Goal: Task Accomplishment & Management: Complete application form

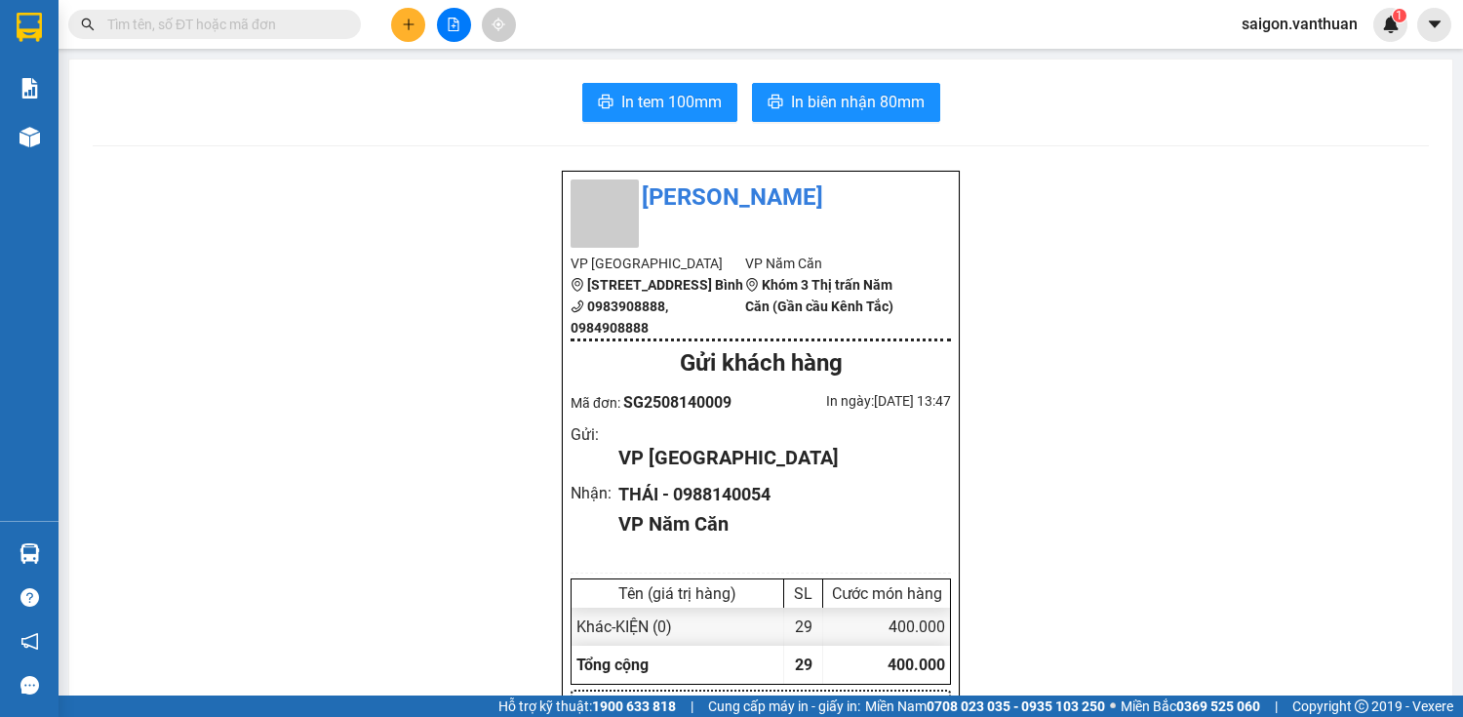
click at [395, 23] on button at bounding box center [408, 25] width 34 height 34
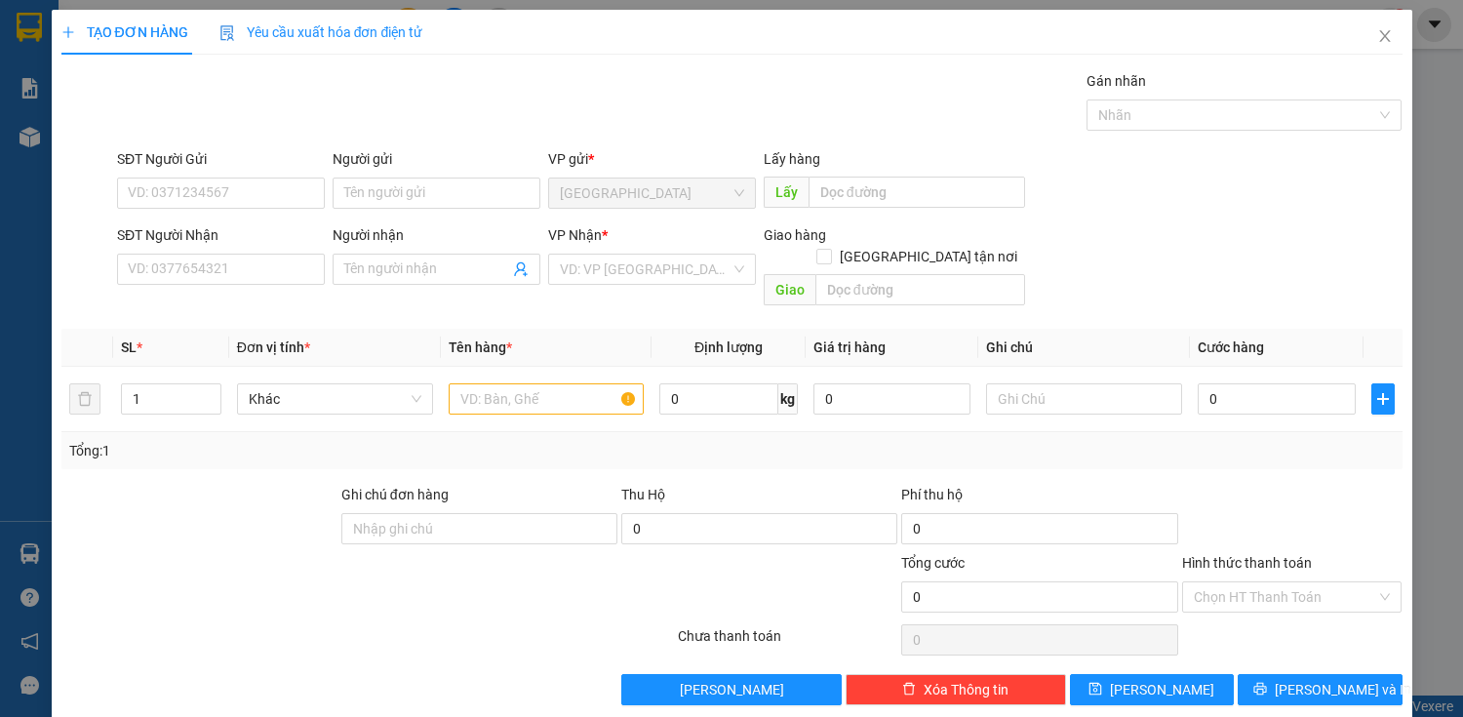
click at [203, 288] on div "SĐT Người Nhận VD: 0377654321" at bounding box center [221, 258] width 208 height 68
click at [202, 262] on input "SĐT Người Nhận" at bounding box center [221, 269] width 208 height 31
click at [182, 269] on input "0913752752" at bounding box center [221, 269] width 208 height 31
type input "0913722752"
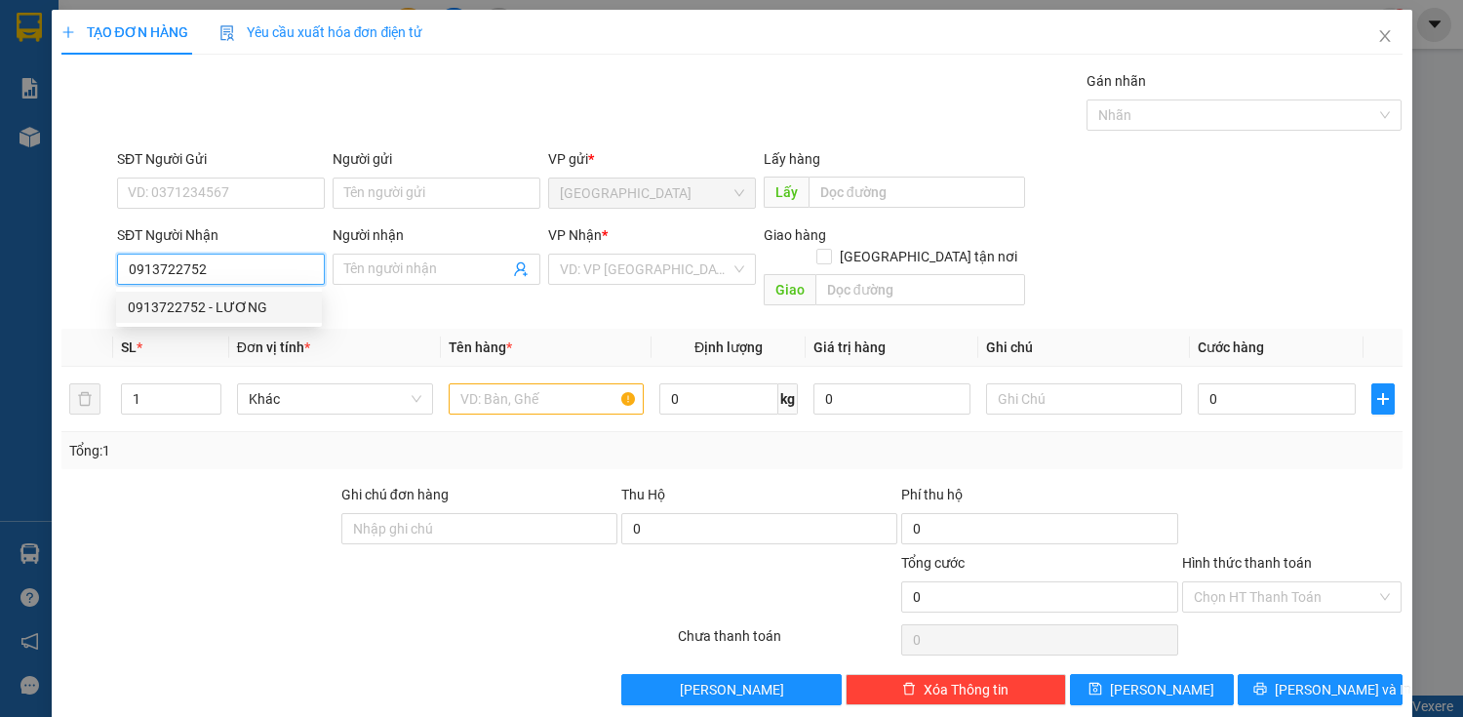
click at [241, 305] on div "0913722752 - LƯƠNG" at bounding box center [219, 307] width 182 height 21
type input "LƯƠNG"
checkbox input "true"
type input "RẠCH GÓC"
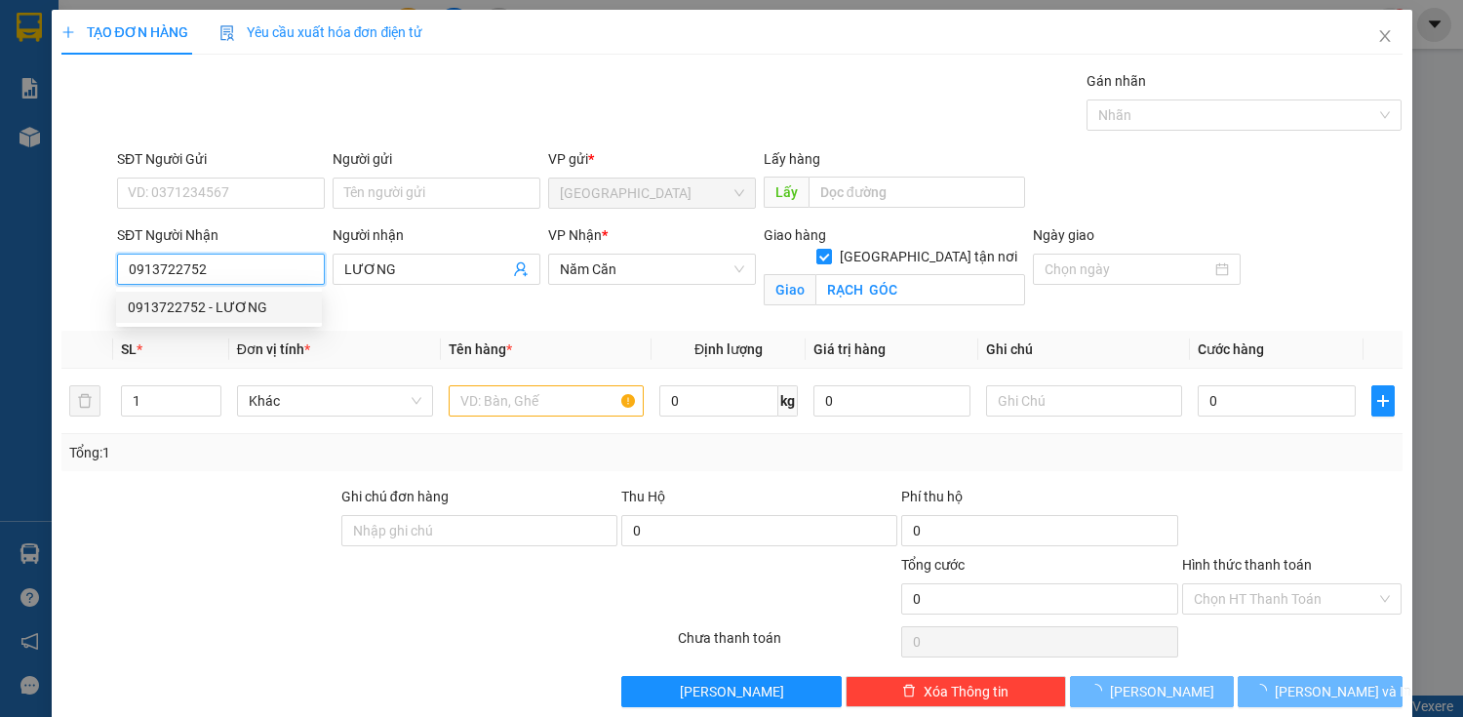
type input "60.000"
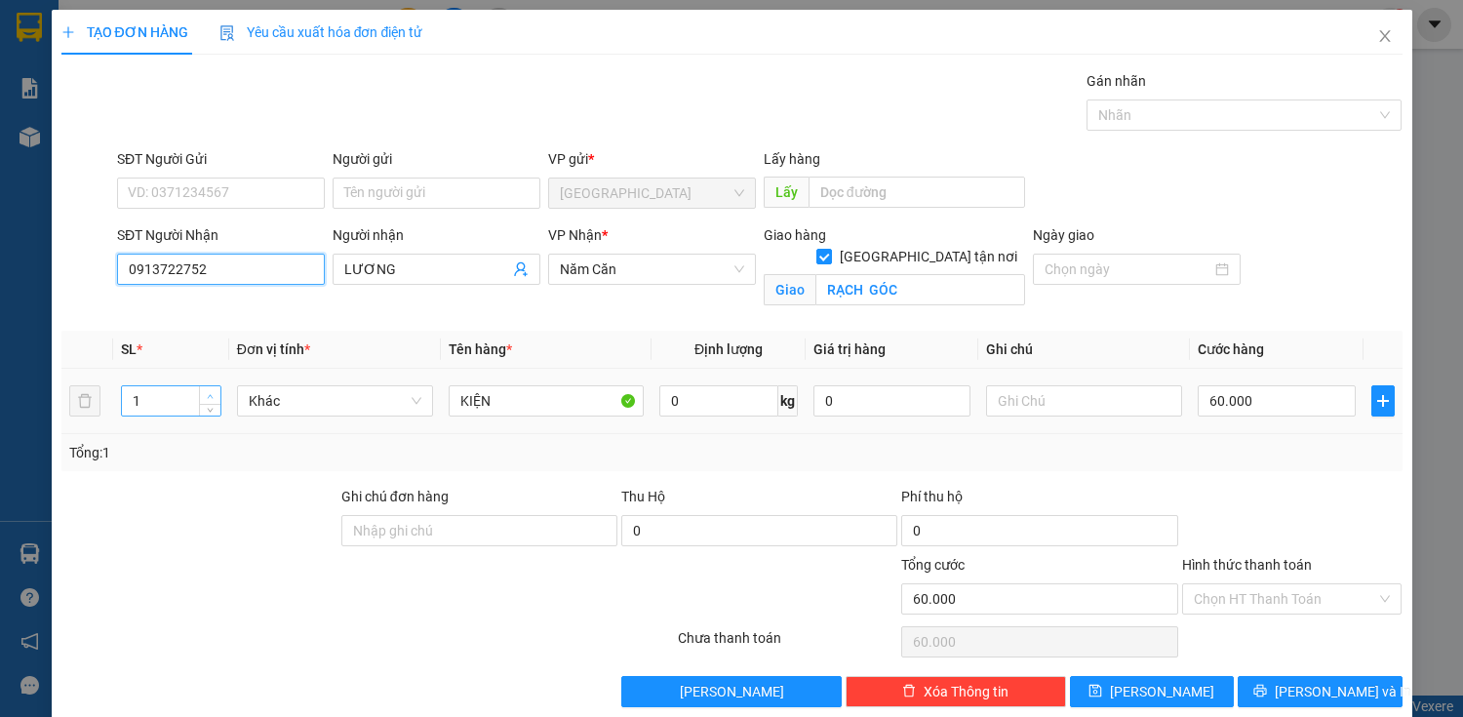
type input "0913722752"
type input "2"
click at [212, 394] on icon "up" at bounding box center [210, 396] width 7 height 7
type input "0"
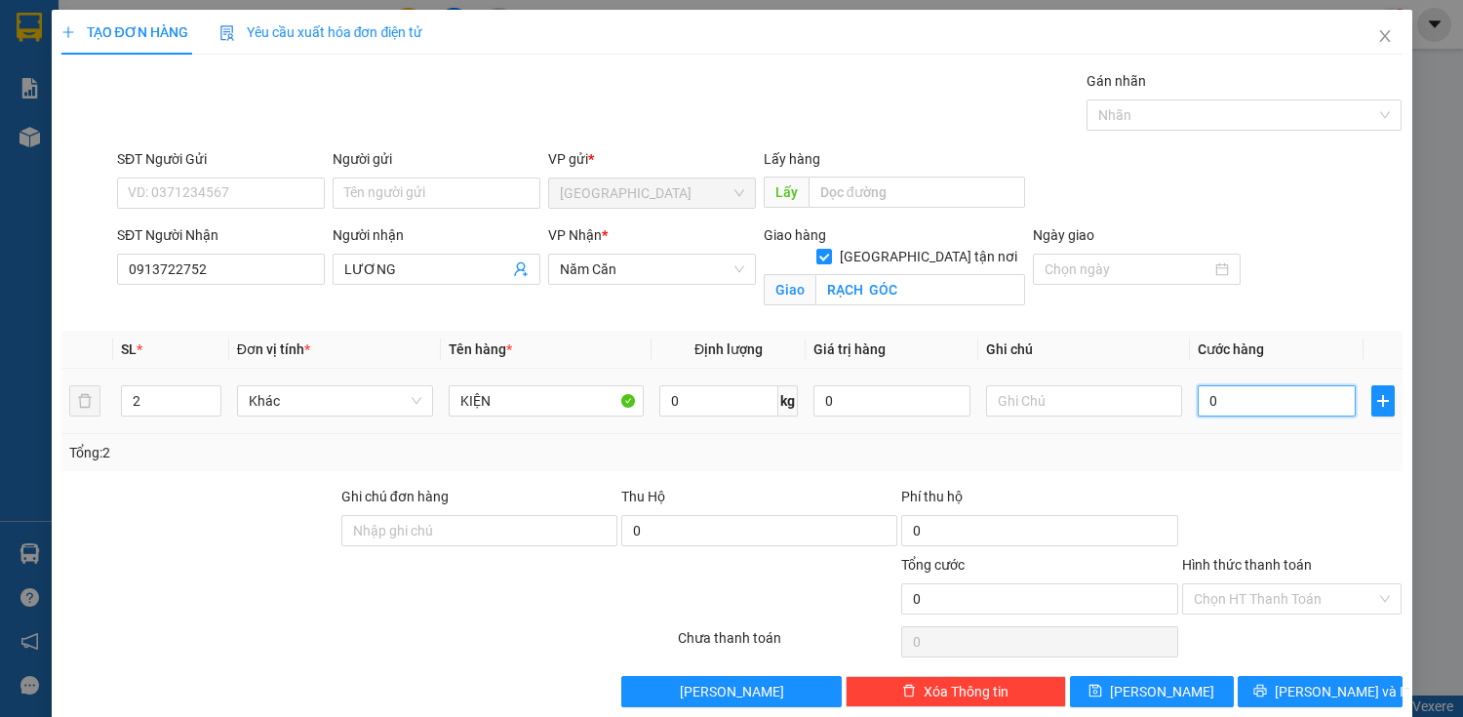
type input "0"
click at [1212, 382] on div "0" at bounding box center [1276, 400] width 157 height 39
type input "1"
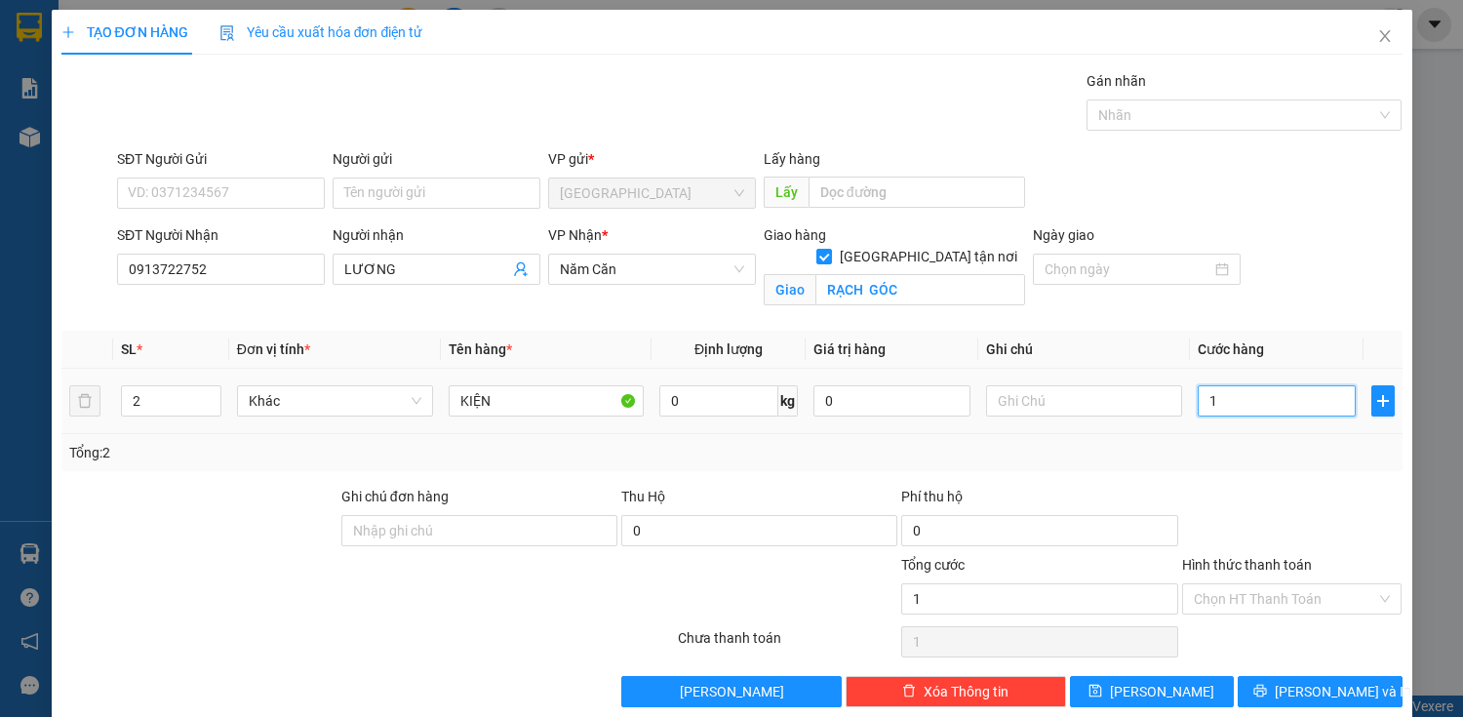
type input "0"
type input "10"
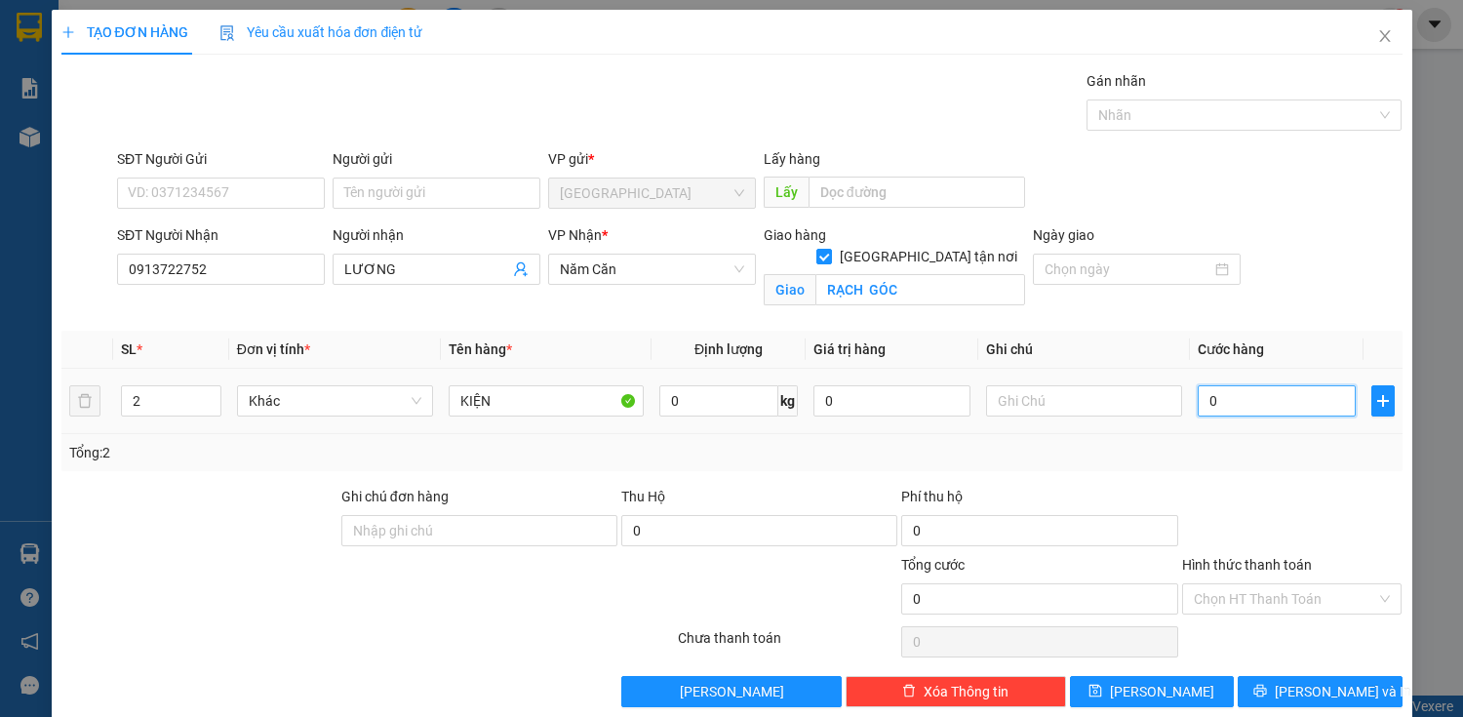
type input "10"
type input "150"
type input "1.550"
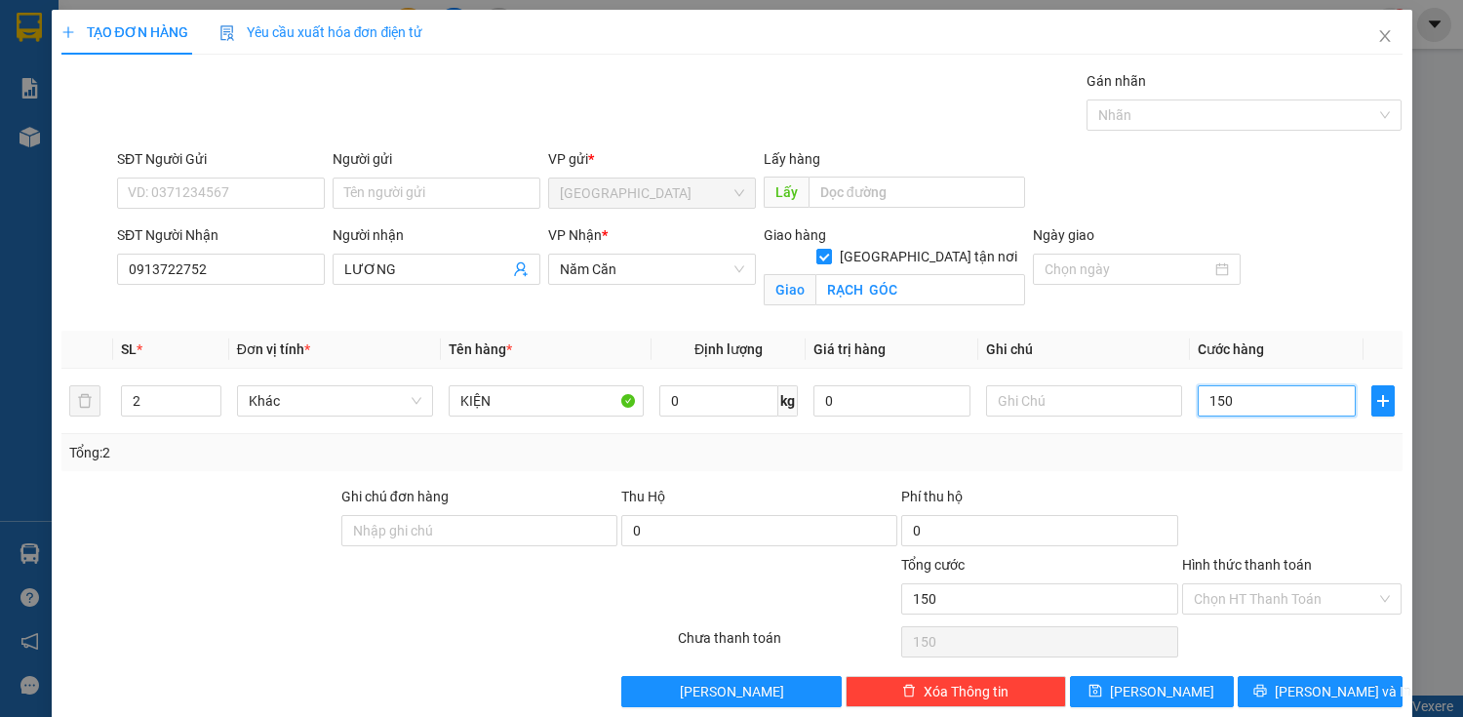
type input "1.550"
type input "15.500"
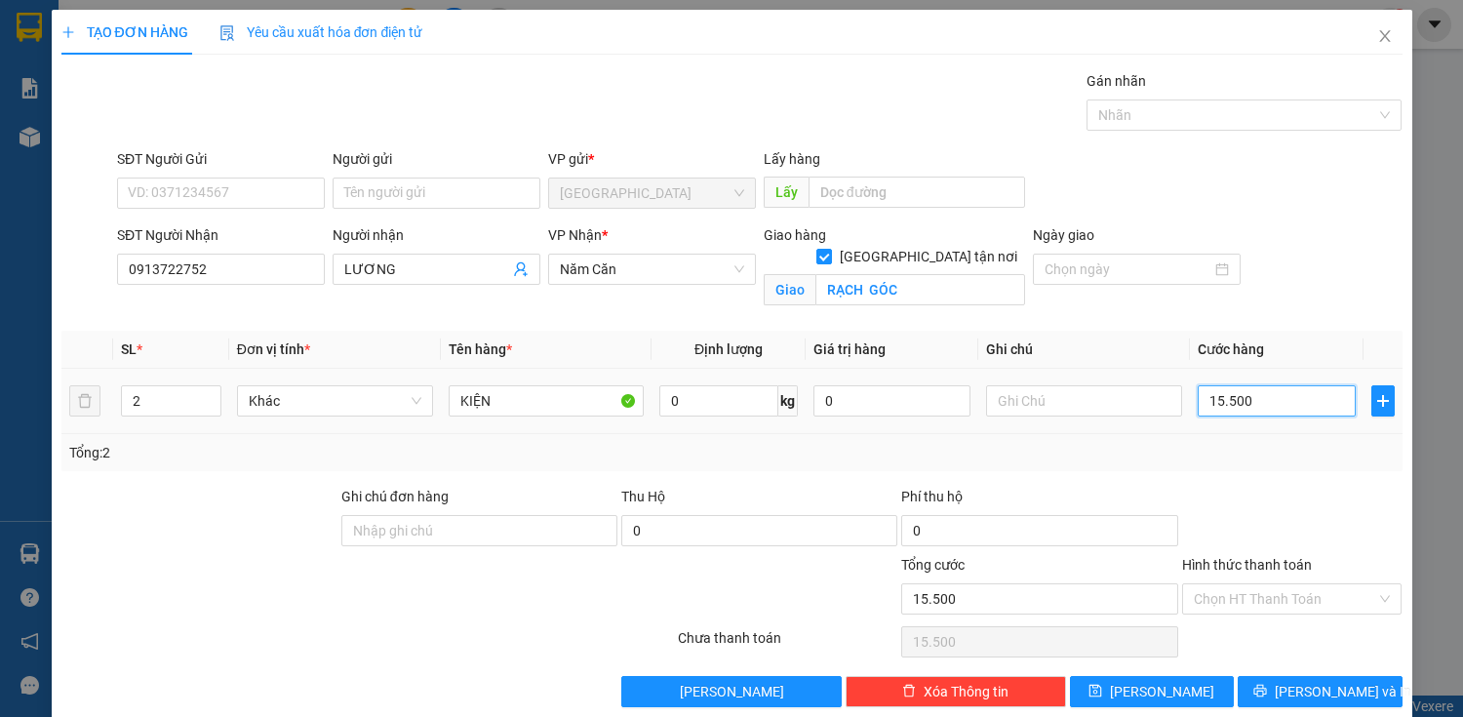
type input "155.000"
type input "15.500"
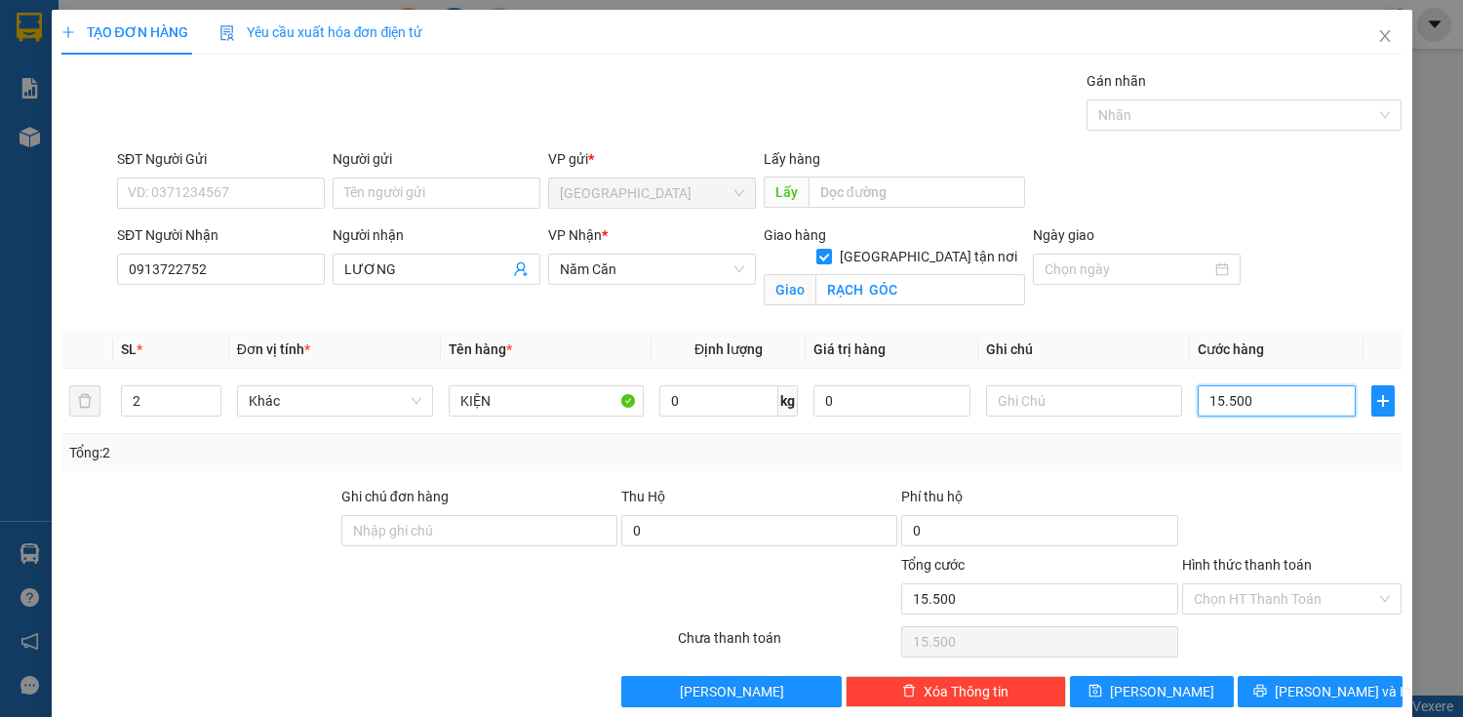
type input "1.550"
type input "155"
type input "15"
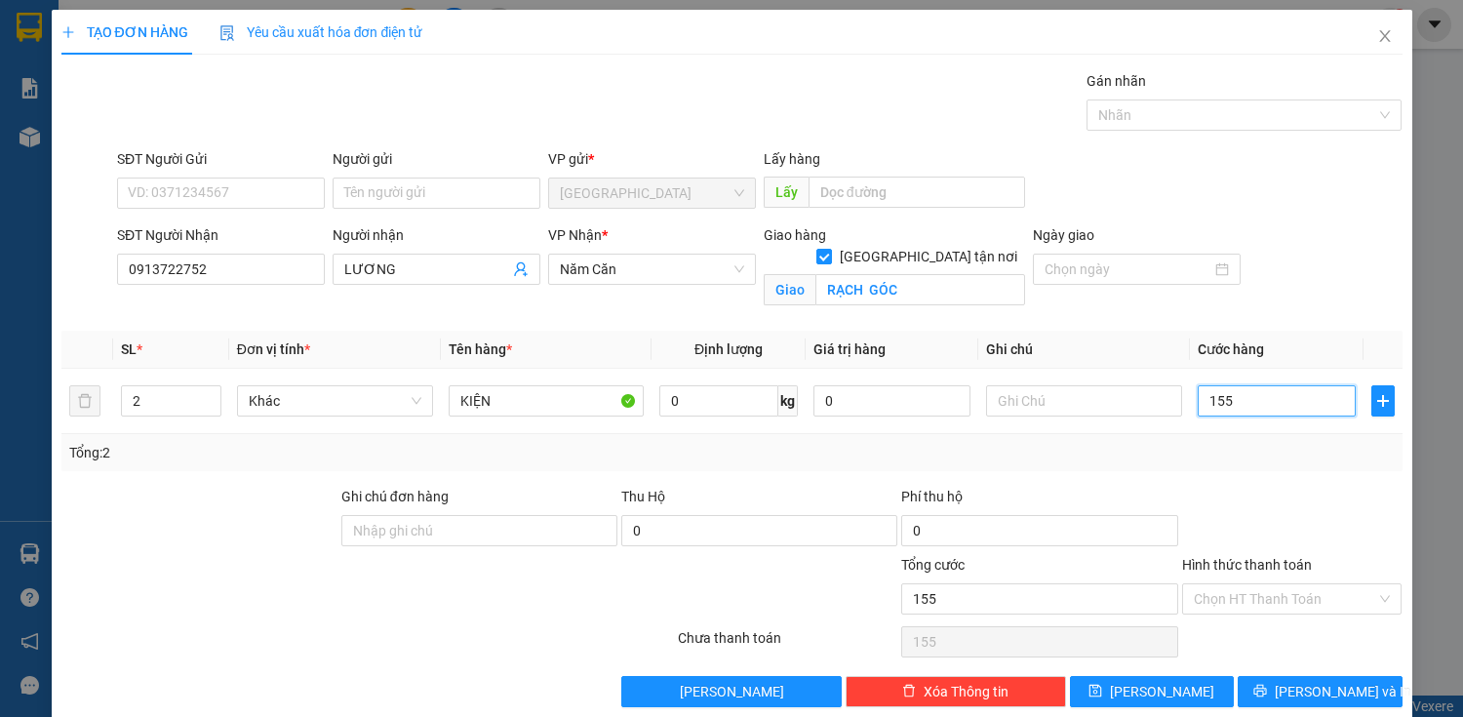
type input "15"
type input "1"
type input "0"
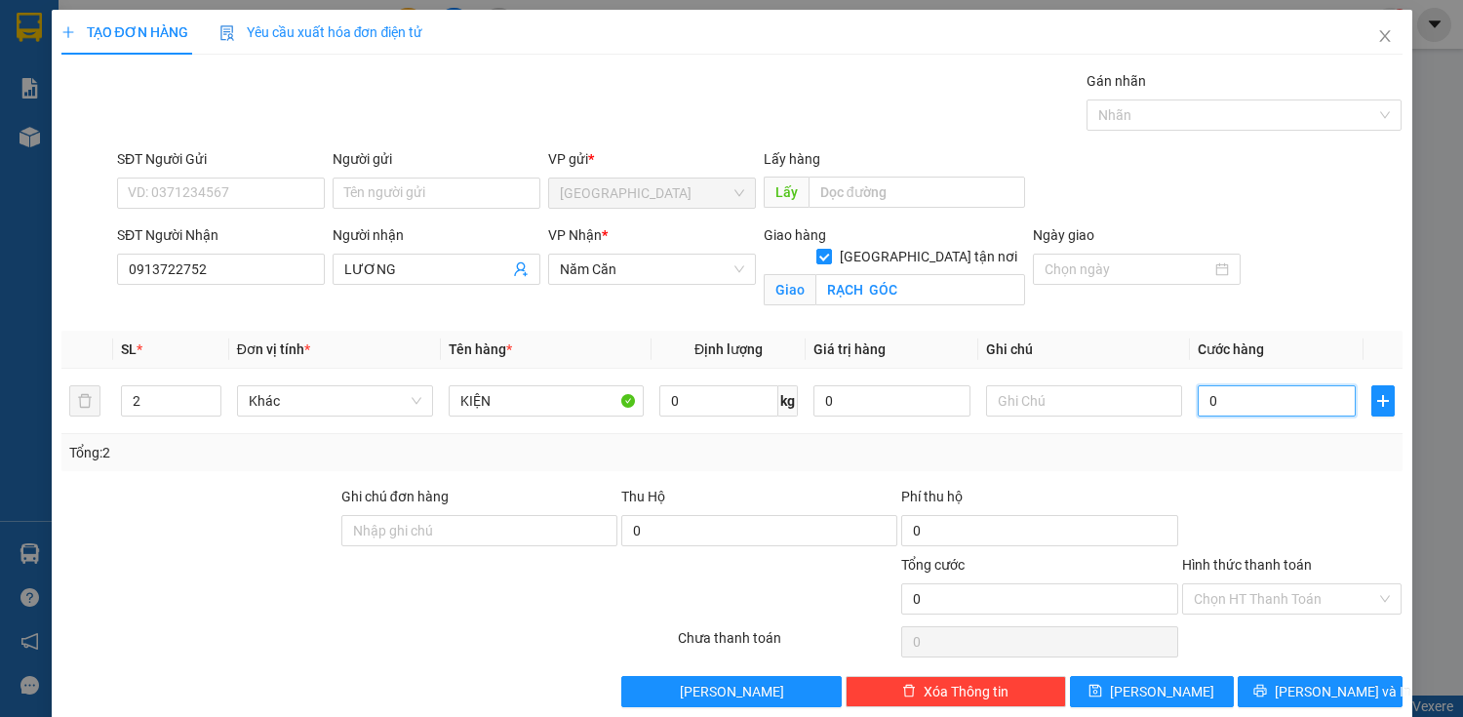
type input "10"
type input "150"
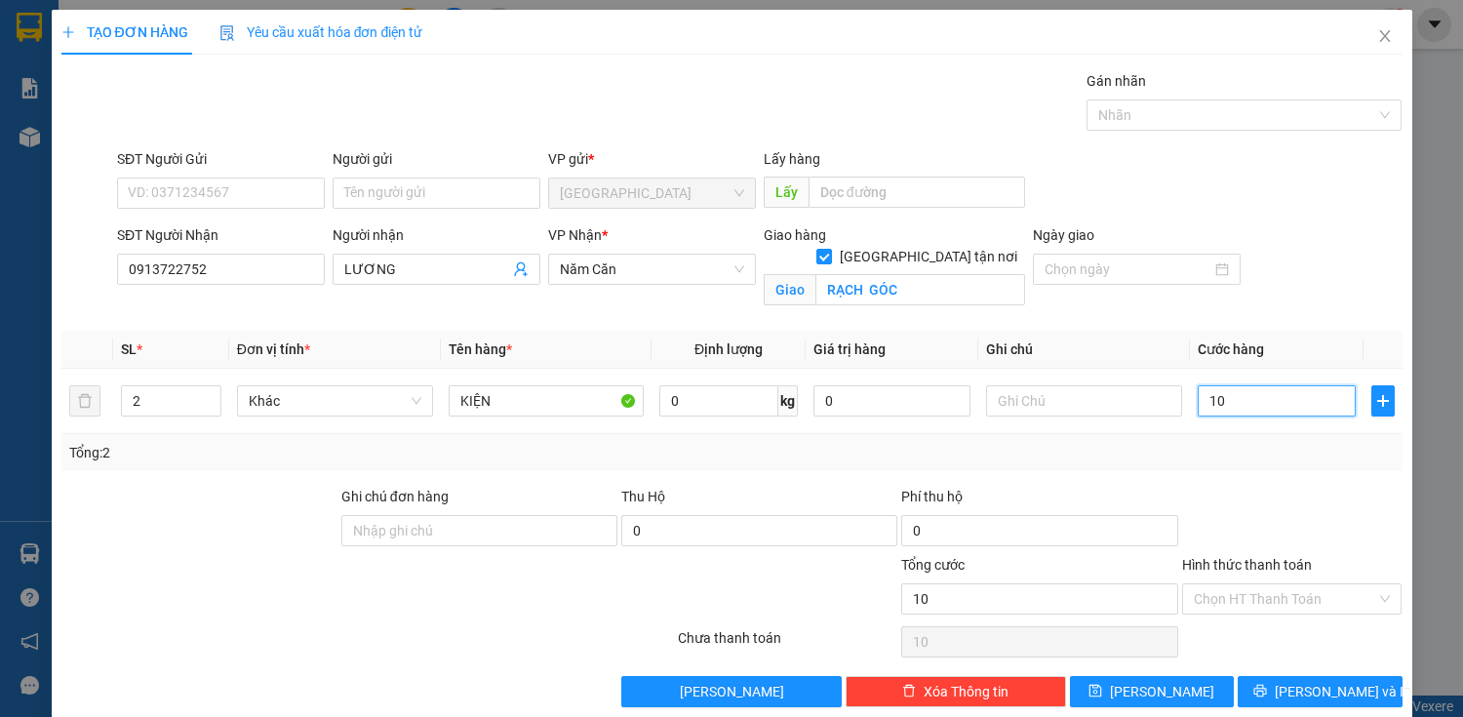
type input "150"
type input "1.500"
type input "15.000"
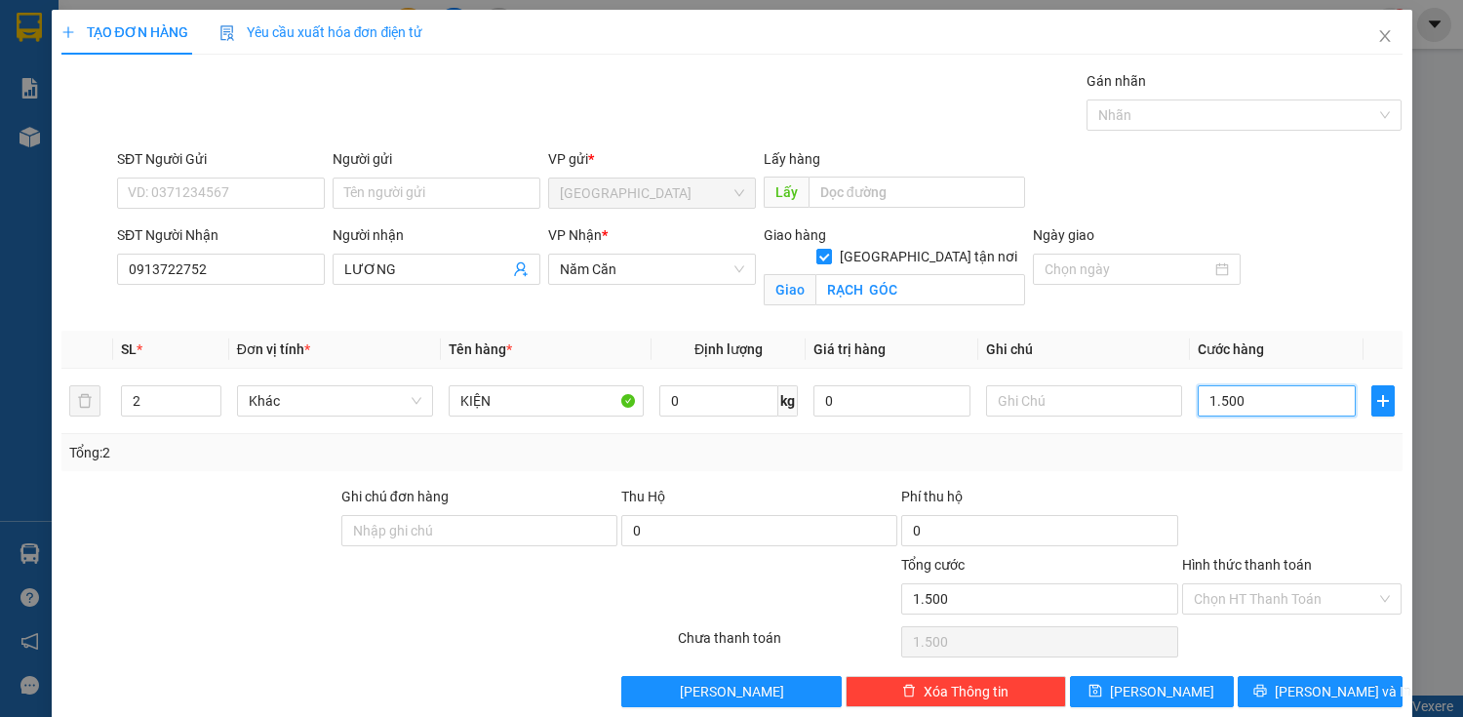
type input "15.000"
type input "150.000"
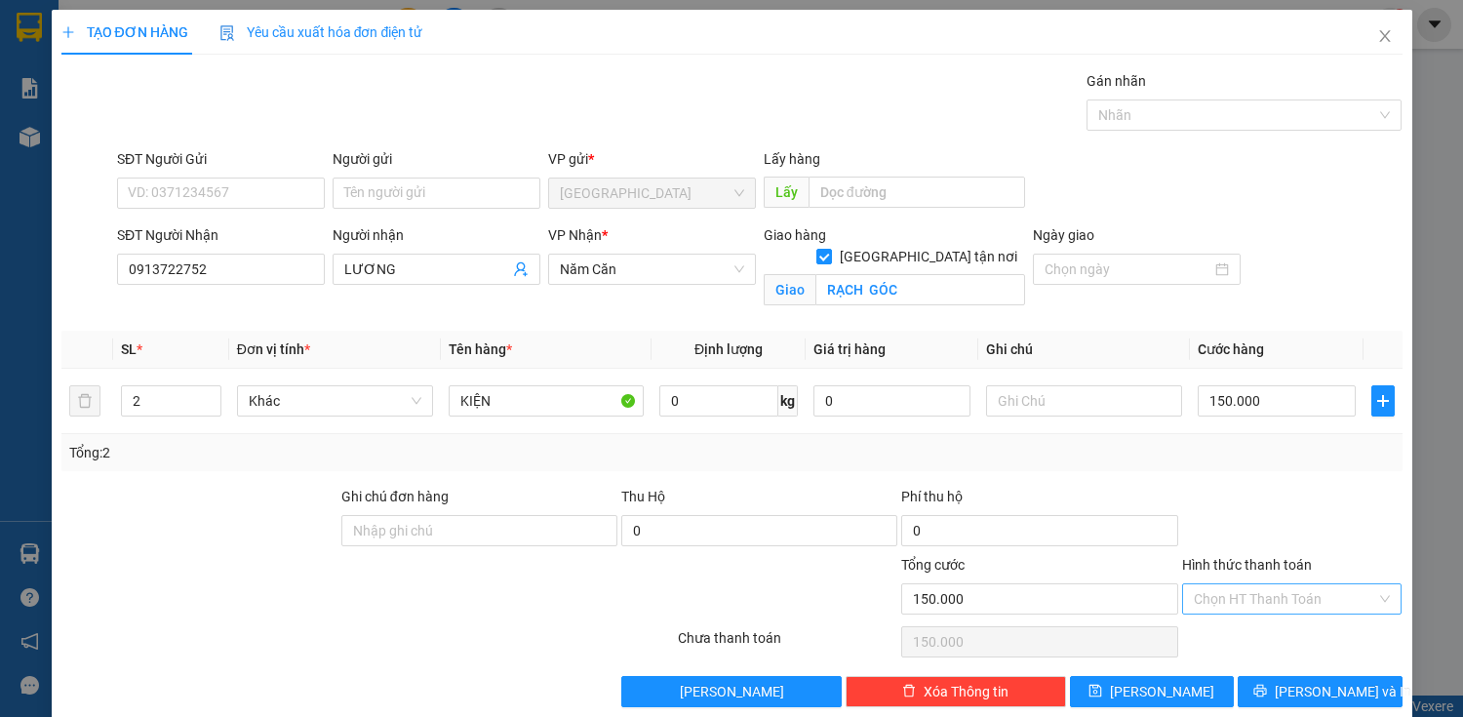
click at [1327, 597] on input "Hình thức thanh toán" at bounding box center [1285, 598] width 183 height 29
click at [1318, 547] on div at bounding box center [1292, 520] width 224 height 68
click at [1287, 688] on button "[PERSON_NAME] và In" at bounding box center [1320, 691] width 164 height 31
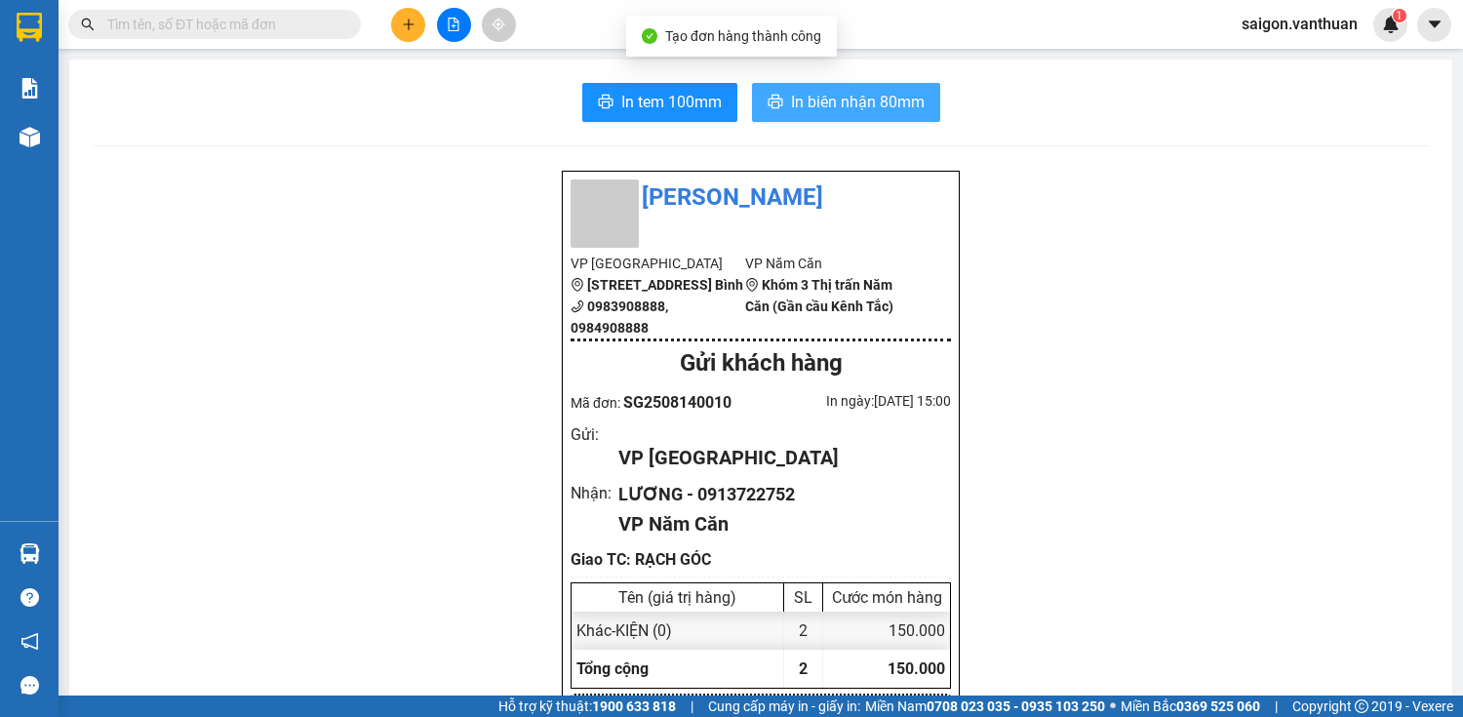
click at [836, 97] on span "In biên nhận 80mm" at bounding box center [858, 102] width 134 height 24
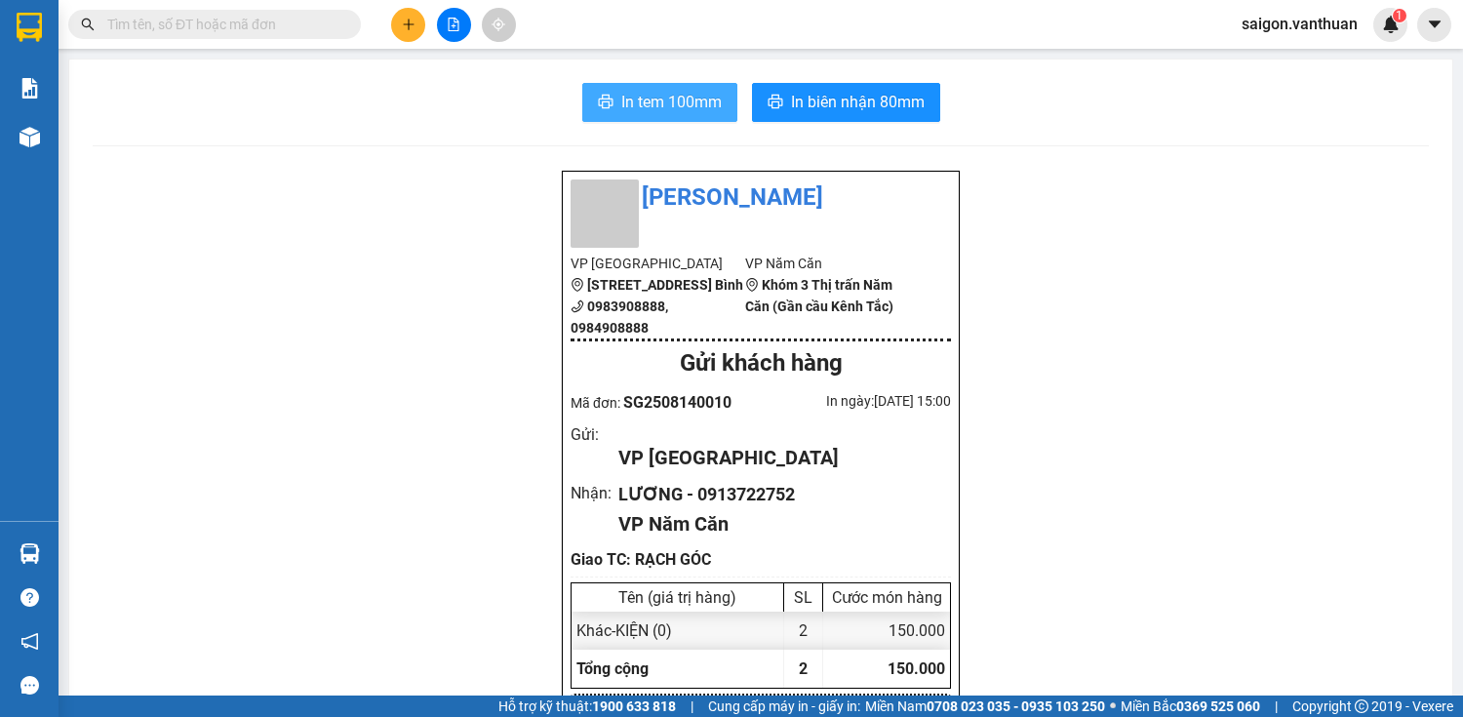
click at [692, 101] on span "In tem 100mm" at bounding box center [671, 102] width 100 height 24
click at [421, 20] on button at bounding box center [408, 25] width 34 height 34
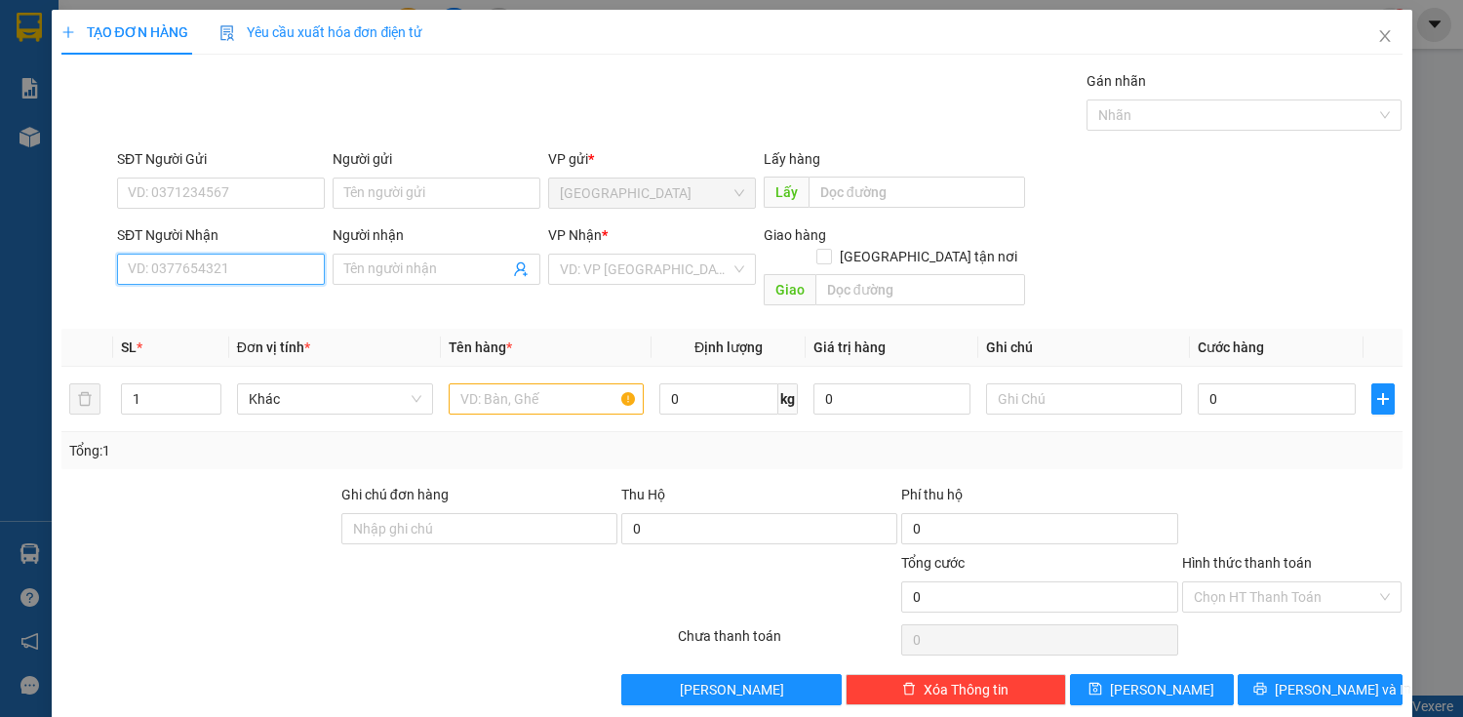
click at [233, 274] on input "SĐT Người Nhận" at bounding box center [221, 269] width 208 height 31
type input "0362599452"
click at [405, 262] on input "Người nhận" at bounding box center [426, 269] width 165 height 21
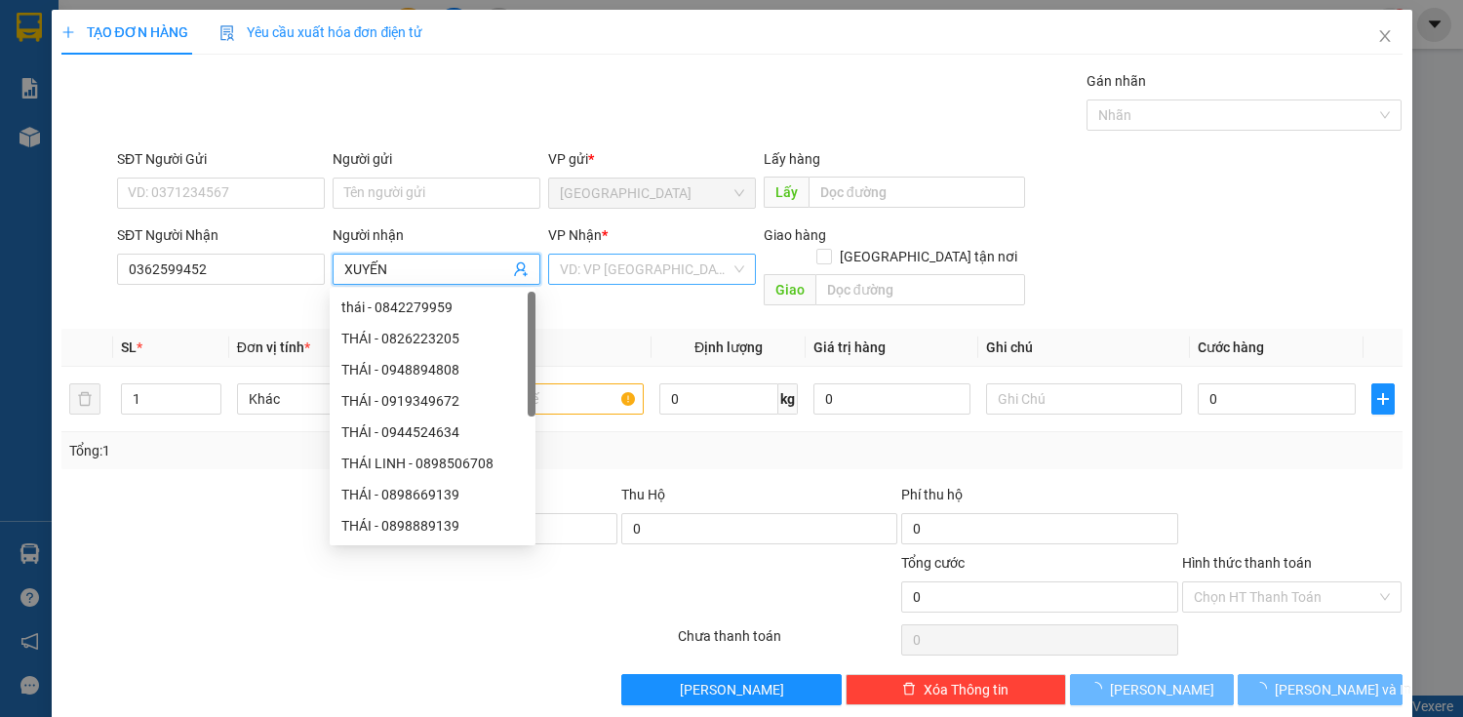
type input "XUYẾN"
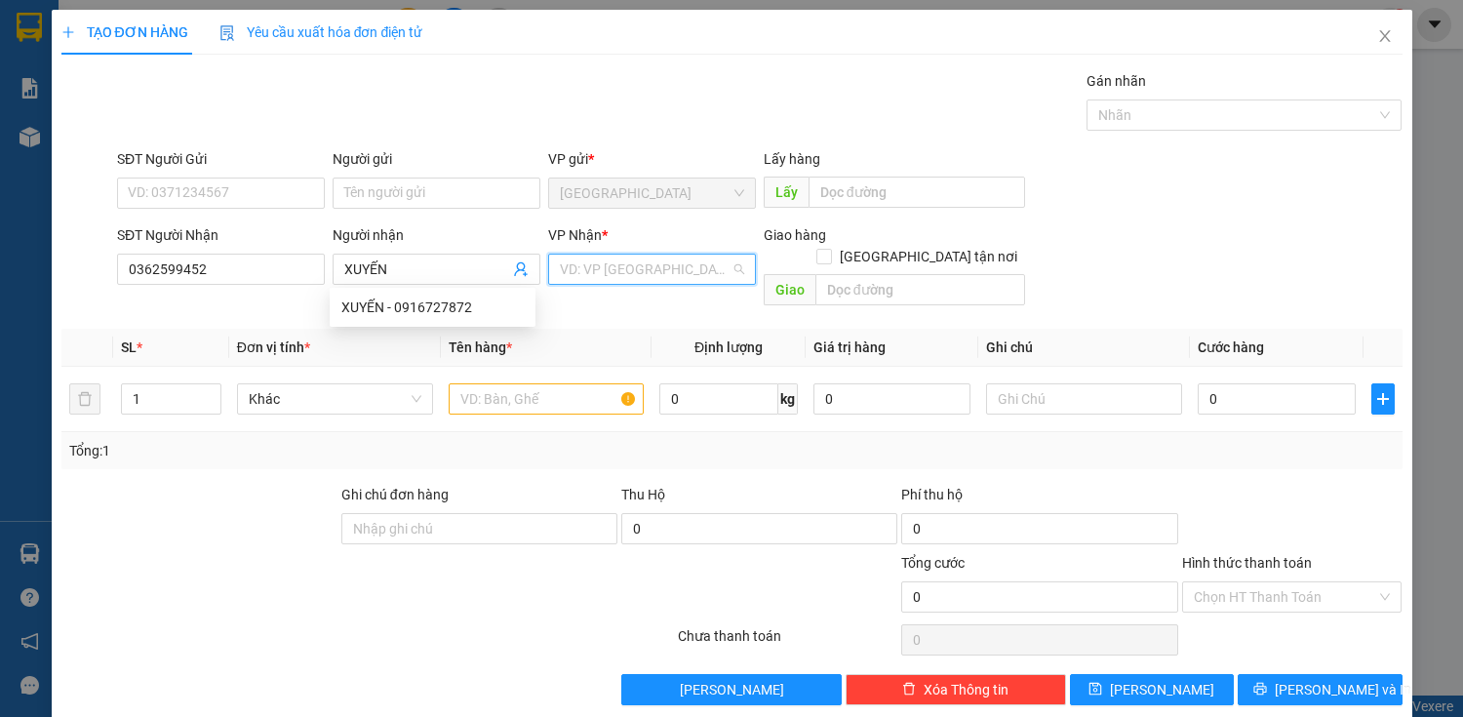
drag, startPoint x: 697, startPoint y: 262, endPoint x: 683, endPoint y: 314, distance: 53.5
click at [697, 262] on input "search" at bounding box center [645, 269] width 171 height 29
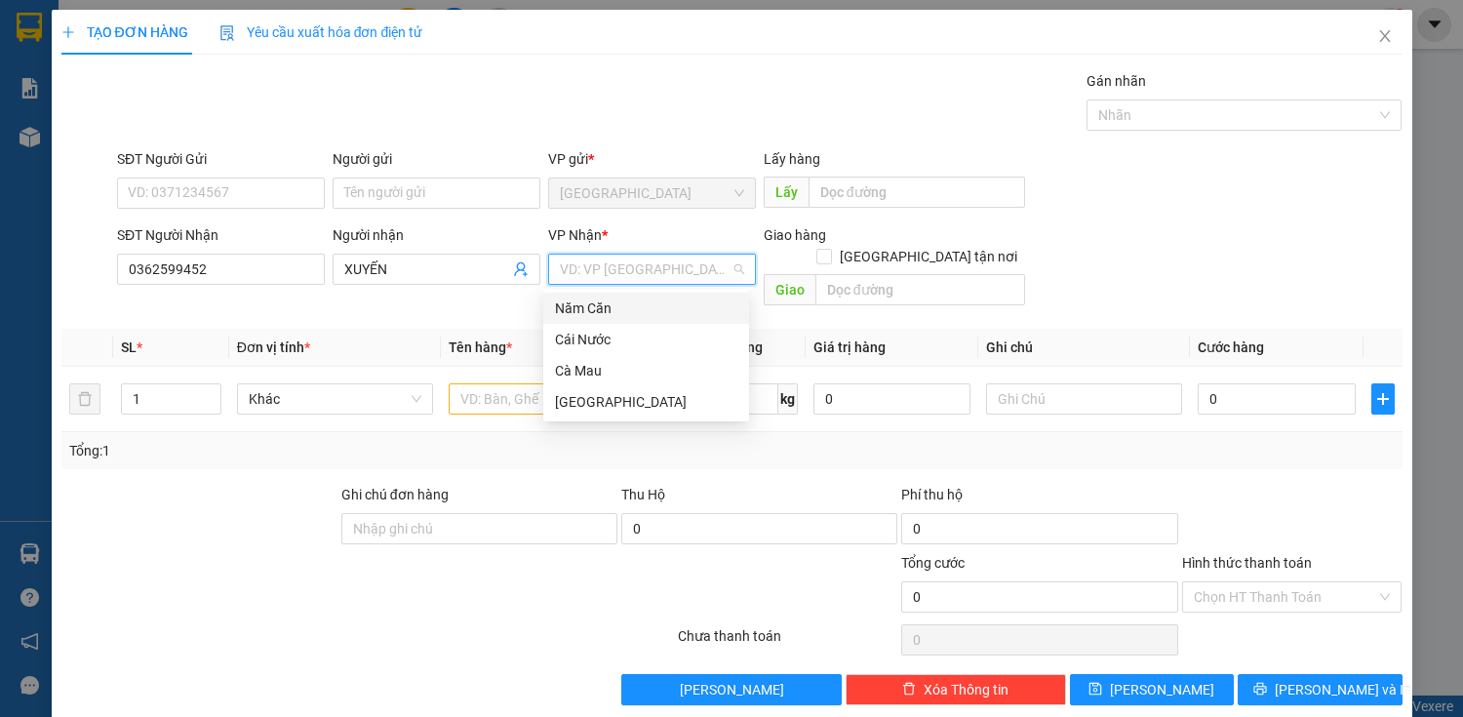
click at [641, 312] on div "Năm Căn" at bounding box center [646, 308] width 182 height 21
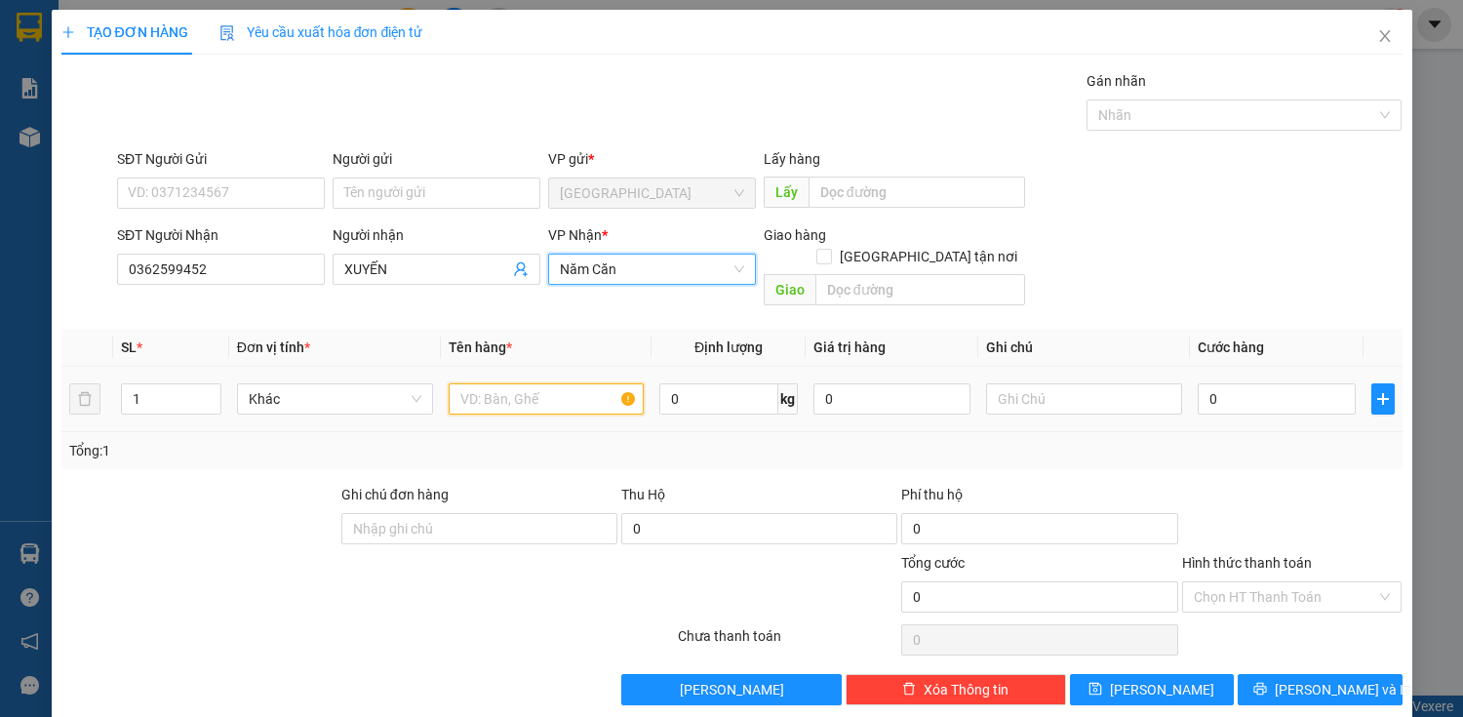
click at [523, 383] on input "text" at bounding box center [547, 398] width 196 height 31
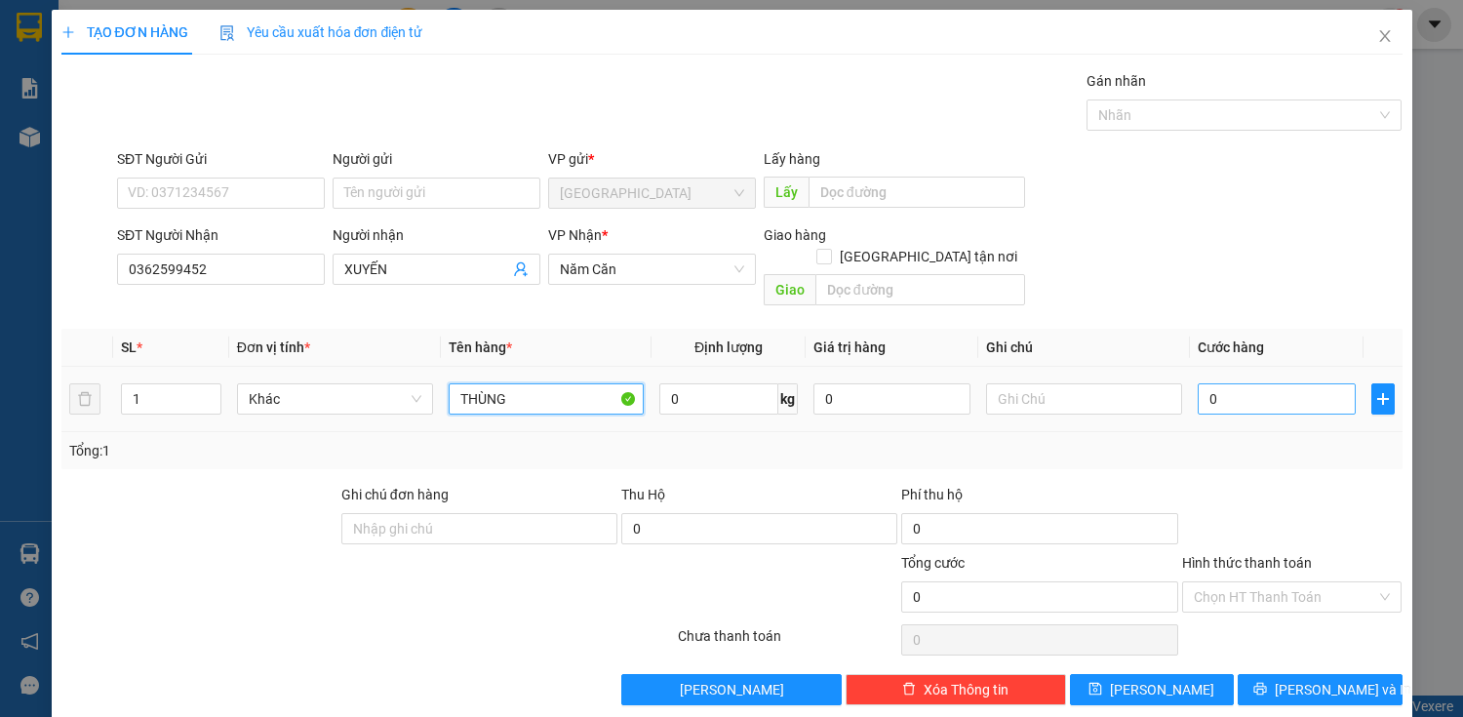
type input "THÙNG"
click at [1251, 383] on input "0" at bounding box center [1276, 398] width 157 height 31
type input "7"
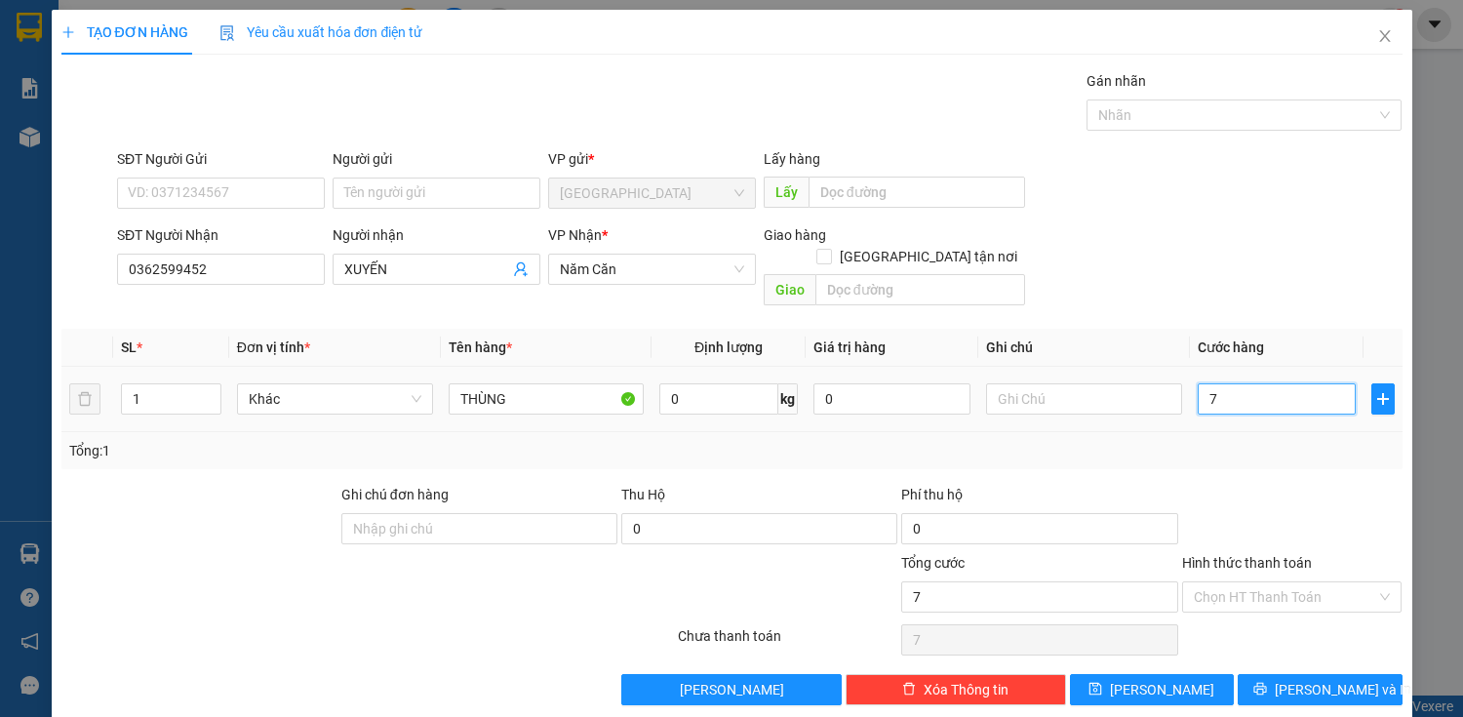
type input "70"
type input "700"
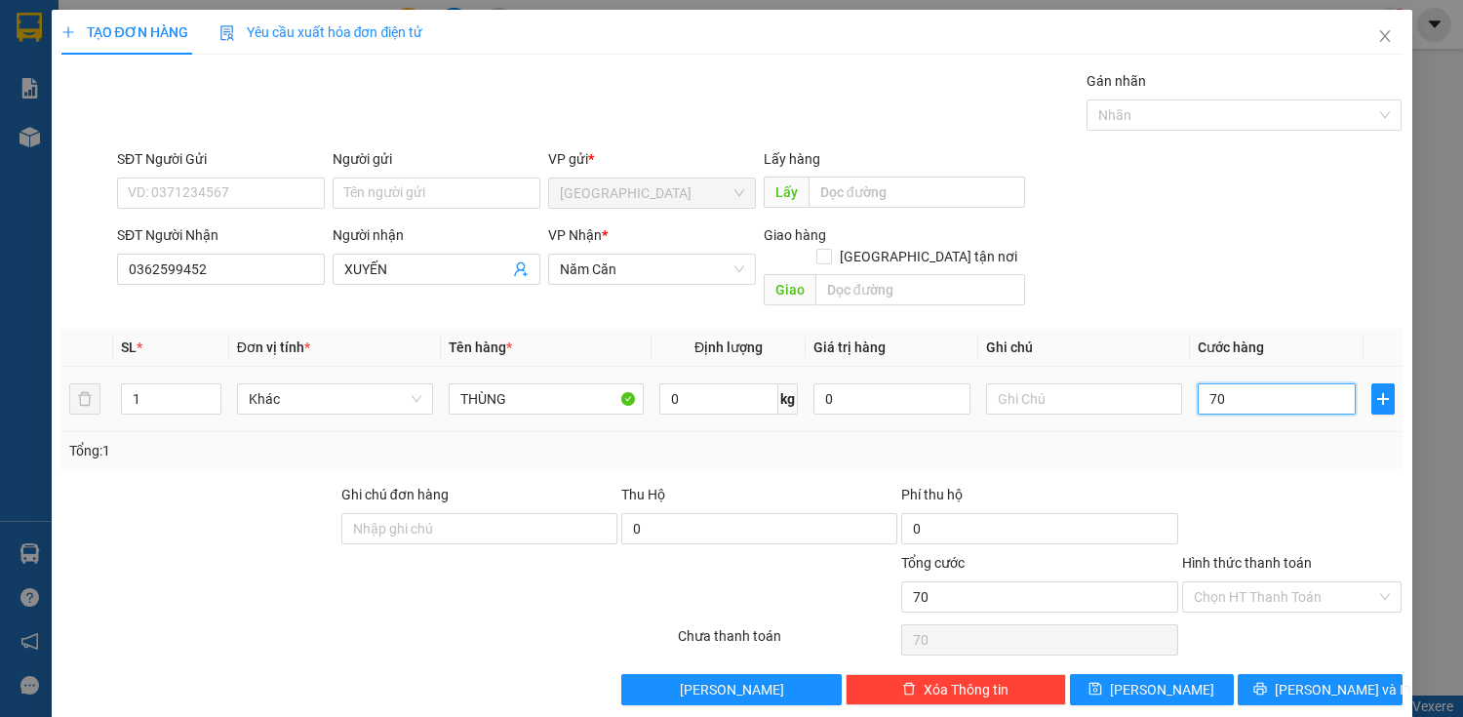
type input "700"
type input "7.000"
type input "70.000"
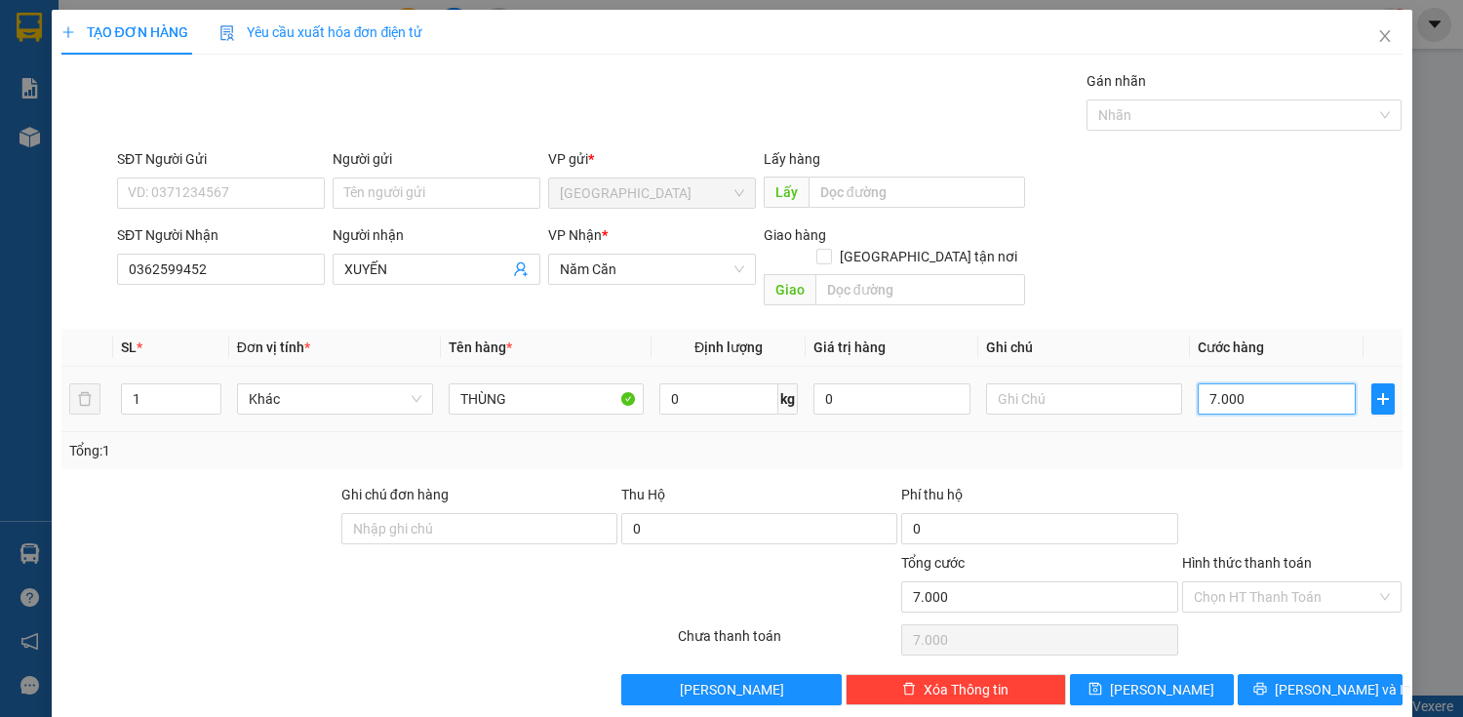
type input "70.000"
click at [1266, 582] on input "Hình thức thanh toán" at bounding box center [1285, 596] width 183 height 29
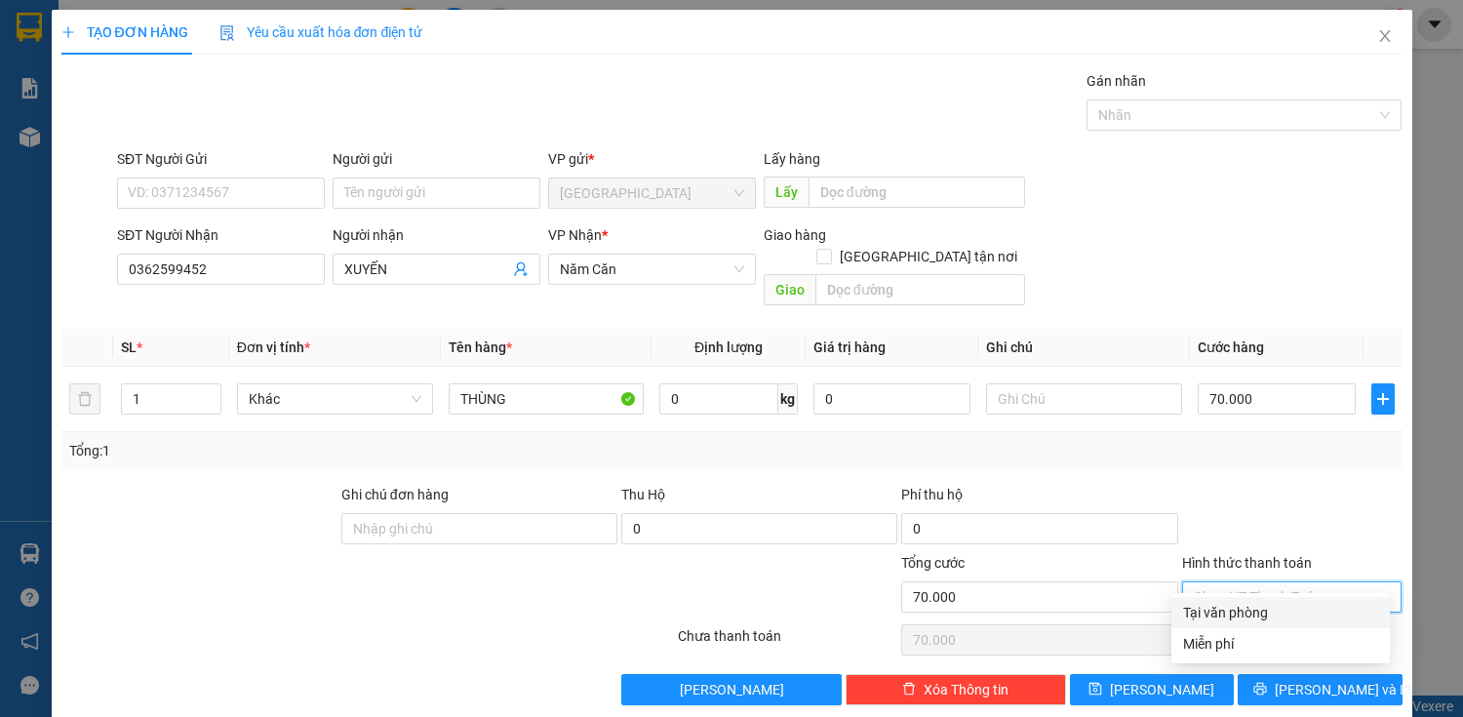
click at [1299, 488] on div at bounding box center [1292, 518] width 224 height 68
drag, startPoint x: 1299, startPoint y: 580, endPoint x: 1297, endPoint y: 570, distance: 10.9
click at [1299, 582] on input "Hình thức thanh toán" at bounding box center [1285, 596] width 183 height 29
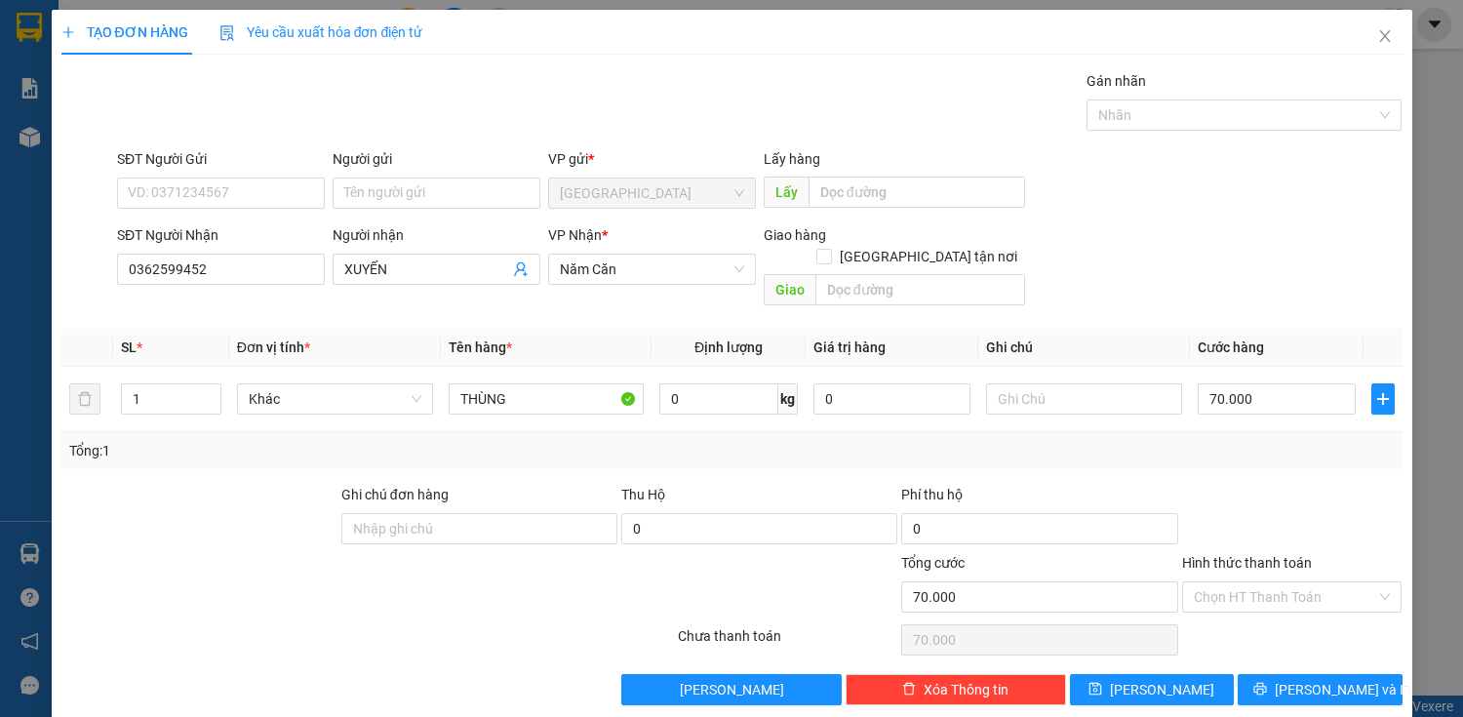
drag, startPoint x: 1295, startPoint y: 512, endPoint x: 1294, endPoint y: 570, distance: 57.6
click at [1295, 514] on div at bounding box center [1292, 518] width 224 height 68
click at [1294, 582] on input "Hình thức thanh toán" at bounding box center [1285, 596] width 183 height 29
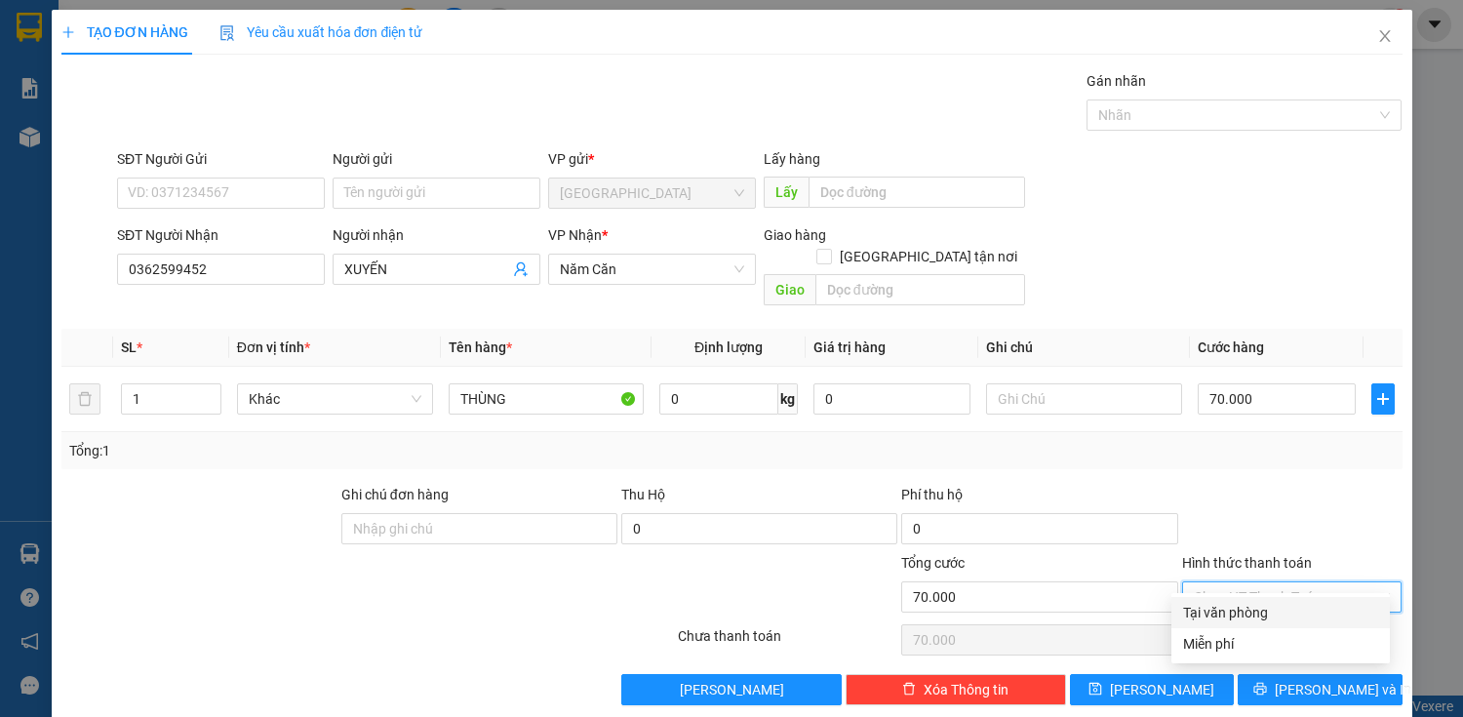
click at [1307, 523] on div at bounding box center [1292, 518] width 224 height 68
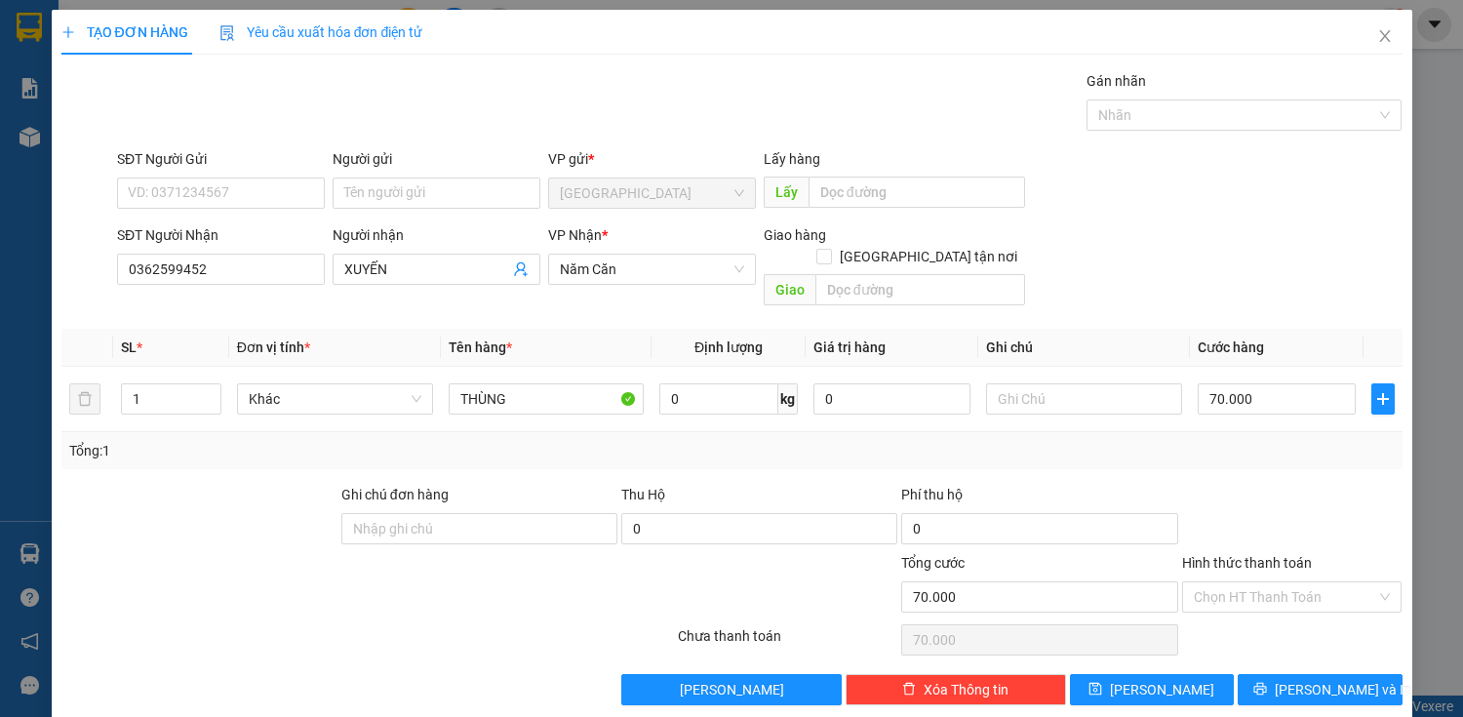
click at [1298, 556] on div "Hình thức thanh toán" at bounding box center [1292, 566] width 220 height 29
drag, startPoint x: 1360, startPoint y: 671, endPoint x: 1350, endPoint y: 652, distance: 21.8
click at [1358, 674] on button "[PERSON_NAME] và In" at bounding box center [1320, 689] width 164 height 31
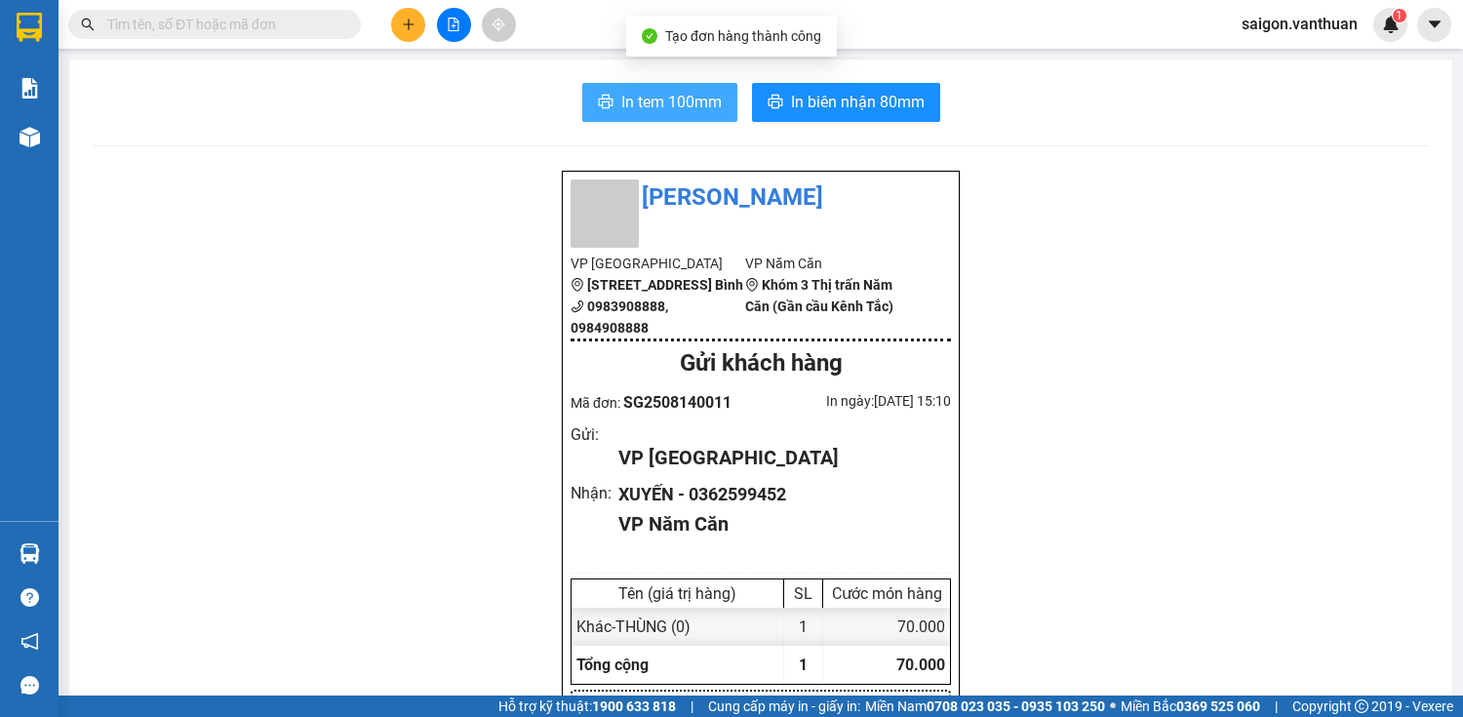
click at [672, 90] on span "In tem 100mm" at bounding box center [671, 102] width 100 height 24
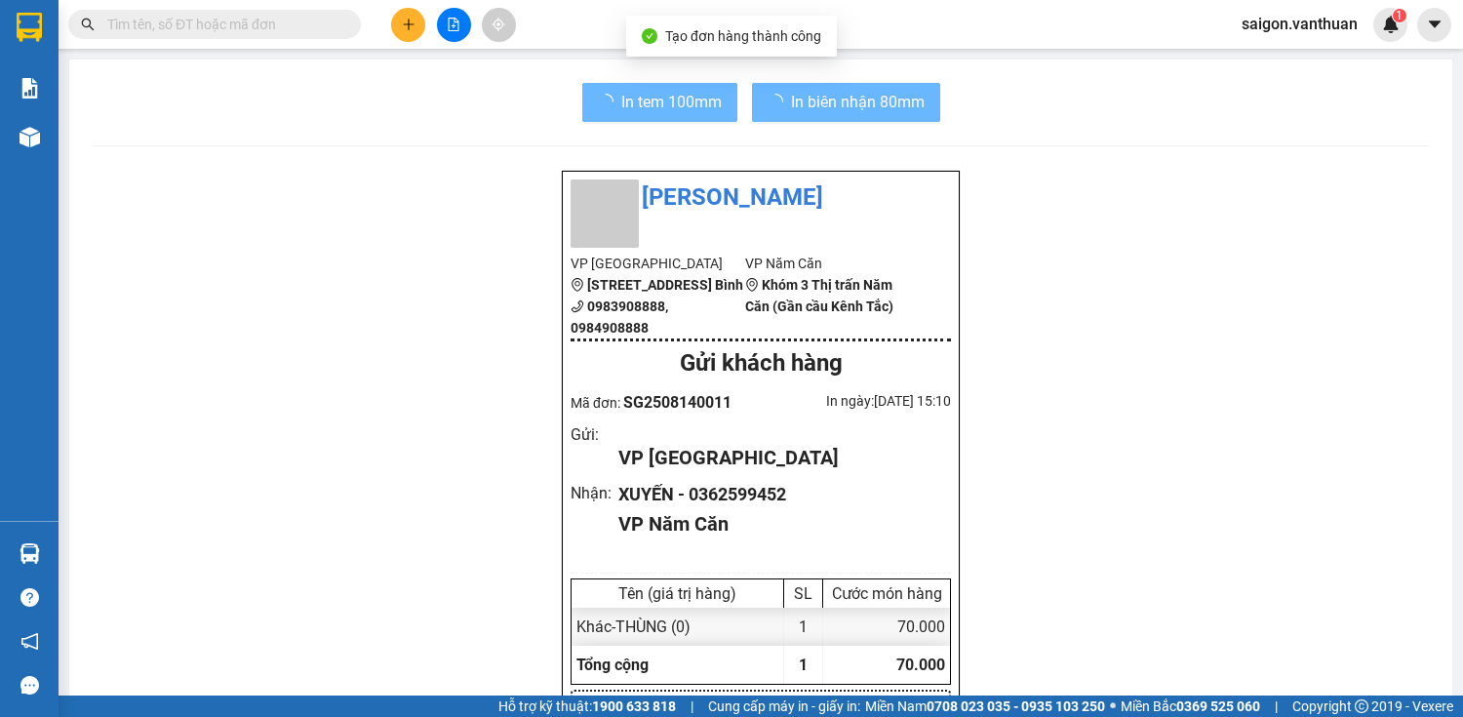
drag, startPoint x: 777, startPoint y: 65, endPoint x: 796, endPoint y: 100, distance: 39.3
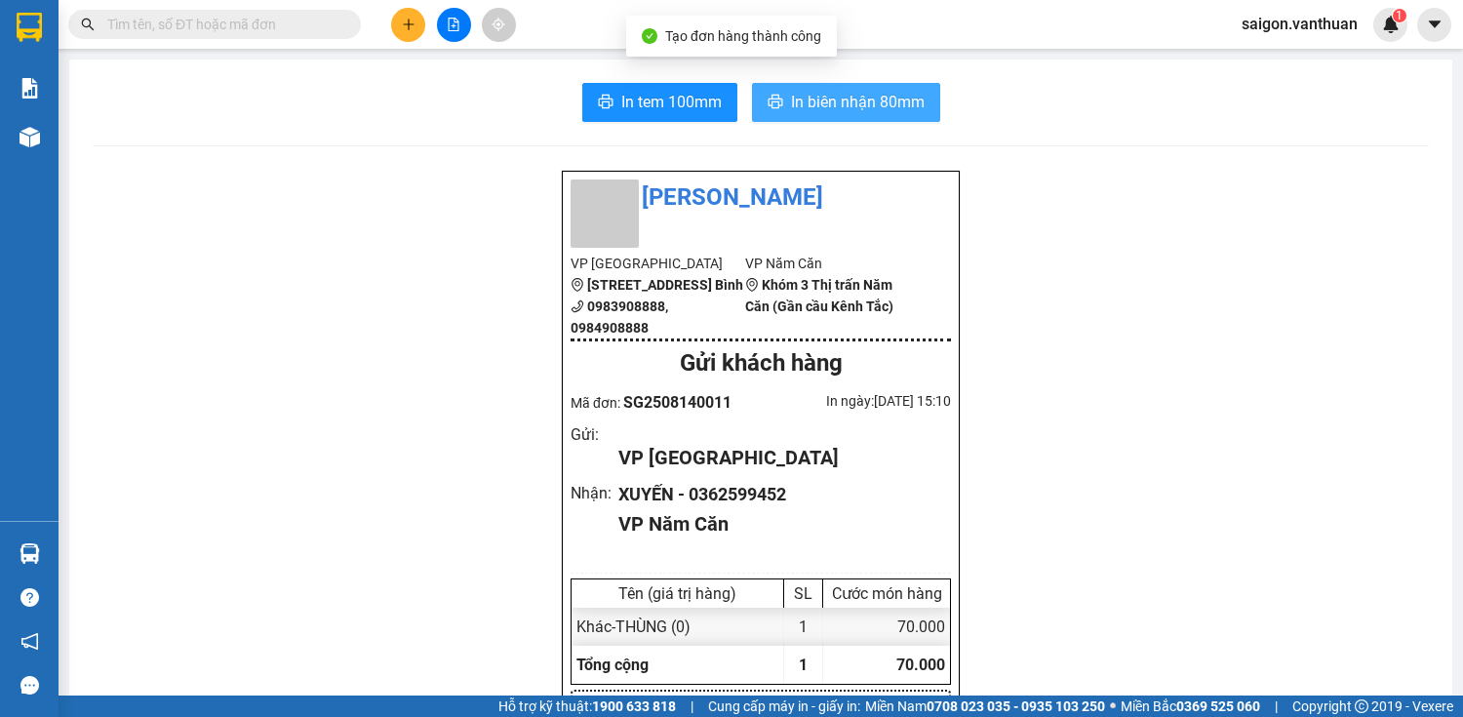
click at [800, 108] on span "In biên nhận 80mm" at bounding box center [858, 102] width 134 height 24
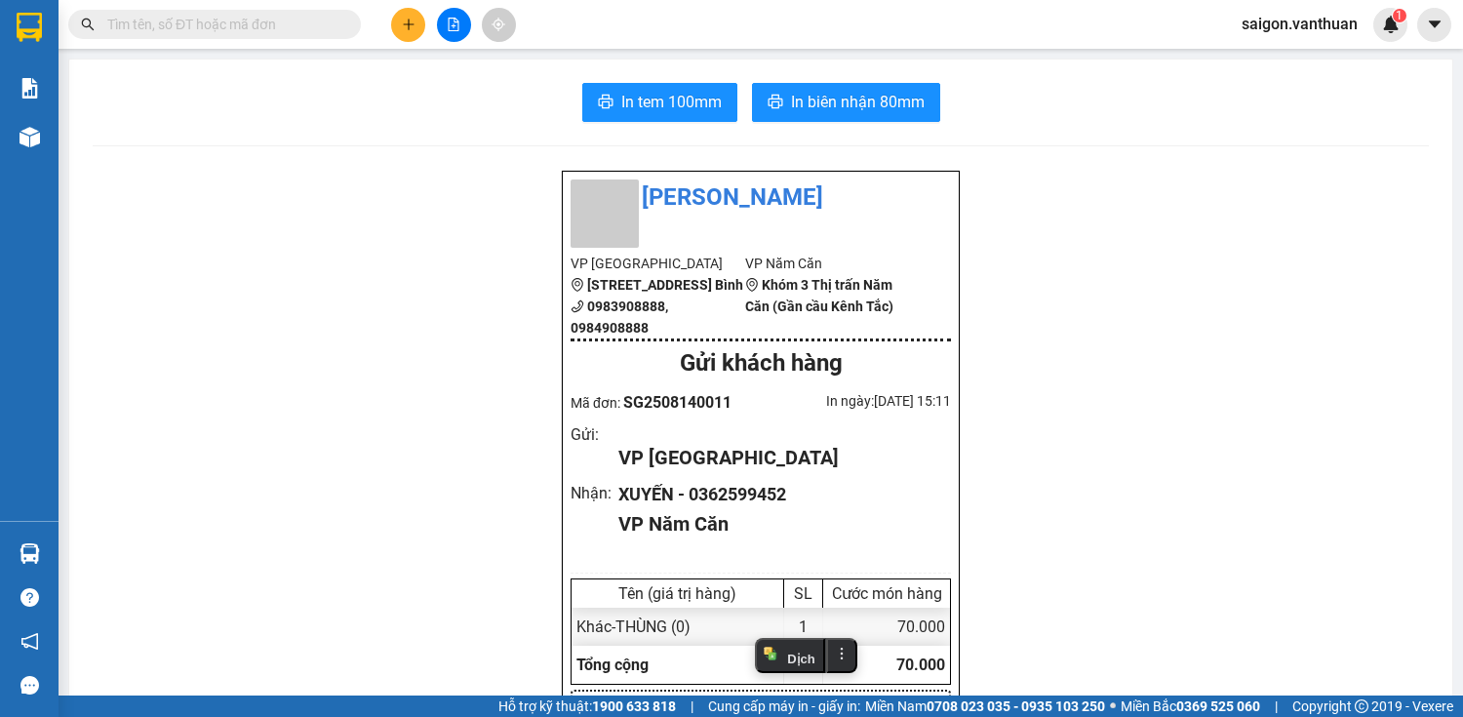
click at [410, 16] on button at bounding box center [408, 25] width 34 height 34
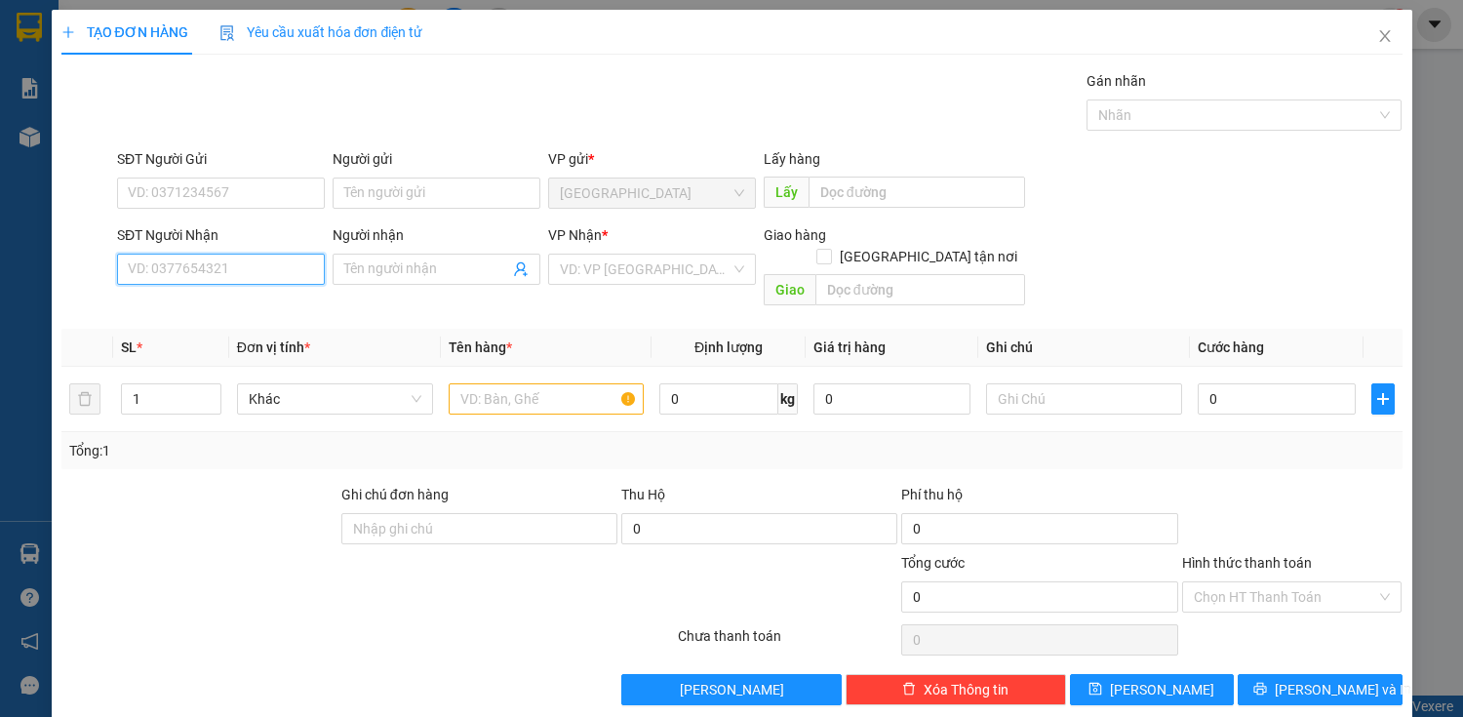
click at [293, 258] on input "SĐT Người Nhận" at bounding box center [221, 269] width 208 height 31
click at [284, 301] on div "0903149414 - TUYỀN" at bounding box center [219, 307] width 182 height 21
type input "0903149414"
type input "TUYỀN"
type input "60.000"
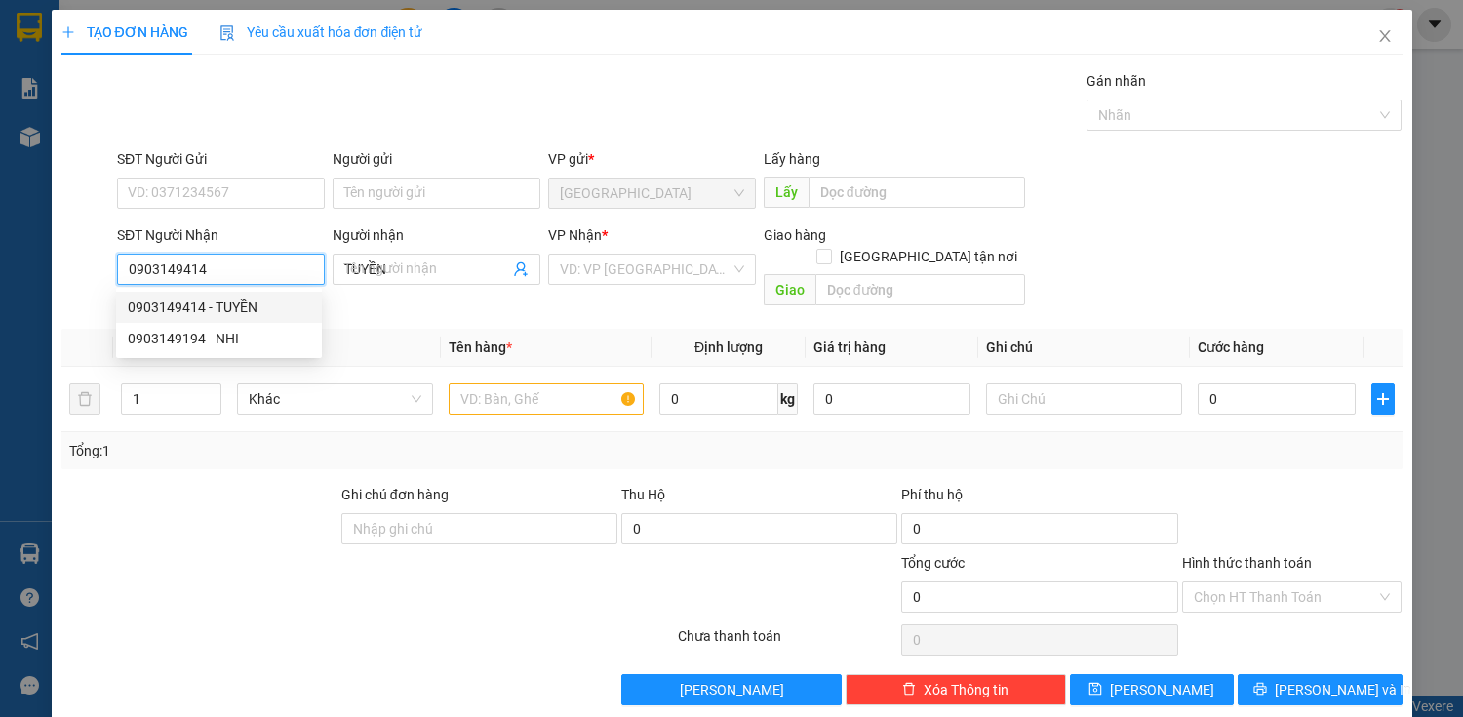
type input "60.000"
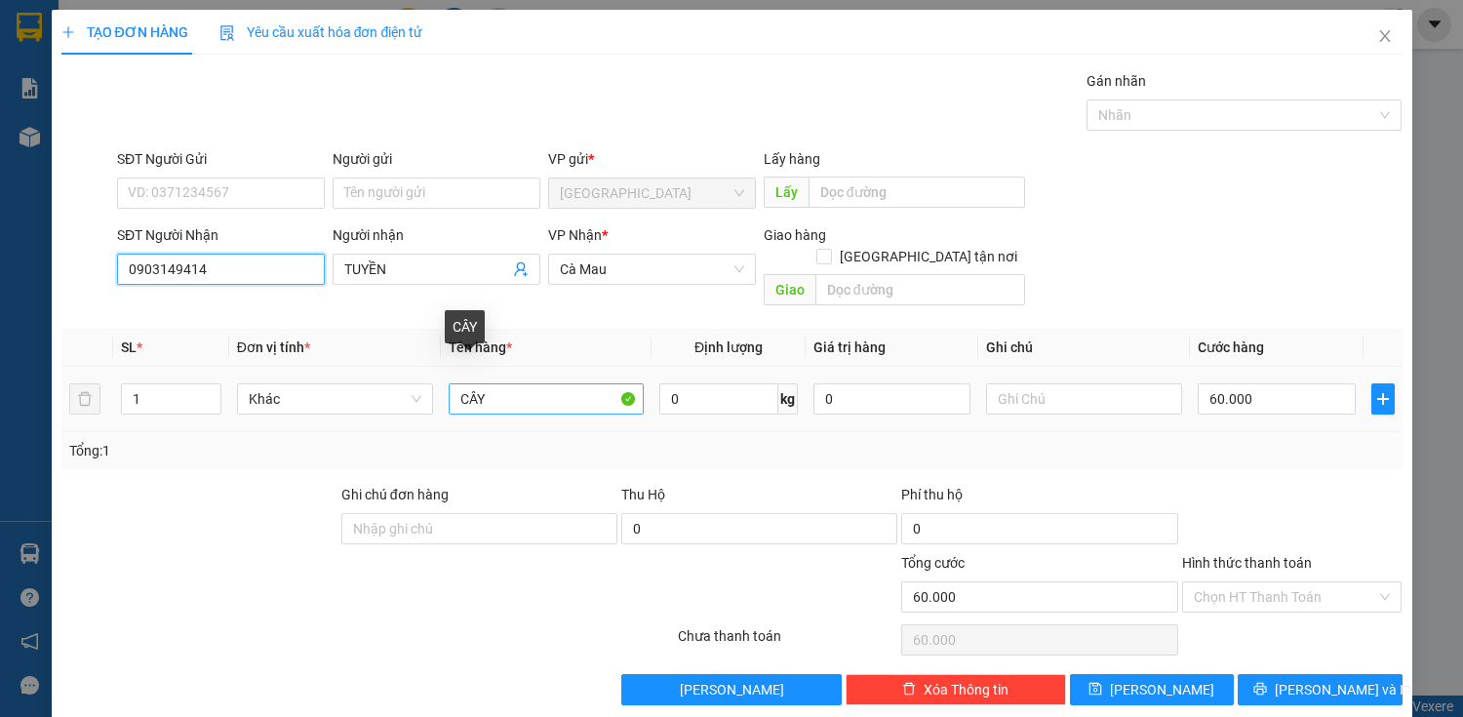
type input "0903149414"
click at [581, 384] on input "CÂY" at bounding box center [547, 398] width 196 height 31
click at [579, 384] on input "CÂY" at bounding box center [547, 398] width 196 height 31
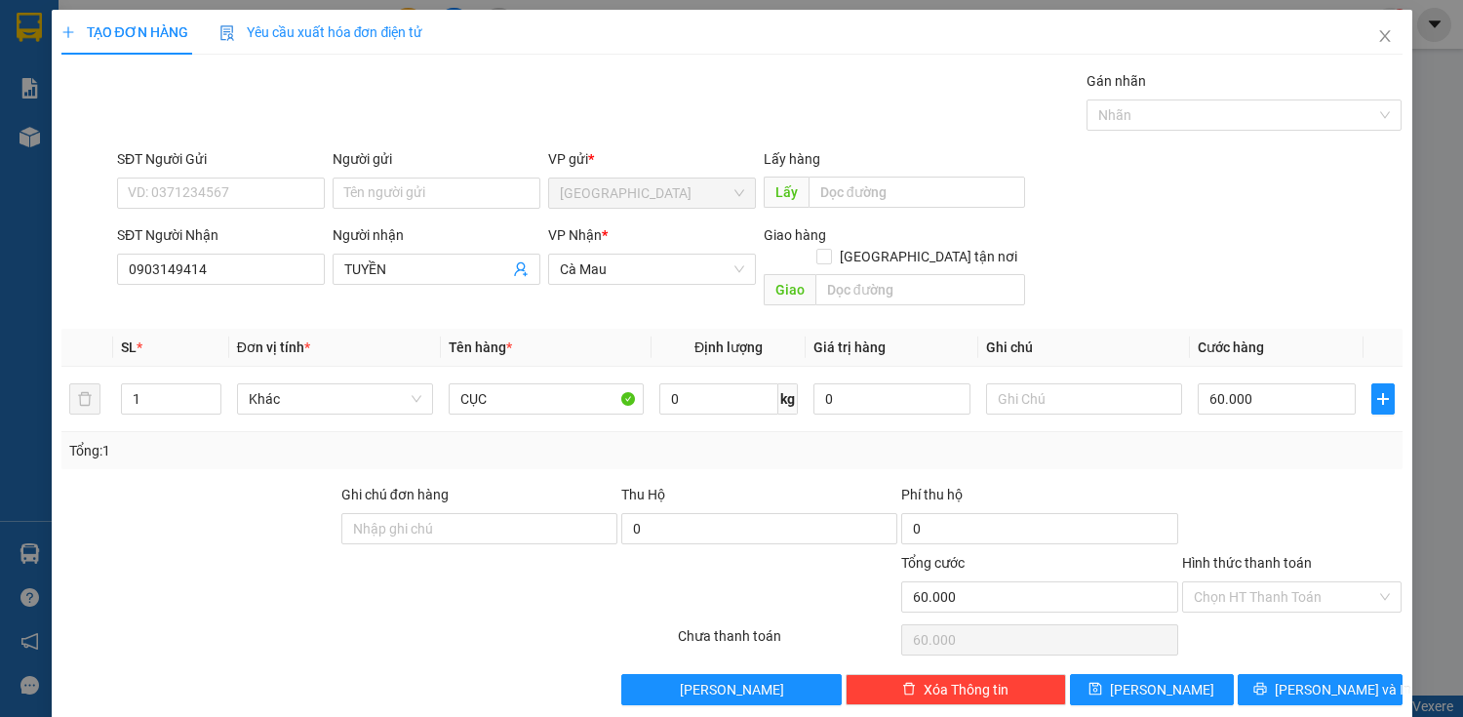
click at [1272, 484] on div at bounding box center [1292, 518] width 224 height 68
click at [1268, 674] on button "[PERSON_NAME] và In" at bounding box center [1320, 689] width 164 height 31
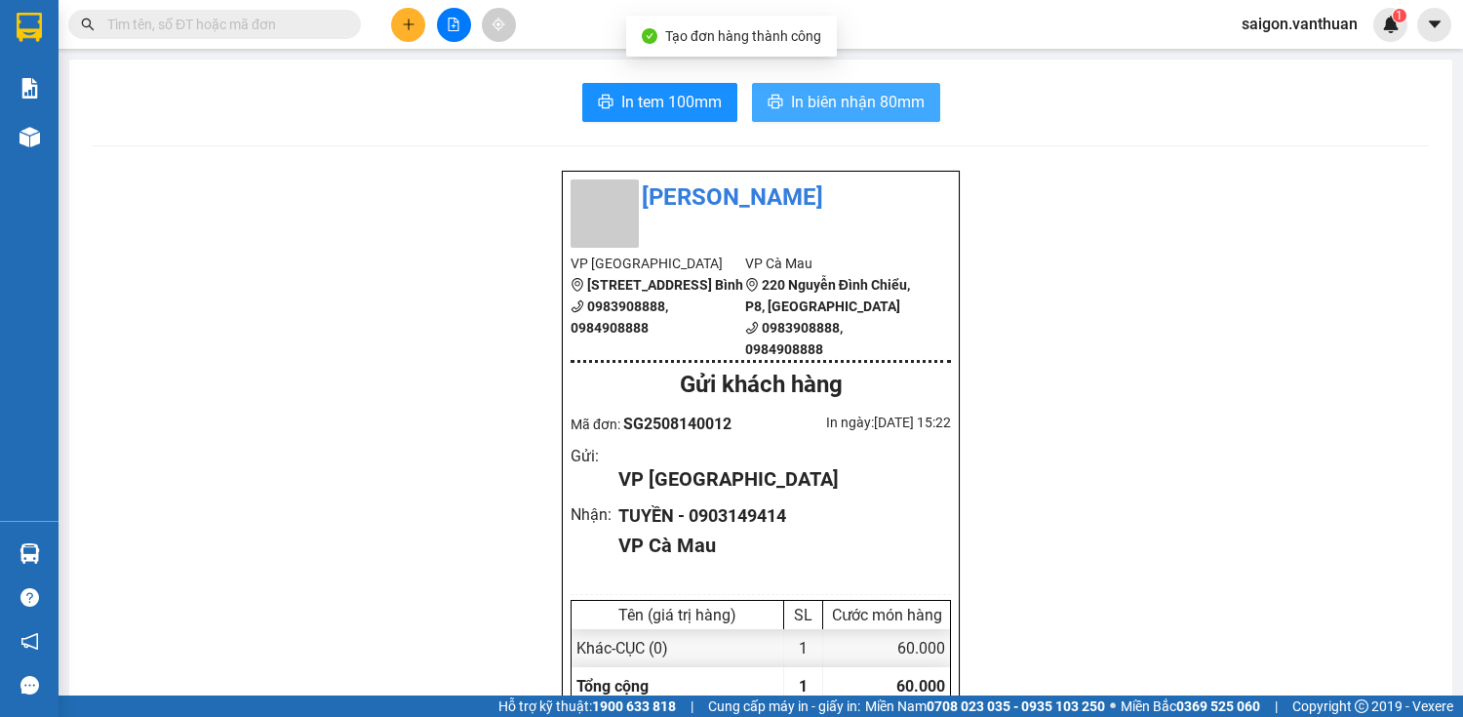
click at [829, 93] on span "In biên nhận 80mm" at bounding box center [858, 102] width 134 height 24
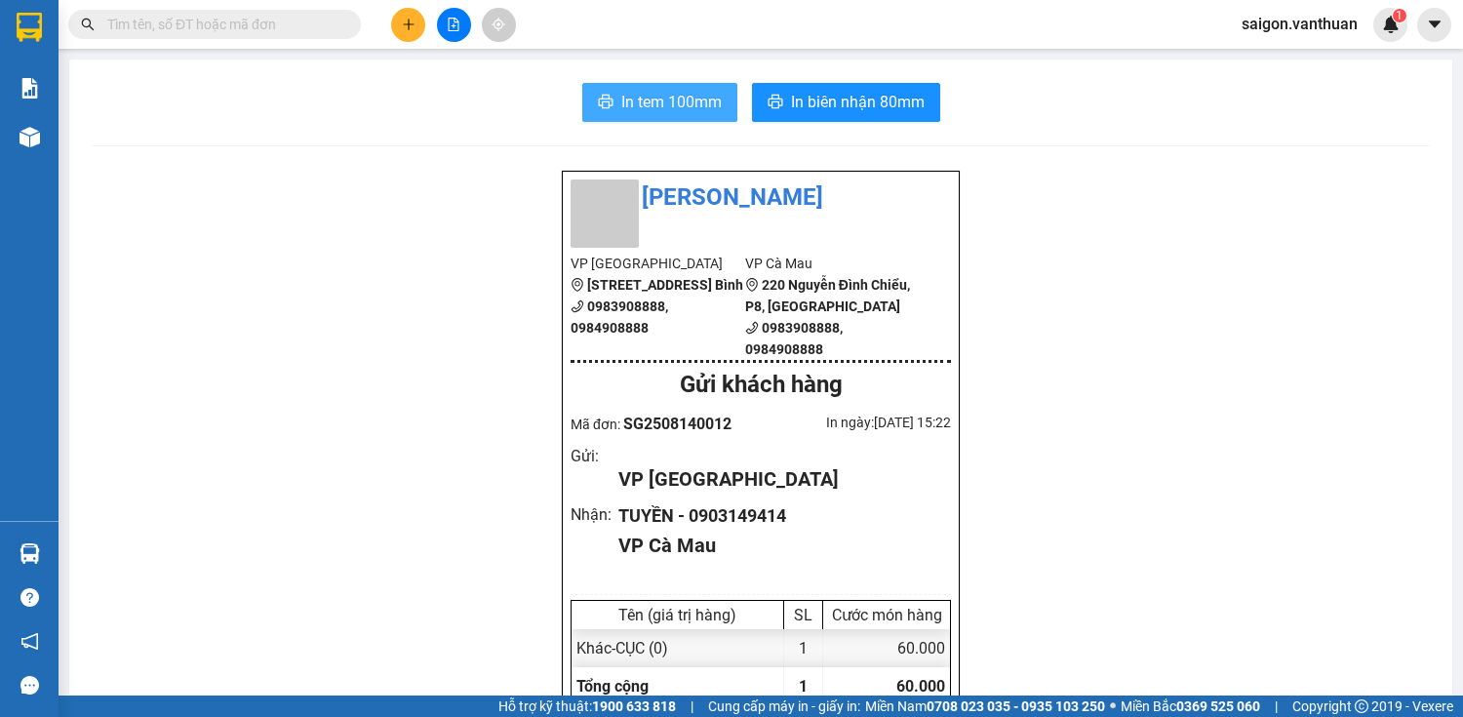
click at [687, 114] on button "In tem 100mm" at bounding box center [659, 102] width 155 height 39
click at [413, 35] on button at bounding box center [408, 25] width 34 height 34
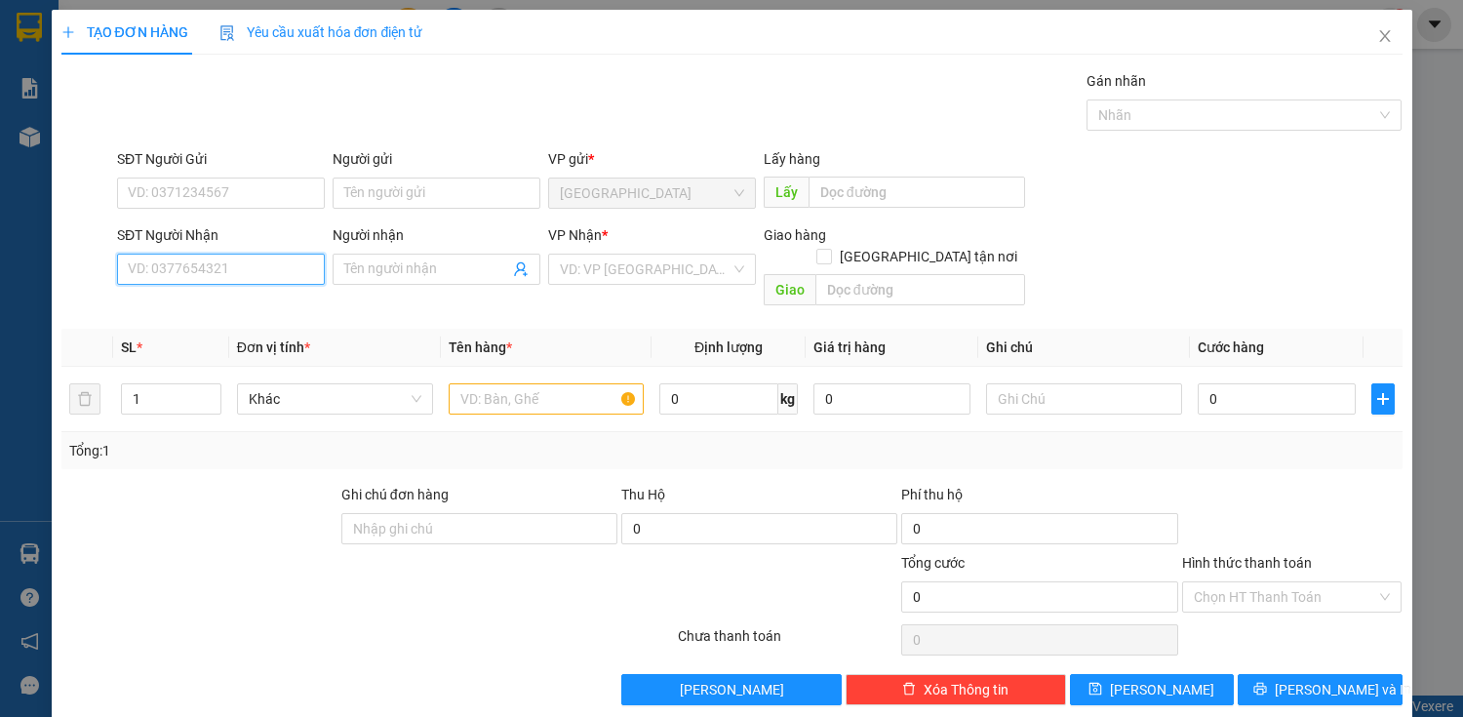
click at [175, 268] on input "SĐT Người Nhận" at bounding box center [221, 269] width 208 height 31
type input "0917270272"
drag, startPoint x: 227, startPoint y: 307, endPoint x: 248, endPoint y: 307, distance: 20.5
click at [227, 306] on div "0917270272 - NHI" at bounding box center [219, 307] width 182 height 21
type input "NHI"
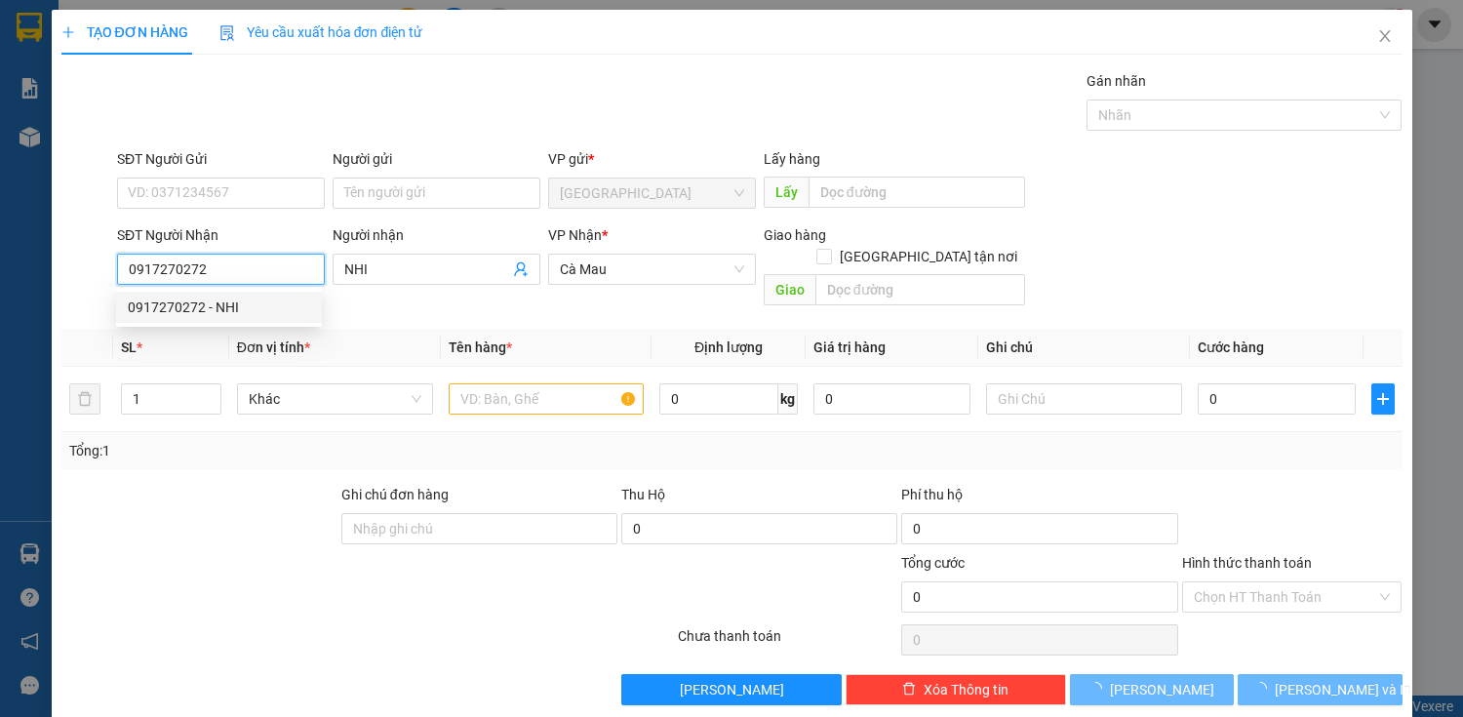
type input "50.000"
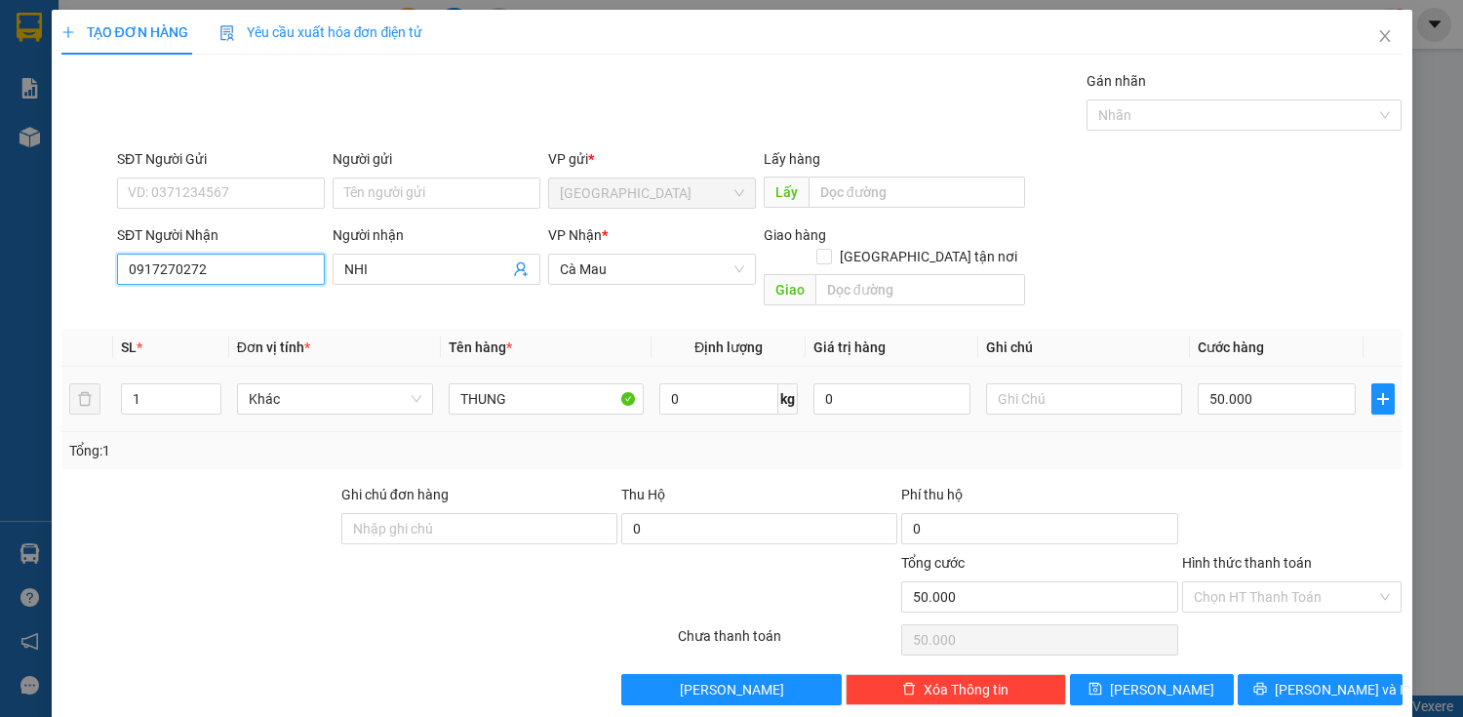
type input "0917270272"
drag, startPoint x: 568, startPoint y: 394, endPoint x: 566, endPoint y: 382, distance: 11.9
click at [568, 390] on div "THUNG" at bounding box center [547, 398] width 196 height 39
click at [566, 383] on input "THUNG" at bounding box center [547, 398] width 196 height 31
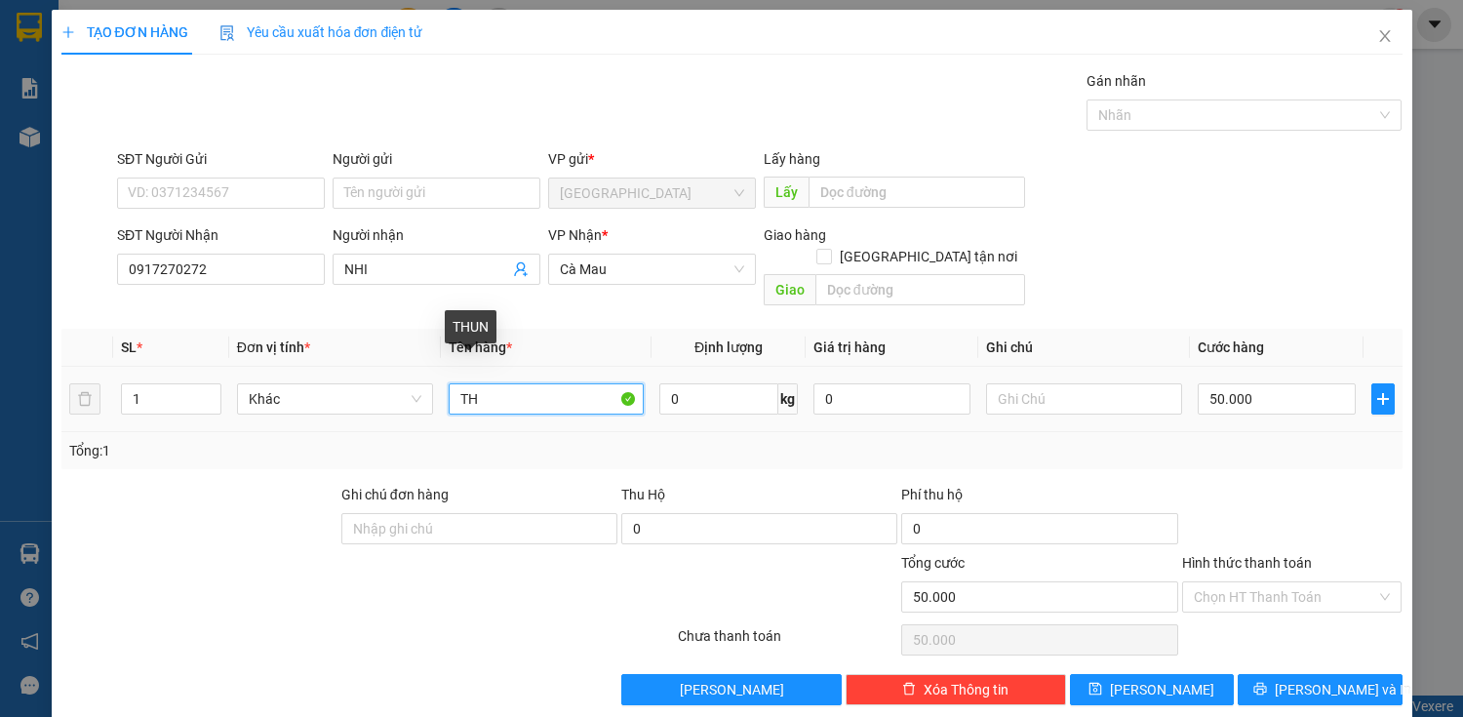
type input "T"
type input "THUN"
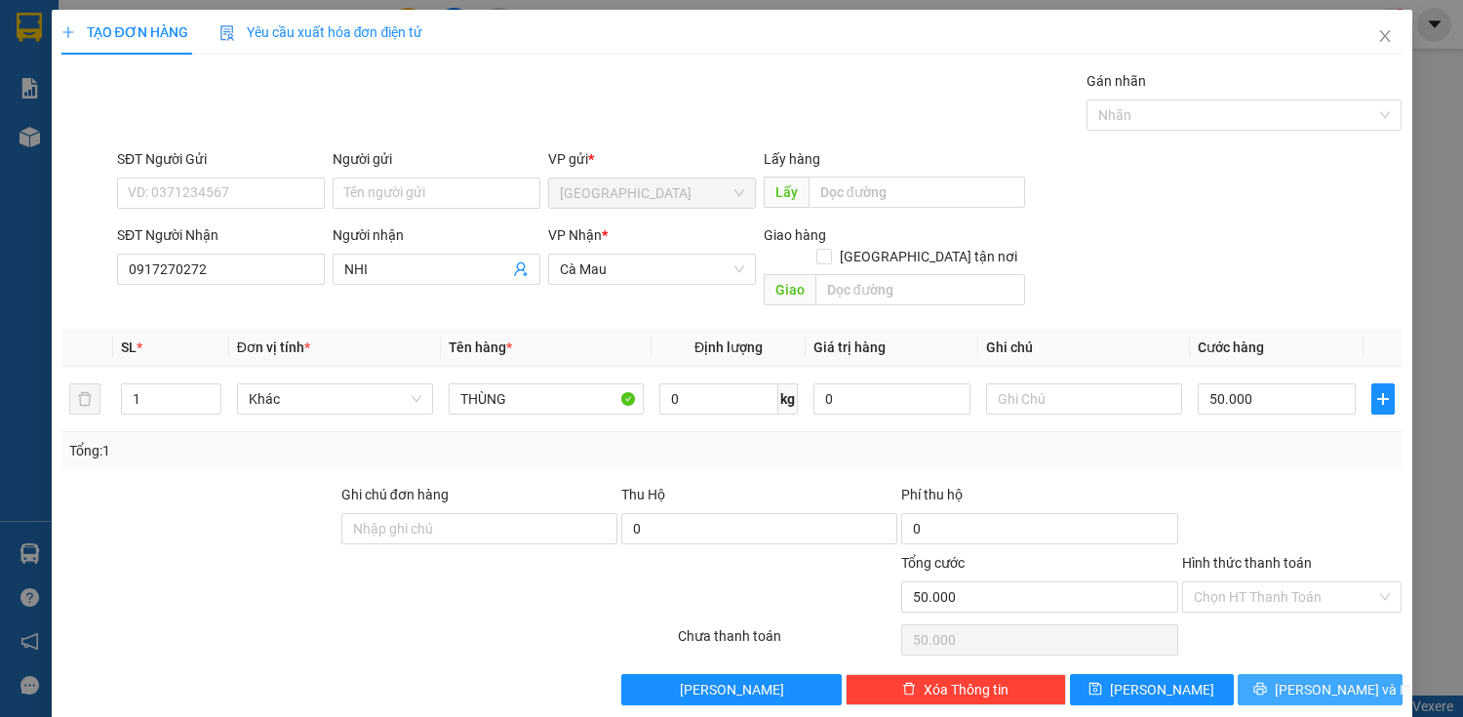
click at [1302, 679] on span "[PERSON_NAME] và In" at bounding box center [1343, 689] width 137 height 21
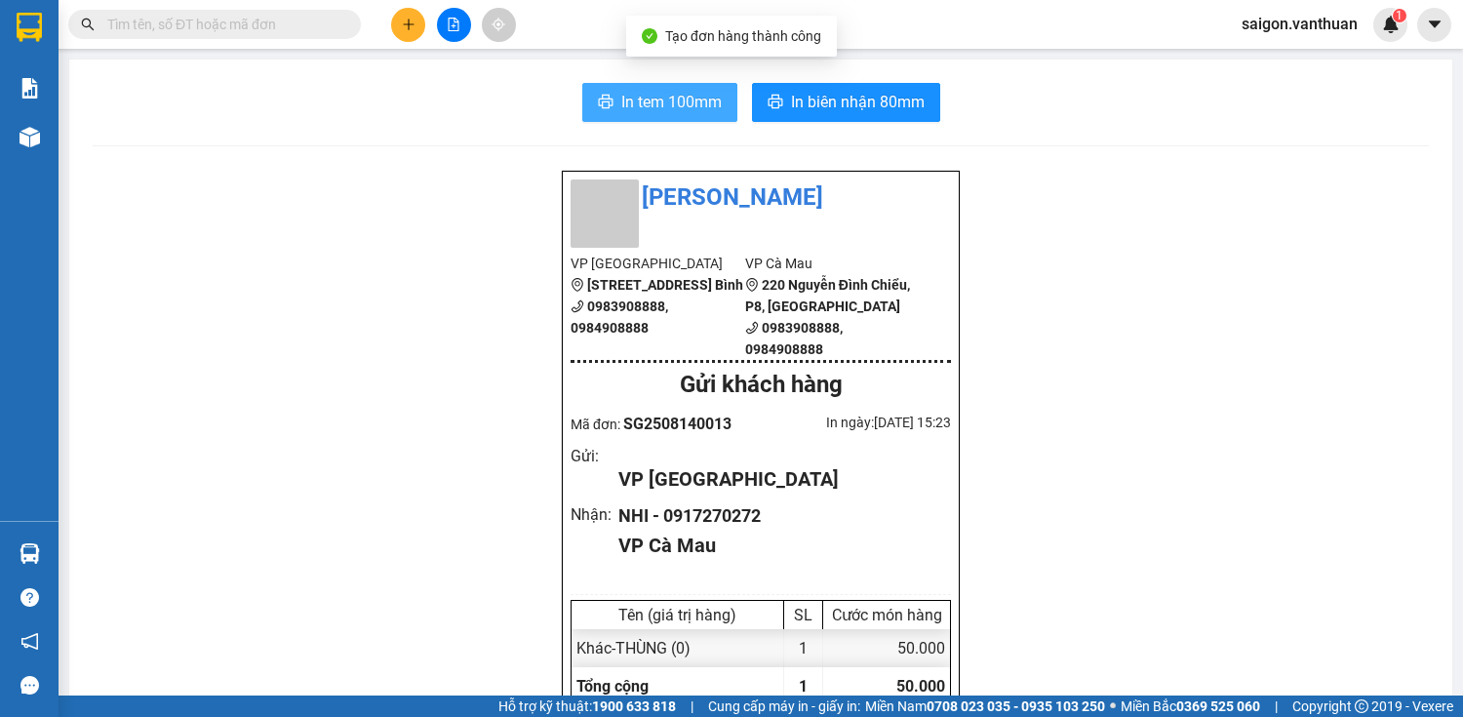
click at [668, 99] on span "In tem 100mm" at bounding box center [671, 102] width 100 height 24
click at [395, 18] on button at bounding box center [408, 25] width 34 height 34
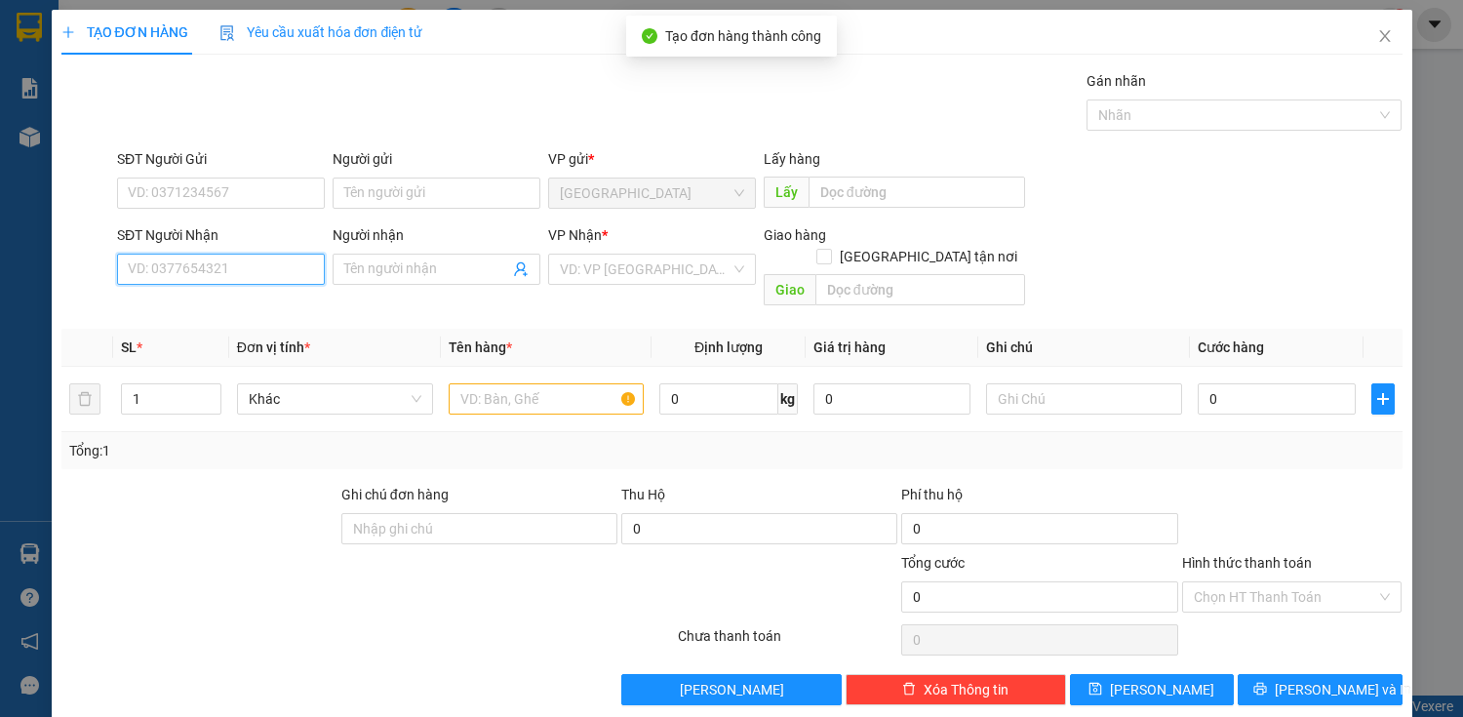
click at [281, 279] on input "SĐT Người Nhận" at bounding box center [221, 269] width 208 height 31
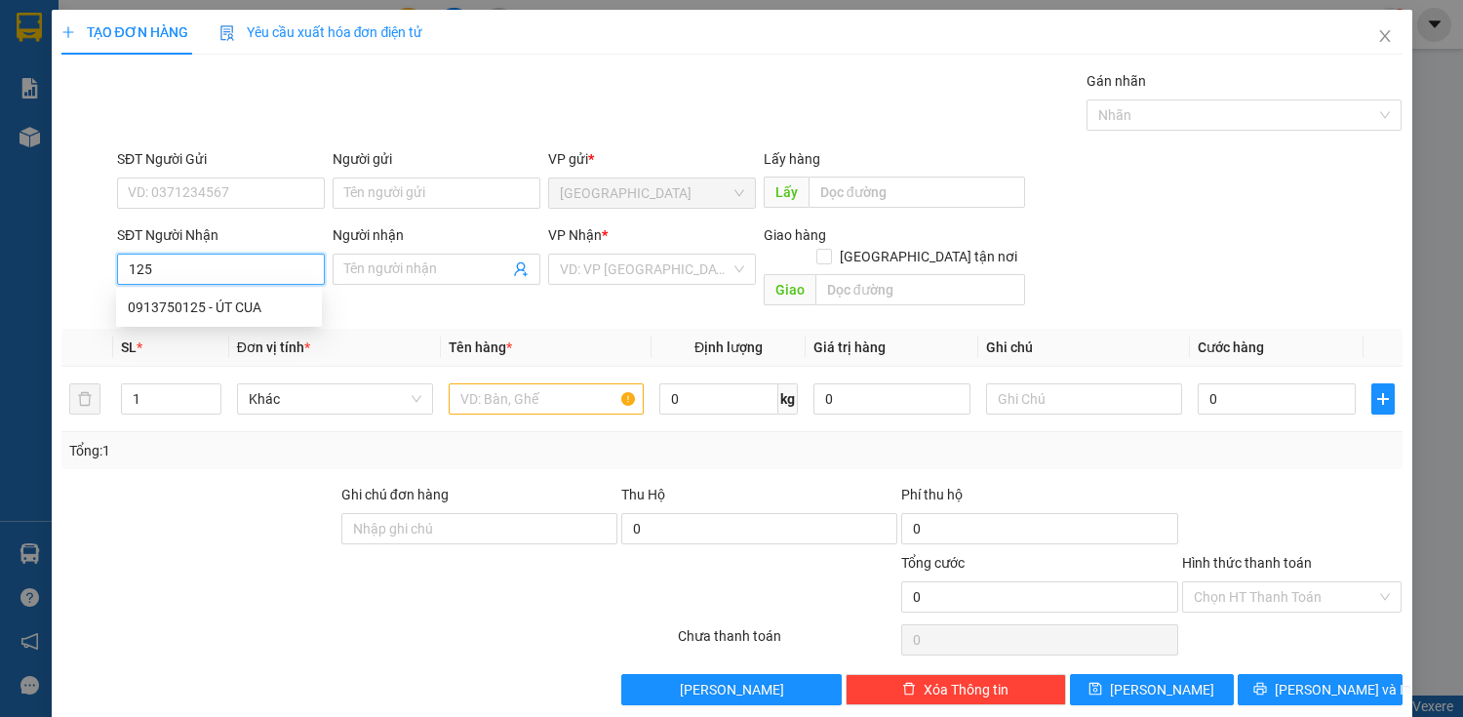
click at [237, 306] on div "0913750125 - ÚT CUA" at bounding box center [219, 307] width 182 height 21
type input "0913750125"
type input "ÚT CUA"
type input "160.000"
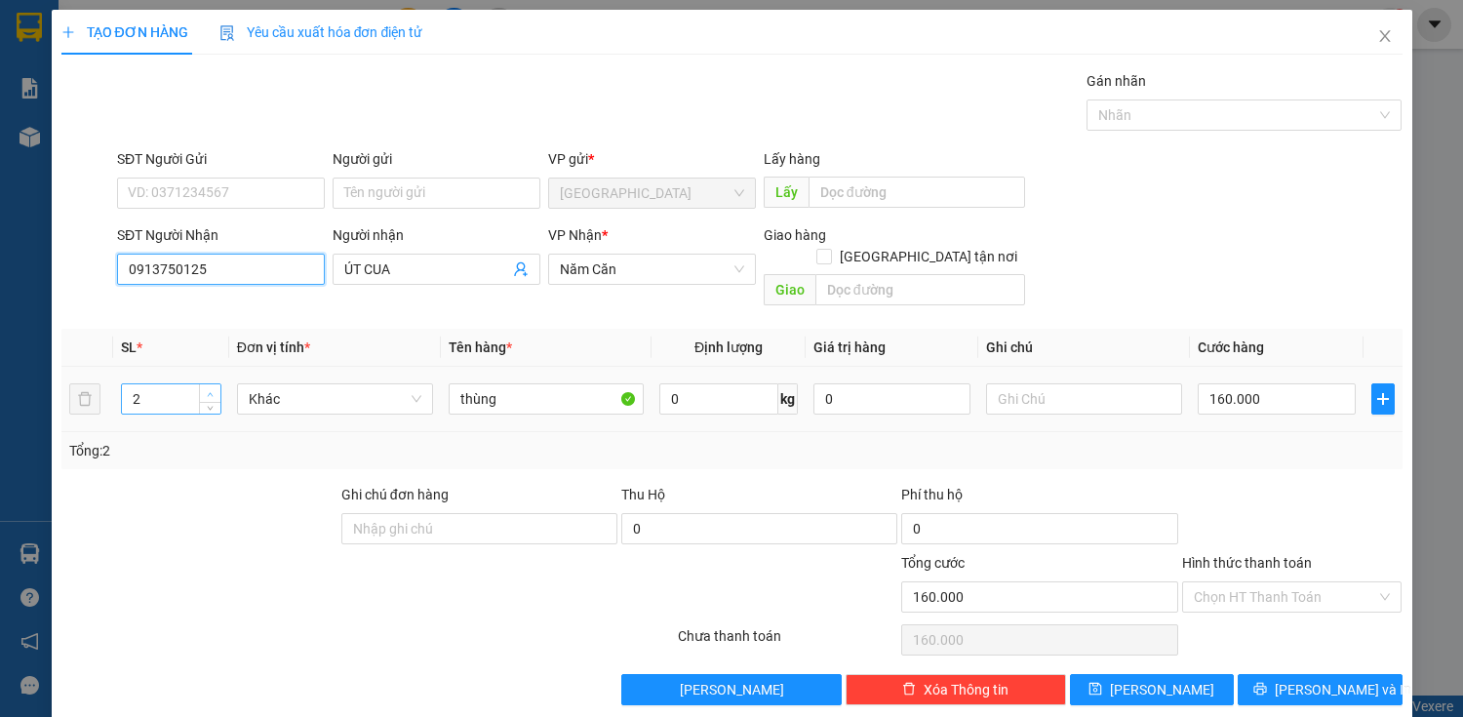
type input "0913750125"
type input "3"
click at [210, 391] on icon "up" at bounding box center [210, 394] width 7 height 7
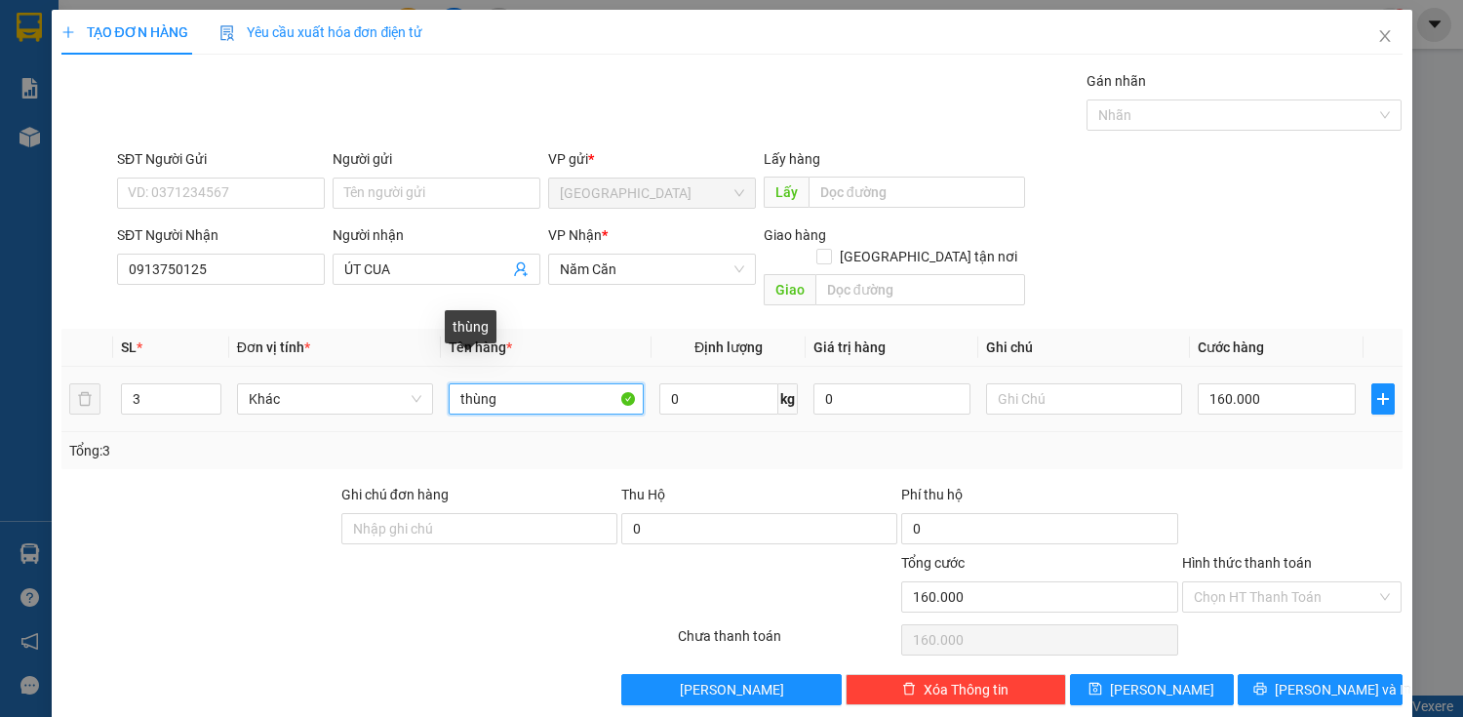
click at [520, 383] on input "thùng" at bounding box center [547, 398] width 196 height 31
type input "thùng+VỎ"
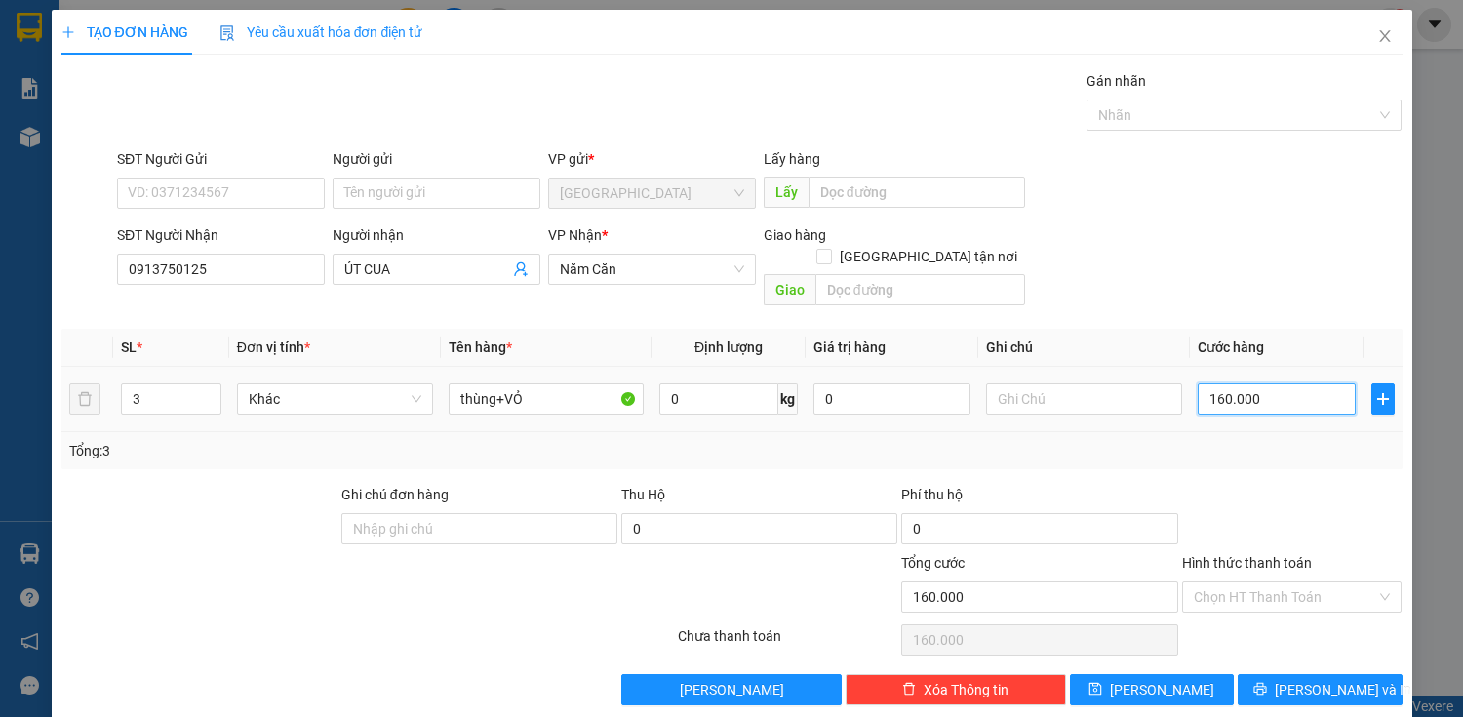
click at [1227, 383] on input "160.000" at bounding box center [1276, 398] width 157 height 31
type input "0"
type input "10"
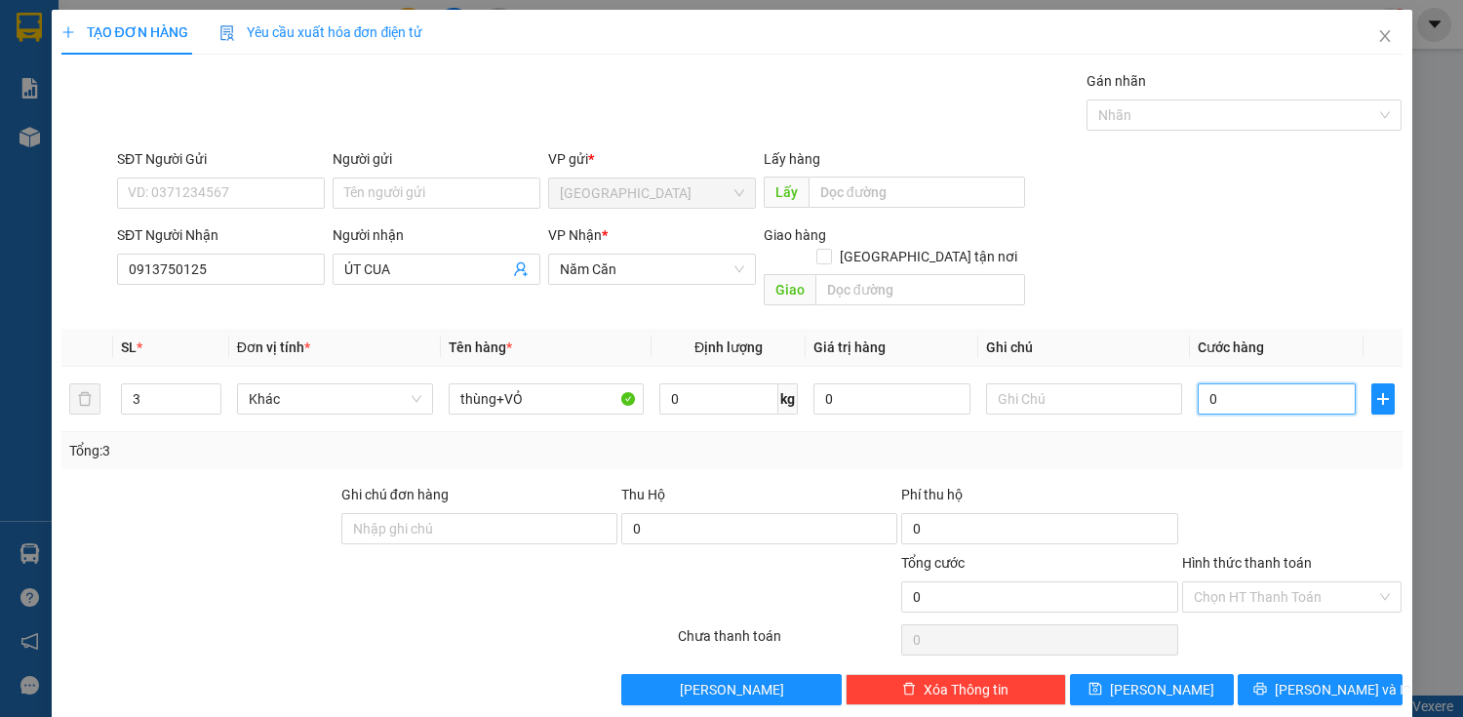
type input "10"
type input "170"
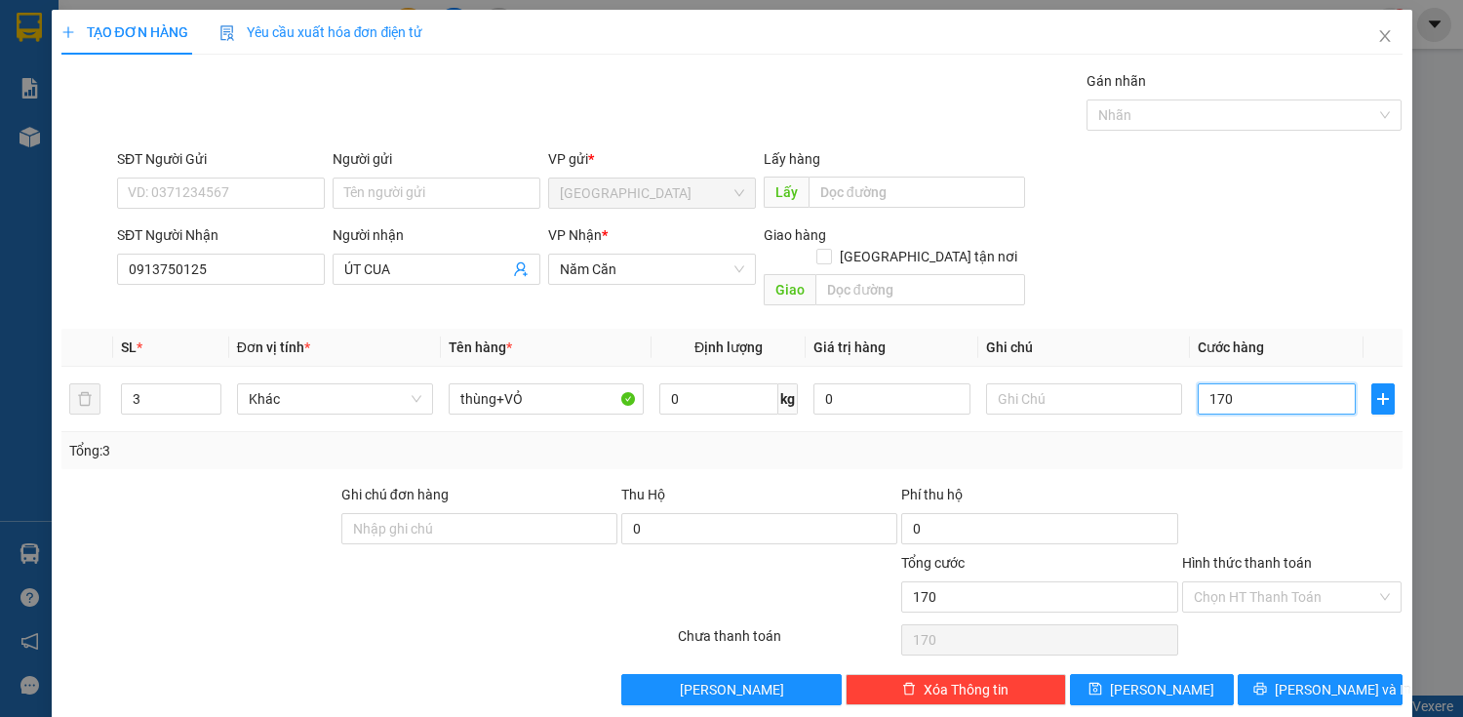
type input "1.700"
type input "17.000"
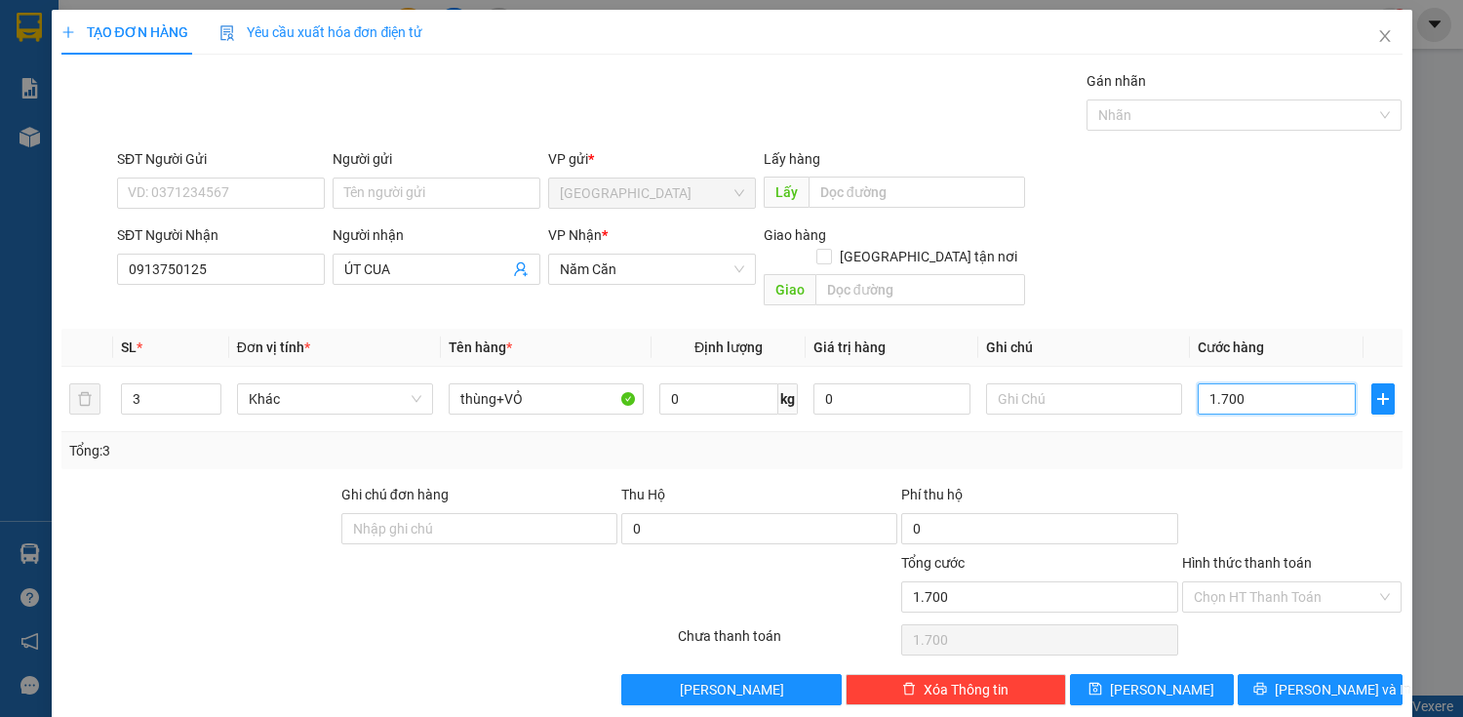
type input "17.000"
type input "170.000"
click at [1328, 679] on span "[PERSON_NAME] và In" at bounding box center [1343, 689] width 137 height 21
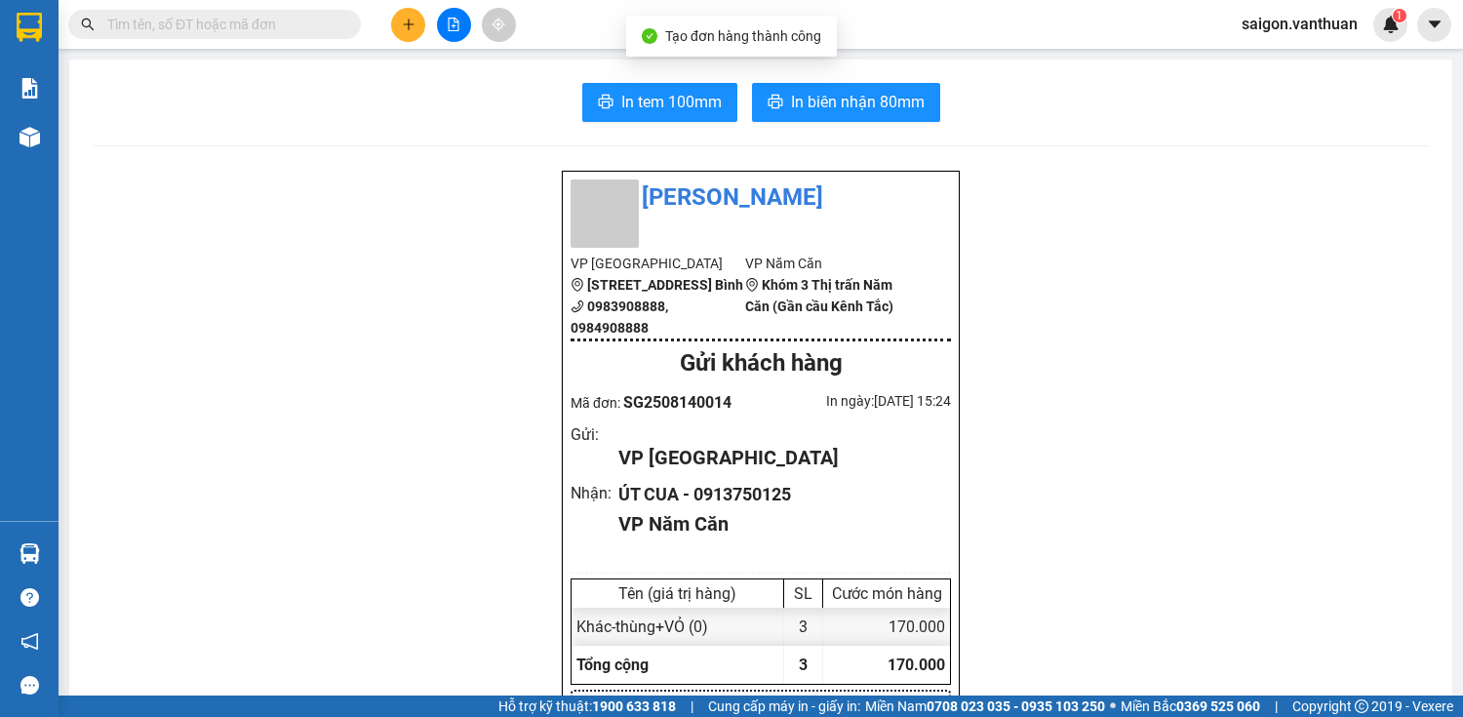
click at [688, 104] on span "In tem 100mm" at bounding box center [671, 102] width 100 height 24
click at [409, 25] on icon "plus" at bounding box center [408, 24] width 1 height 11
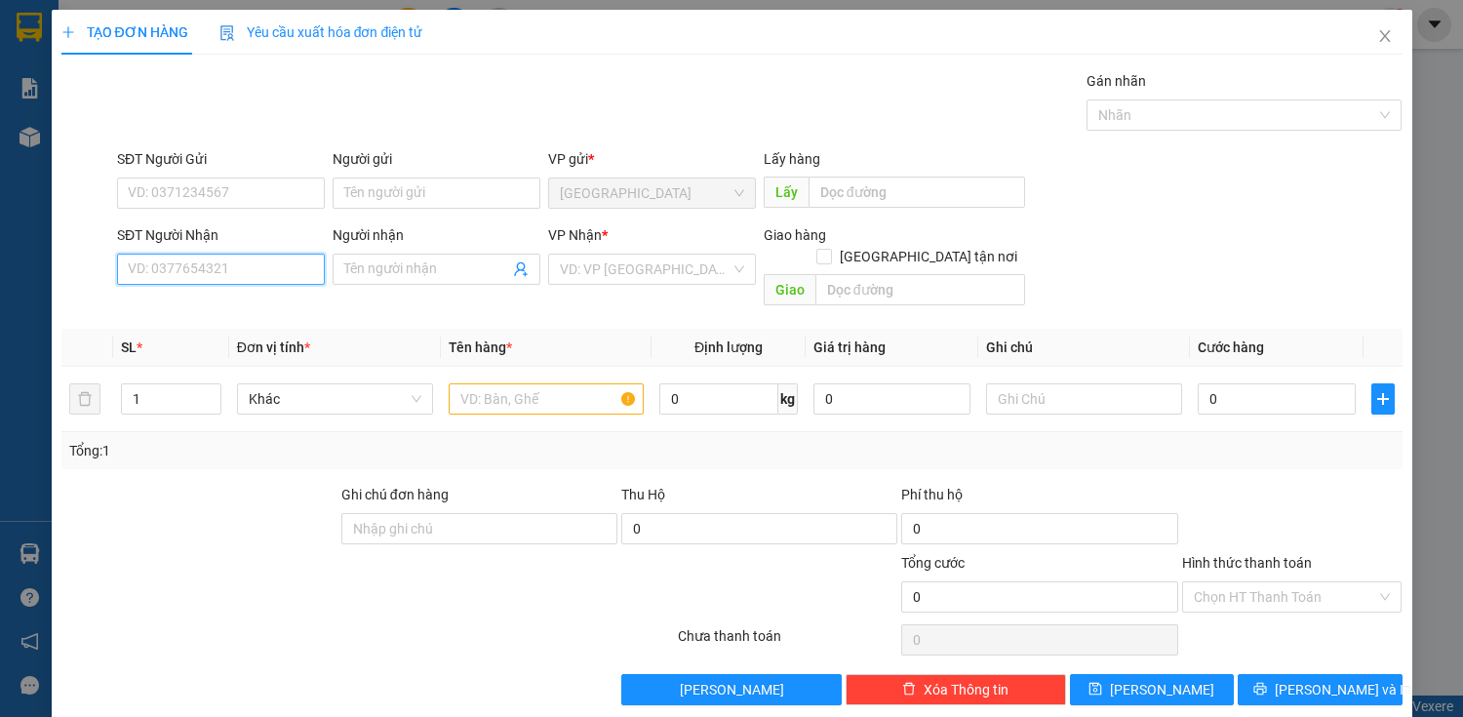
click at [179, 266] on input "SĐT Người Nhận" at bounding box center [221, 269] width 208 height 31
type input "0938743137"
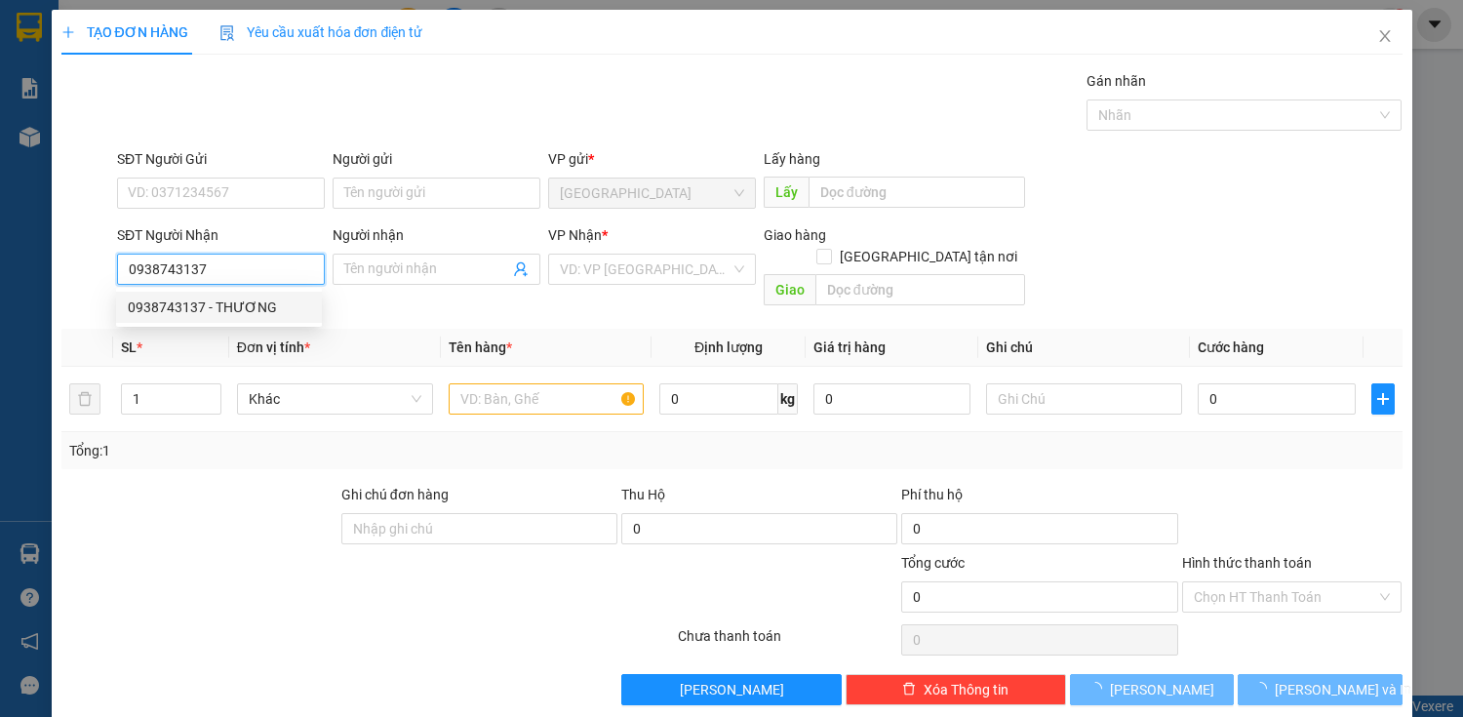
drag, startPoint x: 211, startPoint y: 300, endPoint x: 205, endPoint y: 314, distance: 14.9
click at [215, 303] on div "0938743137 - THƯƠNG" at bounding box center [219, 307] width 182 height 21
type input "THƯƠNG"
type input "70.000"
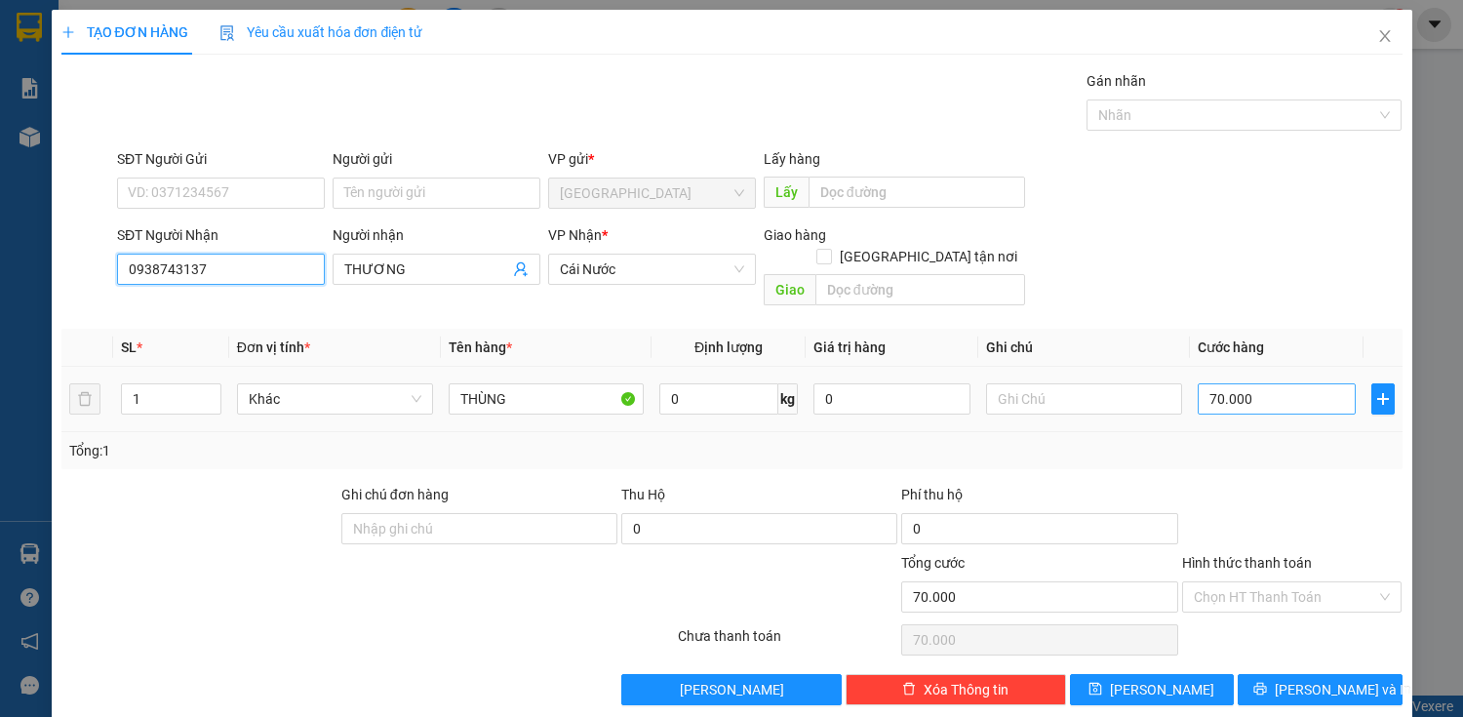
type input "0938743137"
click at [1218, 386] on input "70.000" at bounding box center [1276, 398] width 157 height 31
type input "0"
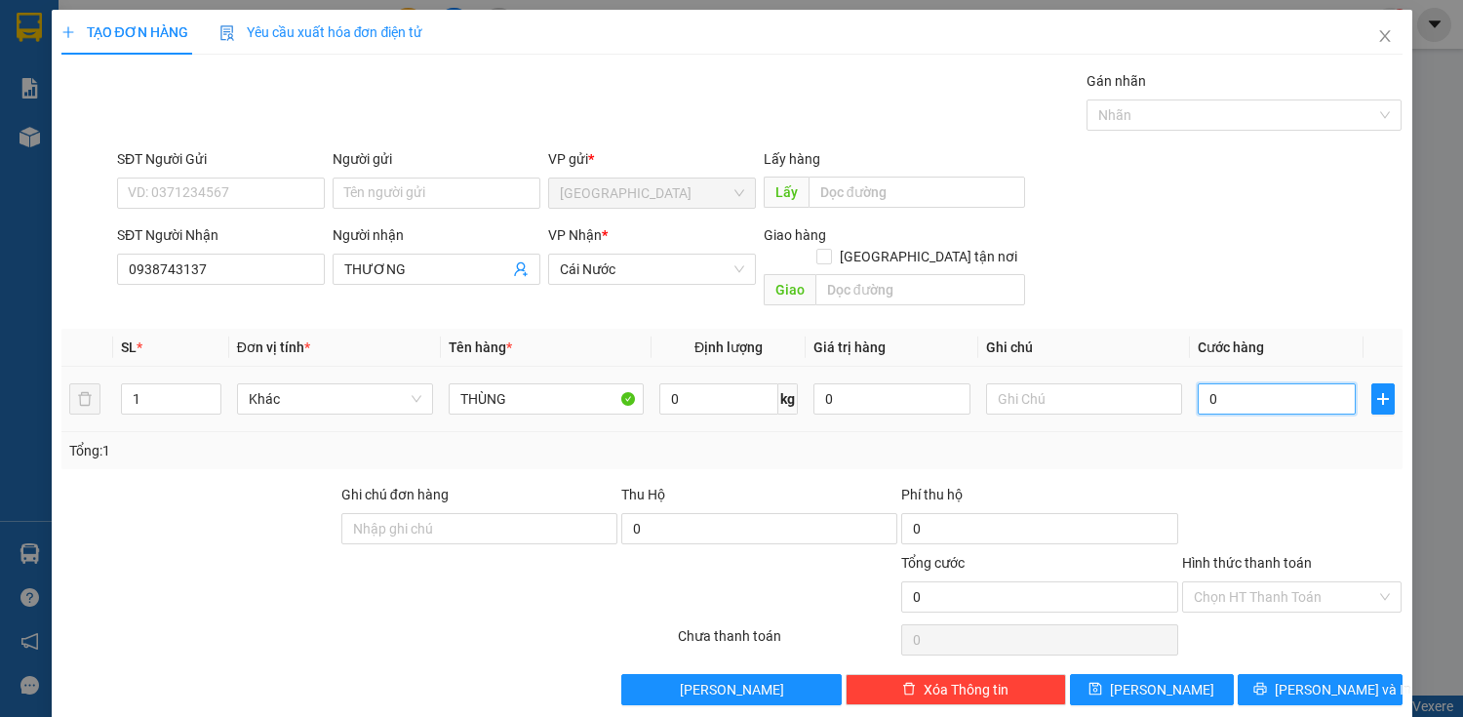
type input "10"
type input "100"
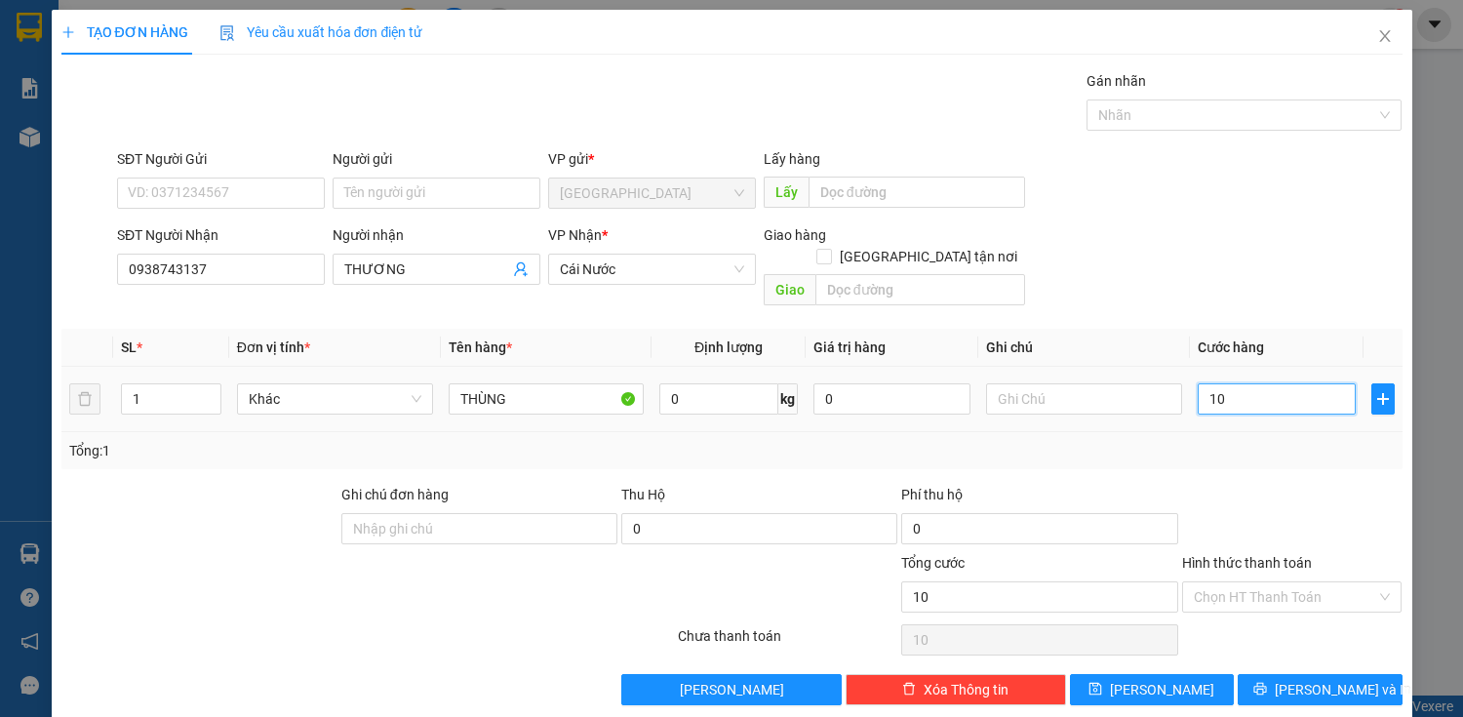
type input "100"
type input "1.000"
type input "10.000"
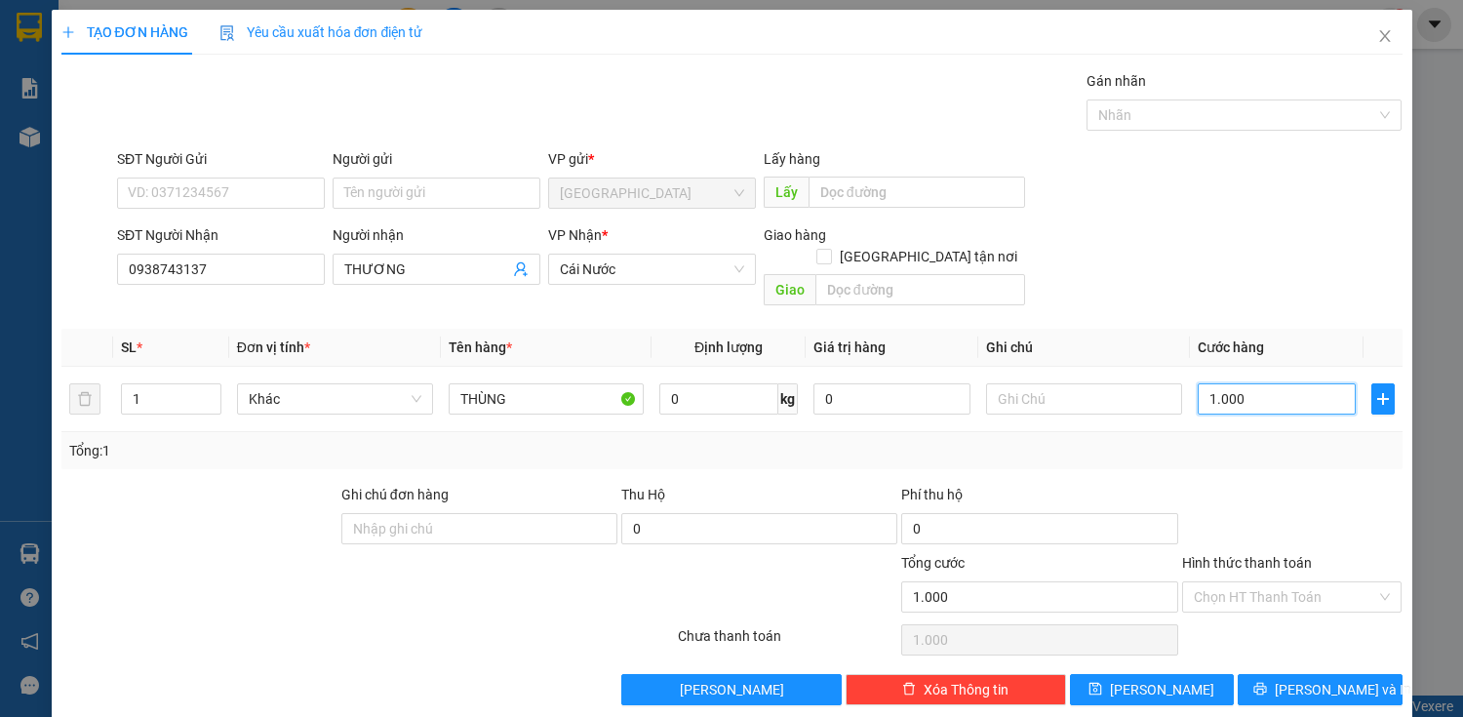
type input "10.000"
type input "100.000"
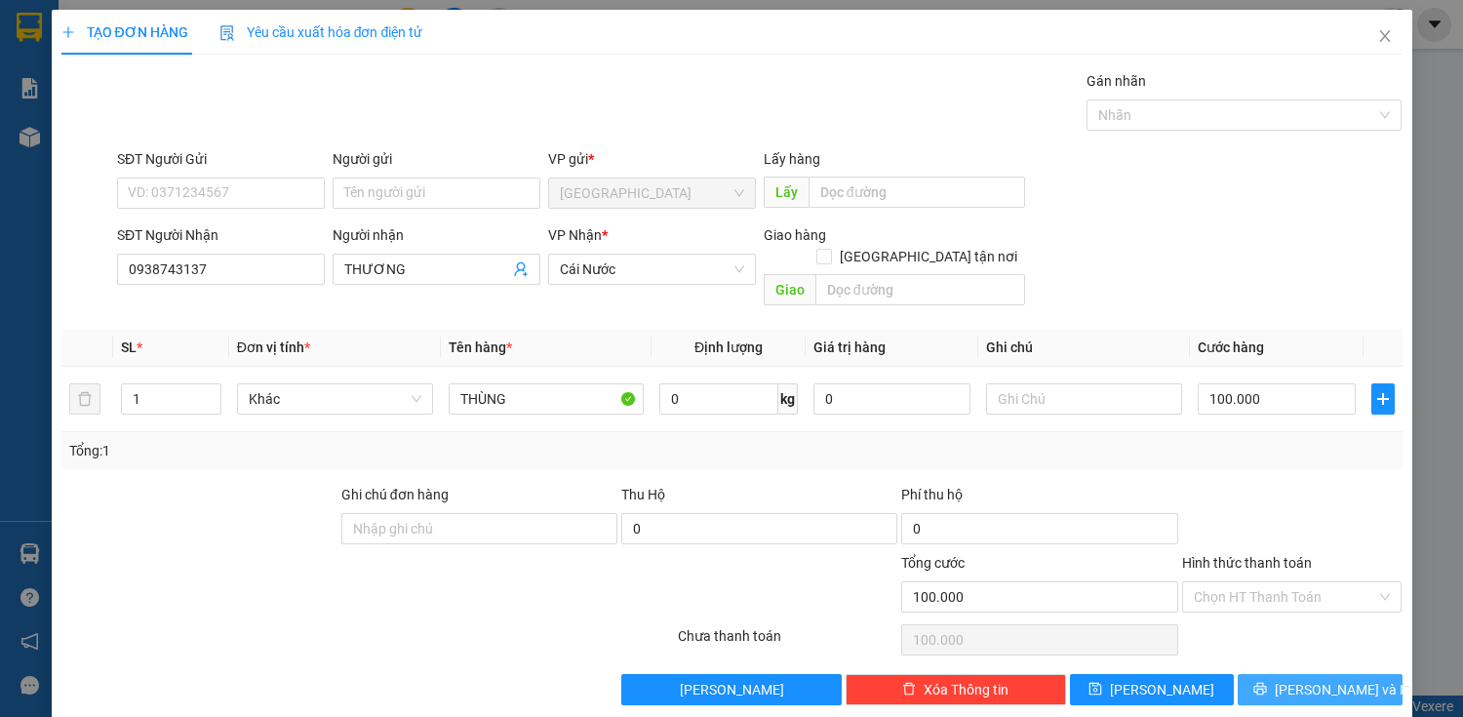
click at [1307, 679] on span "[PERSON_NAME] và In" at bounding box center [1343, 689] width 137 height 21
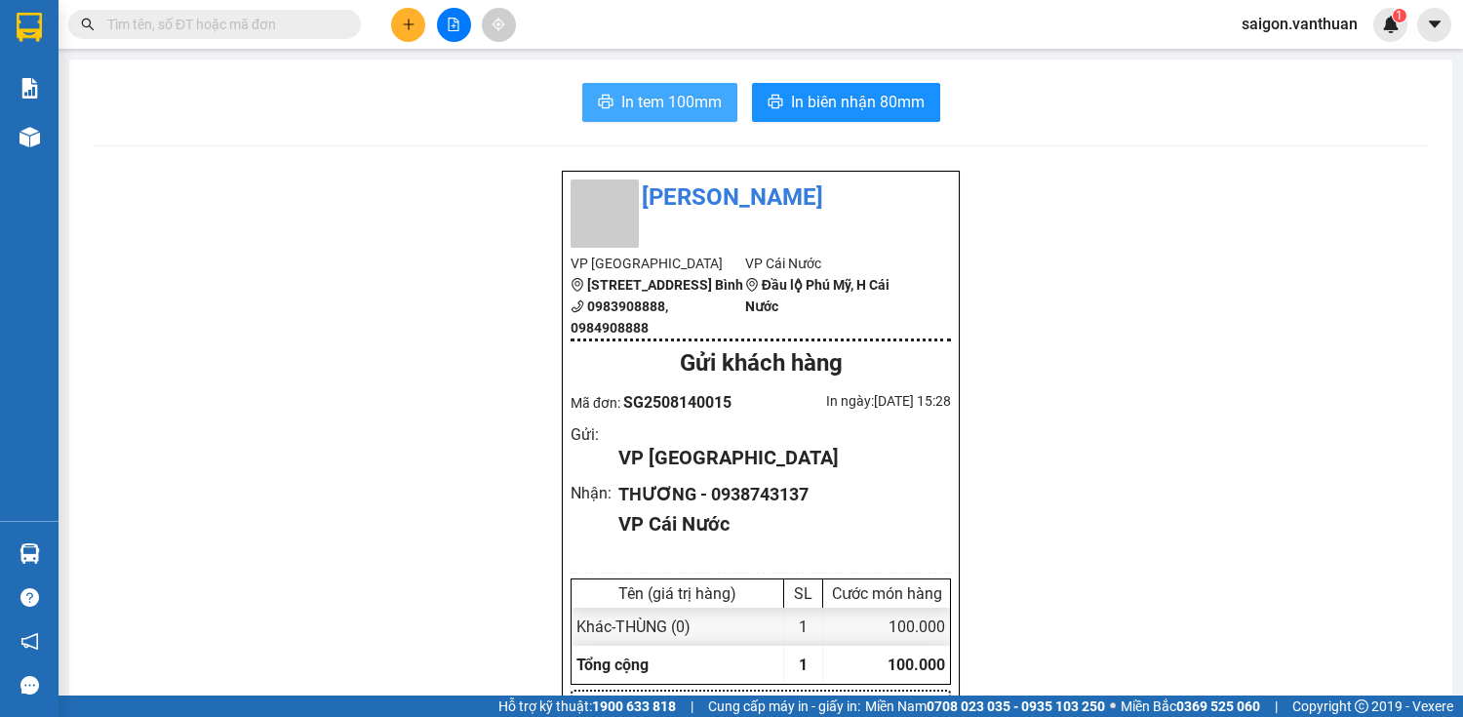
click at [660, 98] on span "In tem 100mm" at bounding box center [671, 102] width 100 height 24
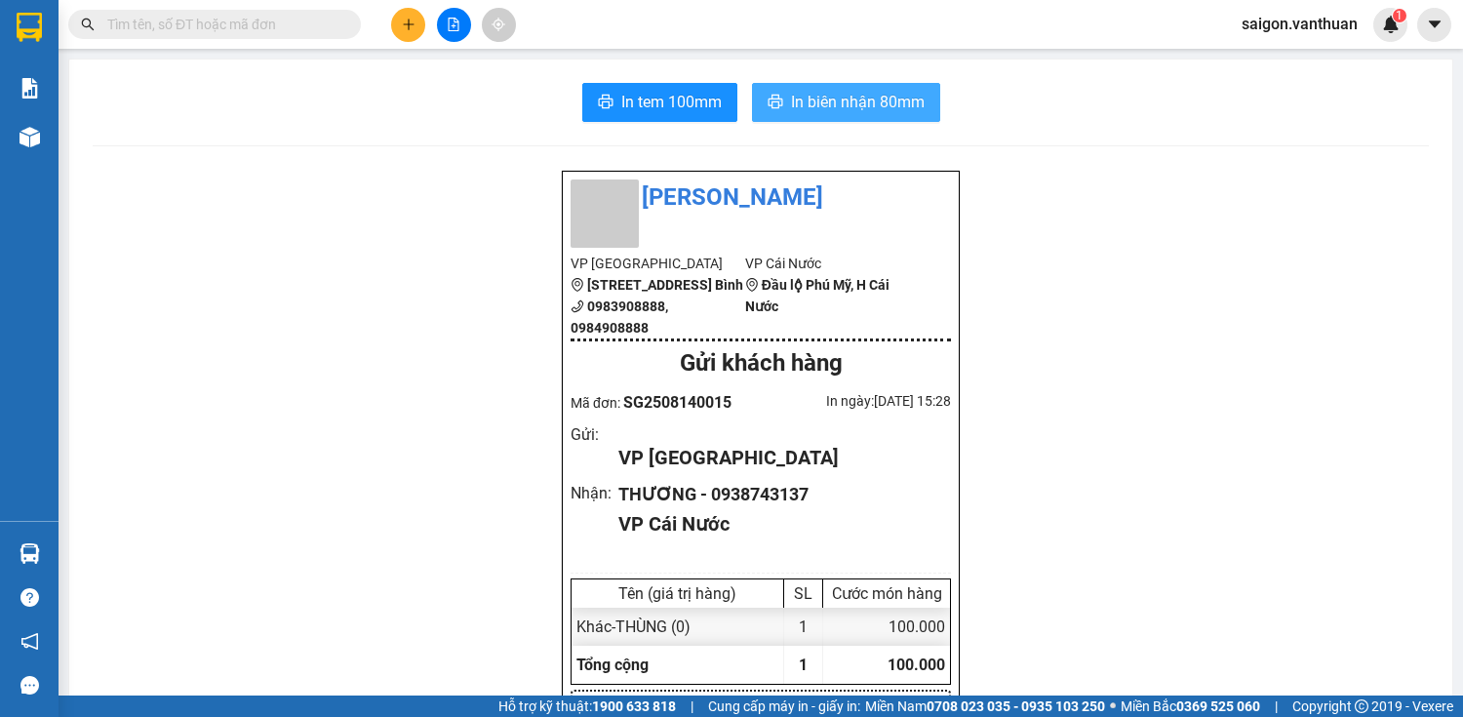
click at [819, 106] on span "In biên nhận 80mm" at bounding box center [858, 102] width 134 height 24
click at [398, 16] on button at bounding box center [408, 25] width 34 height 34
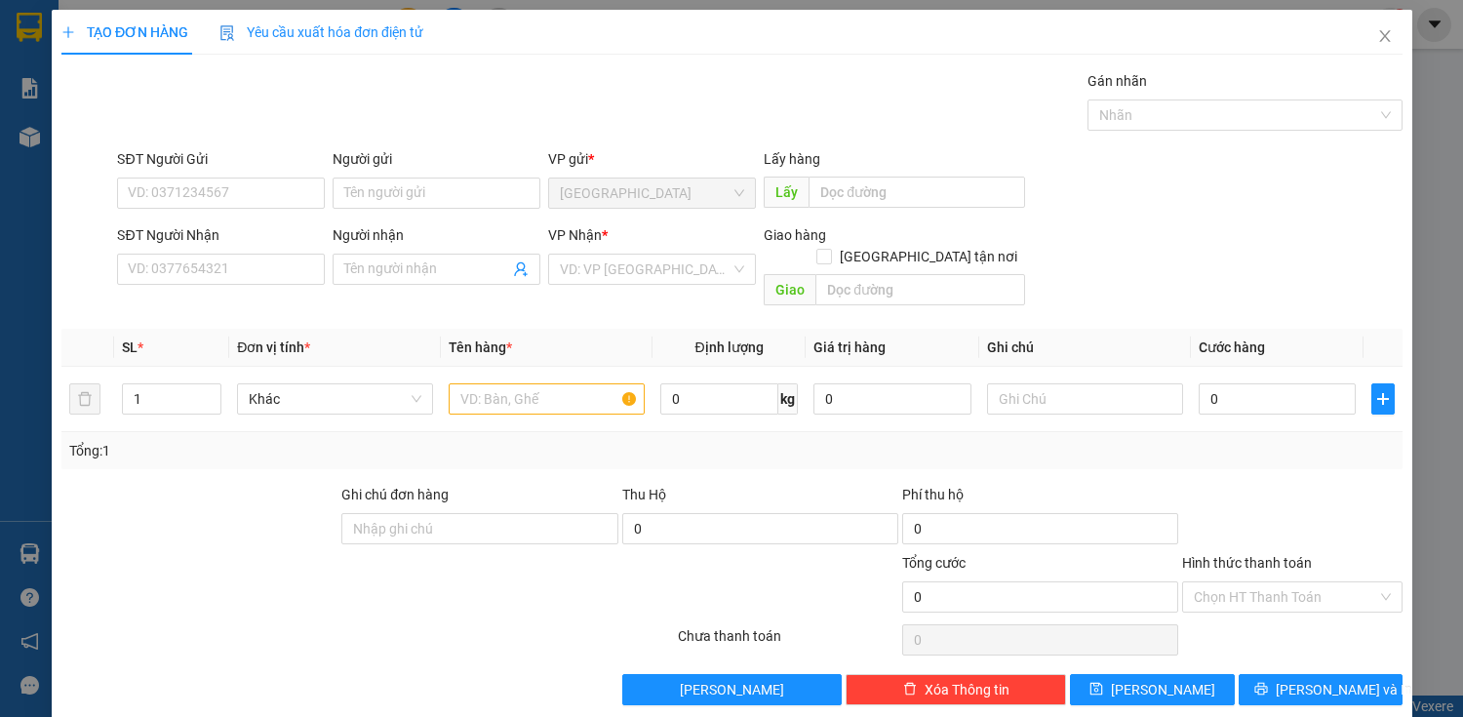
click at [404, 23] on div "Yêu cầu xuất hóa đơn điện tử" at bounding box center [321, 31] width 204 height 21
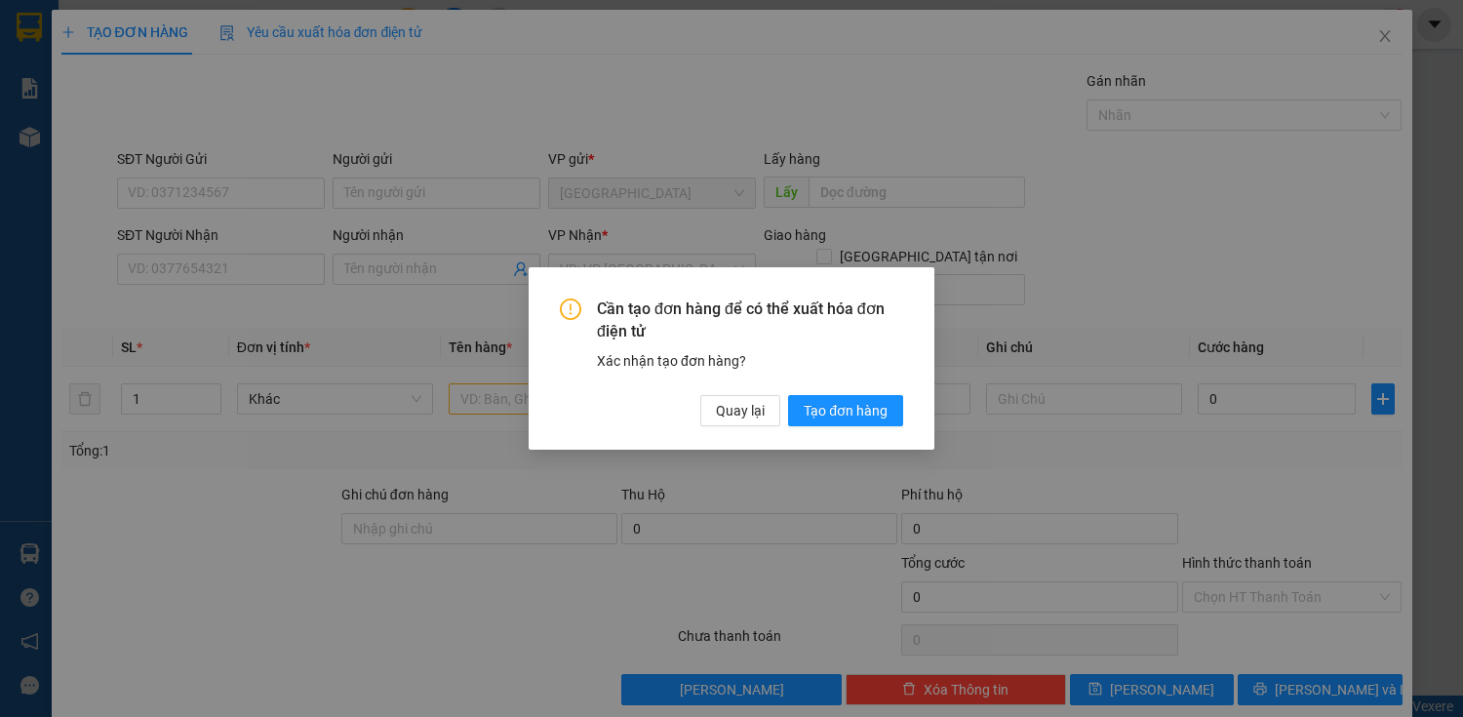
click at [300, 238] on div "Cần tạo đơn hàng để có thể xuất hóa đơn điện tử Xác nhận tạo đơn hàng? Quay lại…" at bounding box center [731, 358] width 1463 height 717
click at [724, 403] on span "Quay lại" at bounding box center [740, 410] width 49 height 21
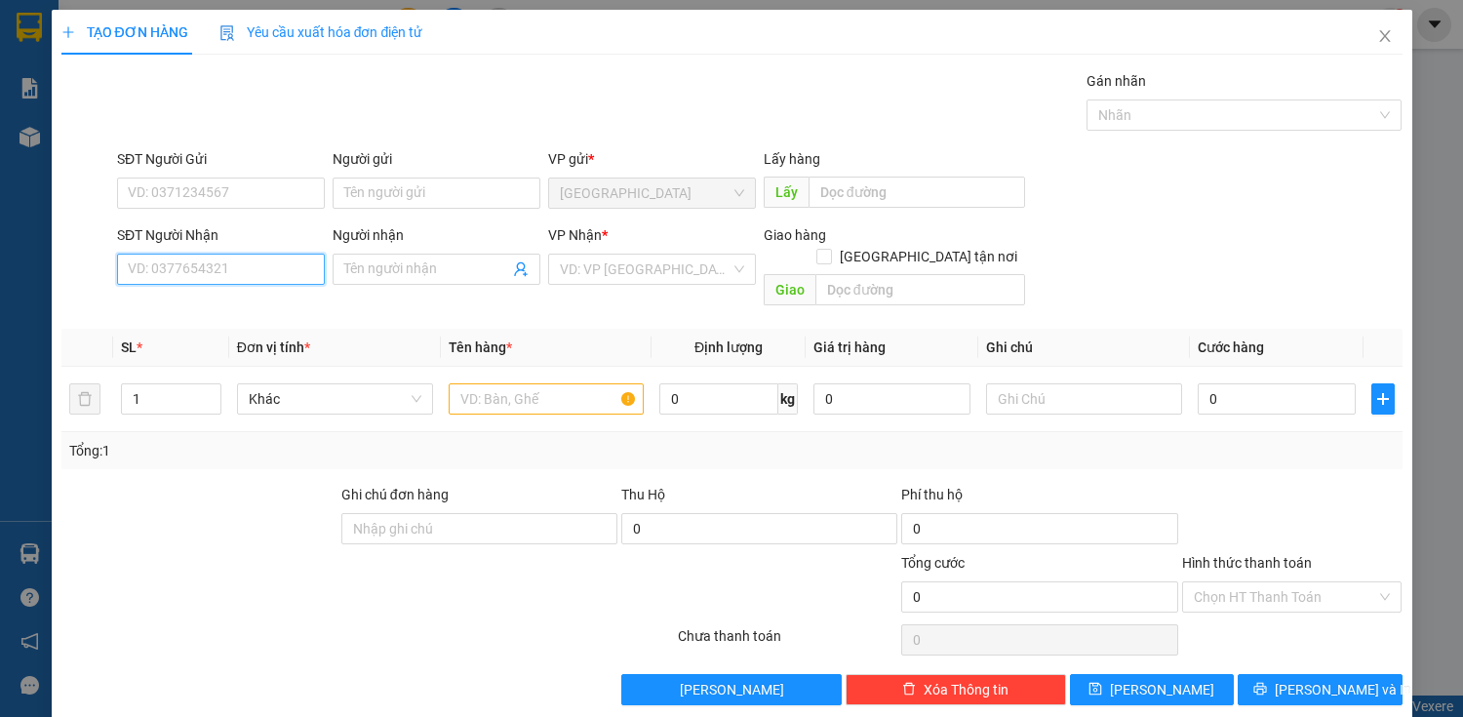
click at [199, 267] on input "SĐT Người Nhận" at bounding box center [221, 269] width 208 height 31
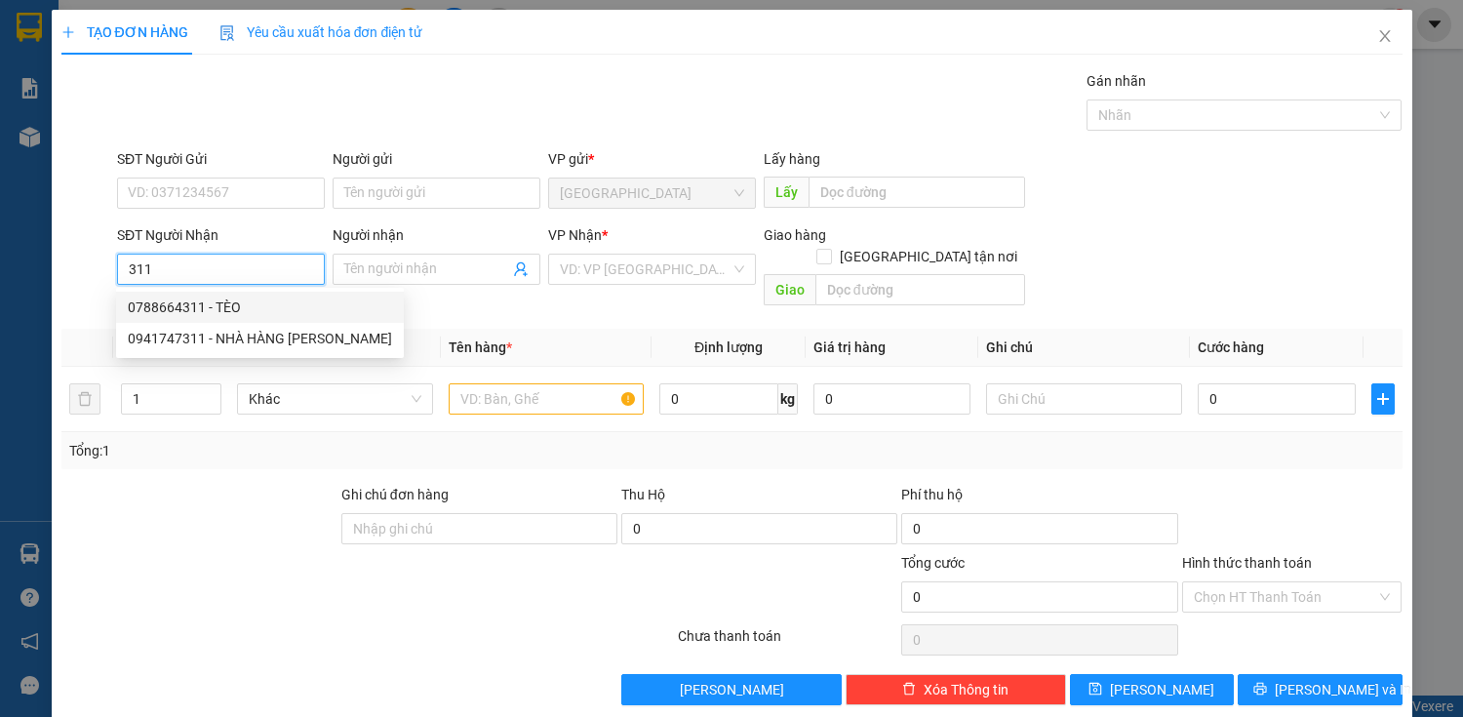
click at [234, 294] on div "0788664311 - TÈO" at bounding box center [260, 307] width 288 height 31
type input "0788664311"
type input "TÈO"
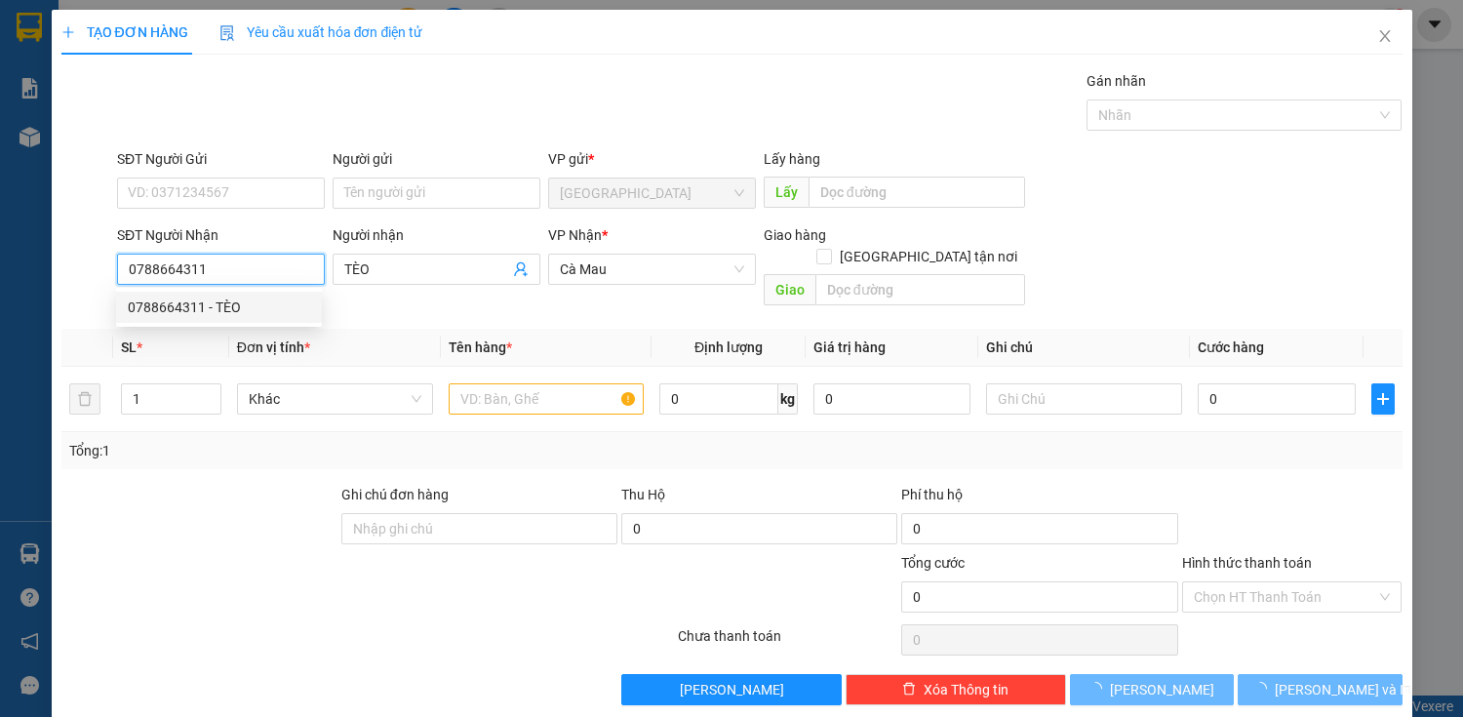
type input "60.000"
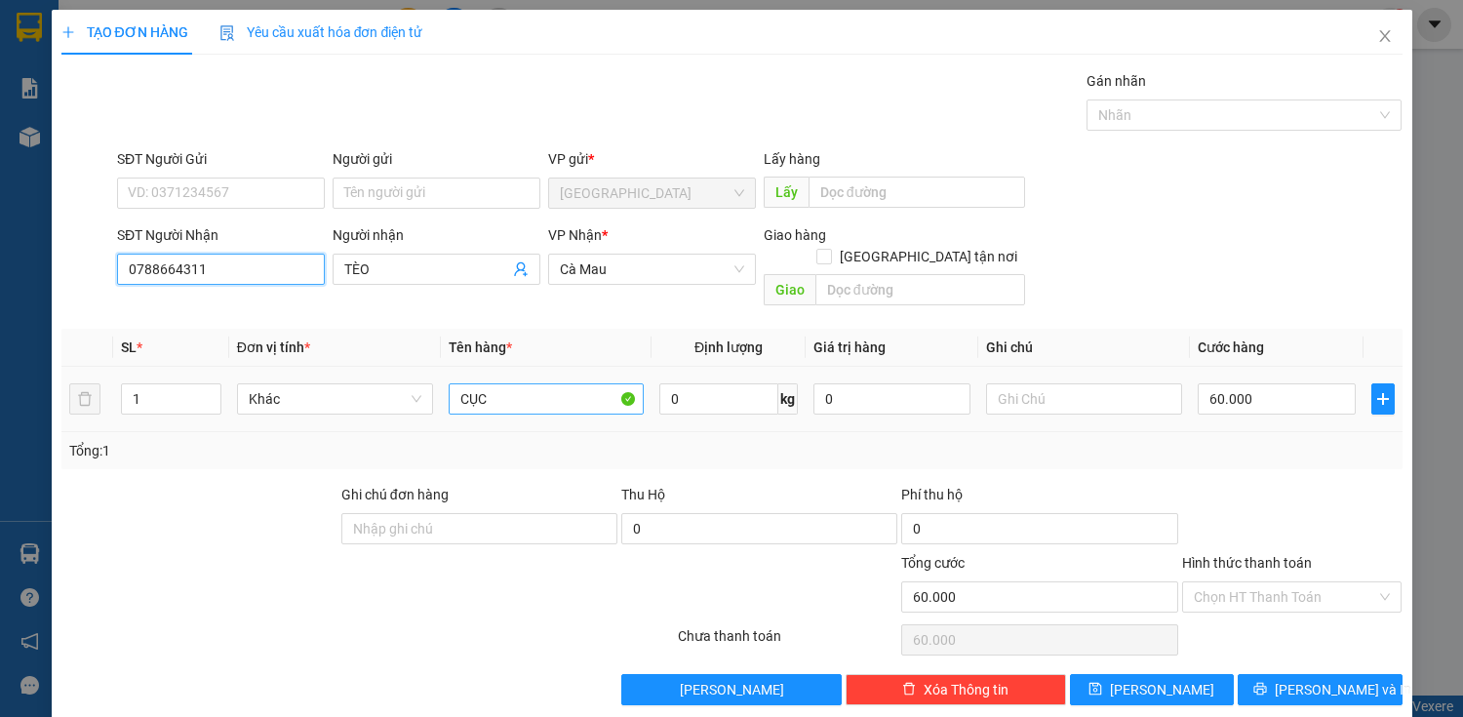
type input "0788664311"
click at [538, 386] on input "CỤC" at bounding box center [547, 398] width 196 height 31
type input "C"
type input "BAO"
click at [1272, 383] on input "60.000" at bounding box center [1276, 398] width 157 height 31
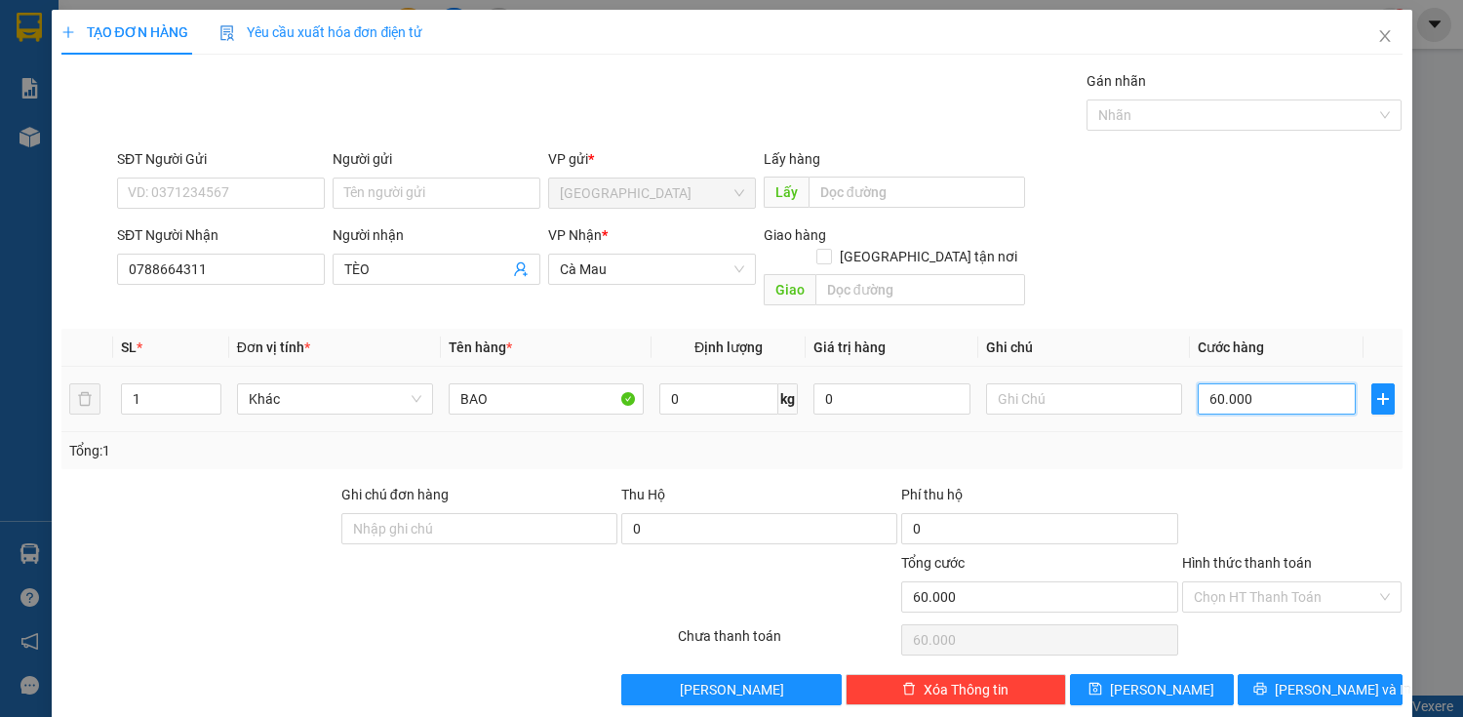
type input "0"
type input "10"
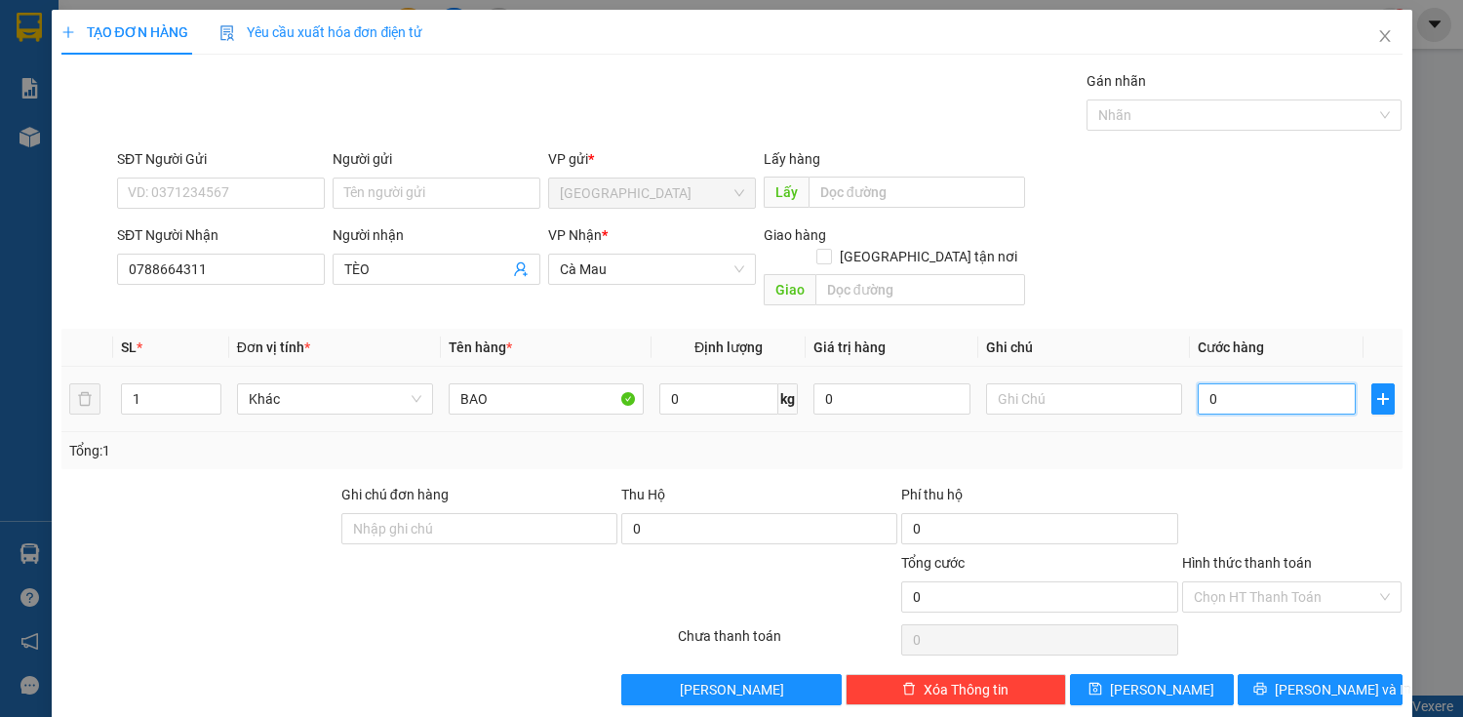
type input "10"
type input "150"
type input "1.500"
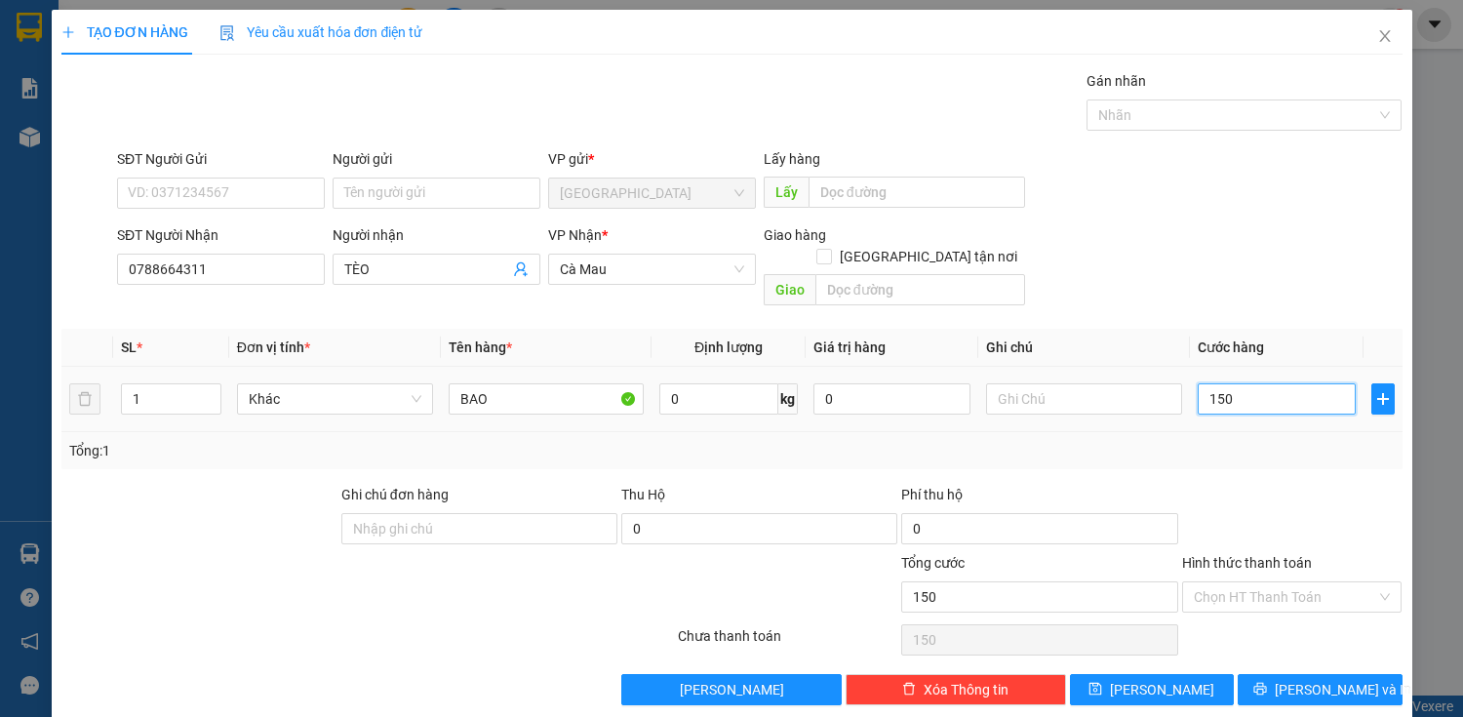
type input "1.500"
type input "15.000"
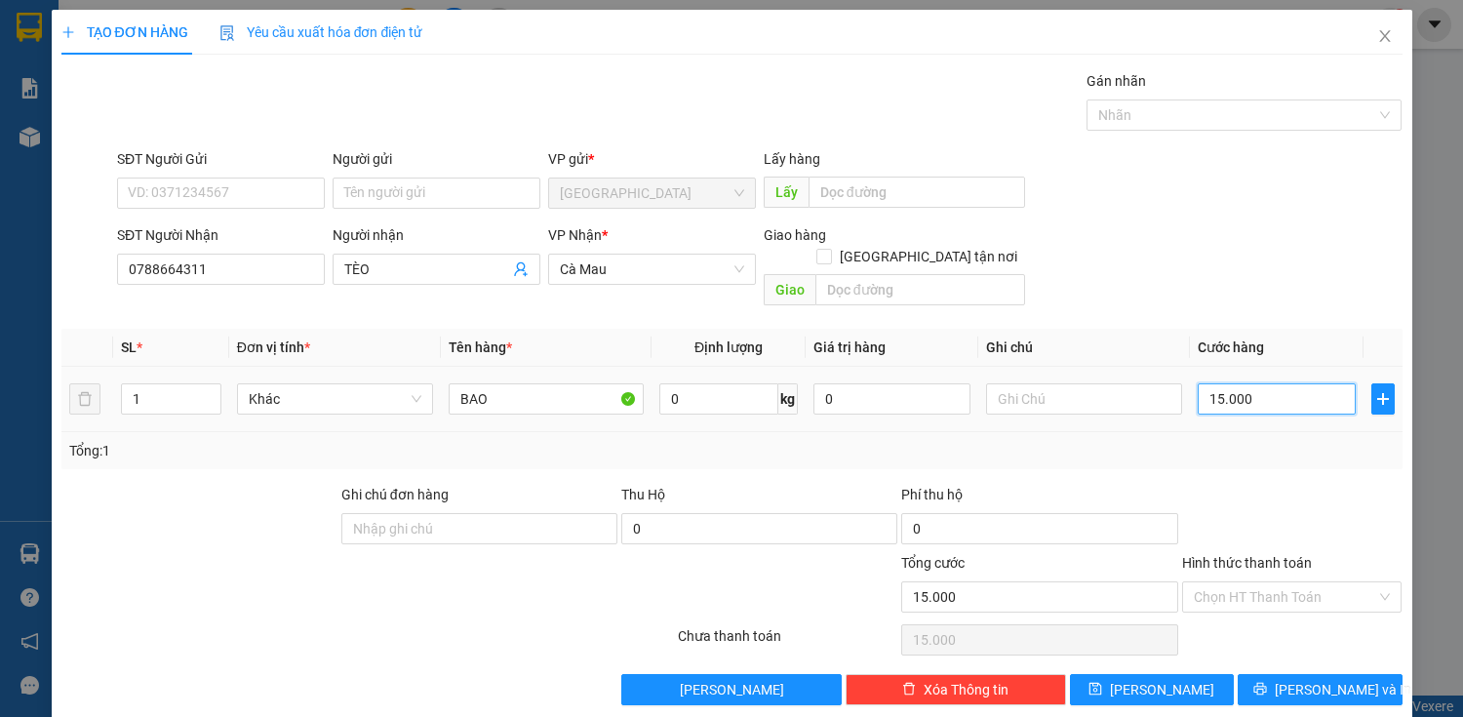
type input "150.000"
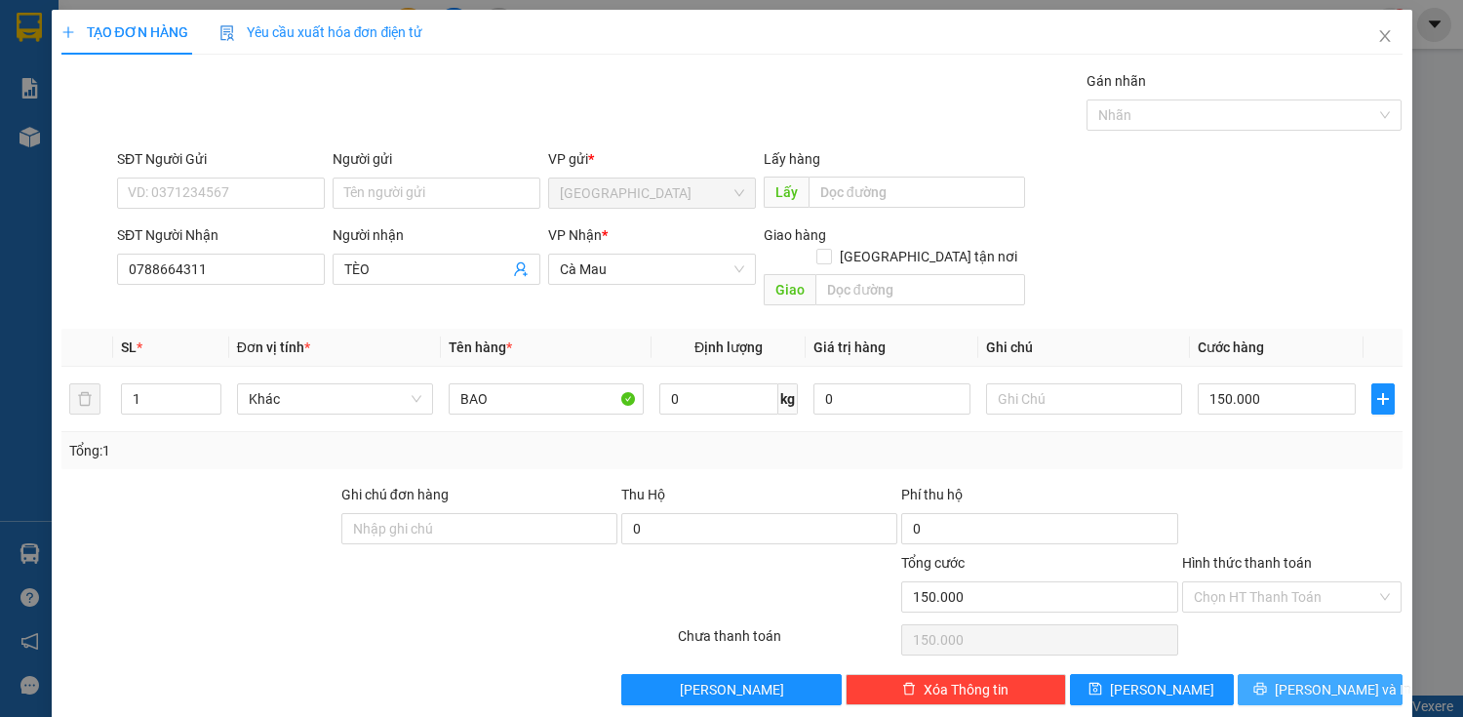
drag, startPoint x: 1301, startPoint y: 661, endPoint x: 1248, endPoint y: 632, distance: 61.1
click at [1301, 679] on span "[PERSON_NAME] và In" at bounding box center [1343, 689] width 137 height 21
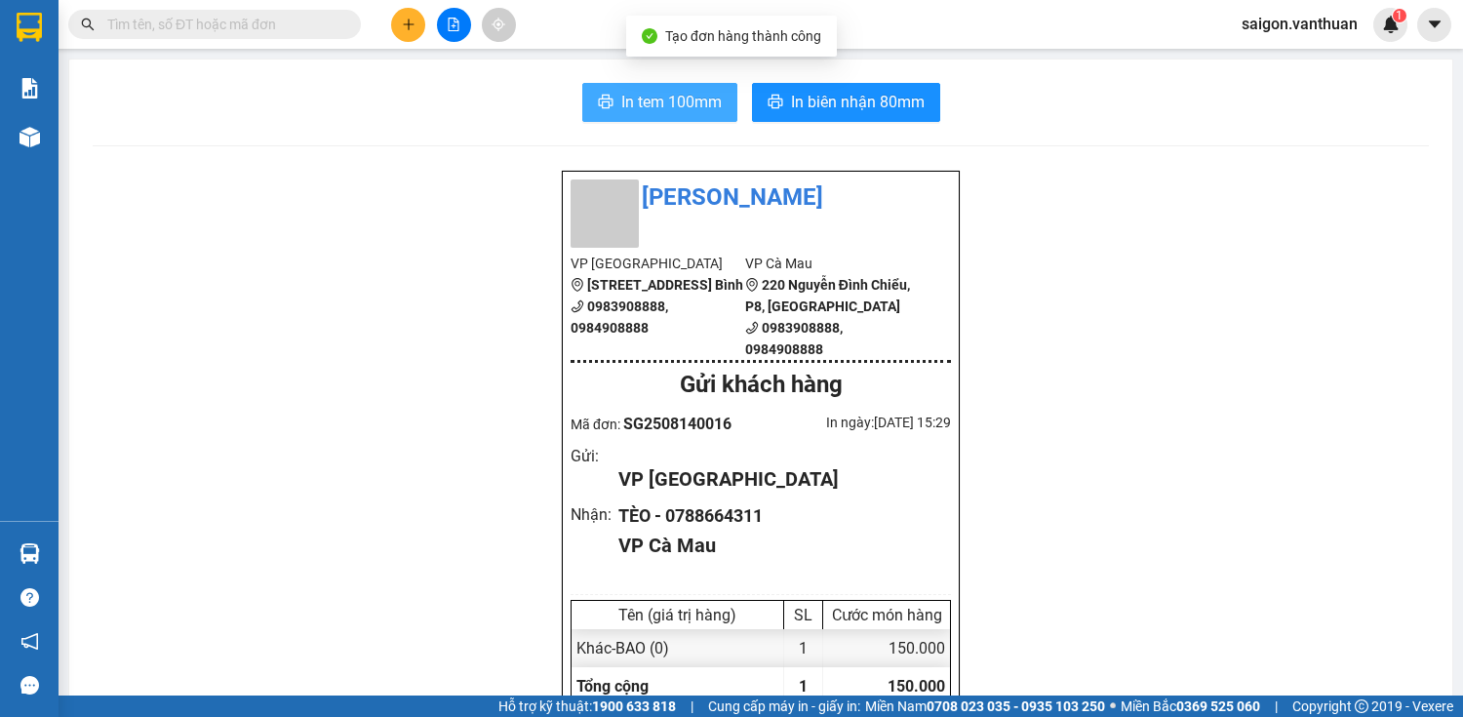
click at [671, 114] on button "In tem 100mm" at bounding box center [659, 102] width 155 height 39
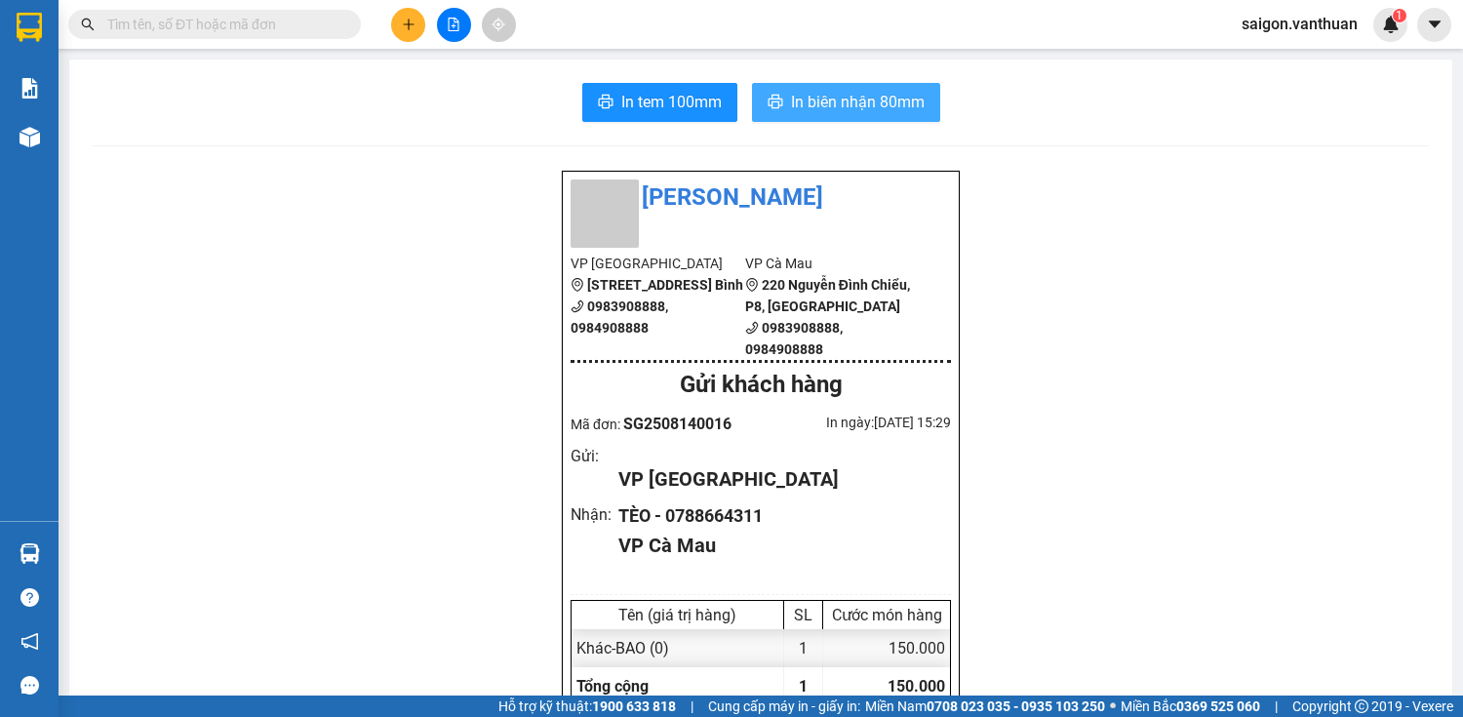
click at [862, 90] on span "In biên nhận 80mm" at bounding box center [858, 102] width 134 height 24
click at [402, 33] on button at bounding box center [408, 25] width 34 height 34
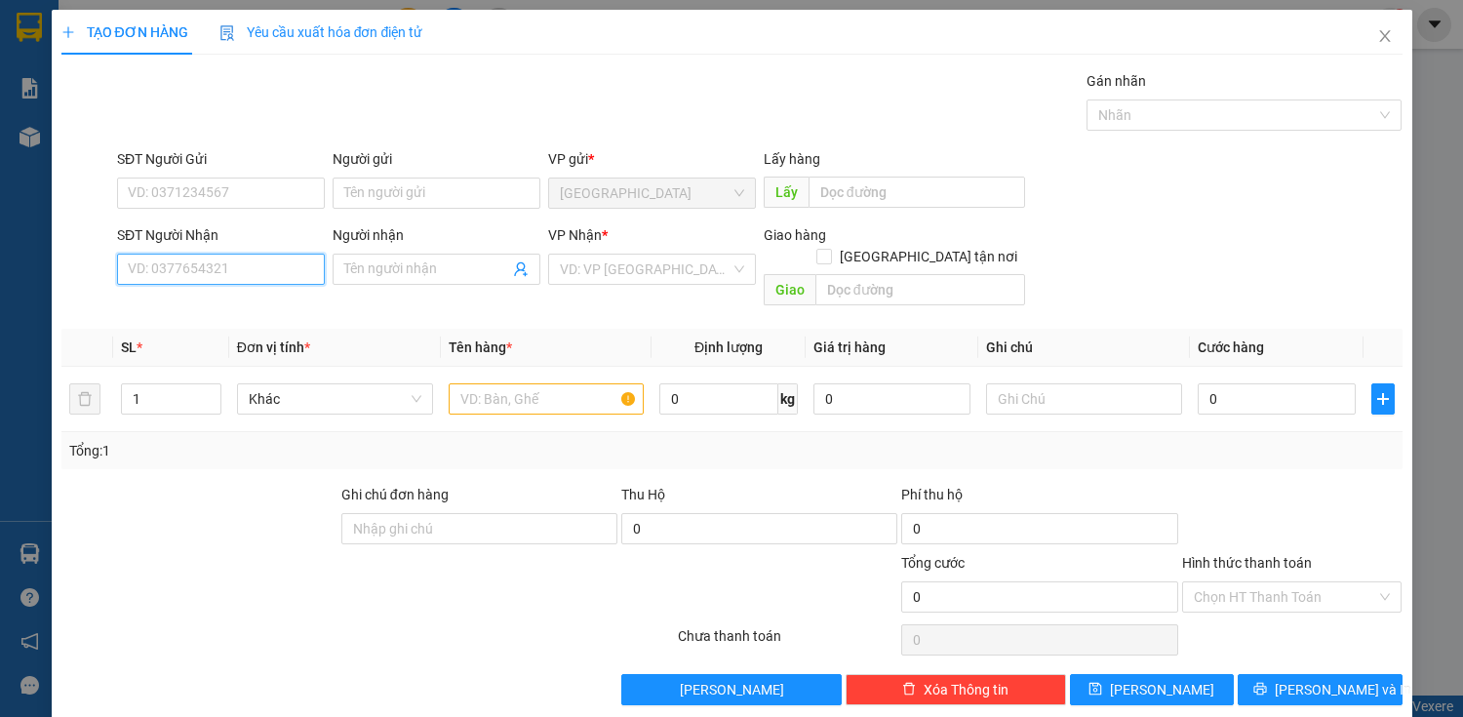
click at [277, 283] on input "SĐT Người Nhận" at bounding box center [221, 269] width 208 height 31
click at [254, 302] on div "0911614314 - TRÂM" at bounding box center [219, 307] width 182 height 21
type input "0911614314"
type input "TRÂM"
checkbox input "true"
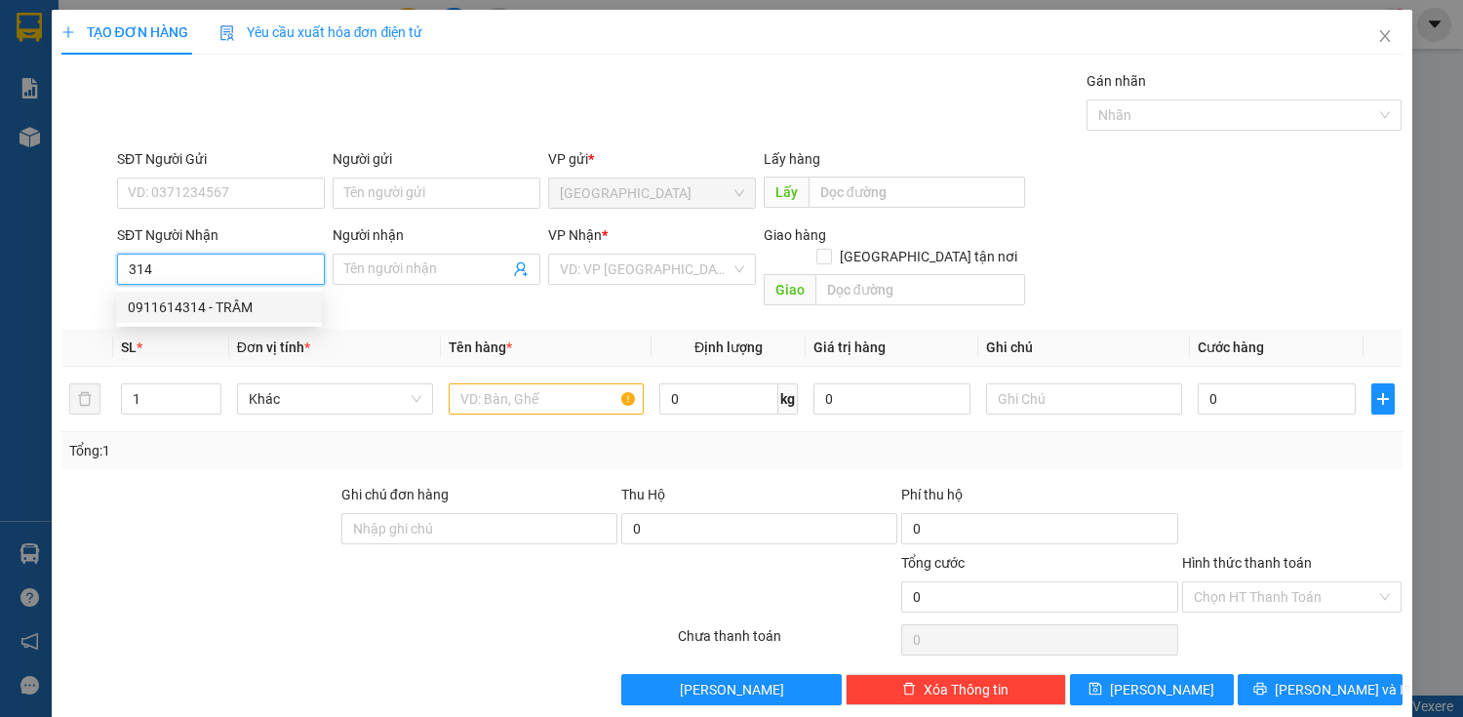
type input "PHÓ SINH QLPH"
type input "50.000"
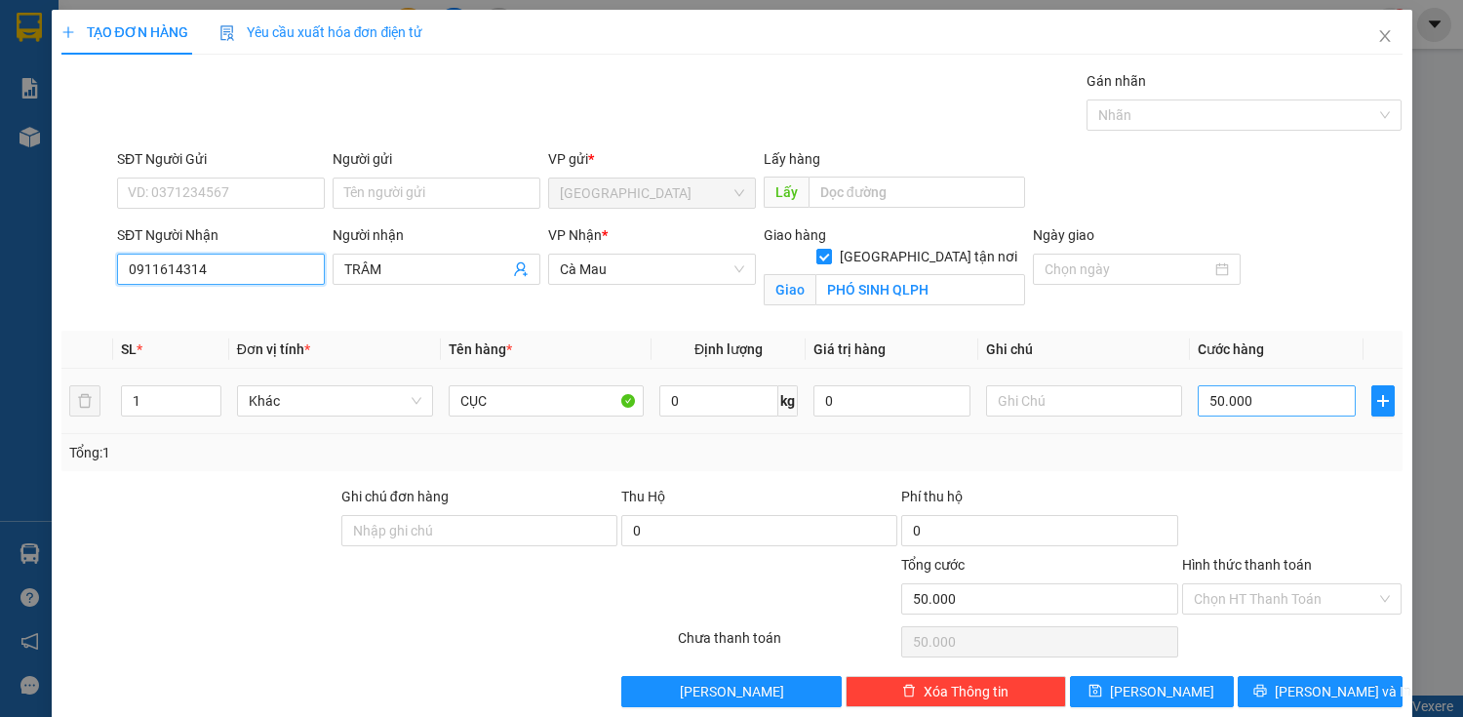
type input "0911614314"
click at [1220, 394] on input "50.000" at bounding box center [1276, 400] width 157 height 31
type input "0"
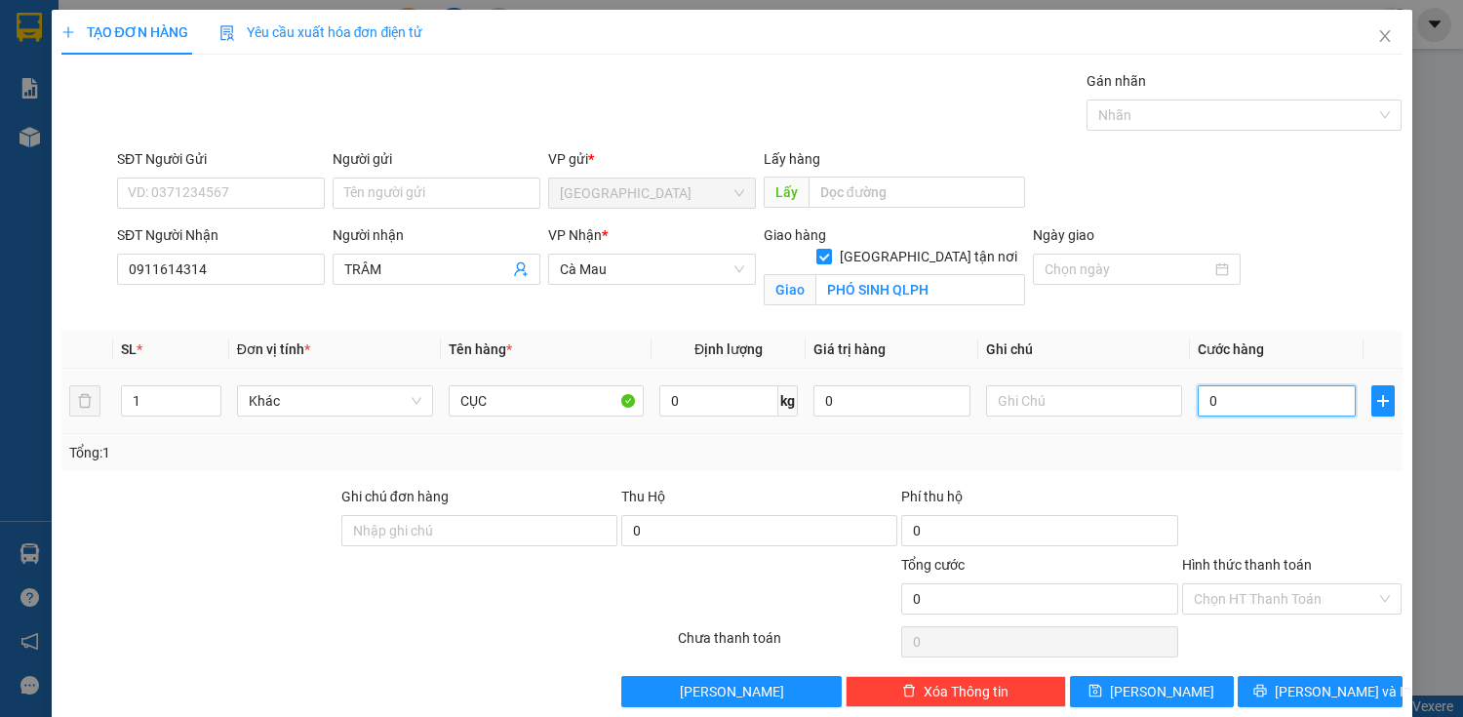
type input "10"
type input "100"
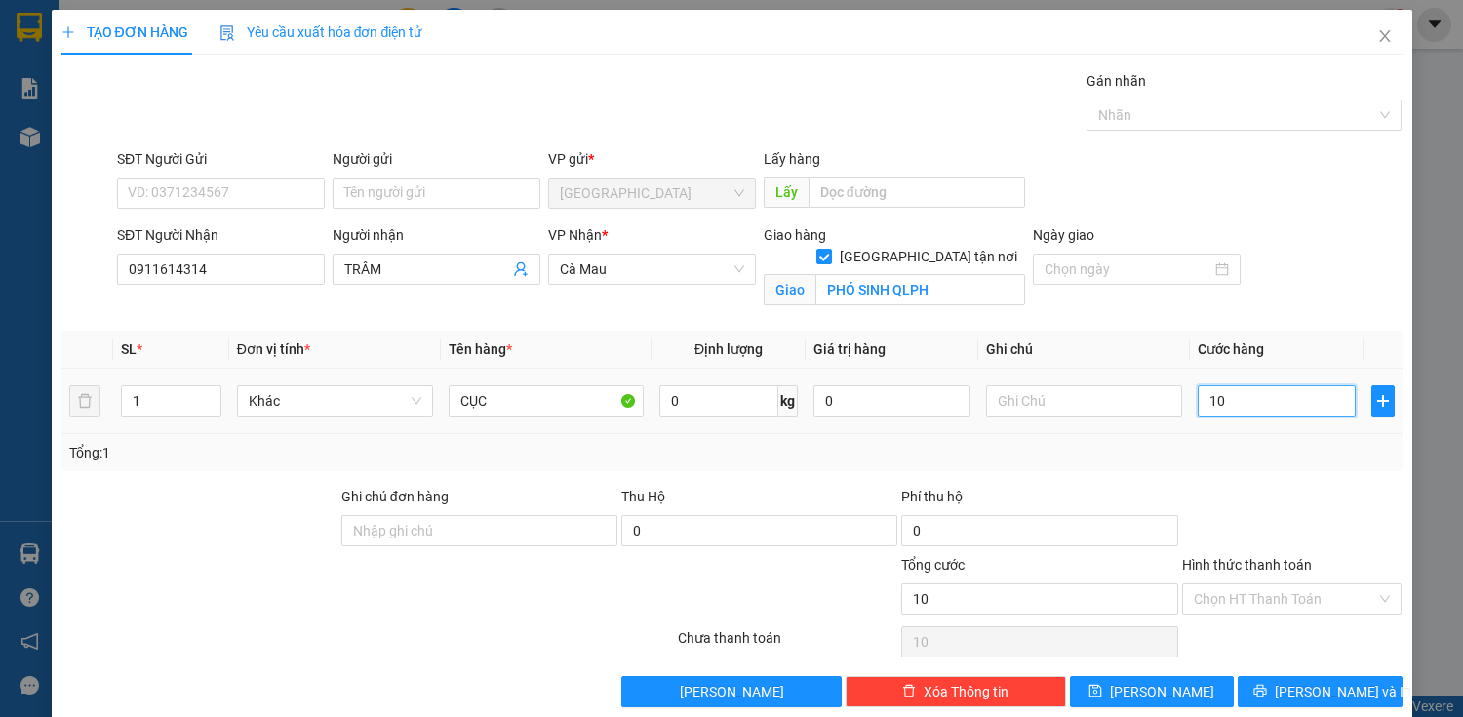
type input "100"
type input "1.000"
type input "10.000"
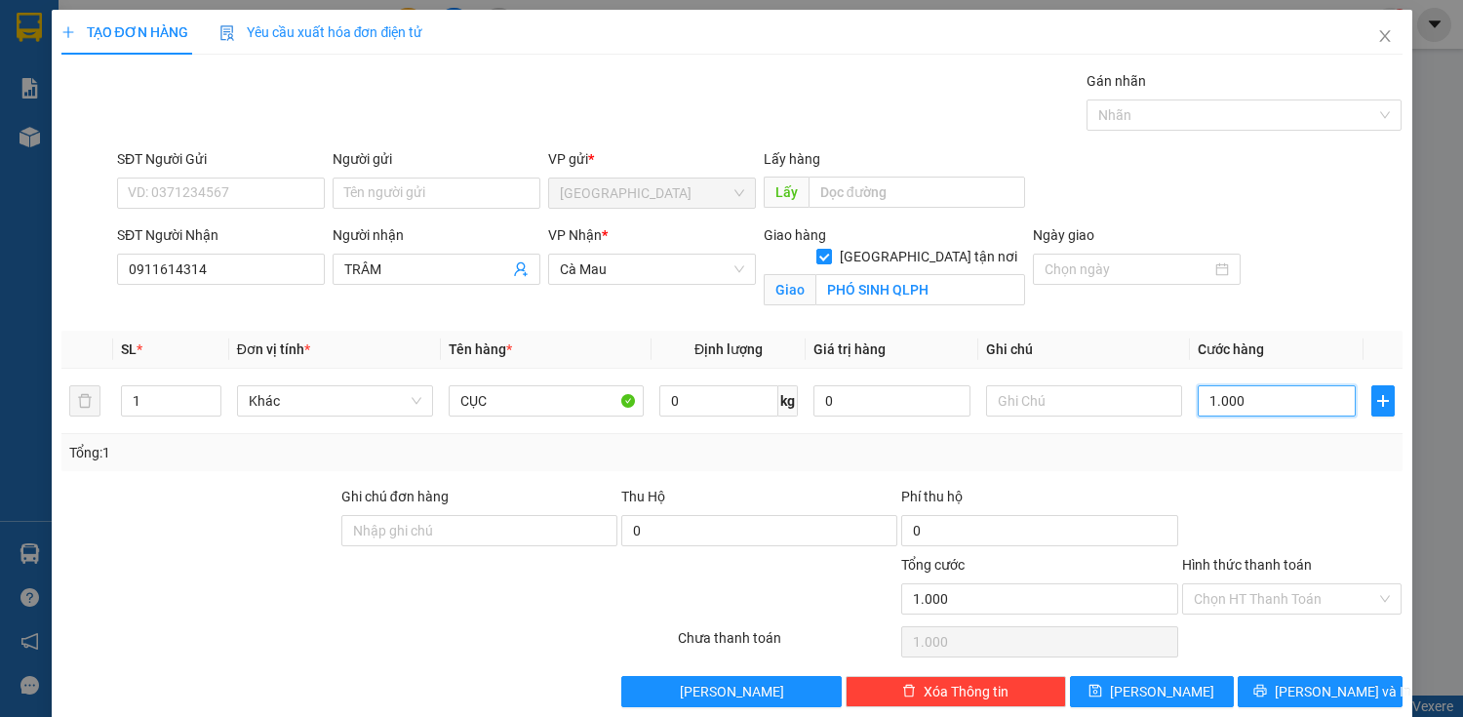
type input "10.000"
type input "100.000"
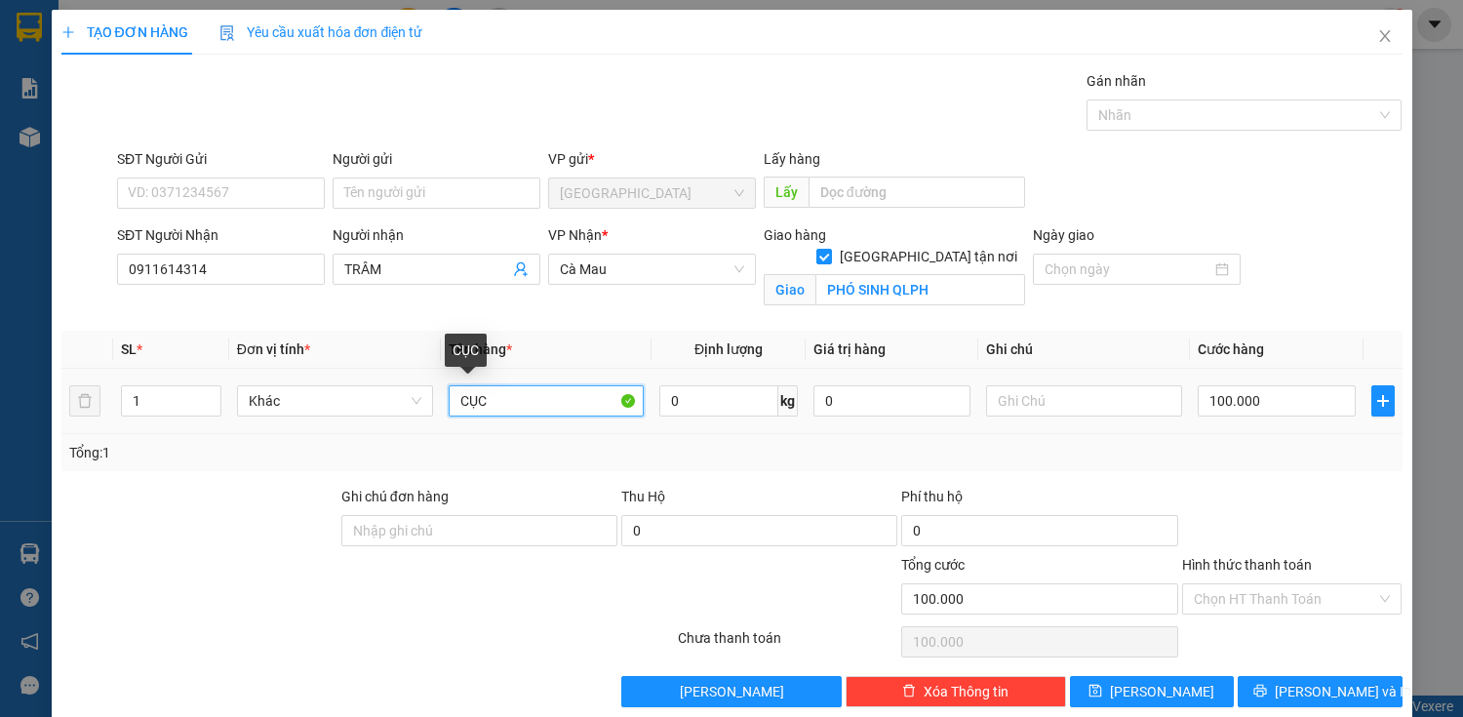
click at [512, 390] on input "CỤC" at bounding box center [547, 400] width 196 height 31
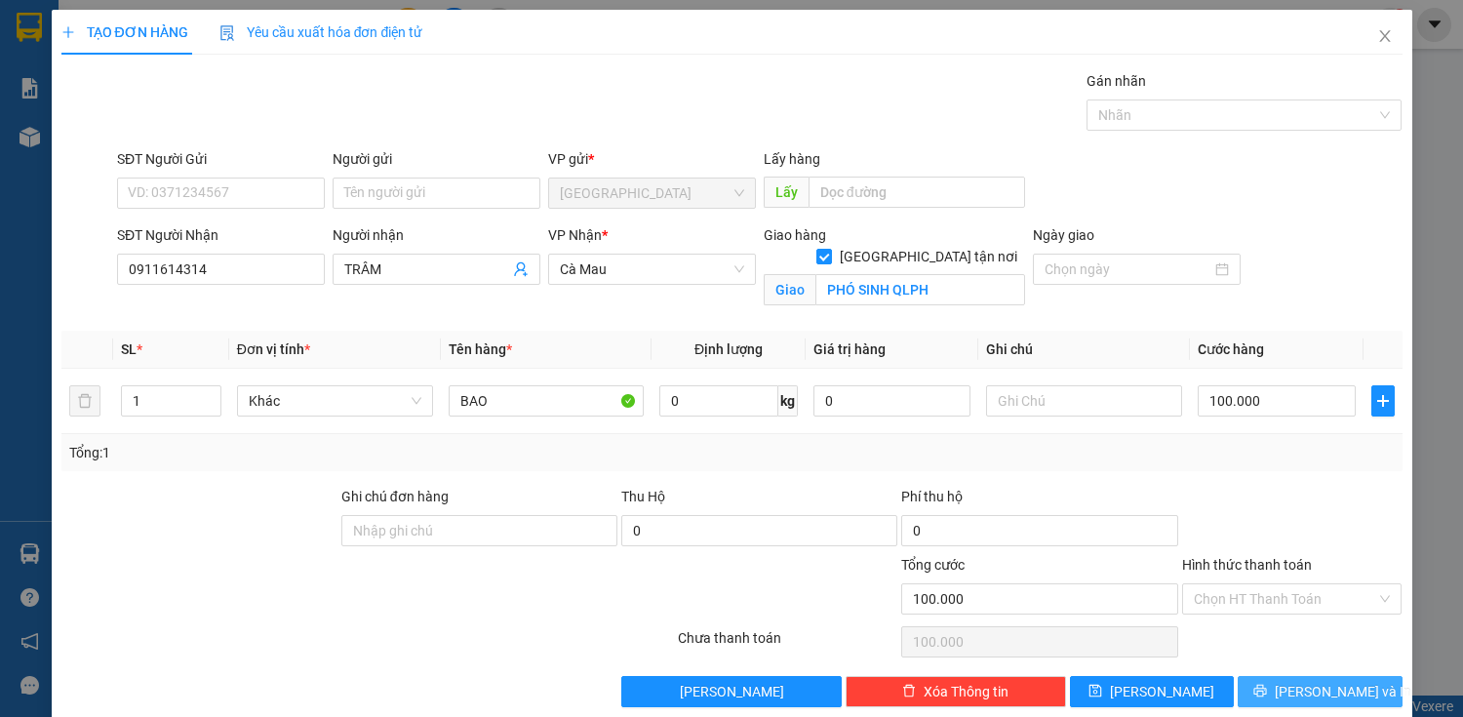
click at [1366, 693] on button "[PERSON_NAME] và In" at bounding box center [1320, 691] width 164 height 31
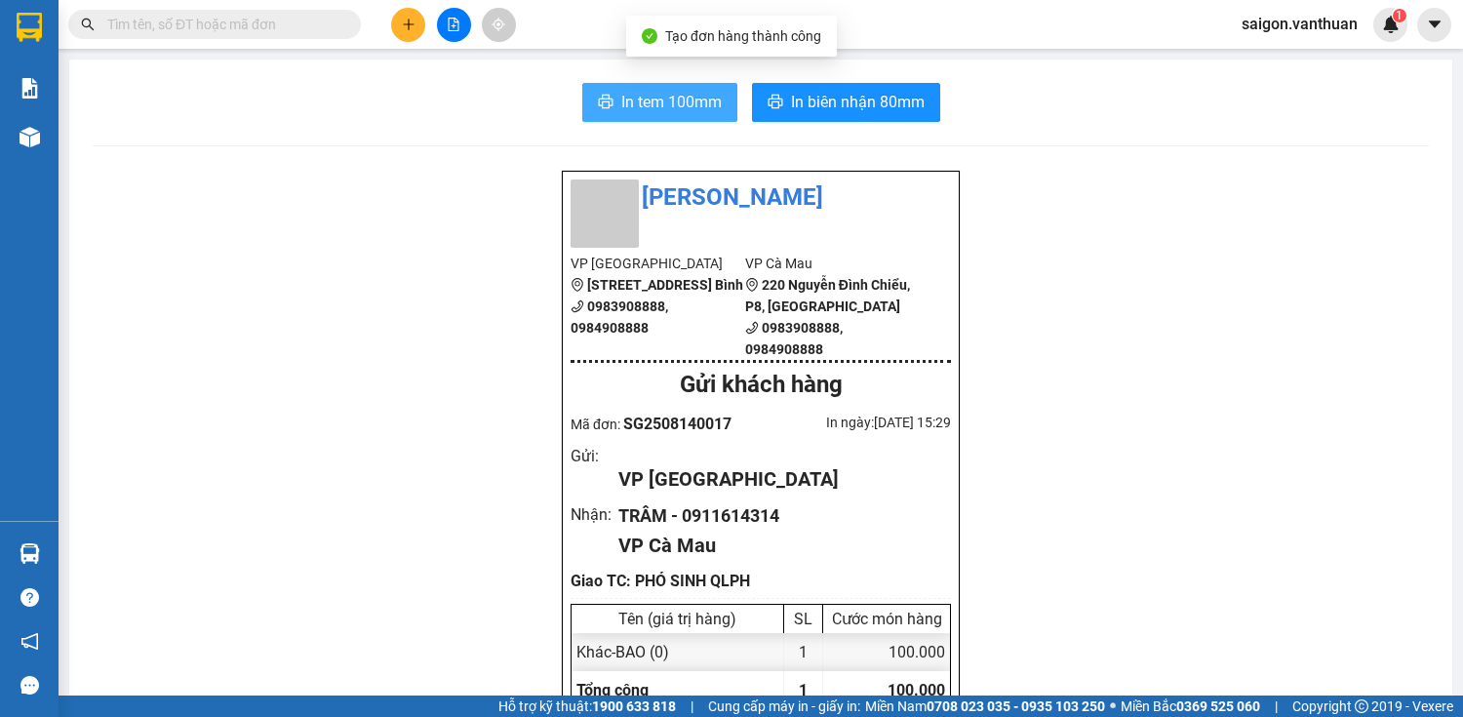
click at [610, 100] on button "In tem 100mm" at bounding box center [659, 102] width 155 height 39
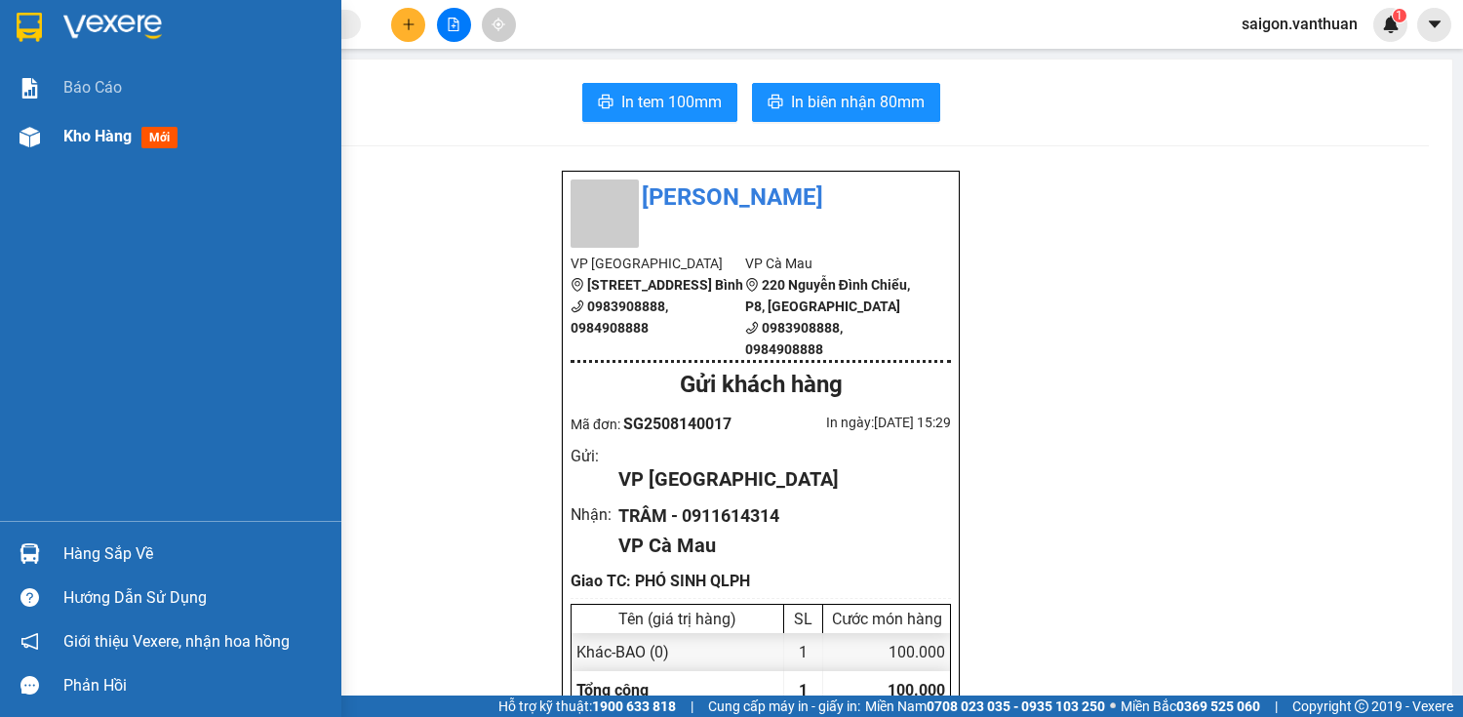
click at [47, 143] on div "Kho hàng mới" at bounding box center [170, 136] width 341 height 49
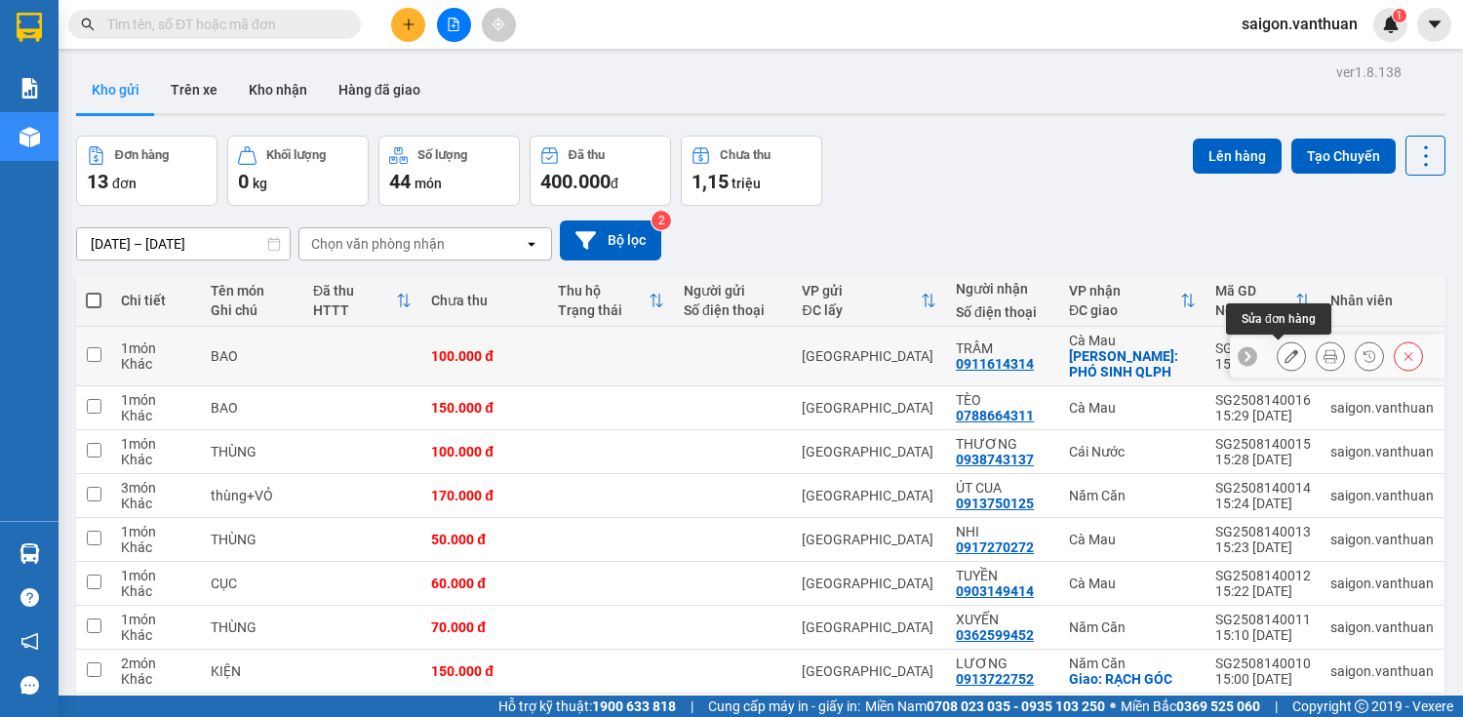
click at [1286, 353] on button at bounding box center [1291, 356] width 27 height 34
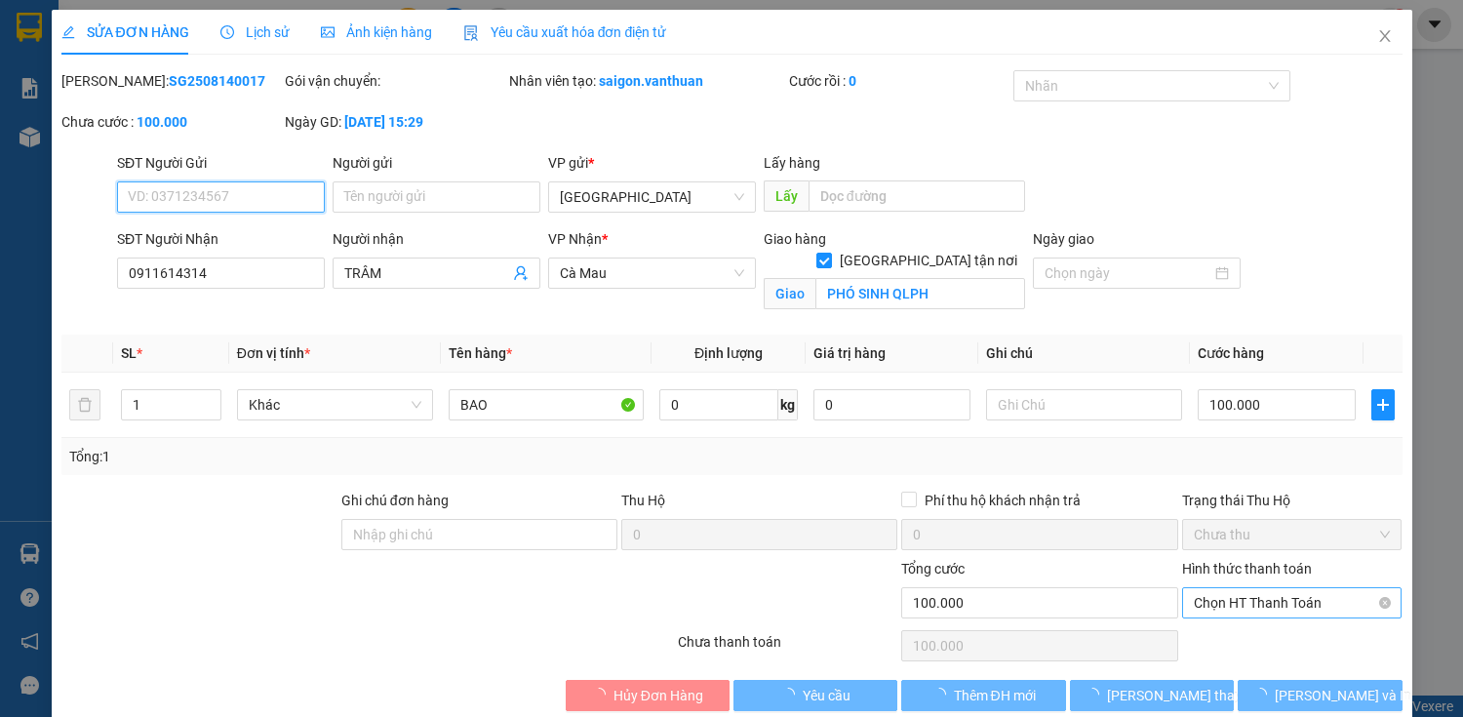
drag, startPoint x: 1280, startPoint y: 594, endPoint x: 1283, endPoint y: 615, distance: 20.7
click at [1280, 595] on span "Chọn HT Thanh Toán" at bounding box center [1292, 602] width 197 height 29
click at [1295, 657] on div "Miễn phí" at bounding box center [1281, 672] width 219 height 31
drag, startPoint x: 1284, startPoint y: 585, endPoint x: 1286, endPoint y: 601, distance: 15.7
click at [1284, 588] on span "Miễn phí" at bounding box center [1292, 602] width 197 height 29
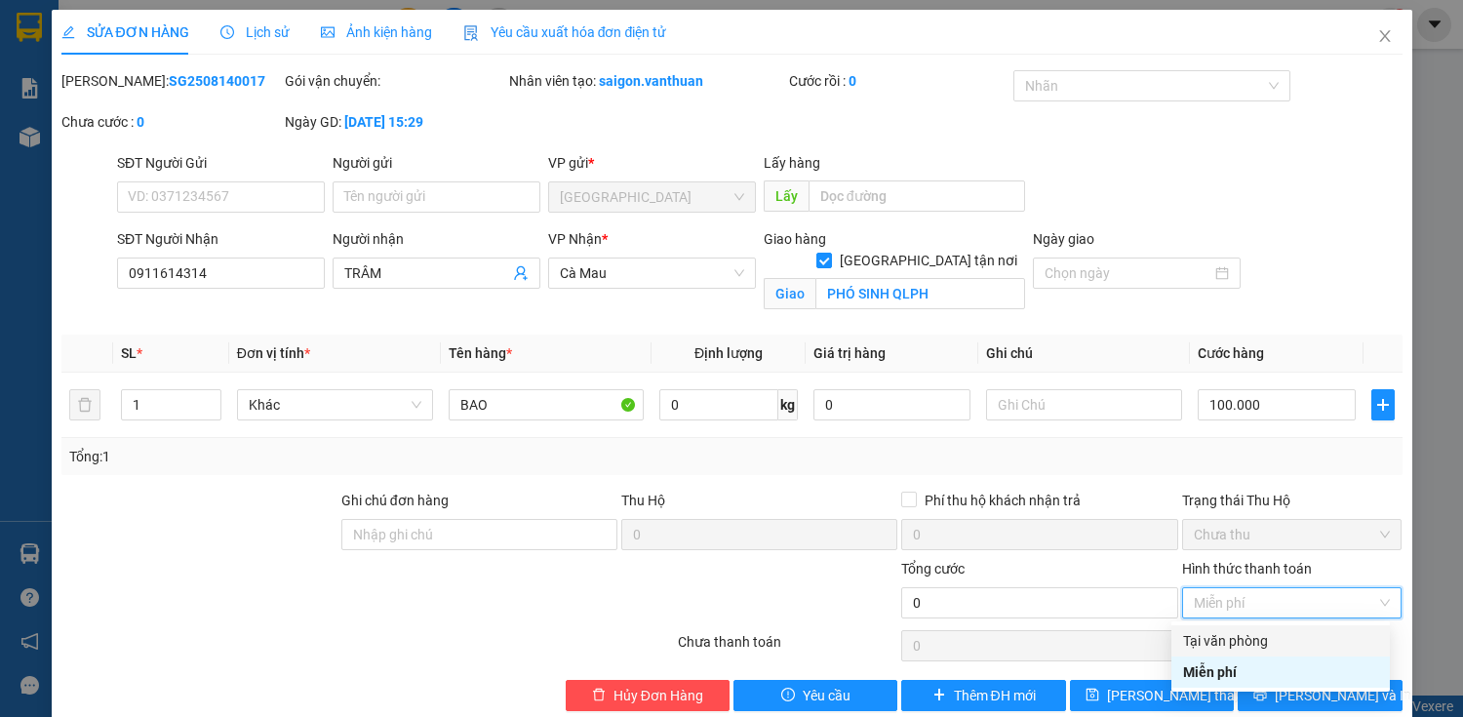
click at [1289, 636] on div "Tại văn phòng" at bounding box center [1280, 640] width 195 height 21
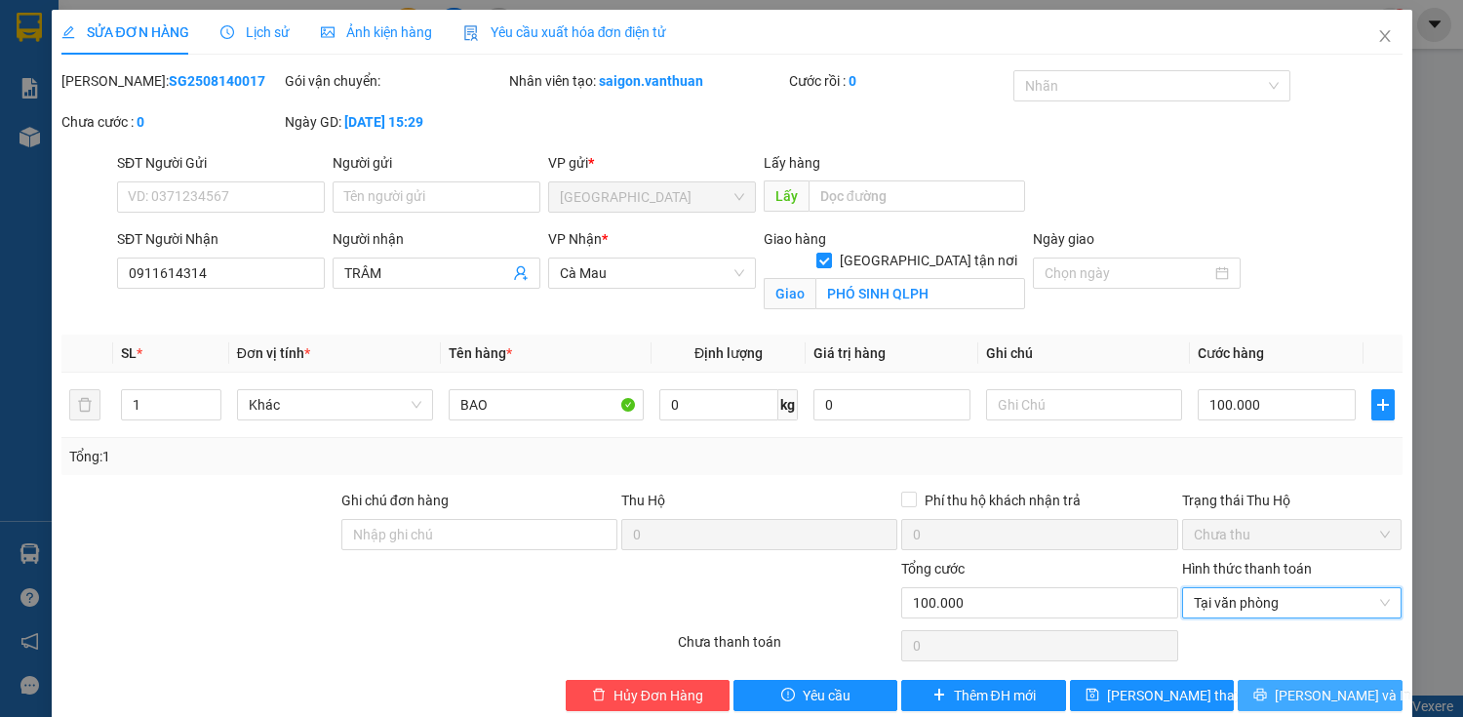
click at [1314, 699] on span "[PERSON_NAME] và In" at bounding box center [1343, 695] width 137 height 21
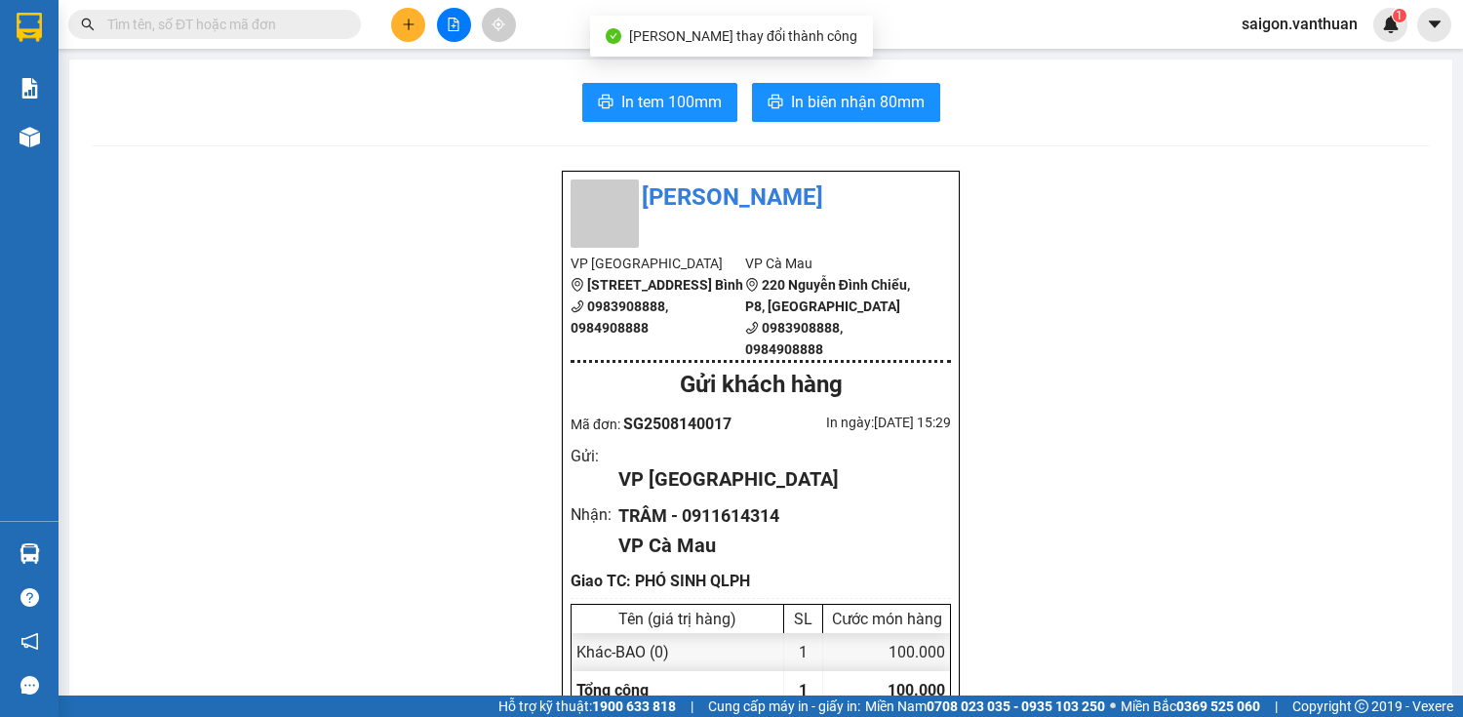
click at [701, 114] on button "In tem 100mm" at bounding box center [659, 102] width 155 height 39
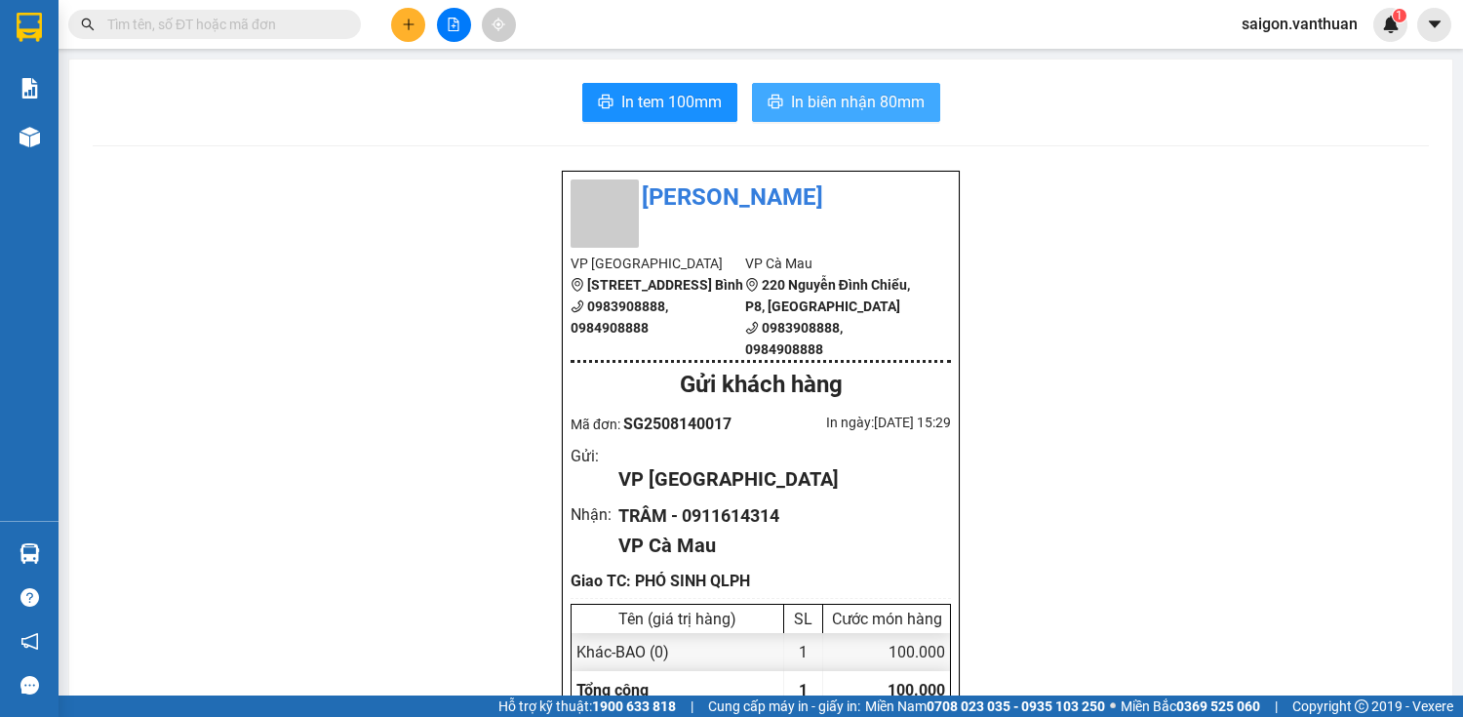
click at [811, 111] on span "In biên nhận 80mm" at bounding box center [858, 102] width 134 height 24
click at [417, 35] on button at bounding box center [408, 25] width 34 height 34
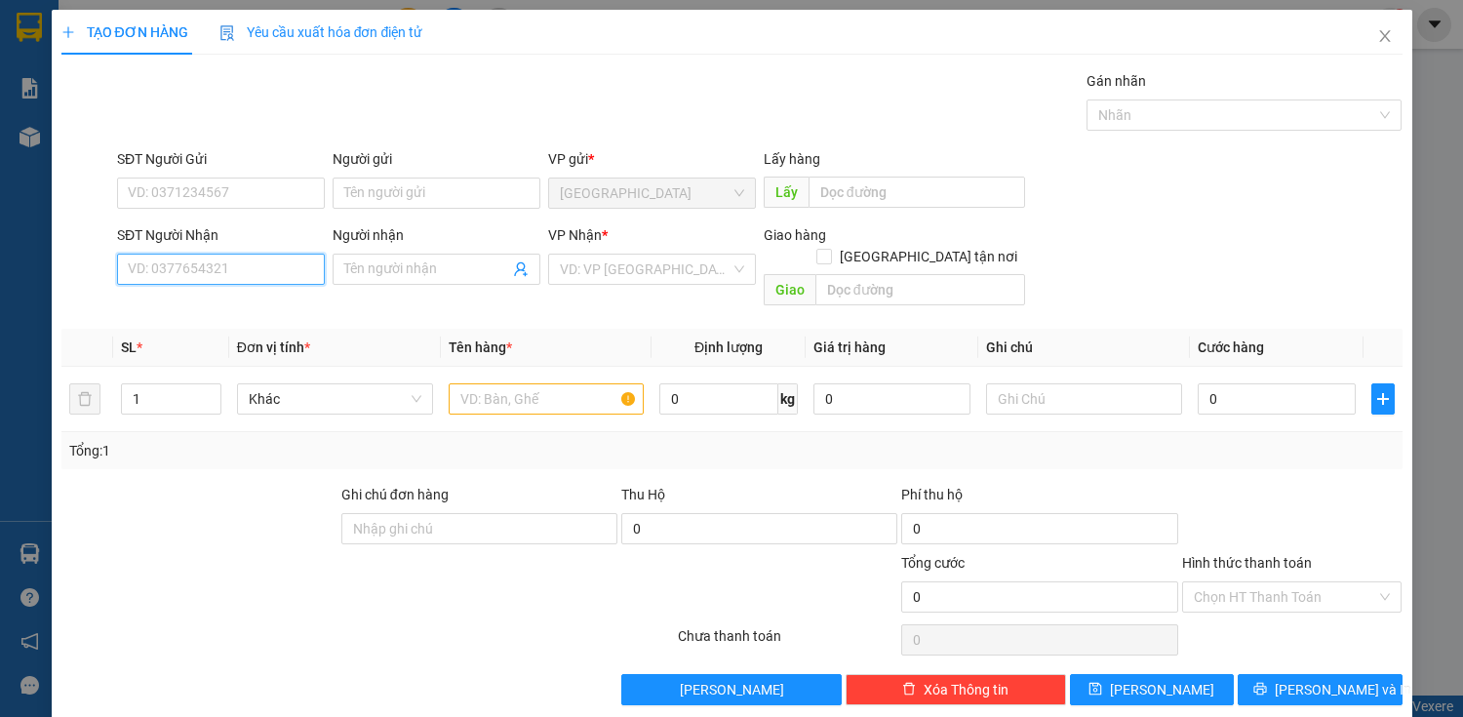
click at [205, 267] on input "SĐT Người Nhận" at bounding box center [221, 269] width 208 height 31
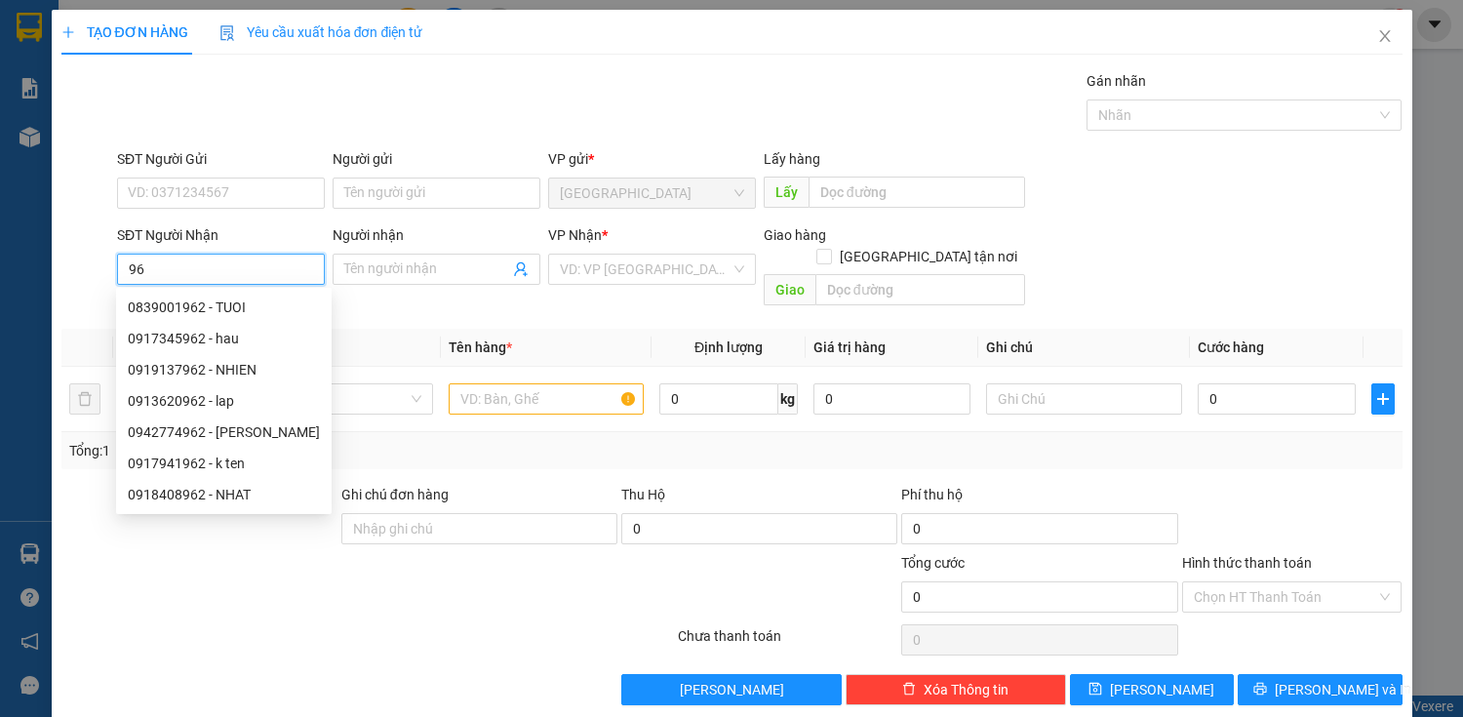
type input "9"
type input "2"
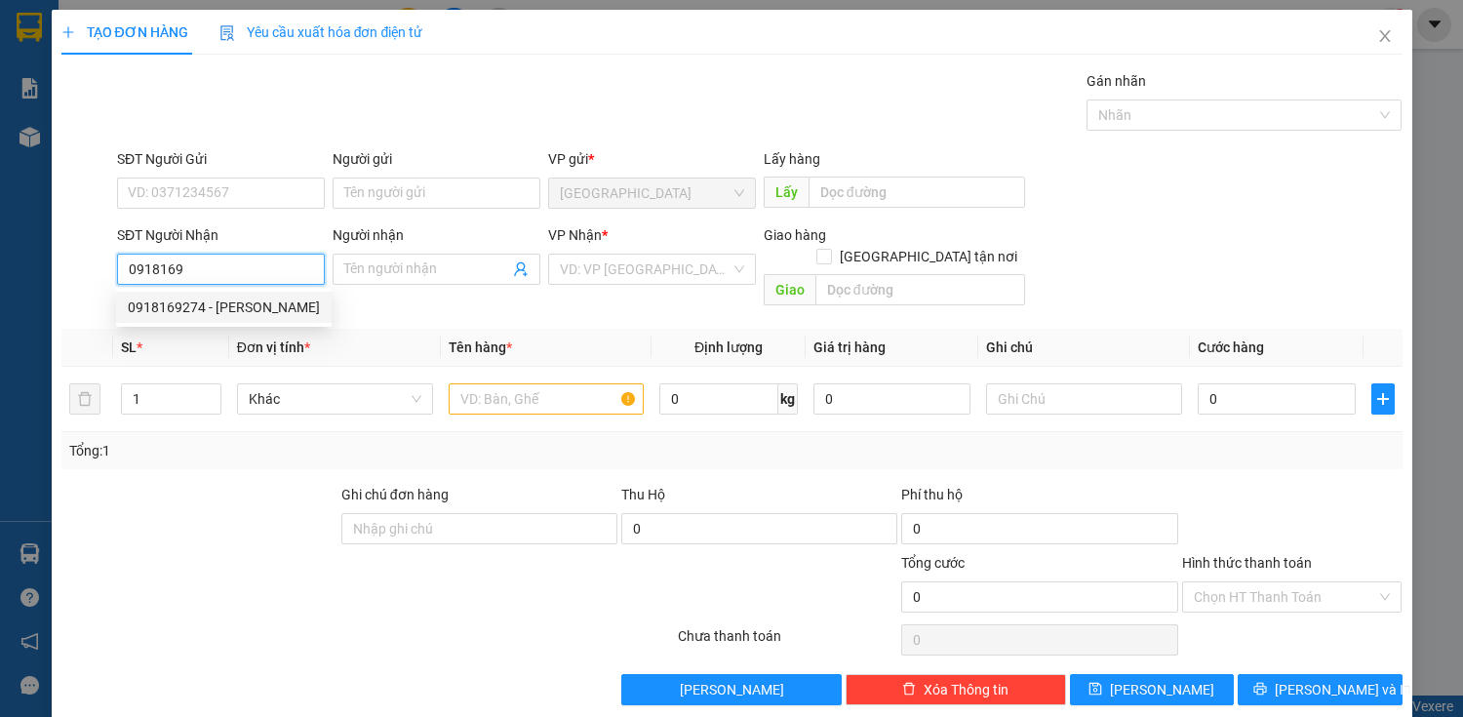
click at [229, 293] on div "0918169274 - [PERSON_NAME]" at bounding box center [224, 307] width 216 height 31
type input "0918169274"
type input "TRƯƠNG"
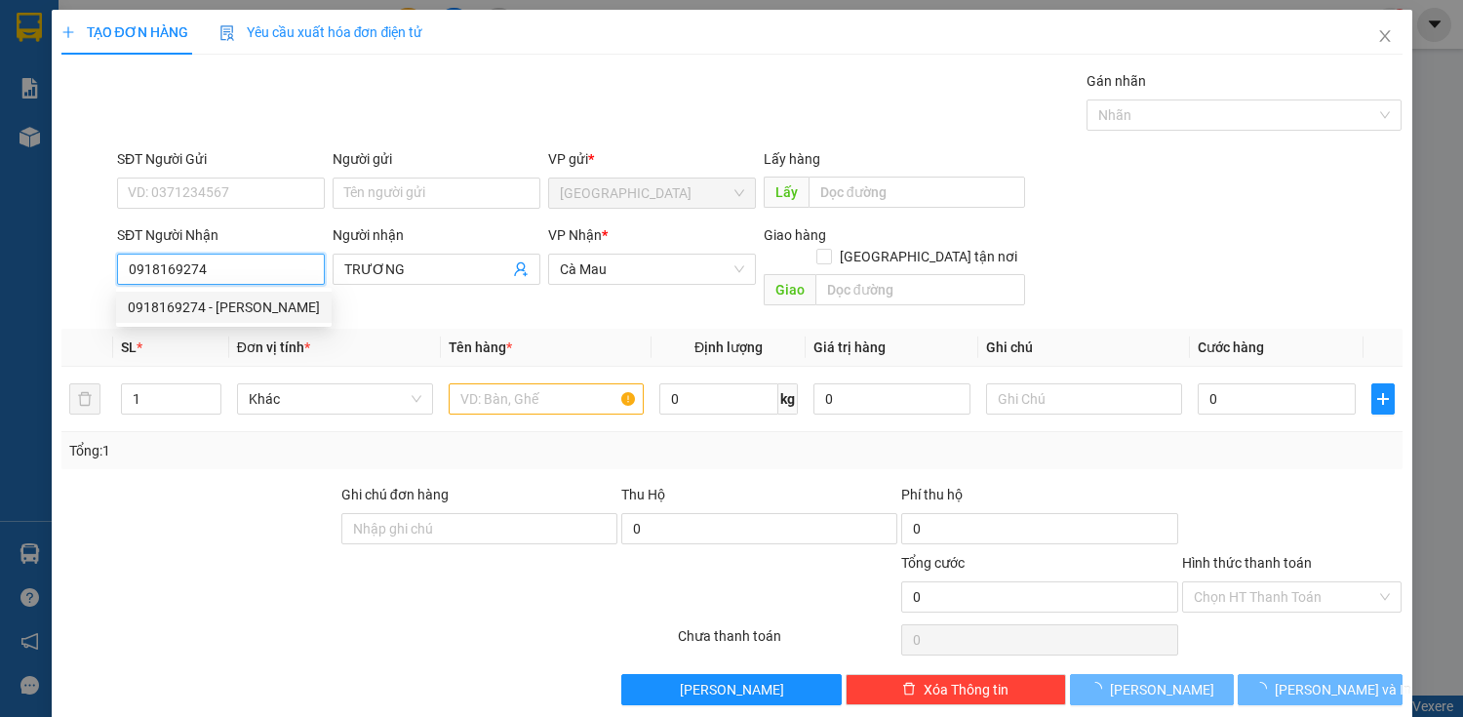
type input "50.000"
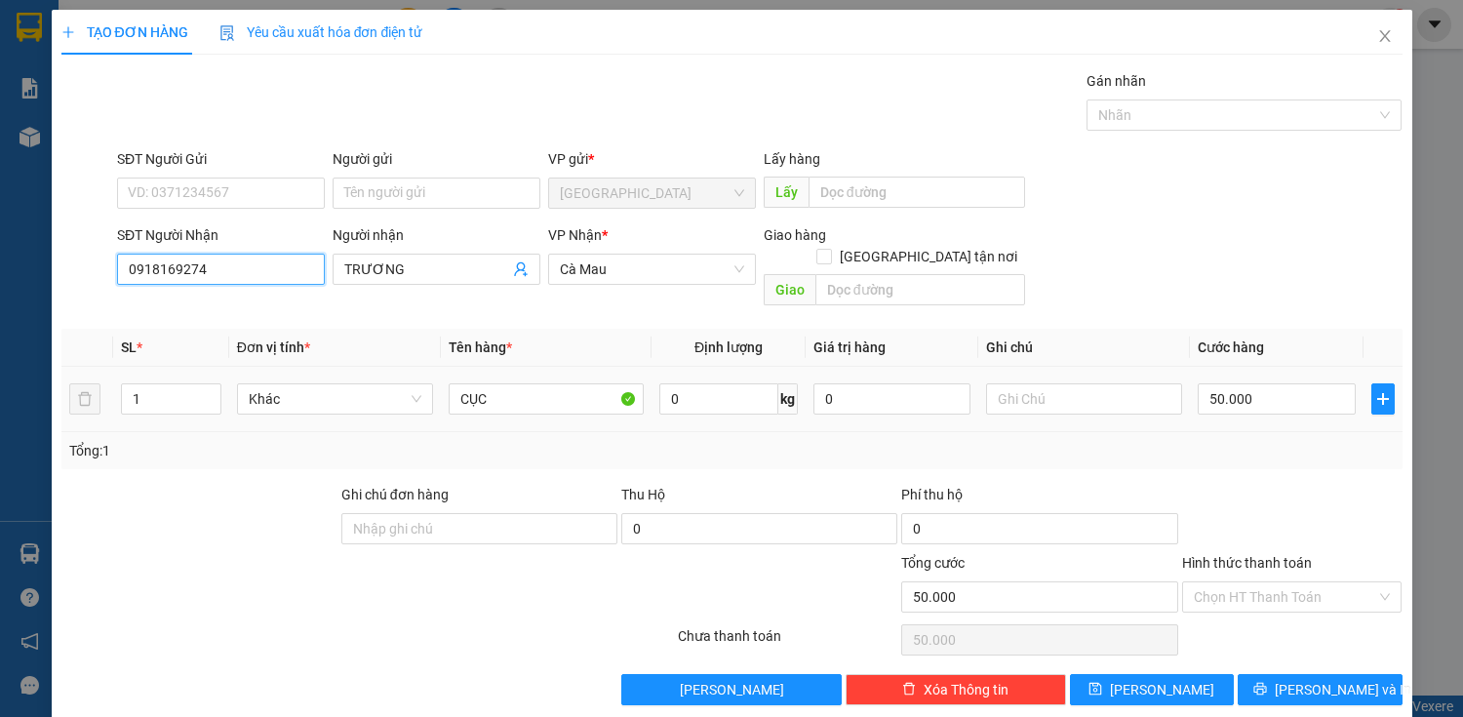
type input "0918169274"
drag, startPoint x: 1272, startPoint y: 393, endPoint x: 1260, endPoint y: 387, distance: 13.1
click at [1267, 390] on div "50.000" at bounding box center [1276, 398] width 157 height 39
type input "0"
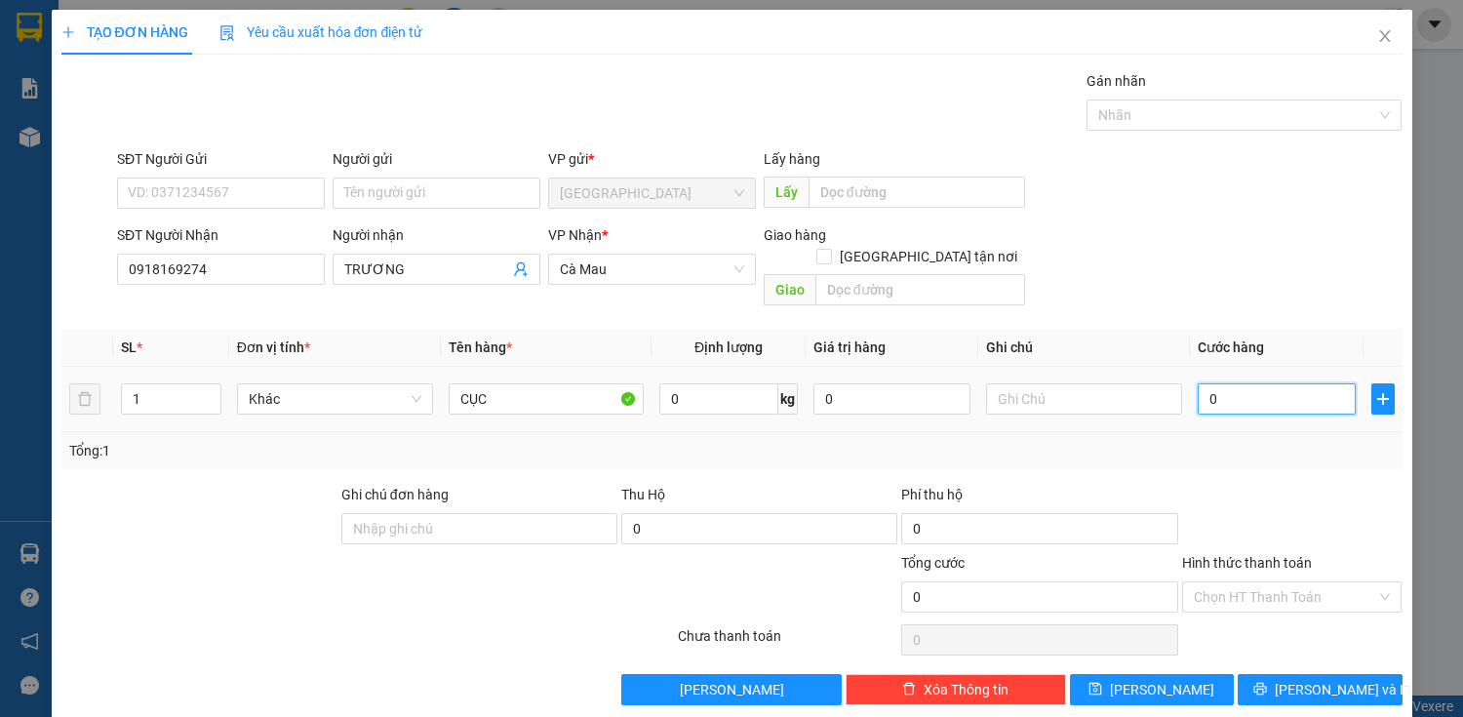
type input "0"
type input "10"
click at [1231, 383] on input "130" at bounding box center [1276, 398] width 157 height 31
click at [543, 388] on input "CỤC" at bounding box center [547, 398] width 196 height 31
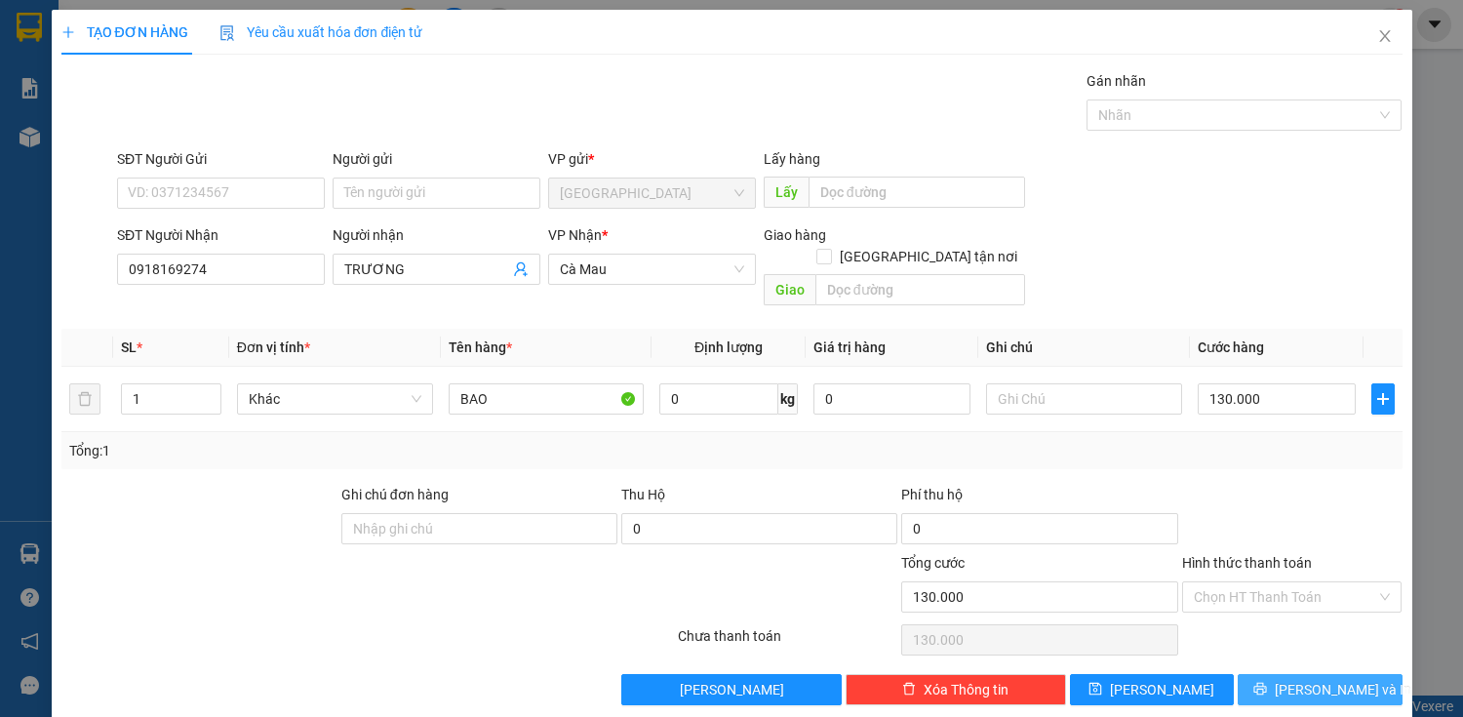
click at [1295, 679] on span "[PERSON_NAME] và In" at bounding box center [1343, 689] width 137 height 21
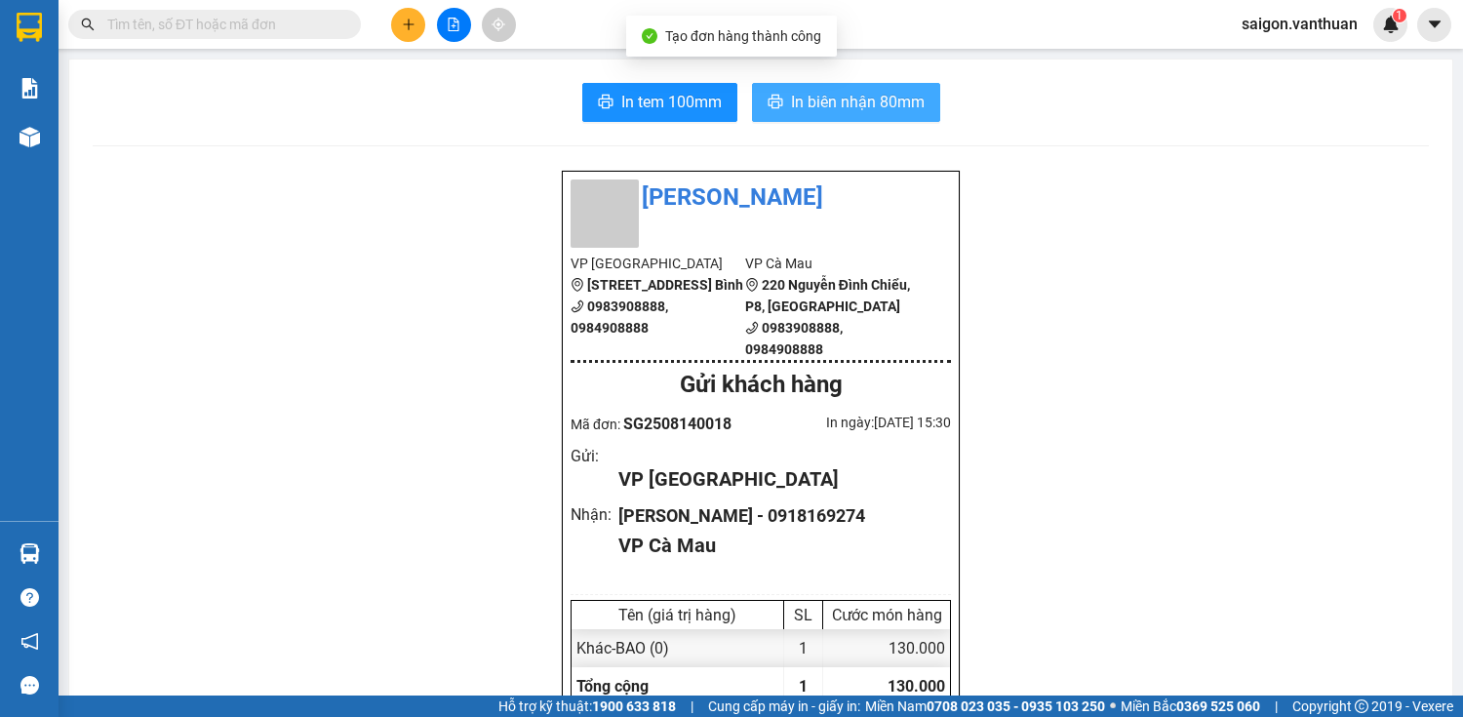
click at [915, 91] on span "In biên nhận 80mm" at bounding box center [858, 102] width 134 height 24
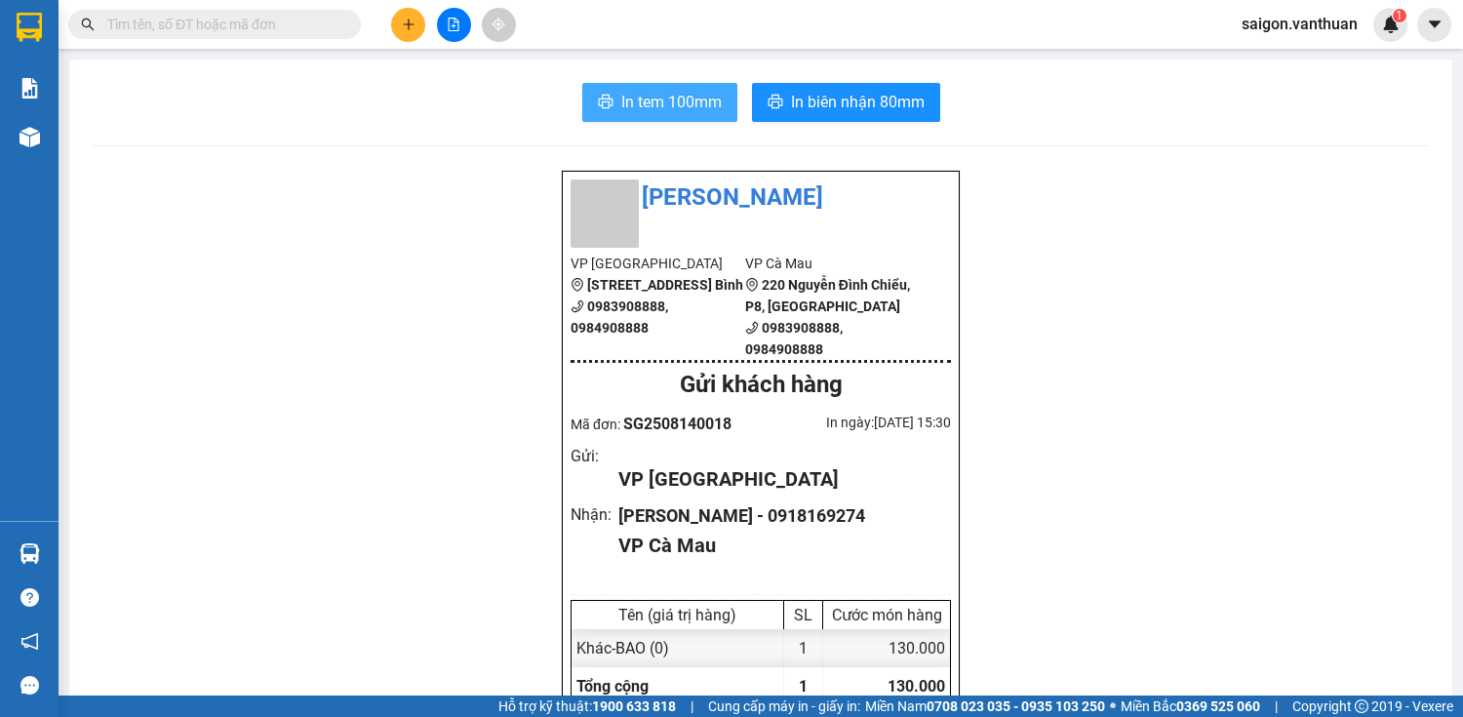
click at [621, 109] on span "In tem 100mm" at bounding box center [671, 102] width 100 height 24
click at [415, 25] on icon "plus" at bounding box center [409, 25] width 14 height 14
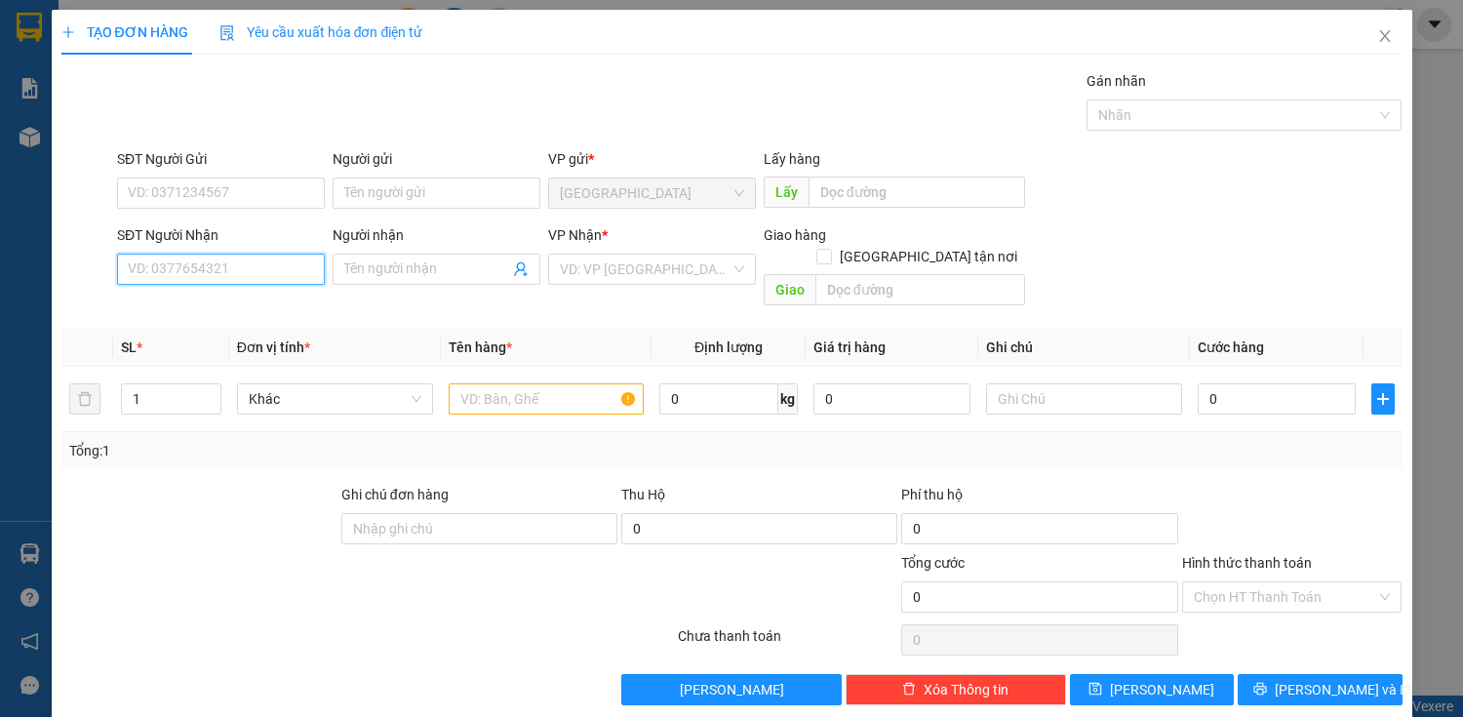
click at [218, 270] on input "SĐT Người Nhận" at bounding box center [221, 269] width 208 height 31
click at [254, 304] on div "0919310107 - K TEN" at bounding box center [219, 307] width 182 height 21
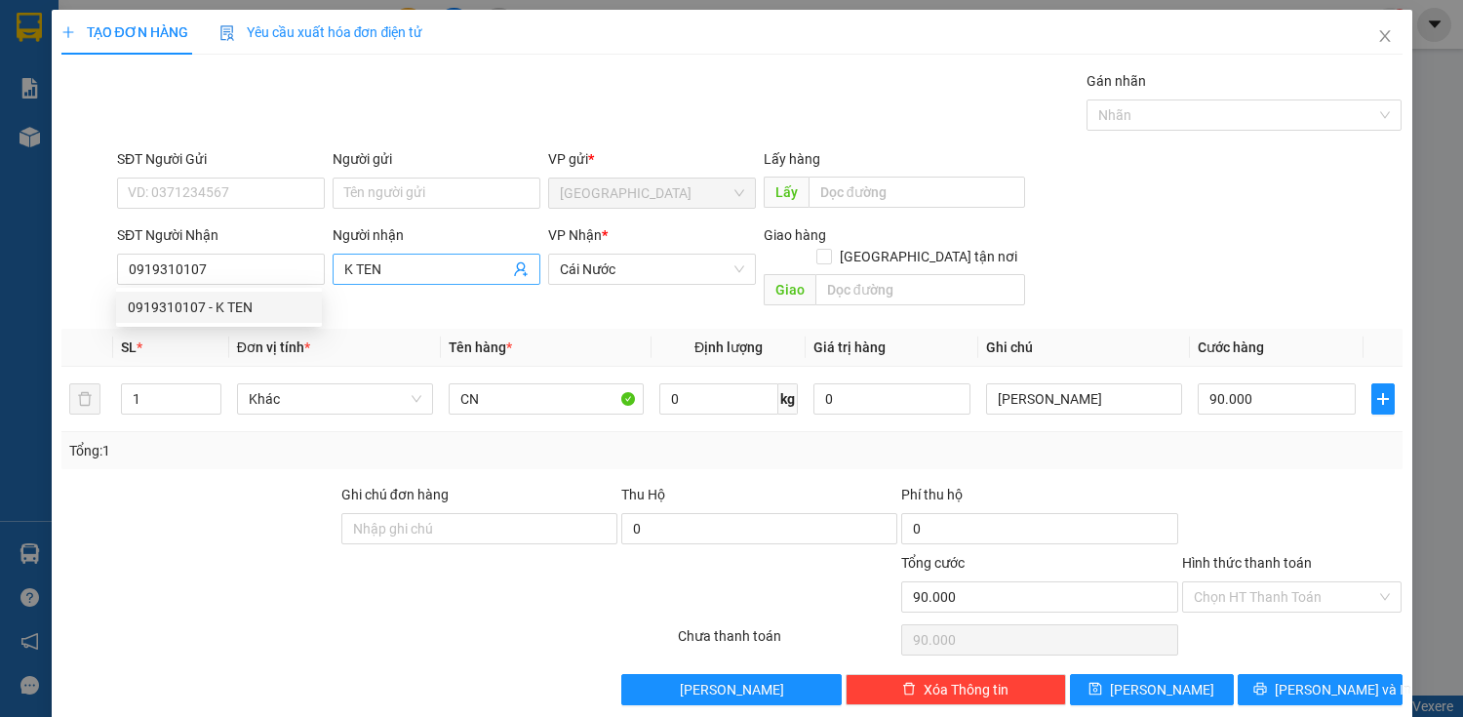
click at [414, 273] on input "K TEN" at bounding box center [426, 269] width 165 height 21
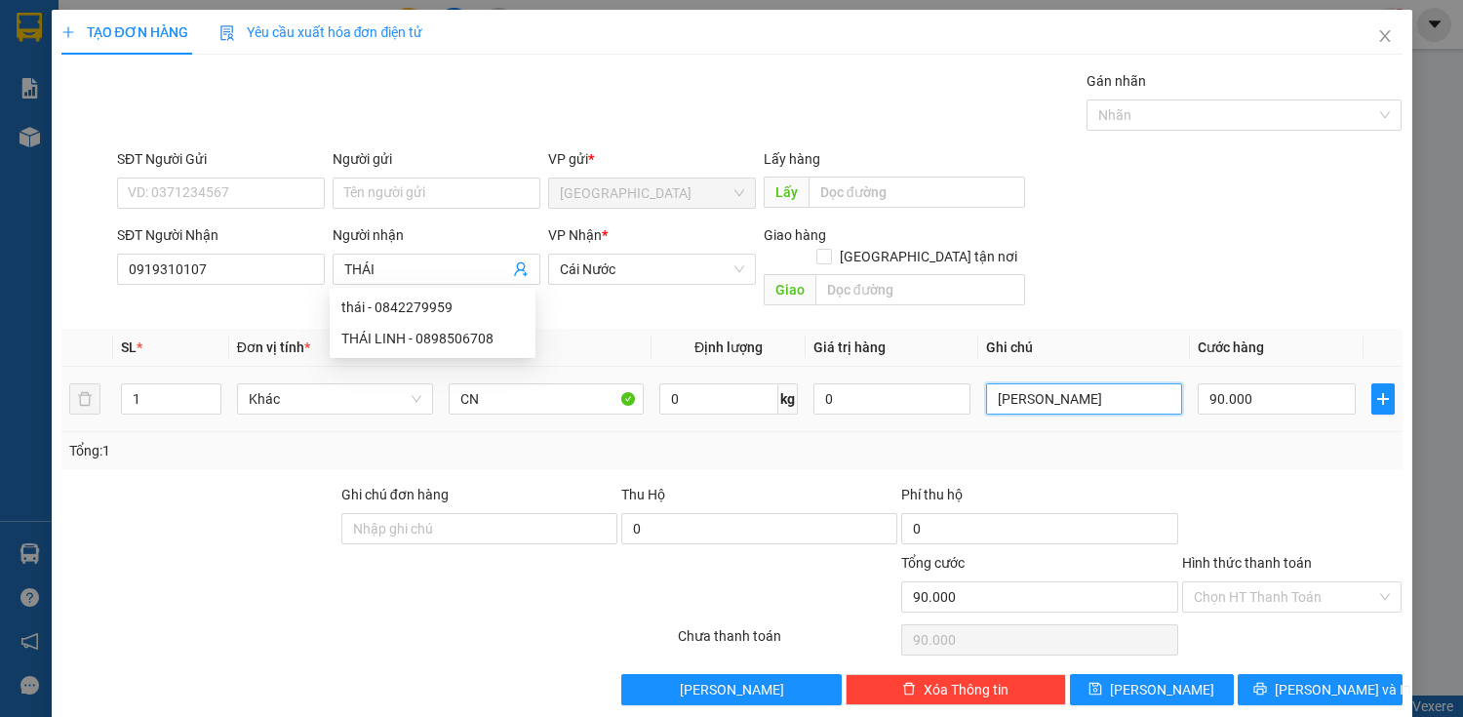
click at [1120, 383] on input "[PERSON_NAME]" at bounding box center [1084, 398] width 196 height 31
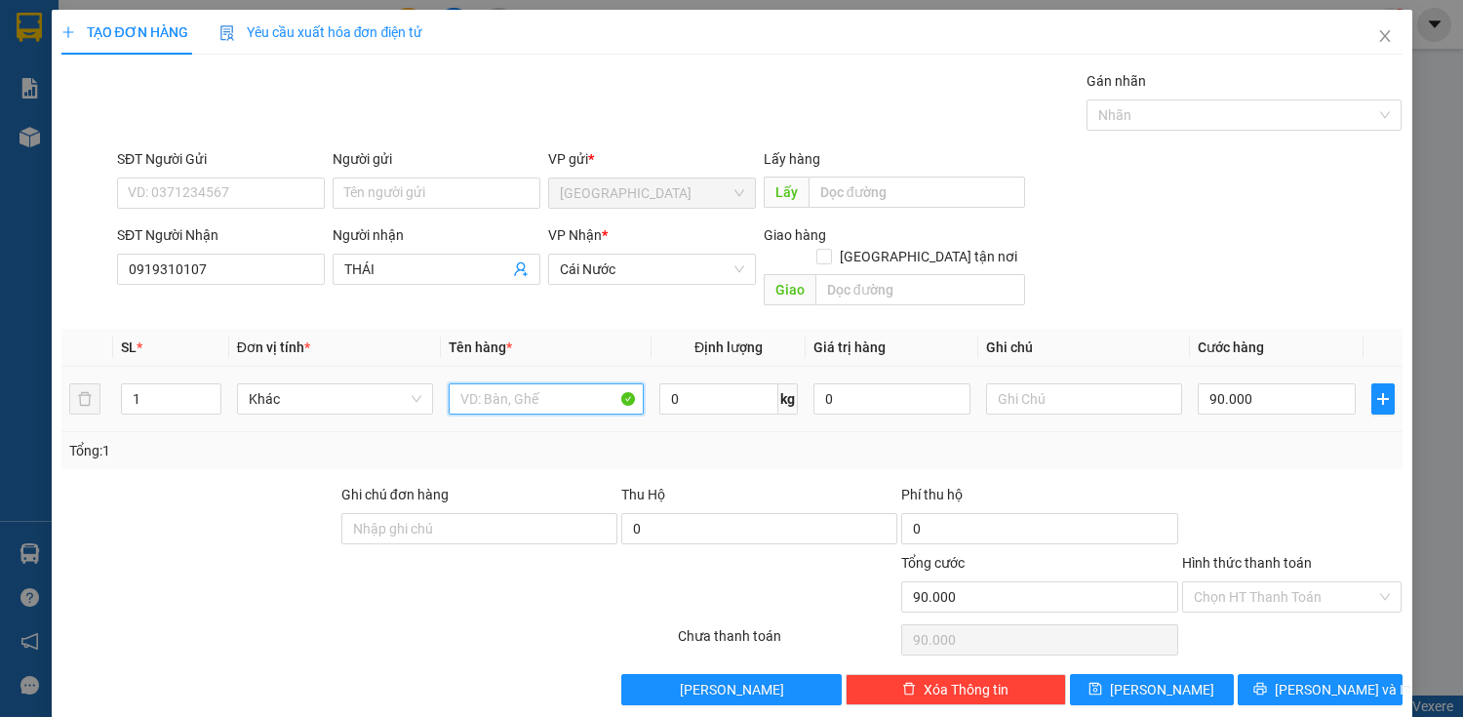
click at [508, 383] on input "text" at bounding box center [547, 398] width 196 height 31
click at [212, 391] on icon "up" at bounding box center [210, 394] width 7 height 7
click at [1239, 389] on input "90.000" at bounding box center [1276, 398] width 157 height 31
click at [1216, 582] on input "Hình thức thanh toán" at bounding box center [1285, 596] width 183 height 29
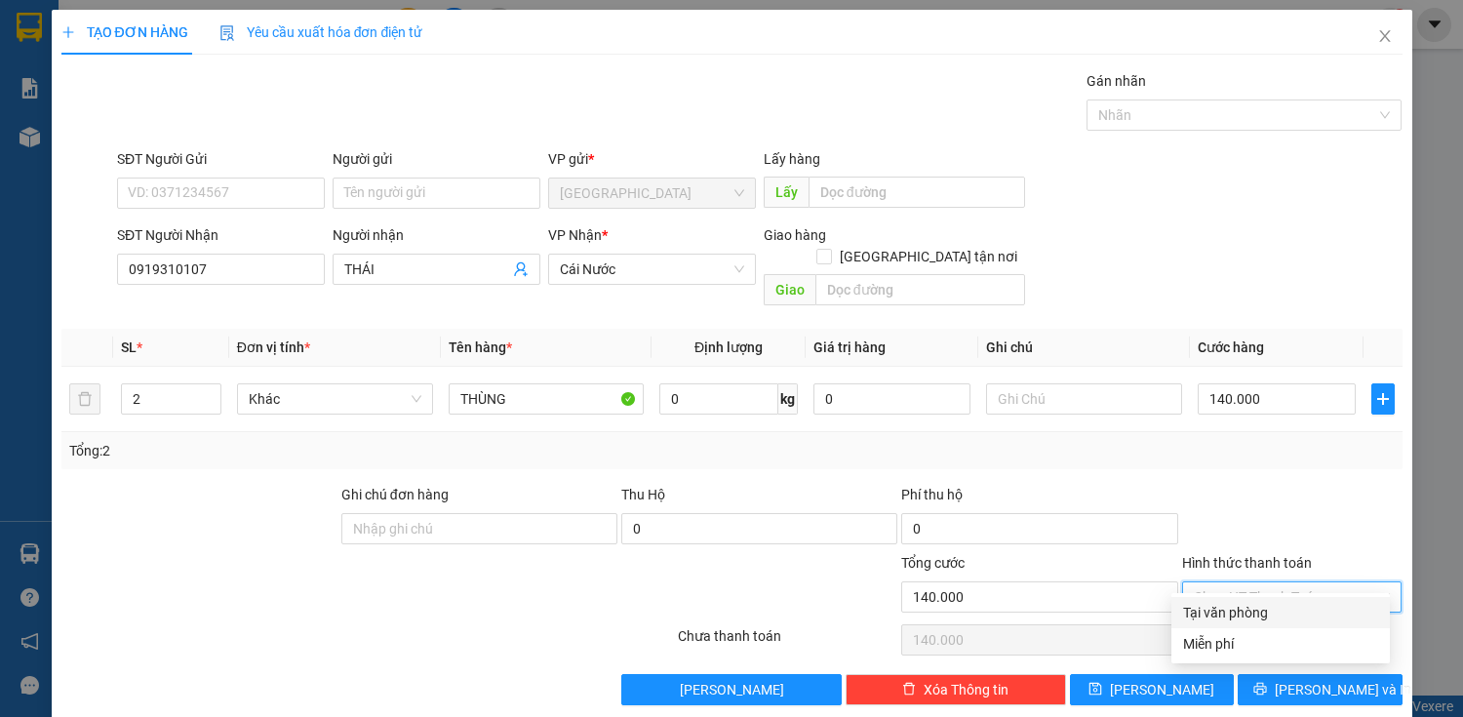
click at [1227, 521] on div at bounding box center [1292, 518] width 224 height 68
click at [1292, 582] on input "Hình thức thanh toán" at bounding box center [1285, 596] width 183 height 29
drag, startPoint x: 1272, startPoint y: 585, endPoint x: 1272, endPoint y: 604, distance: 18.5
click at [1272, 588] on span at bounding box center [1285, 596] width 183 height 29
click at [1272, 611] on div "Tại văn phòng" at bounding box center [1280, 612] width 195 height 21
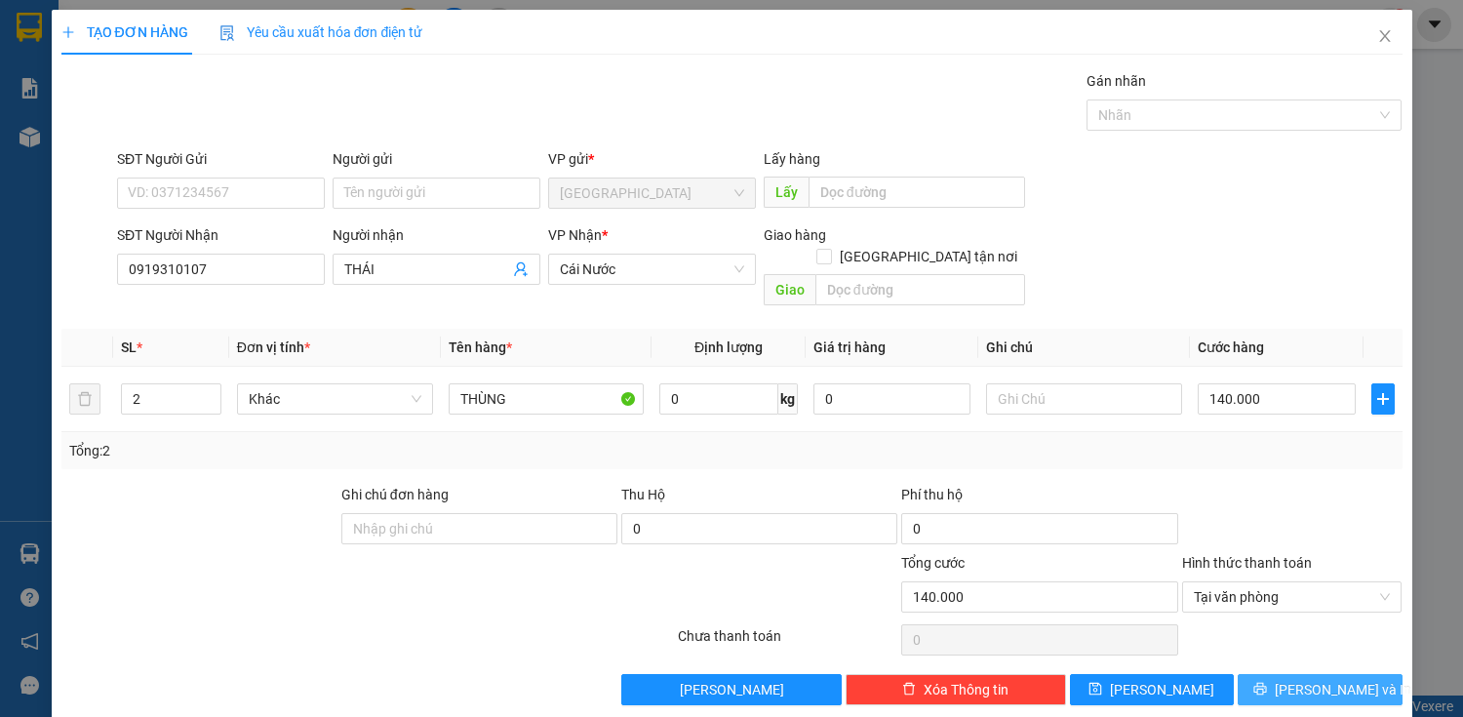
click at [1267, 674] on button "[PERSON_NAME] và In" at bounding box center [1320, 689] width 164 height 31
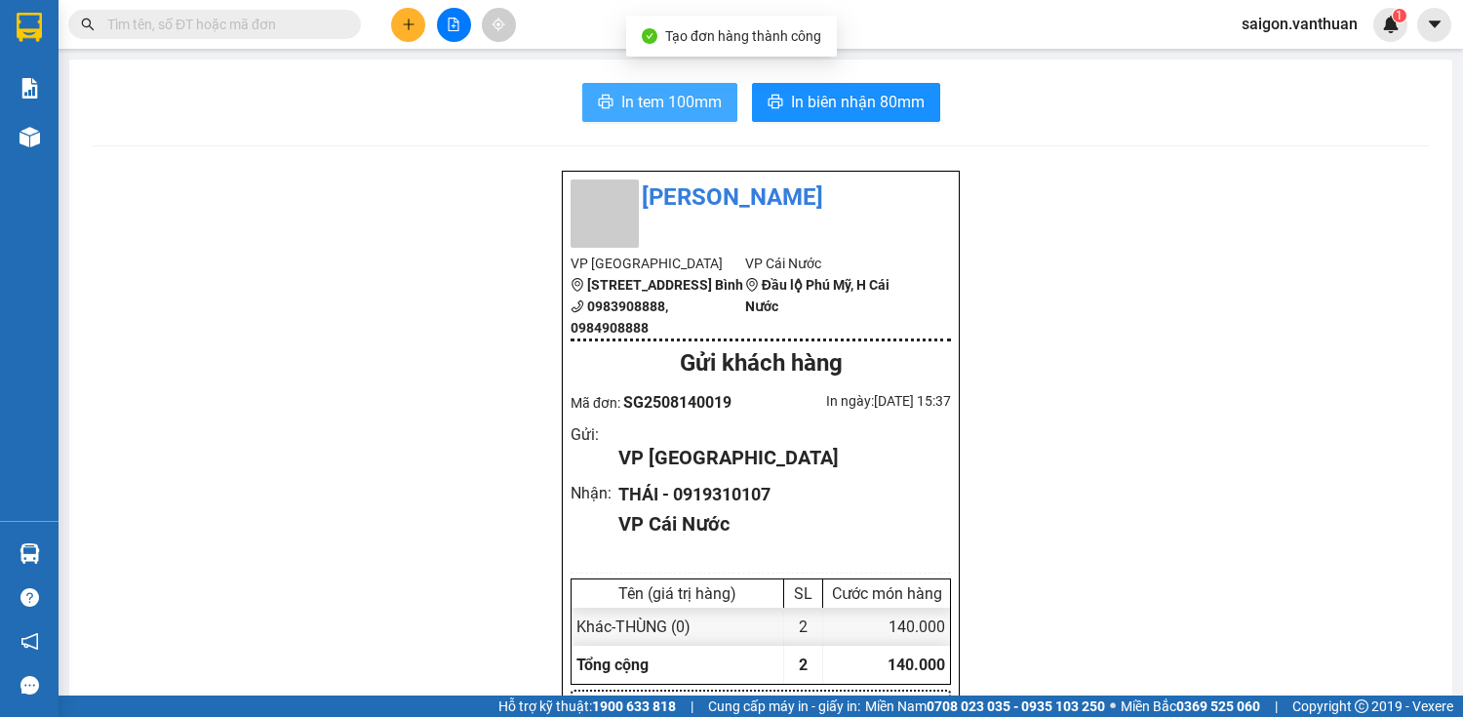
click at [682, 113] on span "In tem 100mm" at bounding box center [671, 102] width 100 height 24
drag, startPoint x: 593, startPoint y: 85, endPoint x: 620, endPoint y: 86, distance: 27.3
click at [596, 86] on button "In tem 100mm" at bounding box center [659, 102] width 155 height 39
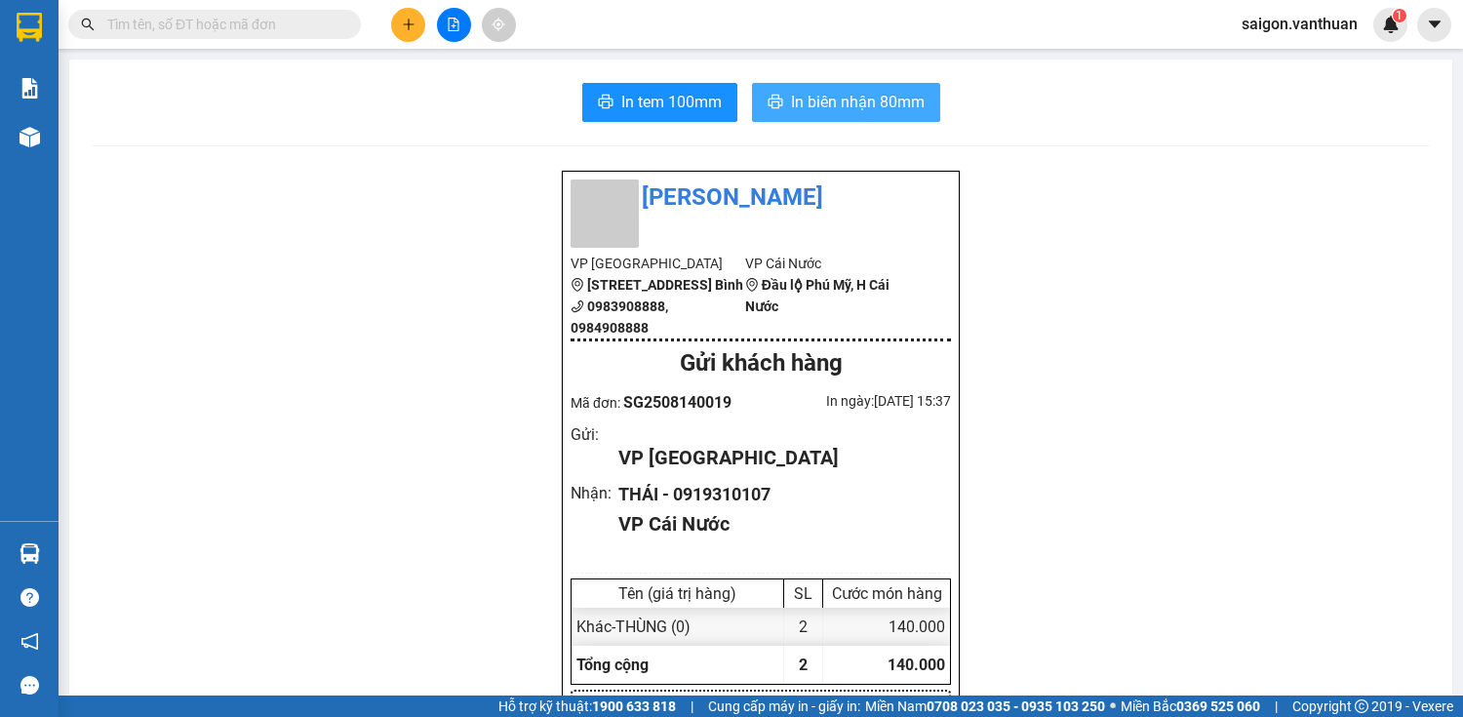
click at [823, 112] on span "In biên nhận 80mm" at bounding box center [858, 102] width 134 height 24
click at [453, 3] on div "Kết quả tìm kiếm ( 0 ) Bộ lọc No Data saigon.vanthuan 1" at bounding box center [731, 24] width 1463 height 49
click at [452, 11] on div "Kết quả tìm kiếm ( 0 ) Bộ lọc No Data saigon.vanthuan 1" at bounding box center [731, 24] width 1463 height 49
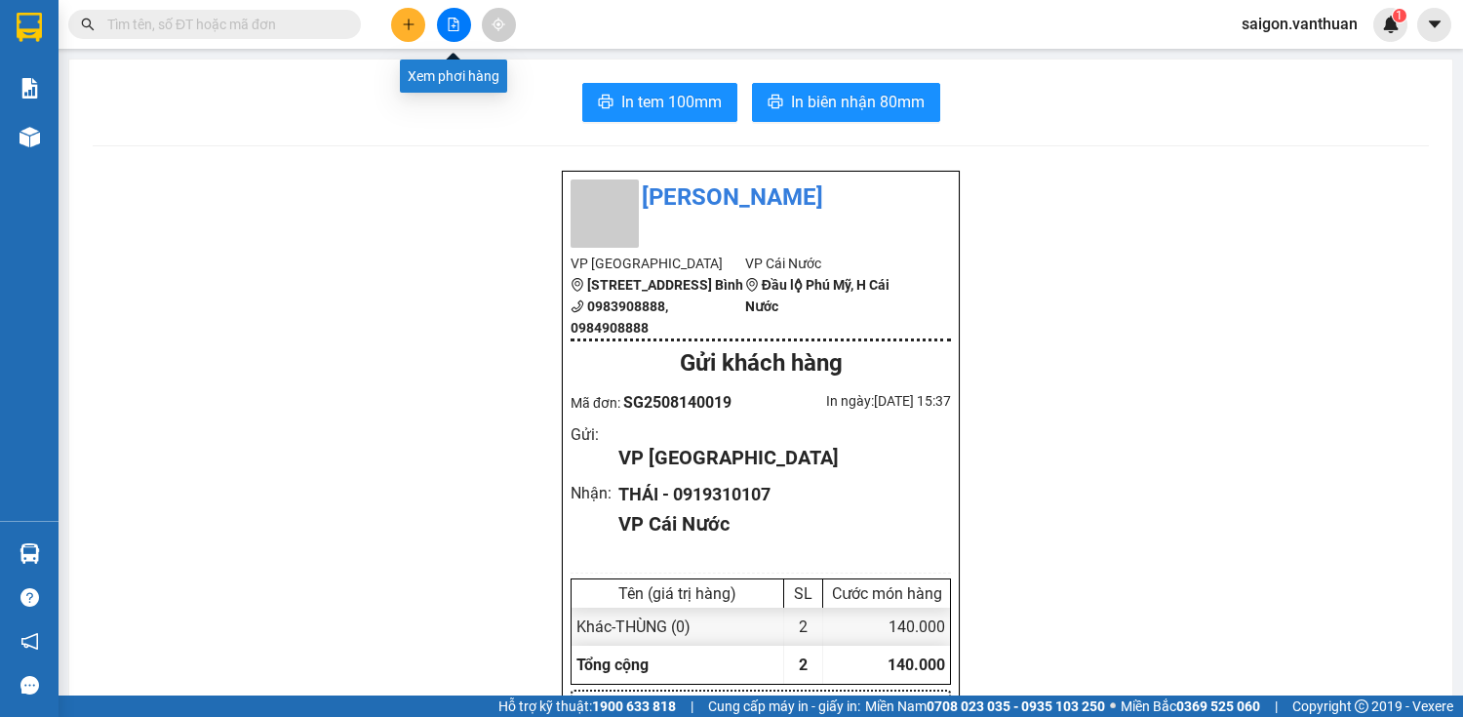
click at [442, 35] on button at bounding box center [454, 25] width 34 height 34
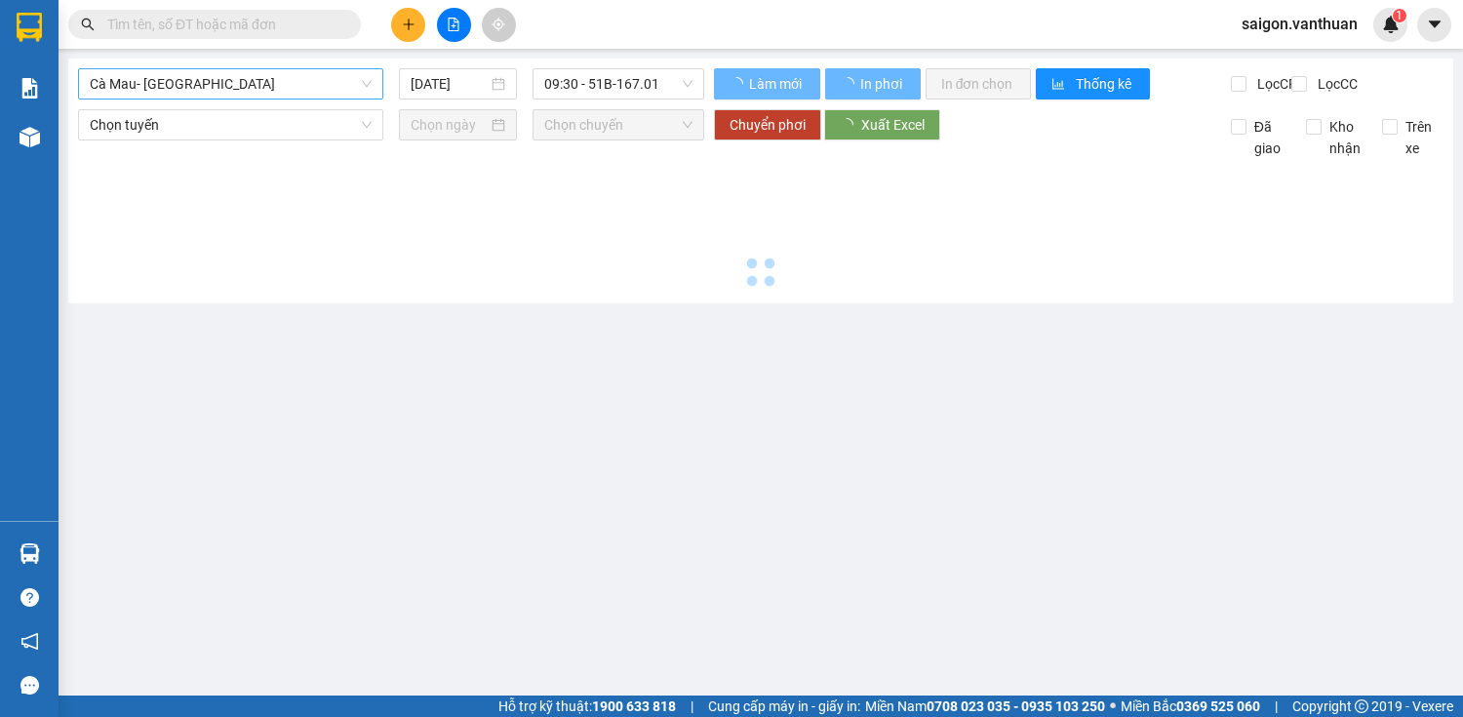
click at [281, 97] on span "Cà Mau- [GEOGRAPHIC_DATA]" at bounding box center [231, 83] width 282 height 29
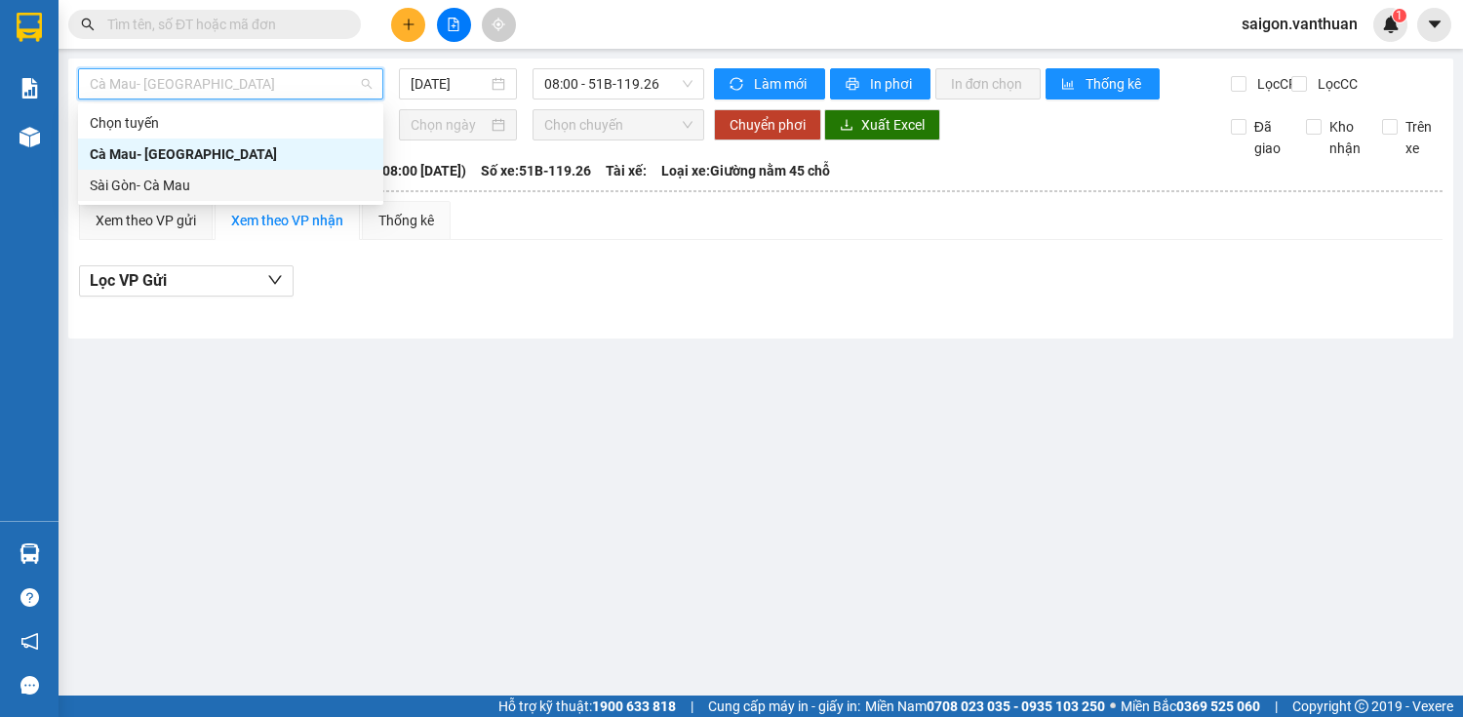
click at [236, 203] on body "Kết quả tìm kiếm ( 0 ) Bộ lọc No Data saigon.vanthuan 1 Báo cáo Kho hàng mới Hà…" at bounding box center [731, 358] width 1463 height 717
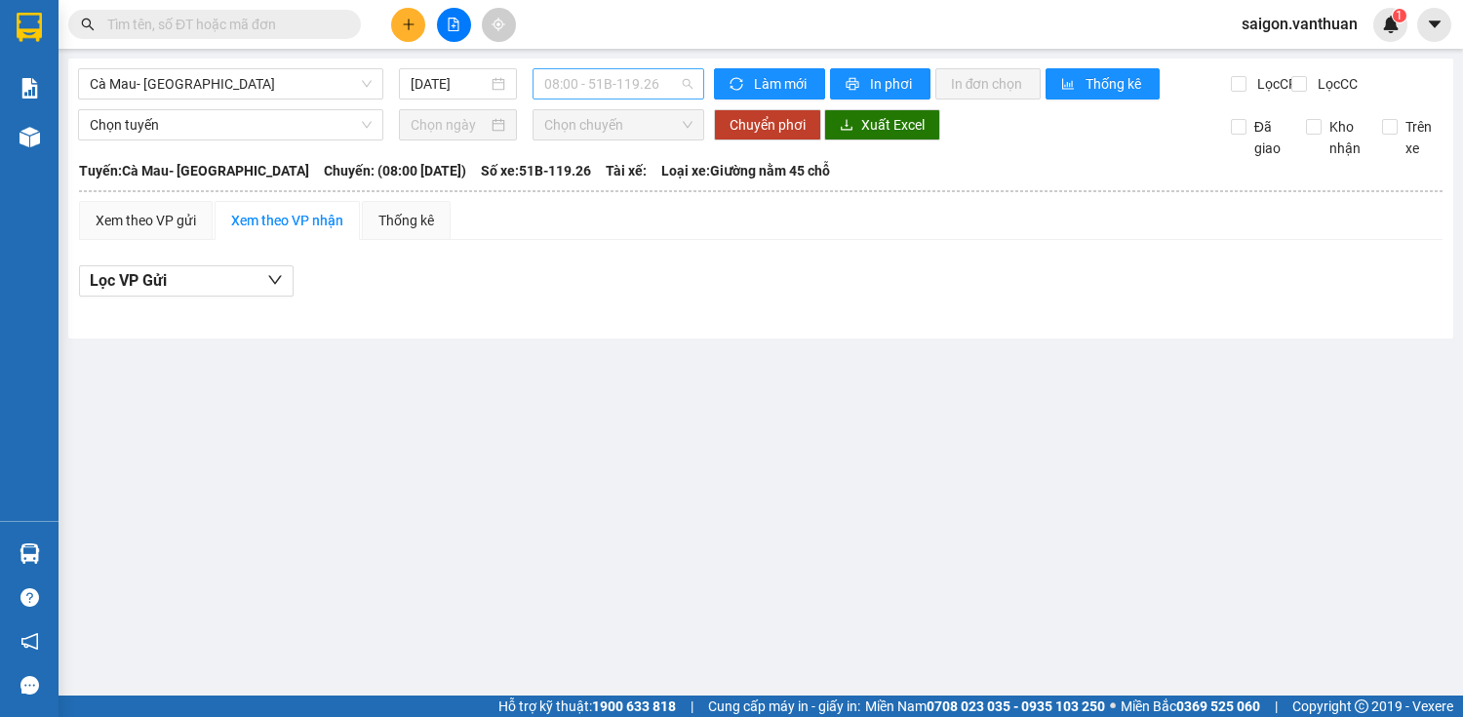
click at [617, 91] on span "08:00 - 51B-119.26" at bounding box center [618, 83] width 148 height 29
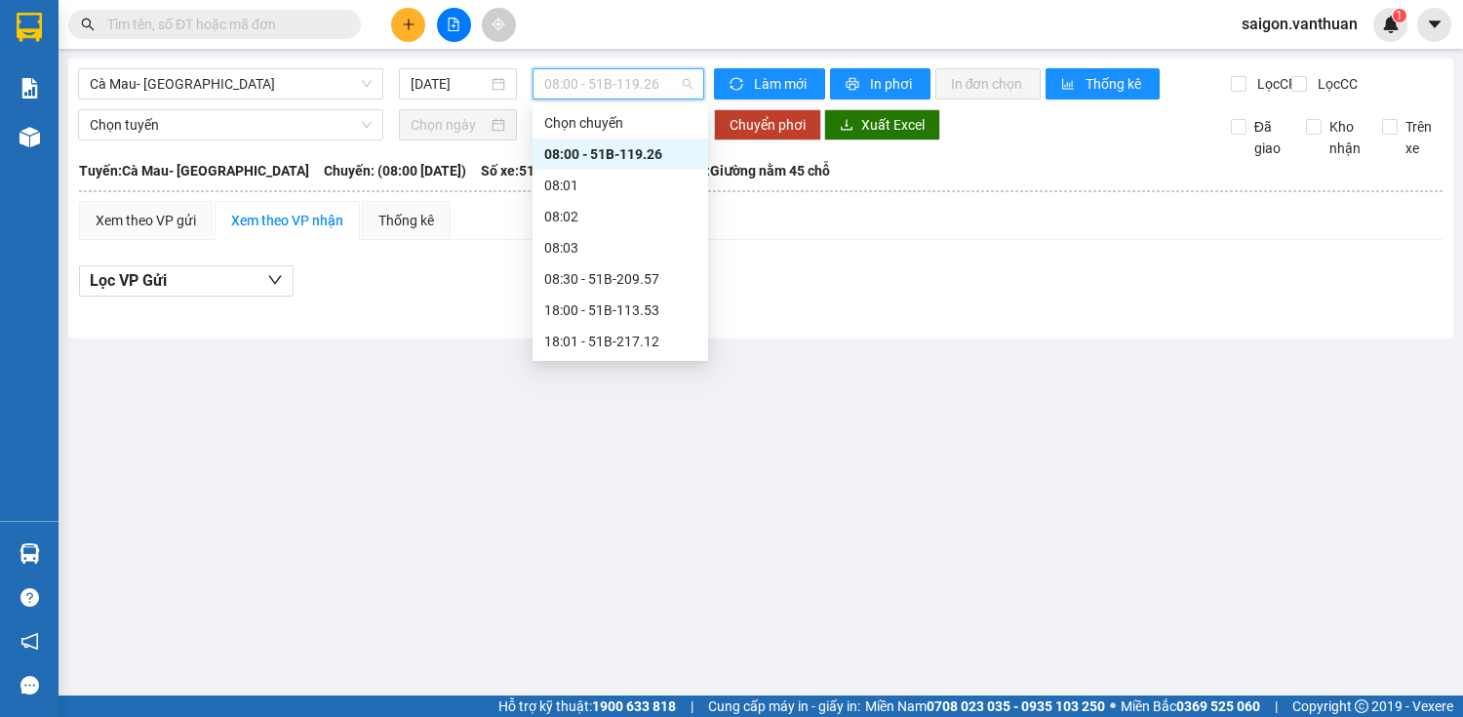
drag, startPoint x: 628, startPoint y: 150, endPoint x: 593, endPoint y: 187, distance: 51.1
click at [628, 151] on div "08:00 - 51B-119.26" at bounding box center [620, 153] width 152 height 21
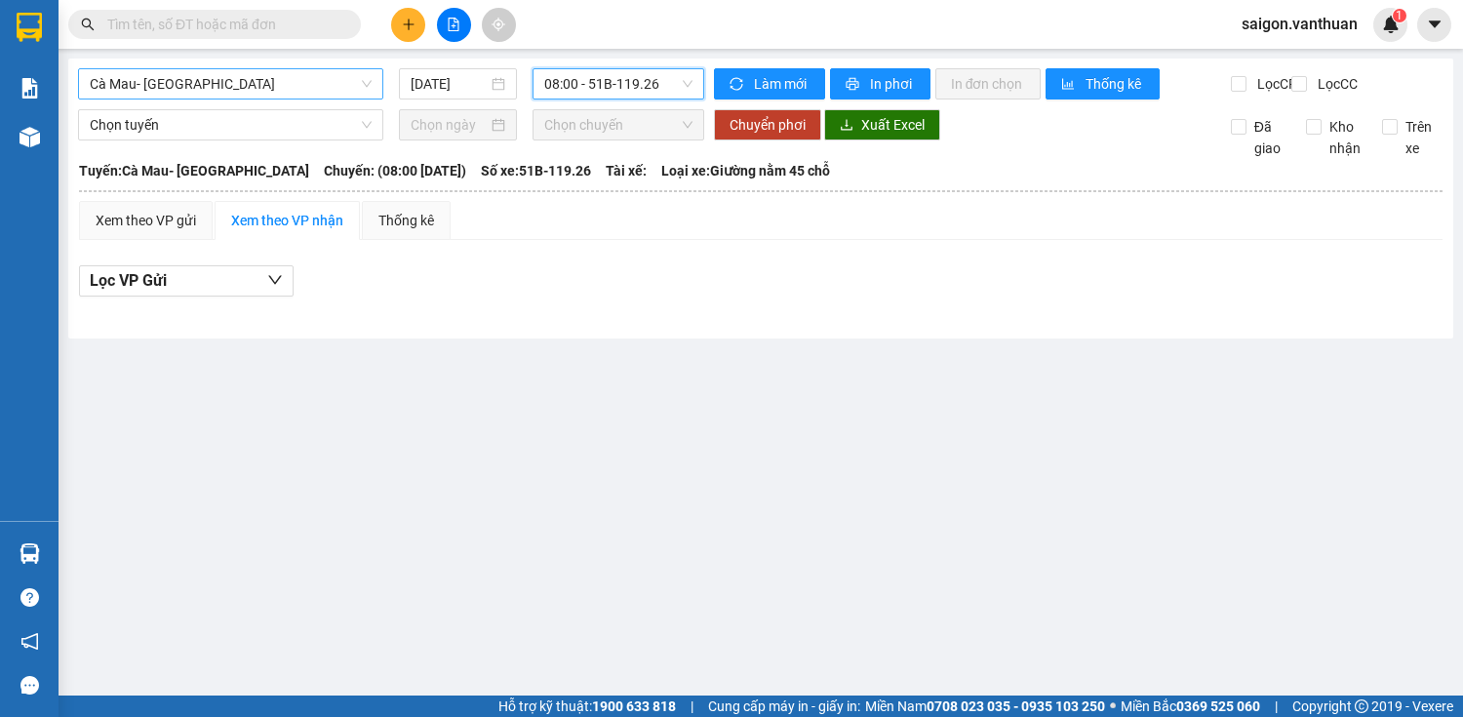
click at [203, 92] on span "Cà Mau- [GEOGRAPHIC_DATA]" at bounding box center [231, 83] width 282 height 29
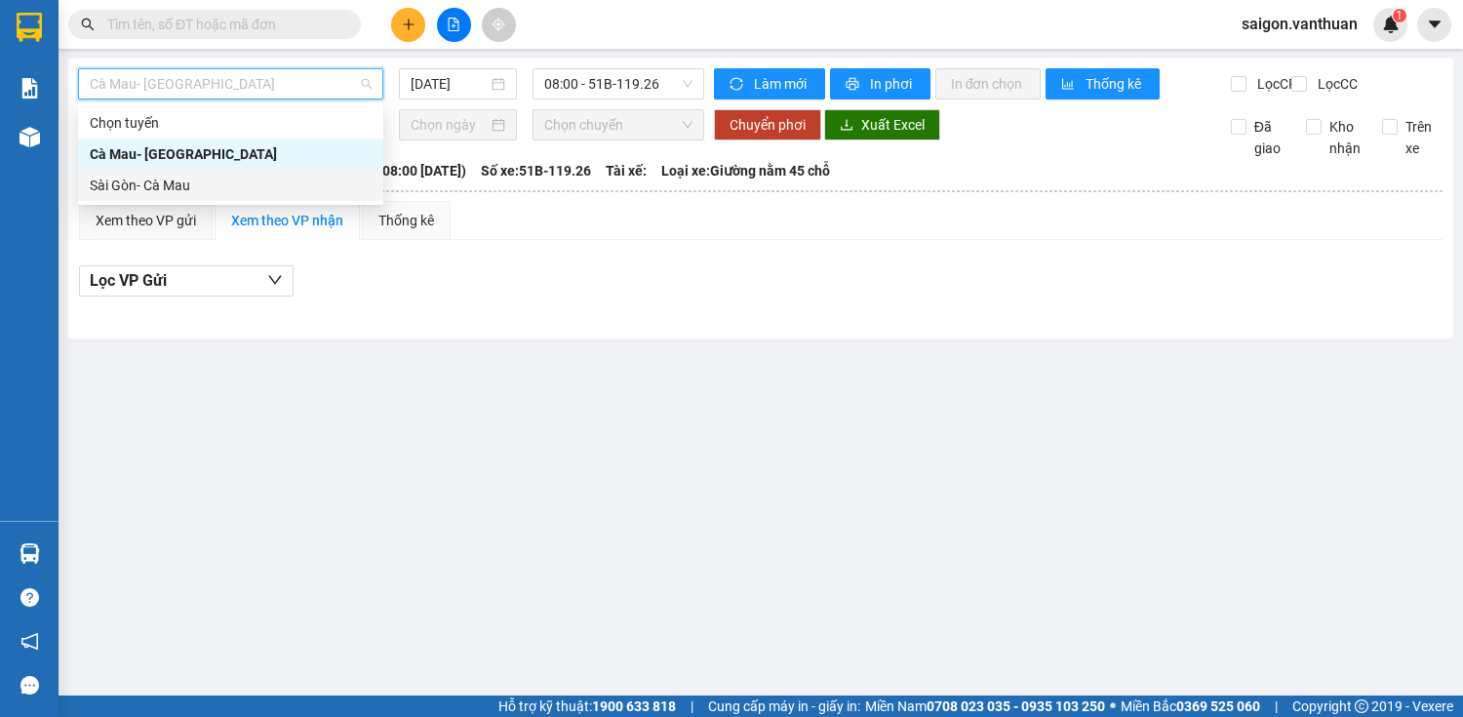
drag, startPoint x: 179, startPoint y: 183, endPoint x: 195, endPoint y: 169, distance: 21.4
click at [179, 179] on div "Sài Gòn- Cà Mau" at bounding box center [231, 185] width 282 height 21
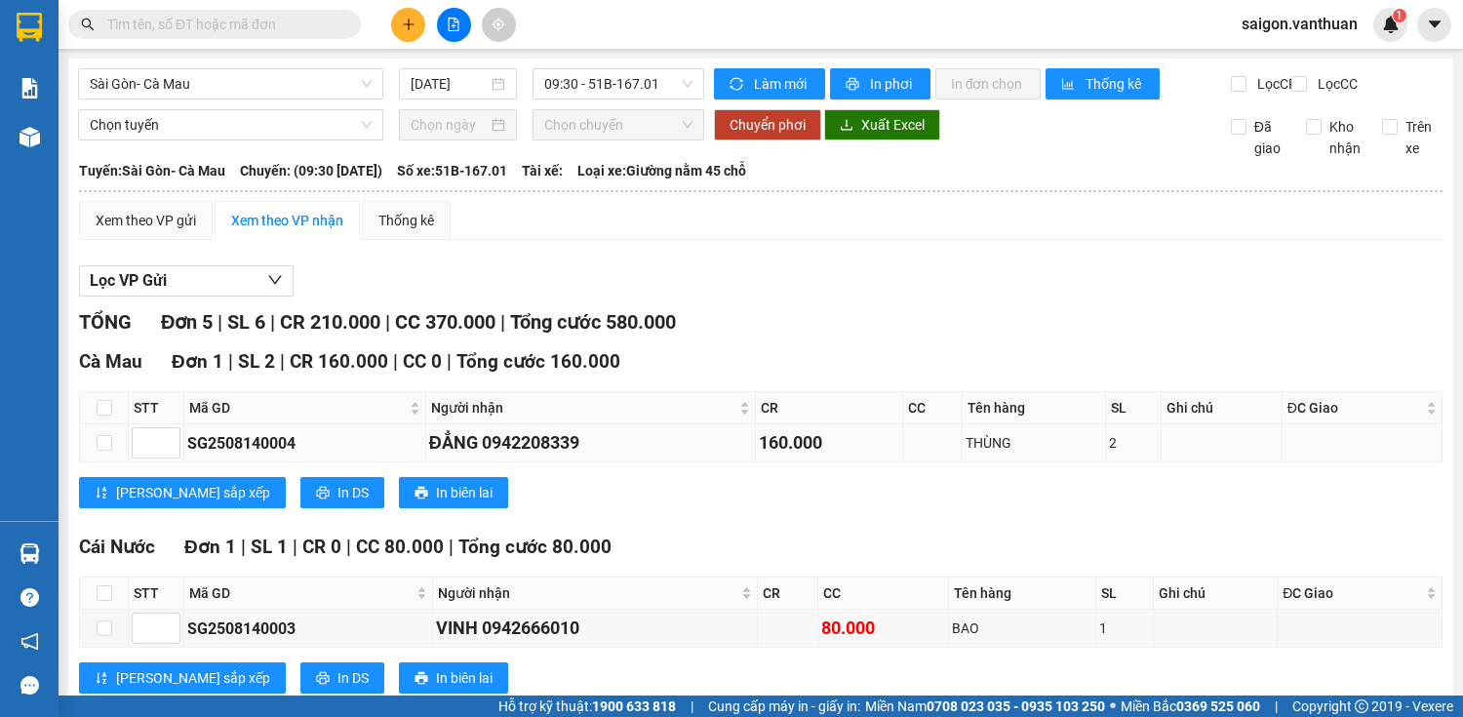
drag, startPoint x: 751, startPoint y: 449, endPoint x: 922, endPoint y: 466, distance: 171.6
click at [922, 462] on tr "SG2508140004 ĐẲNG 0942208339 160.000 THÙNG 2" at bounding box center [761, 443] width 1363 height 38
click at [919, 508] on div "[PERSON_NAME] sắp xếp In DS In biên lai" at bounding box center [761, 492] width 1364 height 31
drag, startPoint x: 485, startPoint y: 458, endPoint x: 582, endPoint y: 481, distance: 100.1
click at [582, 481] on div "[GEOGRAPHIC_DATA] 1 | SL 2 | CR 160.000 | CC 0 | Tổng cước 160.000 STT Mã GD Ng…" at bounding box center [761, 435] width 1364 height 176
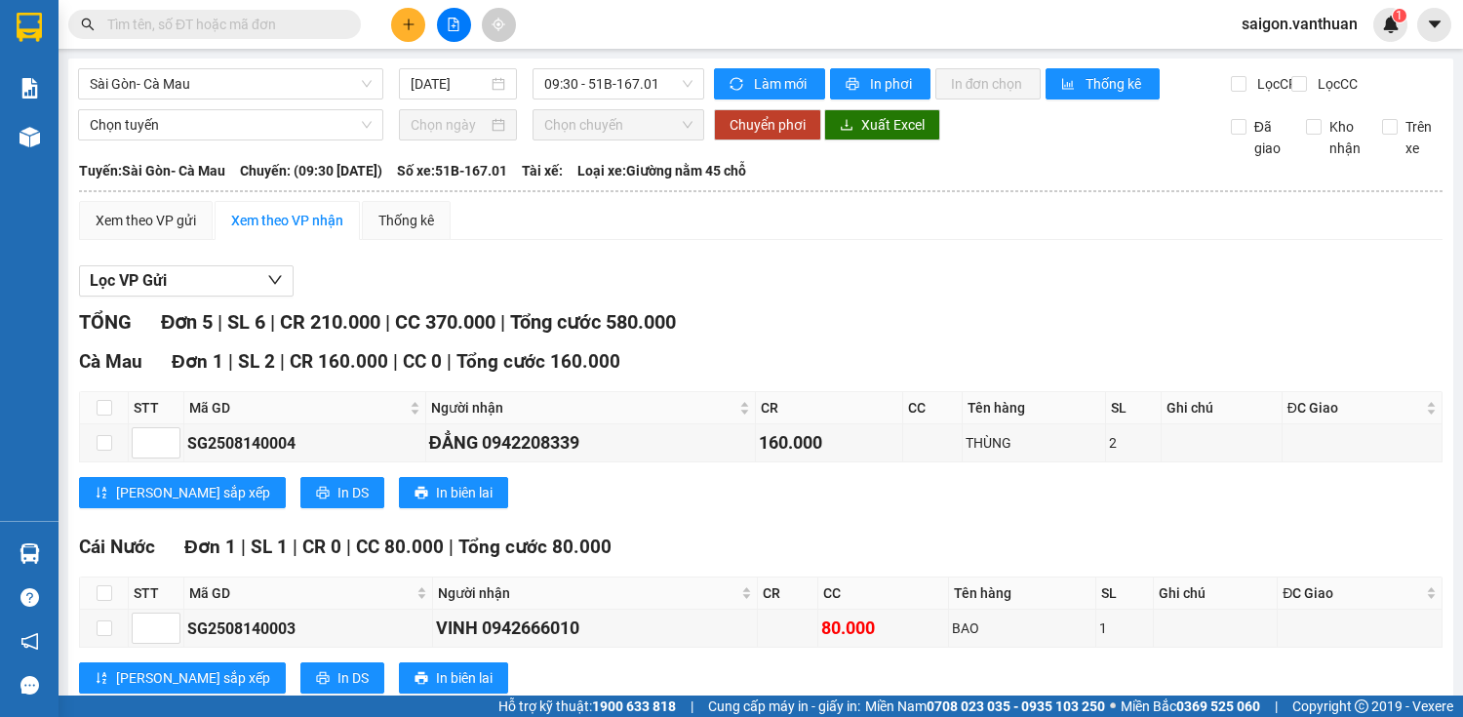
click at [316, 12] on span at bounding box center [214, 24] width 293 height 29
click at [316, 13] on span at bounding box center [214, 24] width 293 height 29
paste input "0942208339 160.000 THÙNG 2"
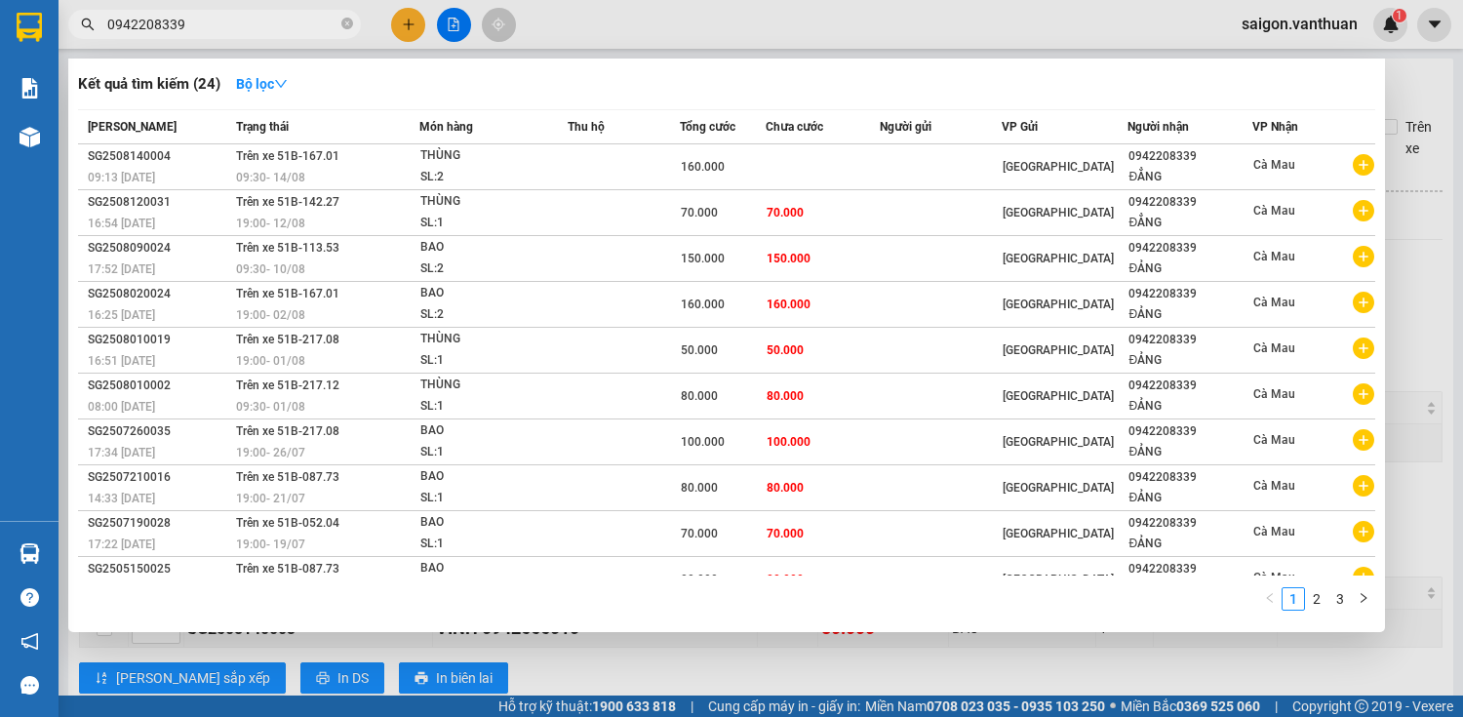
click at [1013, 663] on div at bounding box center [731, 358] width 1463 height 717
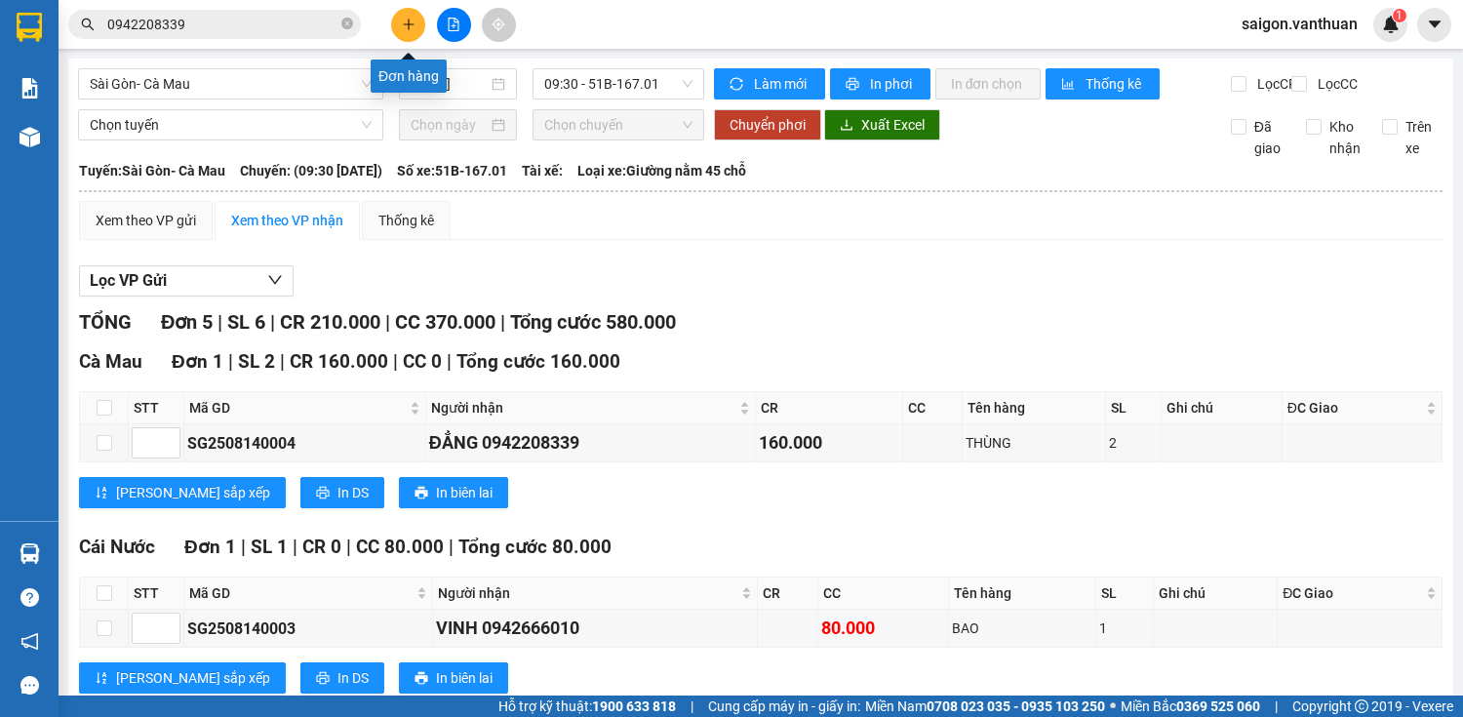
click at [408, 19] on icon "plus" at bounding box center [409, 25] width 14 height 14
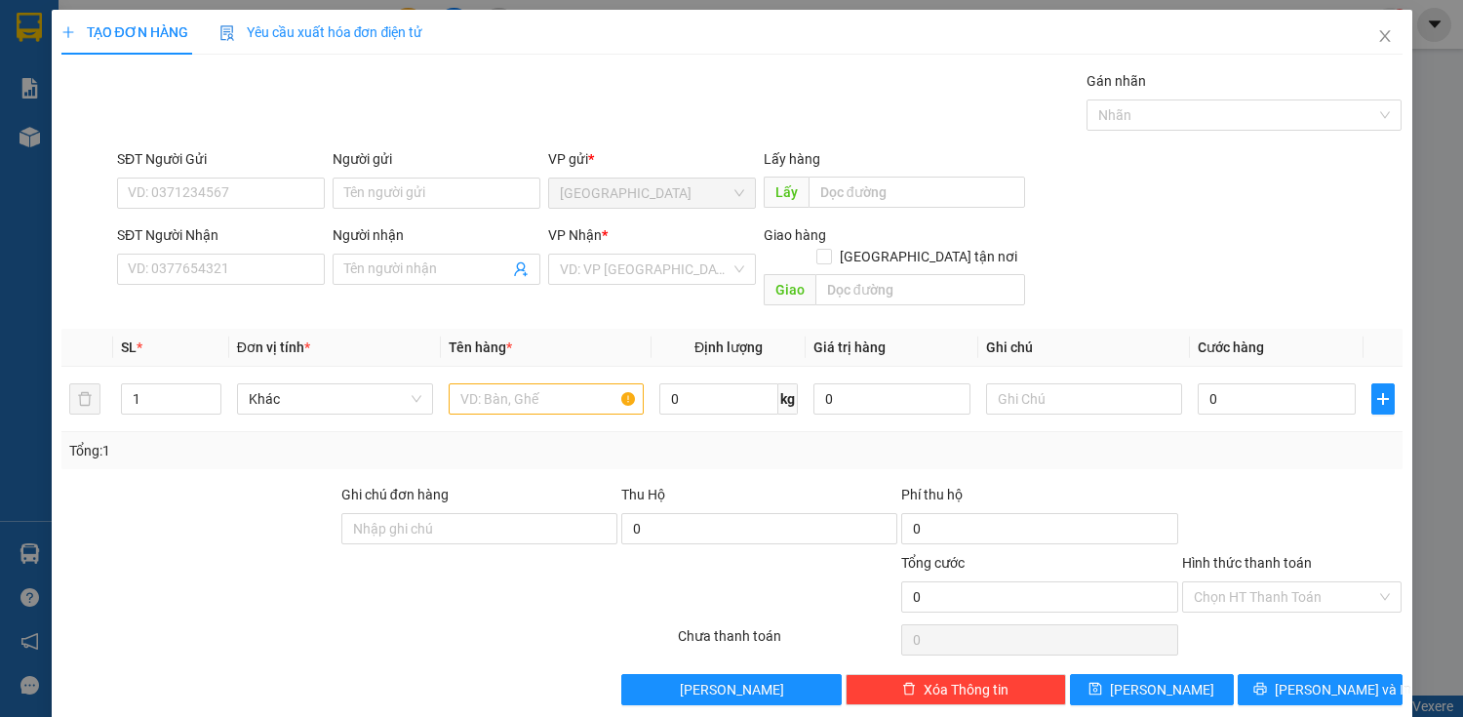
click at [203, 289] on div "SĐT Người Nhận VD: 0377654321" at bounding box center [221, 258] width 208 height 68
click at [213, 265] on input "SĐT Người Nhận" at bounding box center [221, 269] width 208 height 31
click at [213, 261] on input "SĐT Người Nhận" at bounding box center [221, 269] width 208 height 31
click at [208, 263] on input "SĐT Người Nhận" at bounding box center [221, 269] width 208 height 31
click at [255, 258] on input "SĐT Người Nhận" at bounding box center [221, 269] width 208 height 31
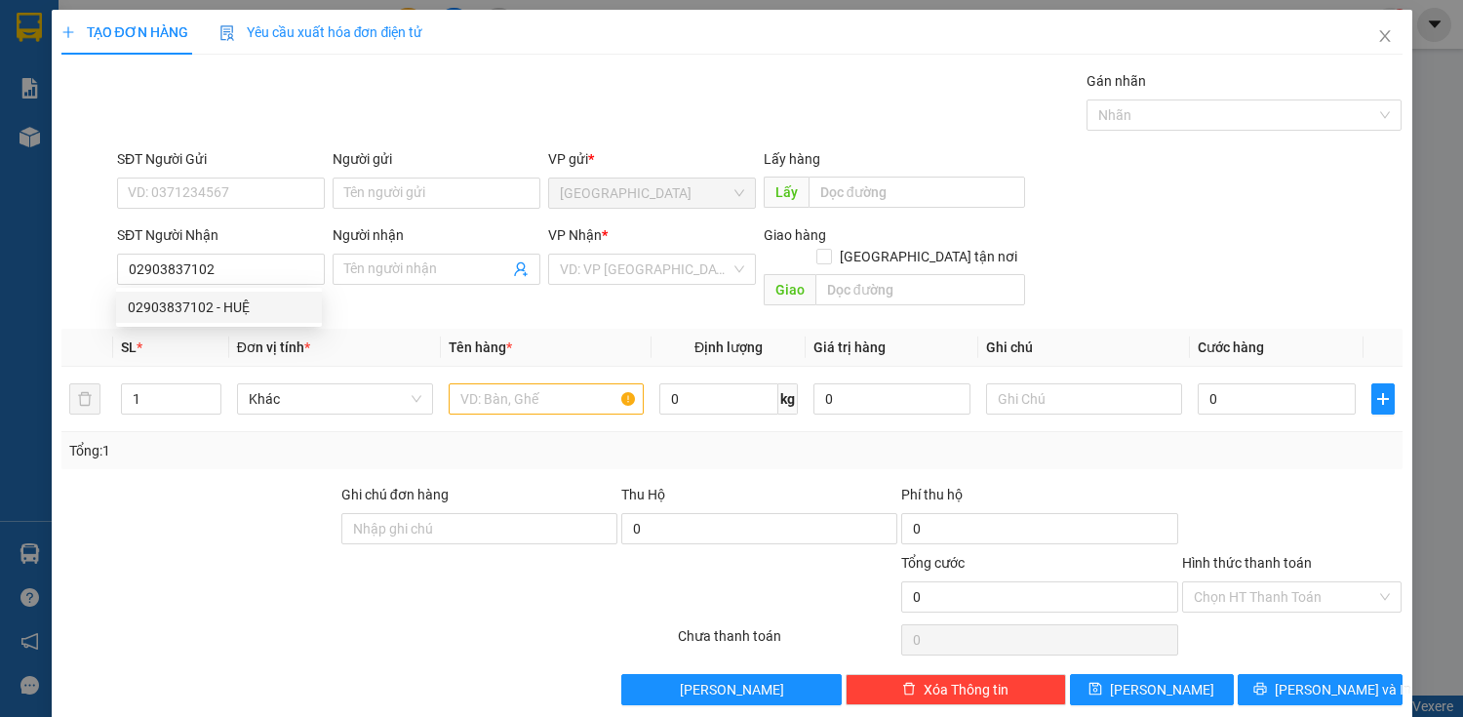
click at [221, 323] on div "02903837102 02903837102 - HUỆ" at bounding box center [219, 307] width 206 height 39
click at [225, 329] on th "SL *" at bounding box center [170, 348] width 115 height 38
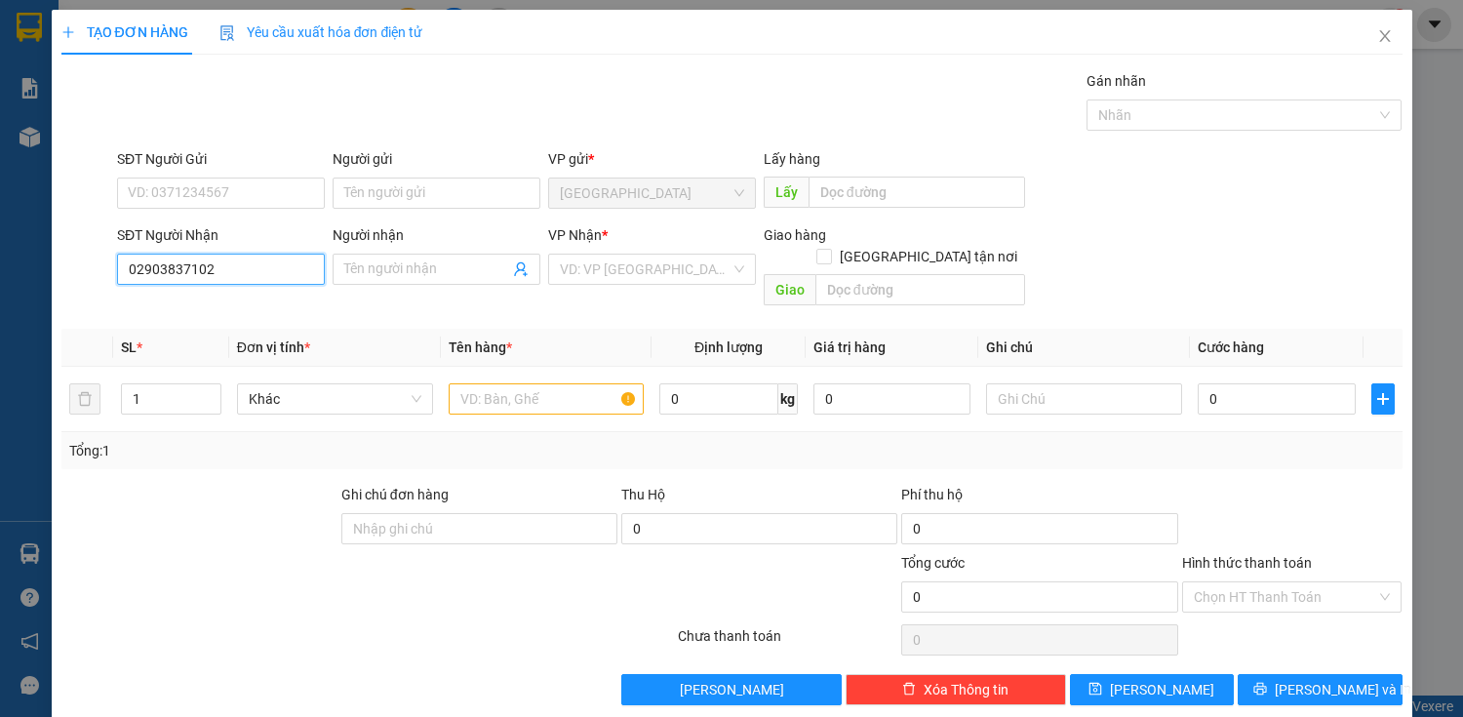
drag, startPoint x: 246, startPoint y: 265, endPoint x: 219, endPoint y: 292, distance: 37.9
click at [244, 267] on input "02903837102" at bounding box center [221, 269] width 208 height 31
click at [203, 313] on div "02903837102 - HUỆ" at bounding box center [219, 307] width 182 height 21
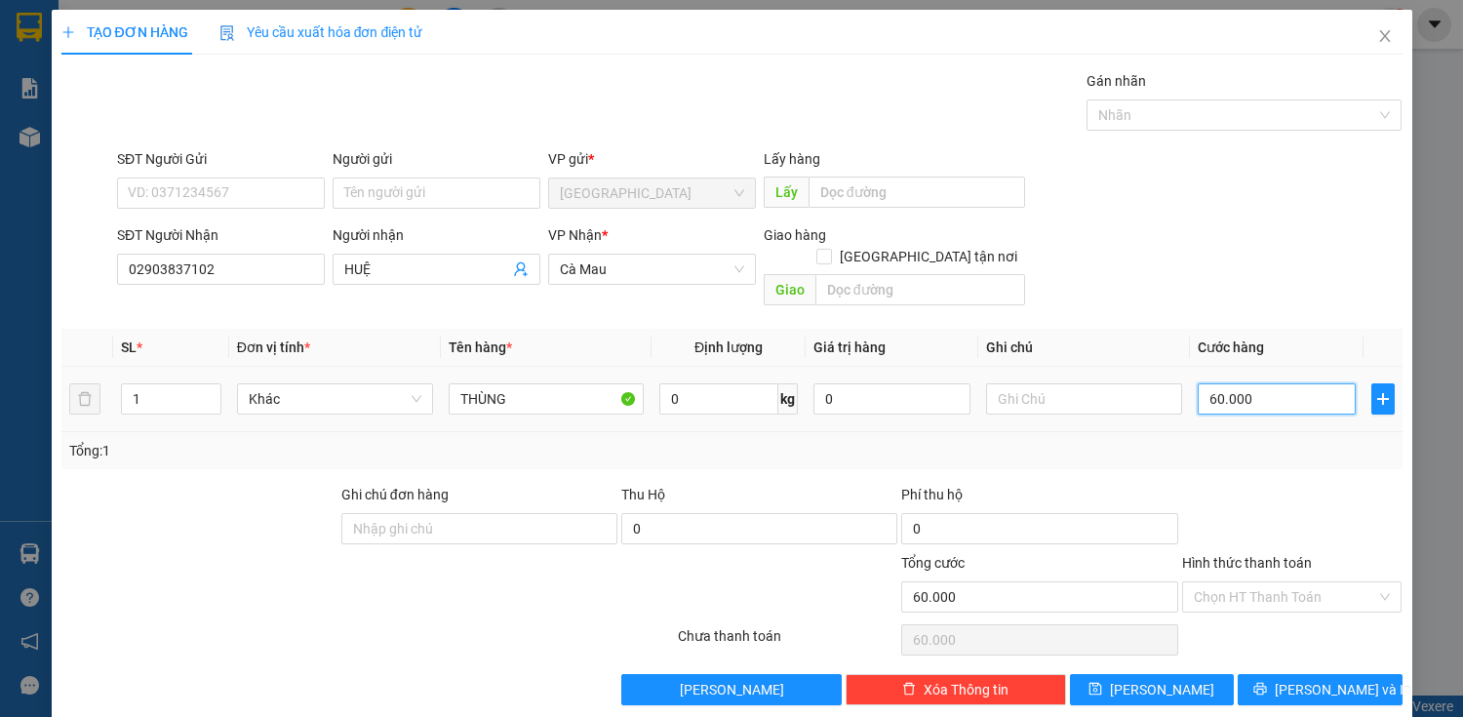
click at [1252, 383] on input "60.000" at bounding box center [1276, 398] width 157 height 31
click at [208, 392] on icon "up" at bounding box center [211, 394] width 6 height 4
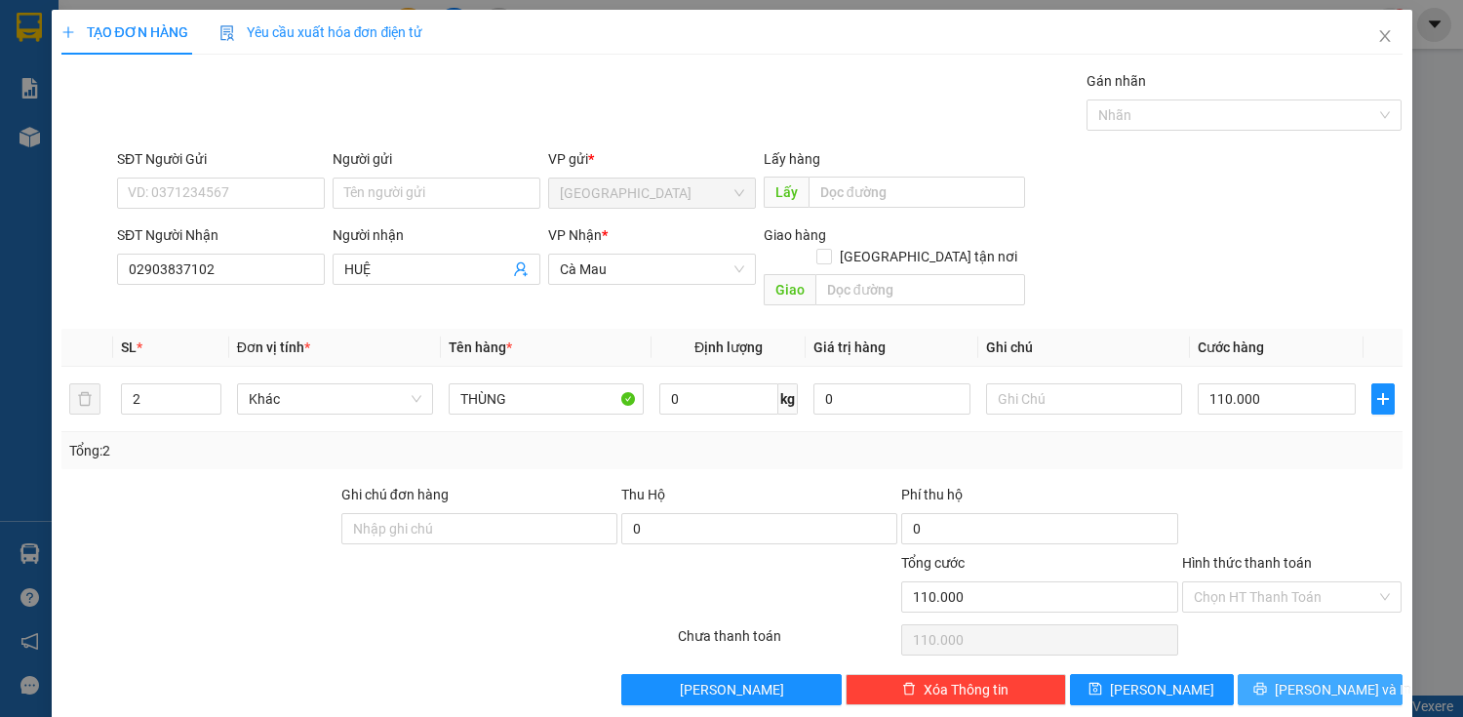
click at [1288, 674] on button "[PERSON_NAME] và In" at bounding box center [1320, 689] width 164 height 31
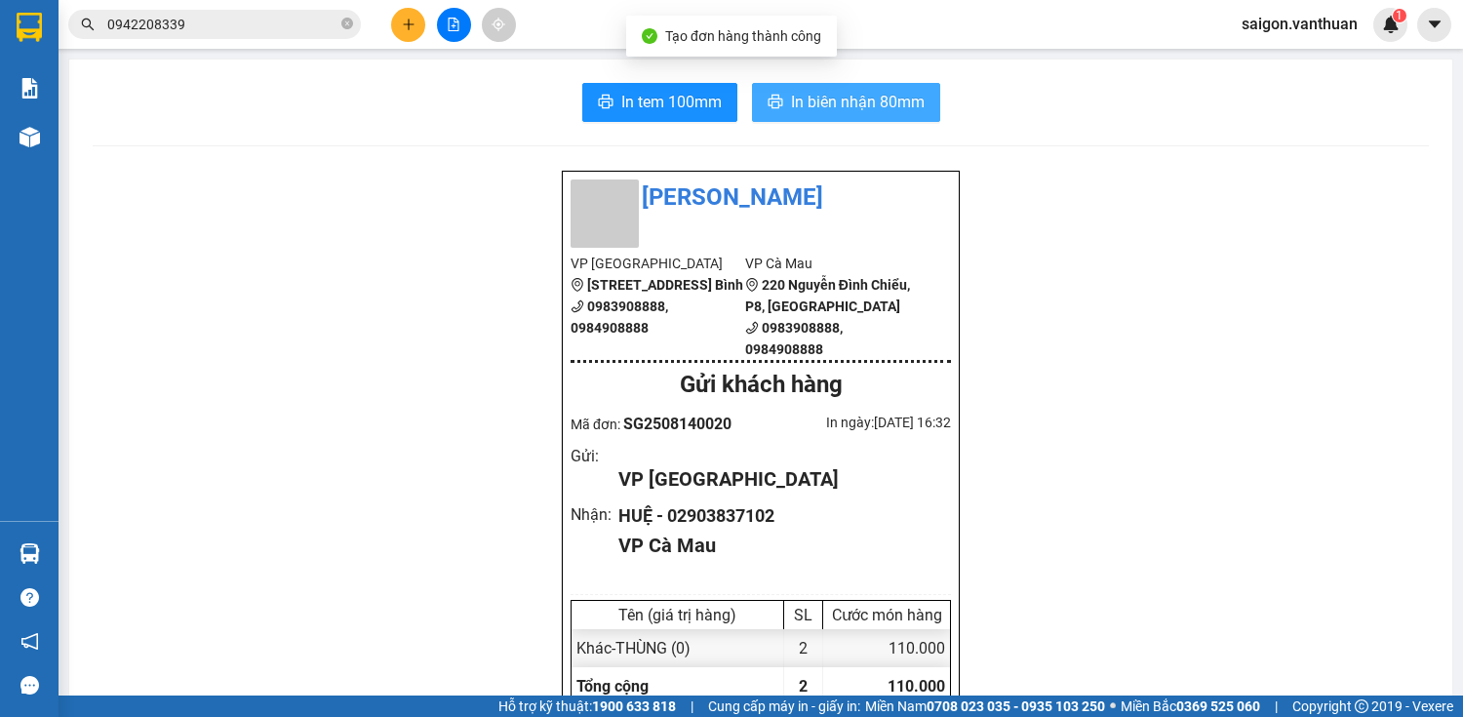
click at [852, 111] on span "In biên nhận 80mm" at bounding box center [858, 102] width 134 height 24
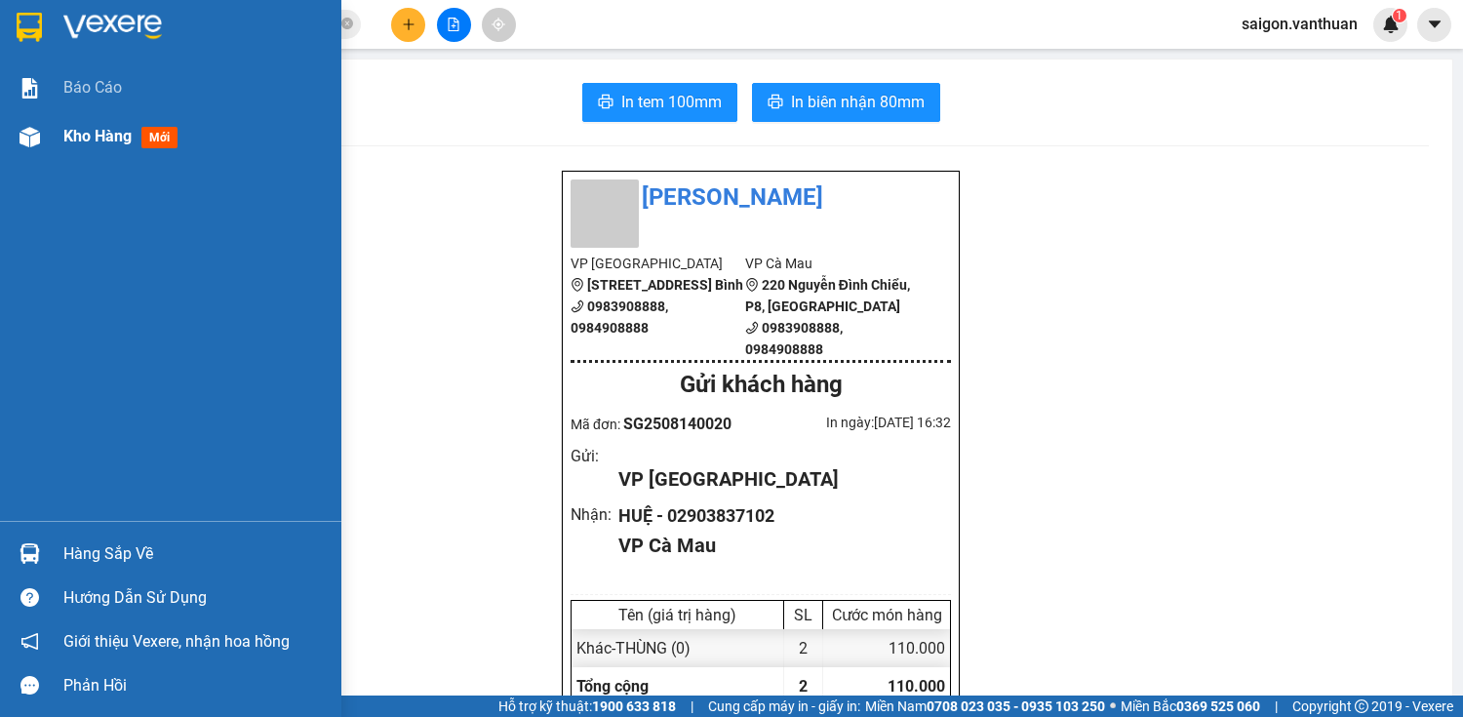
click at [15, 127] on div at bounding box center [30, 137] width 34 height 34
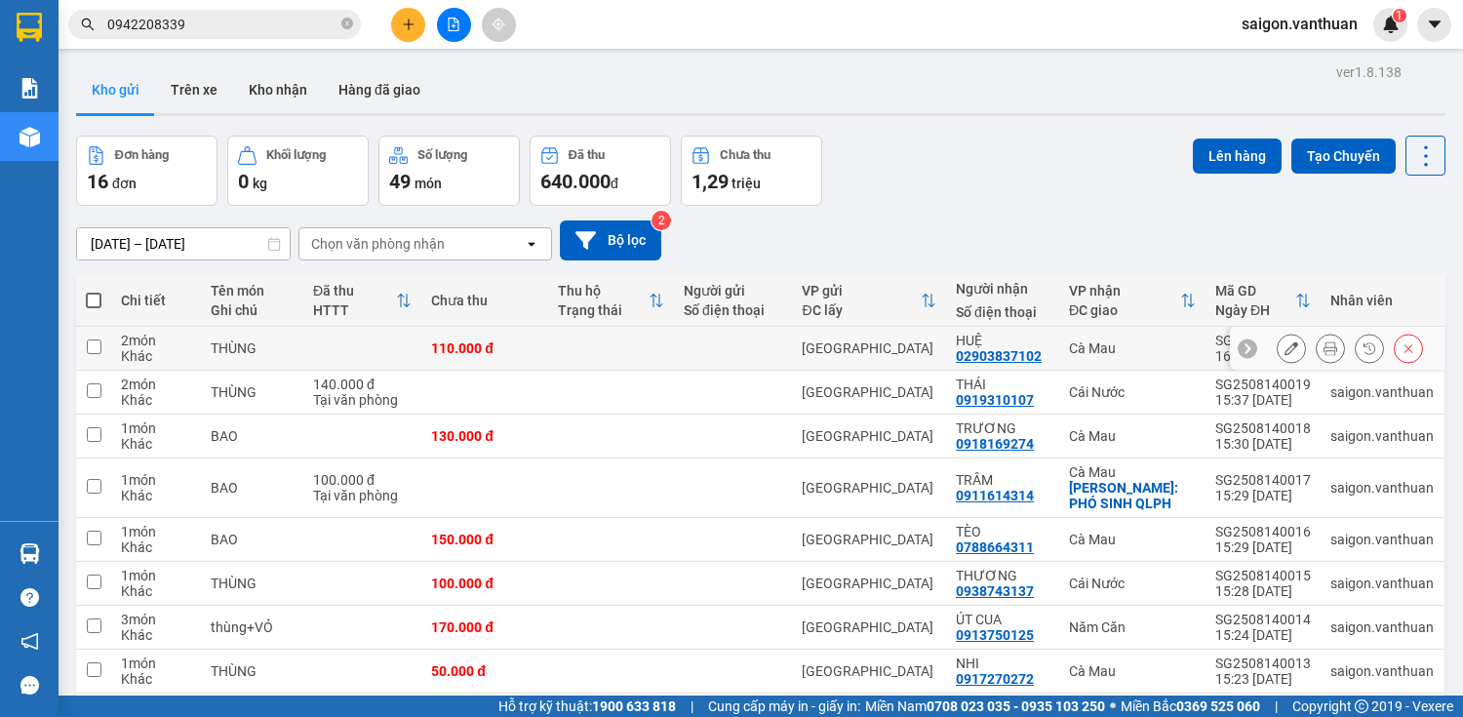
click at [1285, 343] on icon at bounding box center [1292, 348] width 14 height 14
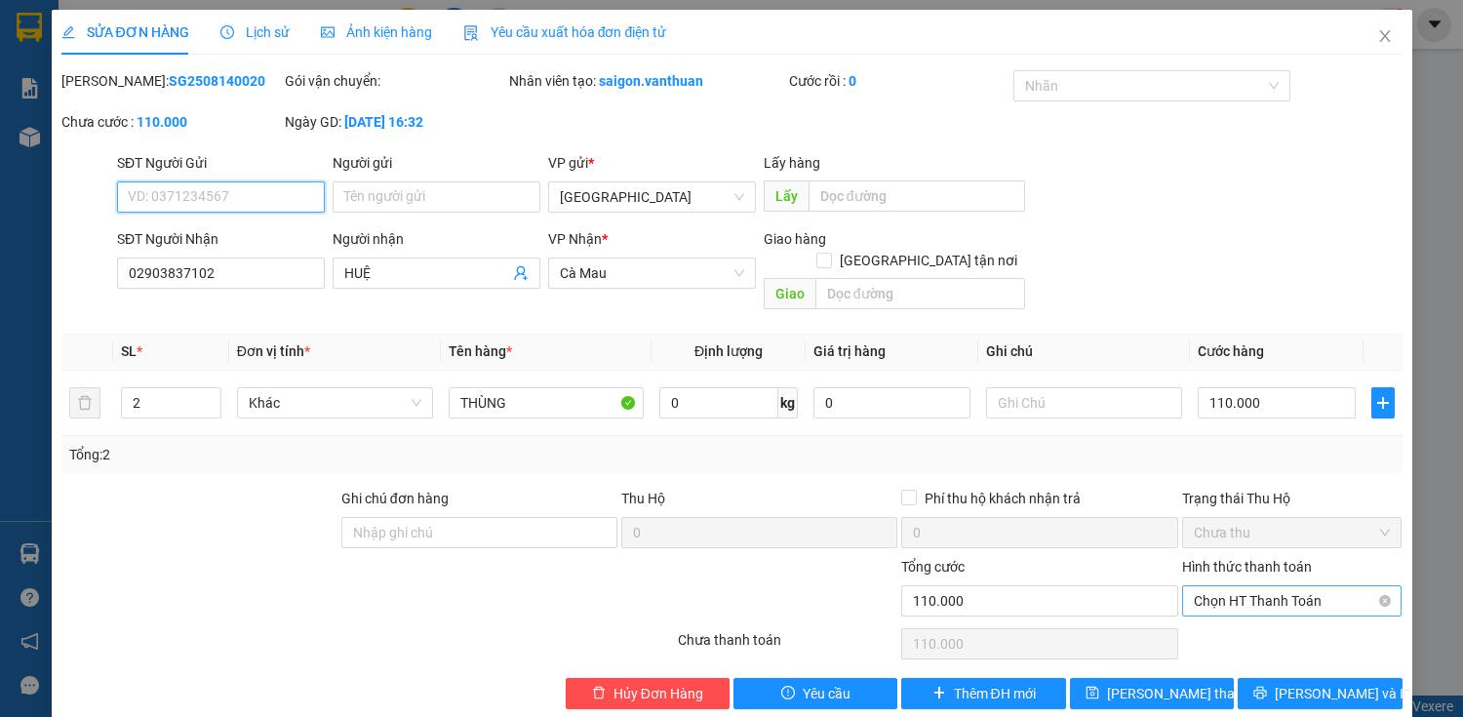
click at [1291, 586] on span "Chọn HT Thanh Toán" at bounding box center [1292, 600] width 197 height 29
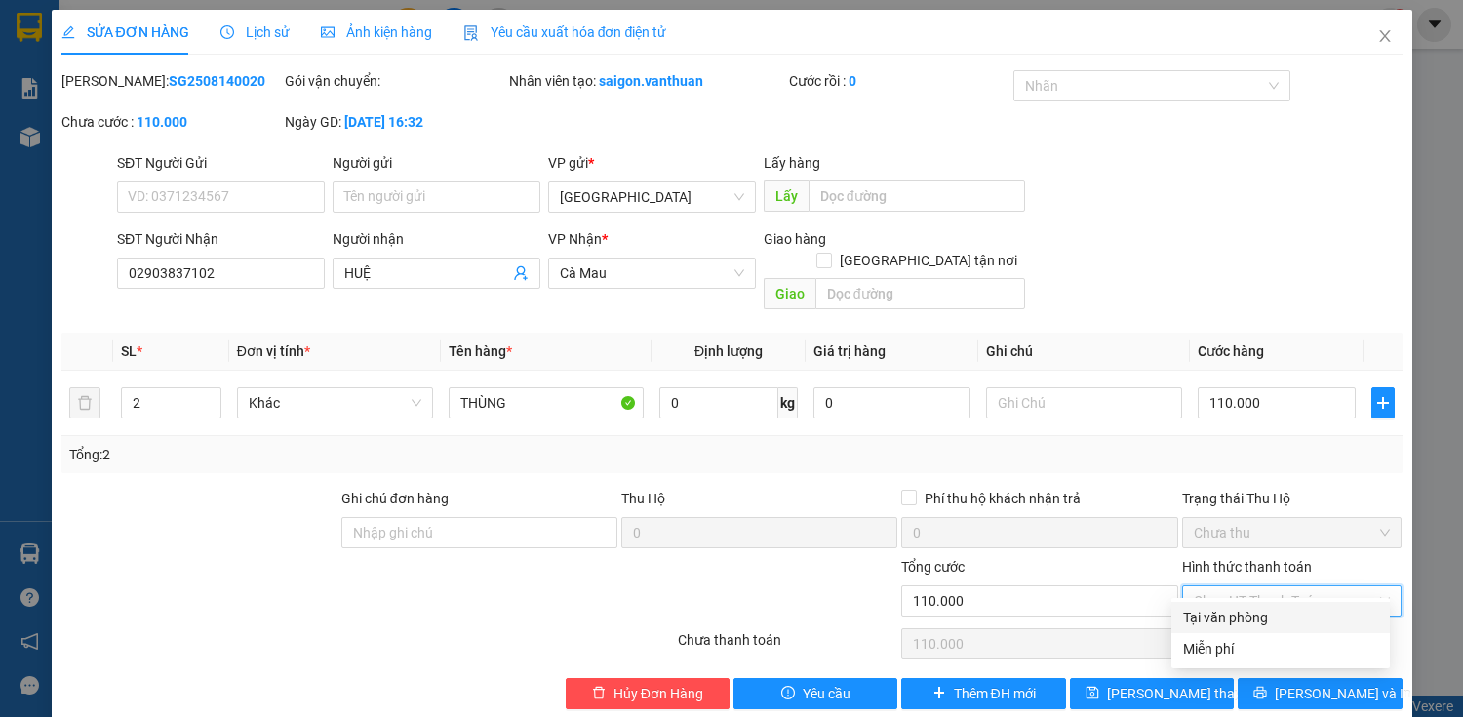
click at [1282, 619] on div "Tại văn phòng" at bounding box center [1280, 617] width 195 height 21
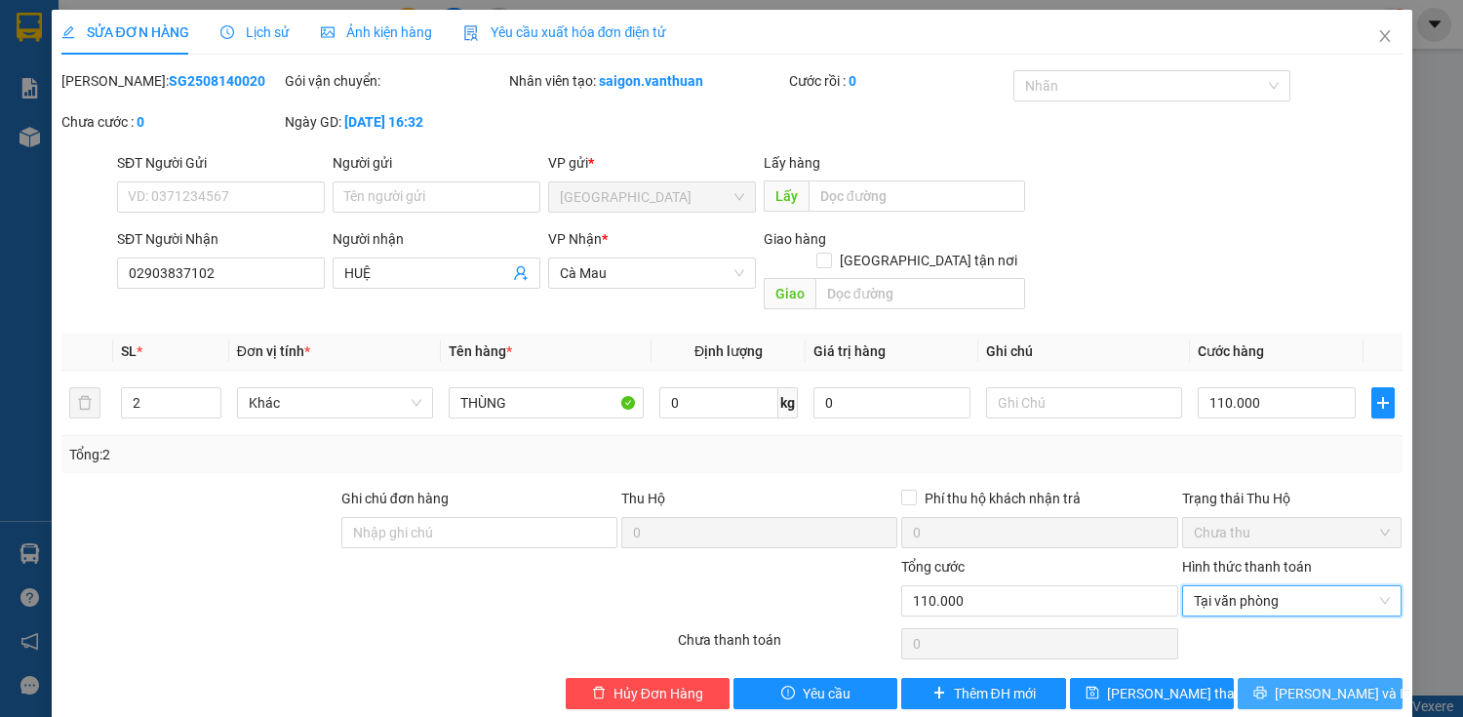
click at [1285, 678] on button "[PERSON_NAME] và In" at bounding box center [1320, 693] width 164 height 31
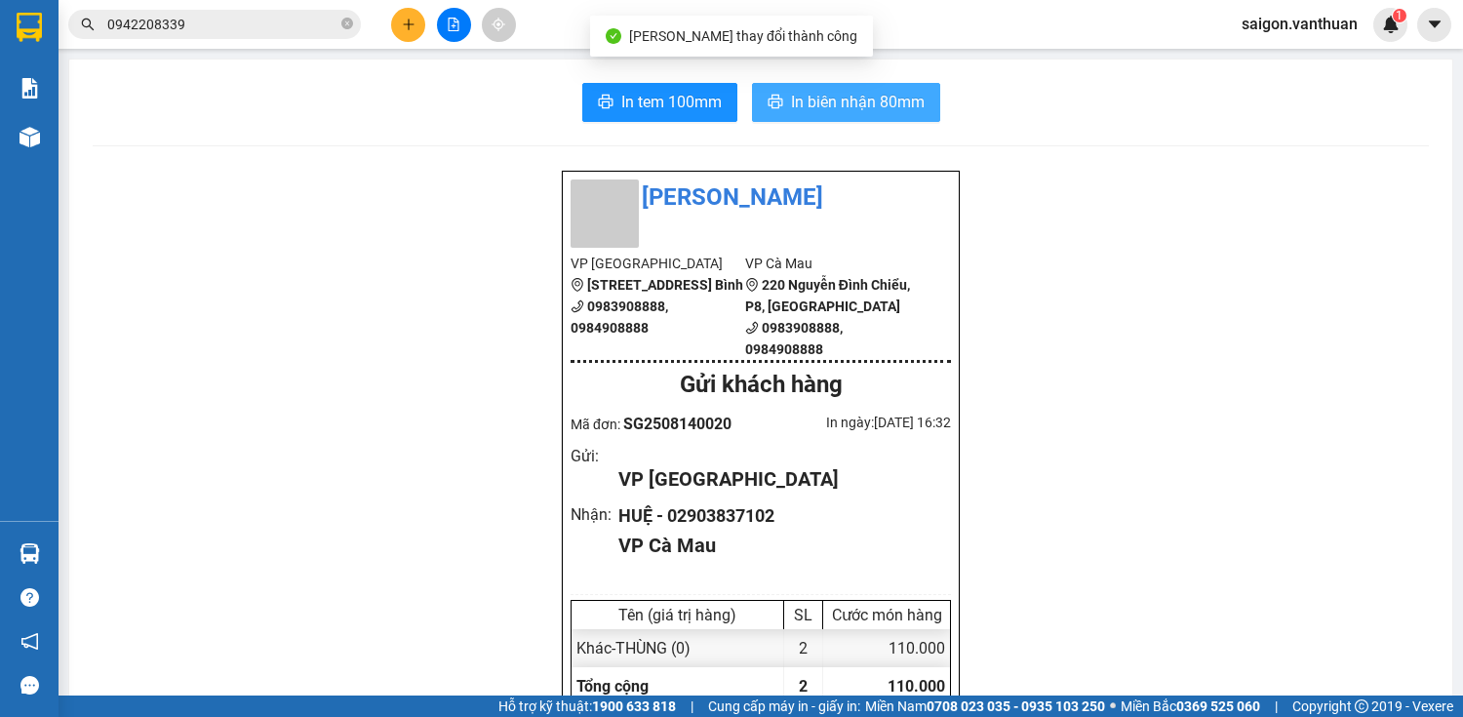
click at [902, 116] on button "In biên nhận 80mm" at bounding box center [846, 102] width 188 height 39
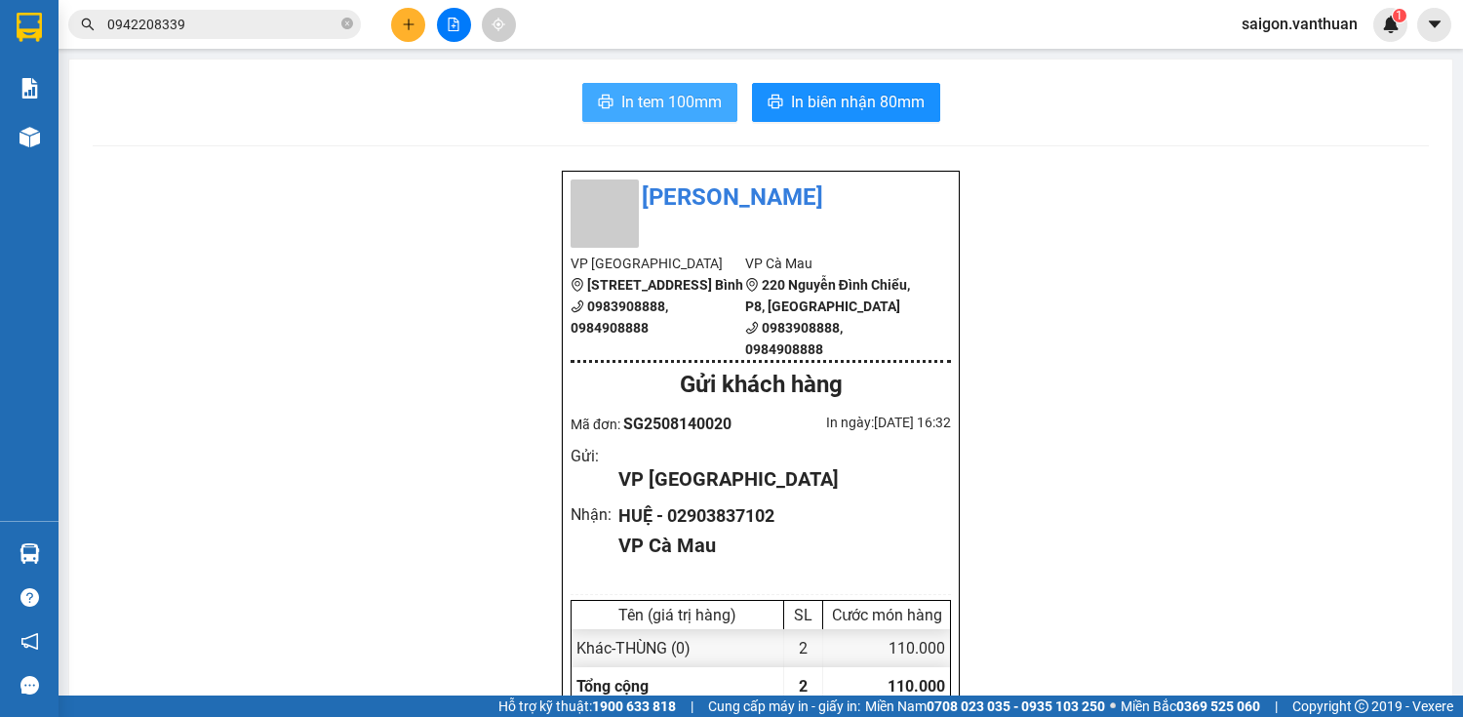
click at [603, 105] on icon "printer" at bounding box center [606, 102] width 16 height 16
click at [416, 39] on div at bounding box center [453, 25] width 146 height 34
click at [415, 27] on icon "plus" at bounding box center [409, 25] width 14 height 14
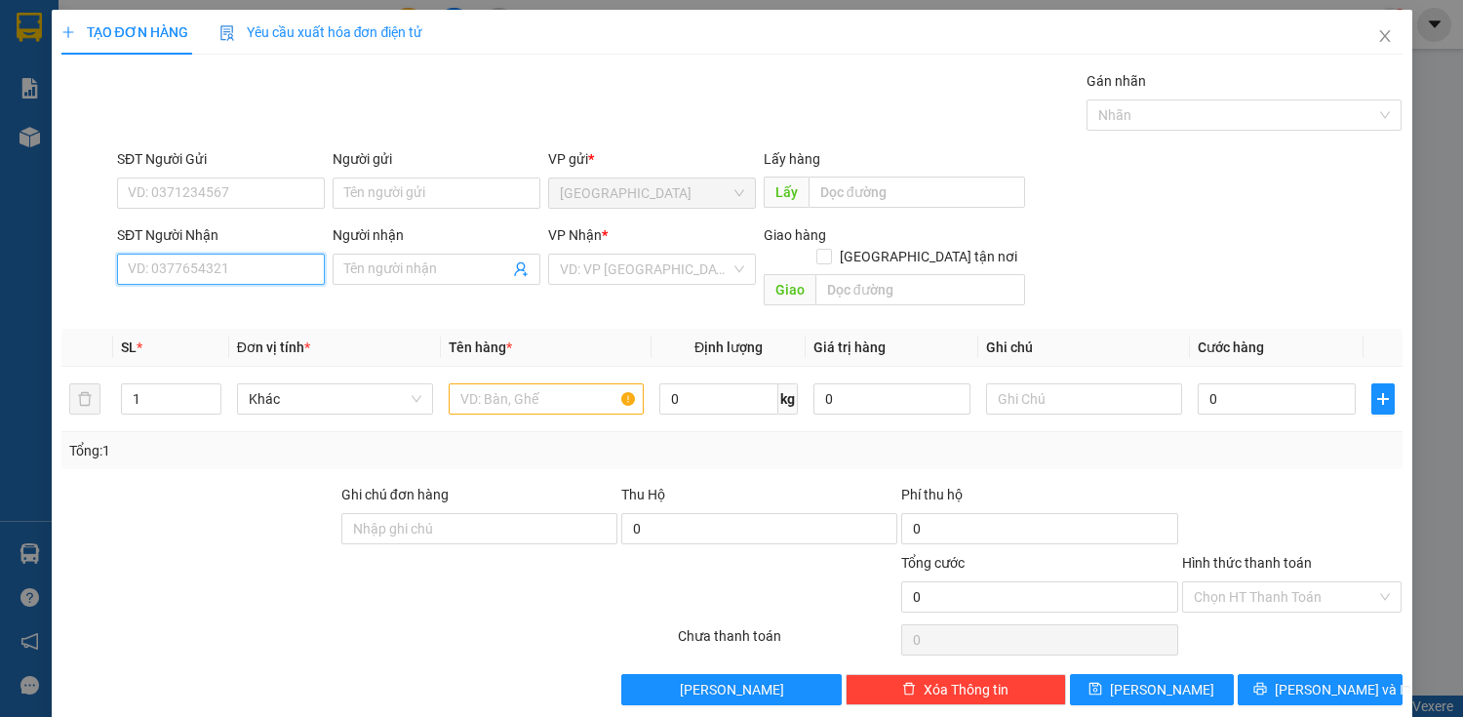
click at [149, 268] on input "SĐT Người Nhận" at bounding box center [221, 269] width 208 height 31
click at [202, 308] on div "0944142777 - TÔ GIỎI" at bounding box center [219, 307] width 182 height 21
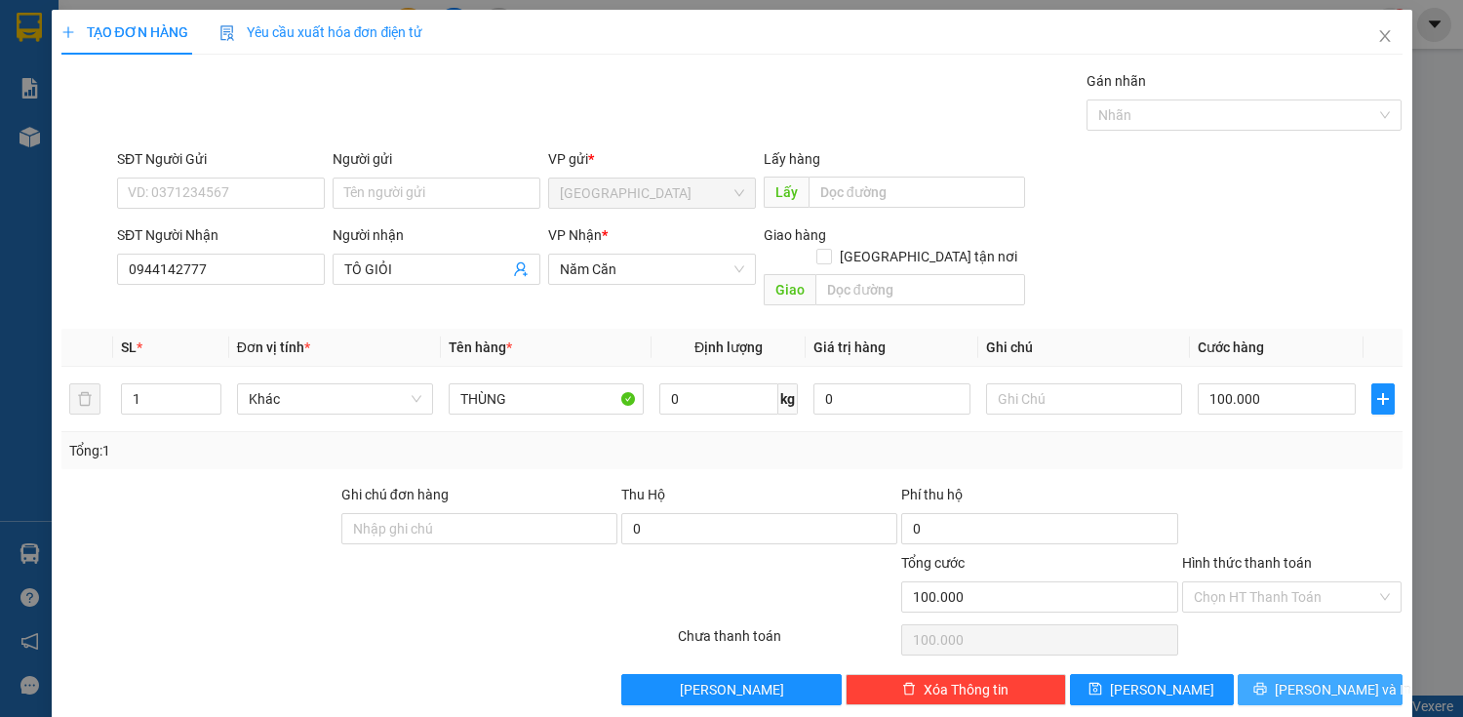
click at [1268, 674] on button "[PERSON_NAME] và In" at bounding box center [1320, 689] width 164 height 31
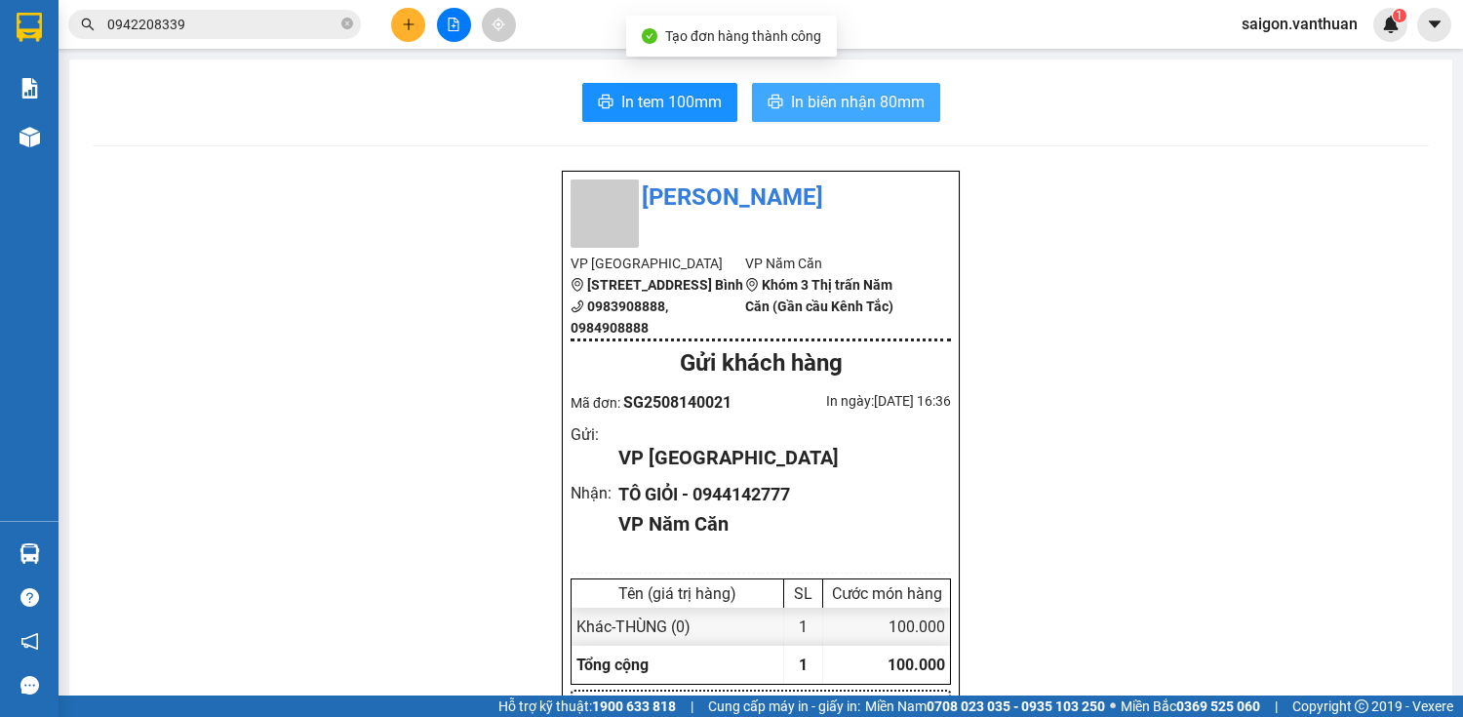
click at [915, 90] on span "In biên nhận 80mm" at bounding box center [858, 102] width 134 height 24
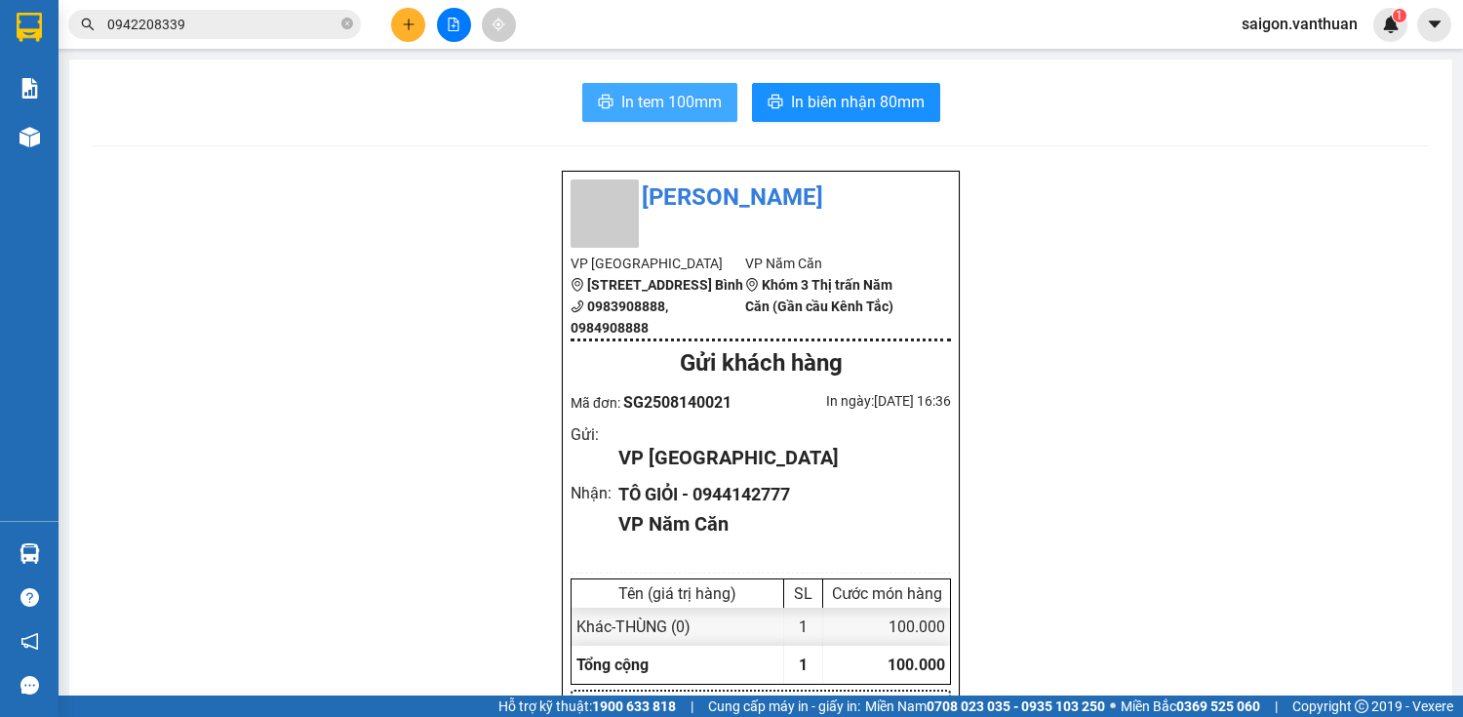
click at [687, 100] on span "In tem 100mm" at bounding box center [671, 102] width 100 height 24
click at [414, 23] on button at bounding box center [408, 25] width 34 height 34
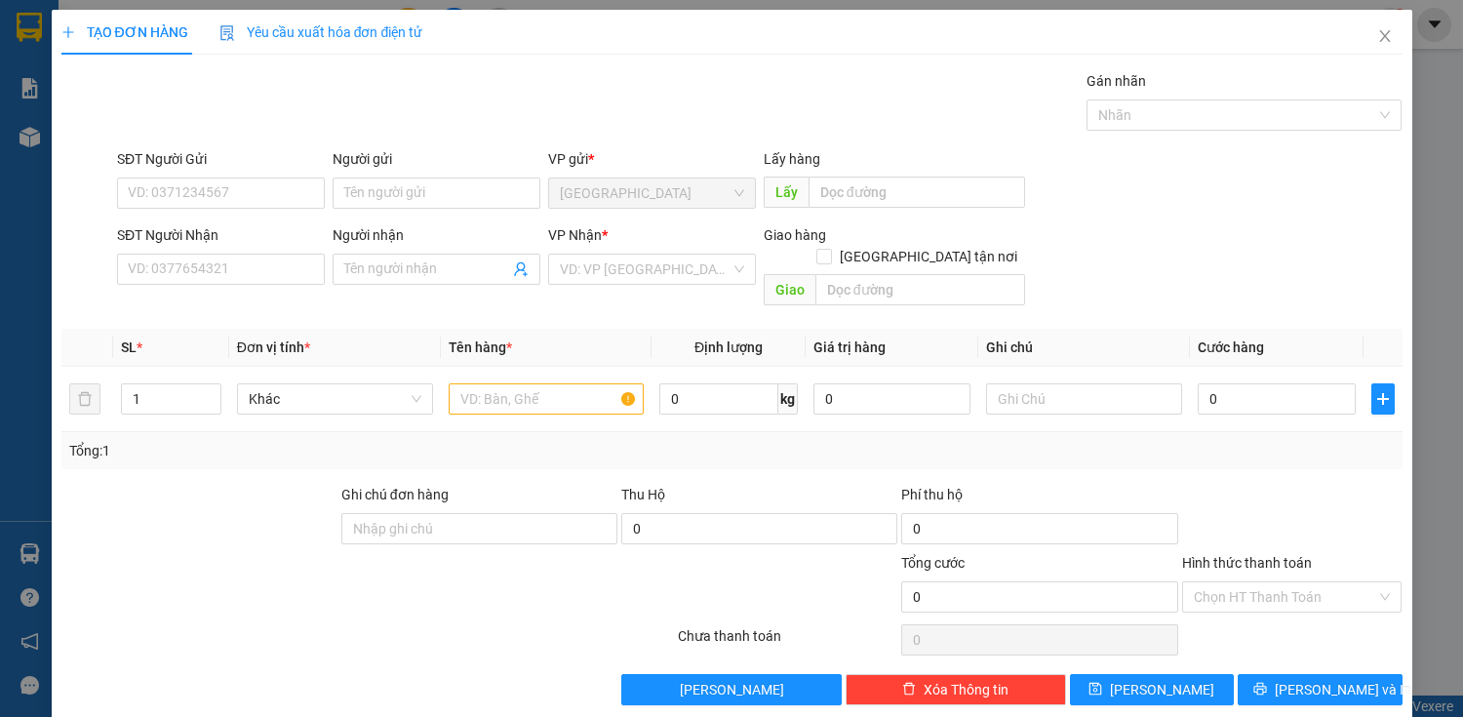
click at [265, 250] on div "SĐT Người Nhận" at bounding box center [221, 238] width 208 height 29
click at [265, 257] on input "SĐT Người Nhận" at bounding box center [221, 269] width 208 height 31
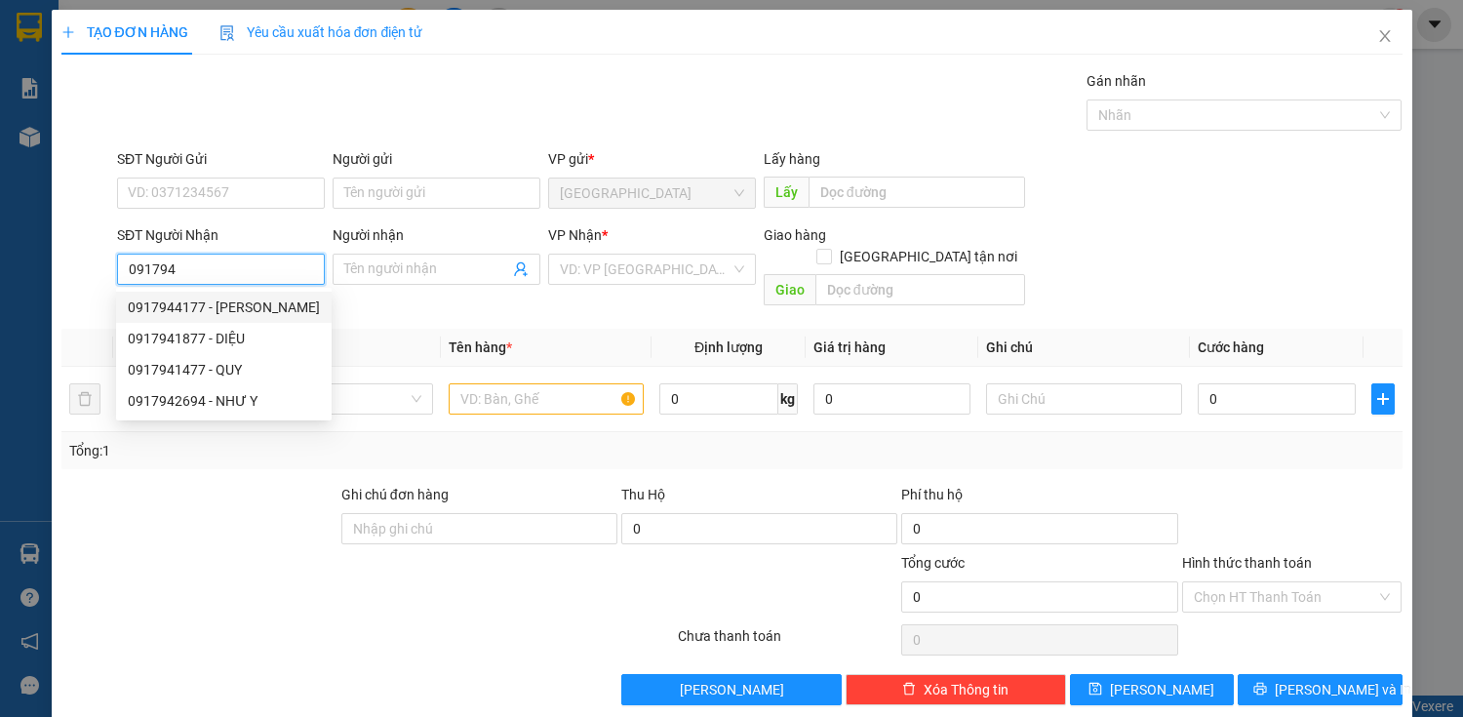
drag, startPoint x: 222, startPoint y: 304, endPoint x: 348, endPoint y: 299, distance: 126.0
click at [222, 304] on div "0917944177 - [PERSON_NAME]" at bounding box center [224, 307] width 192 height 21
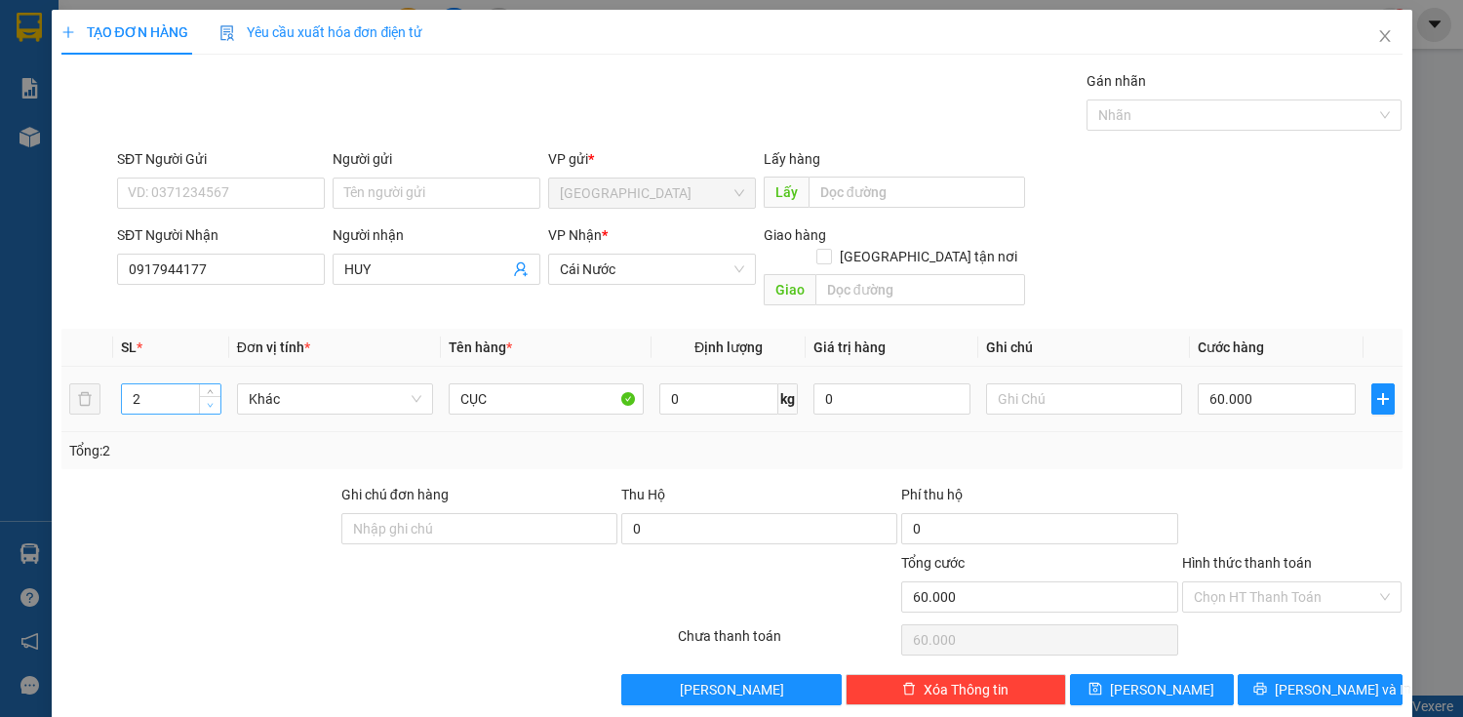
click at [212, 400] on span "down" at bounding box center [211, 406] width 12 height 12
click at [215, 396] on span "Decrease Value" at bounding box center [209, 405] width 21 height 18
click at [1306, 679] on span "[PERSON_NAME] và In" at bounding box center [1343, 689] width 137 height 21
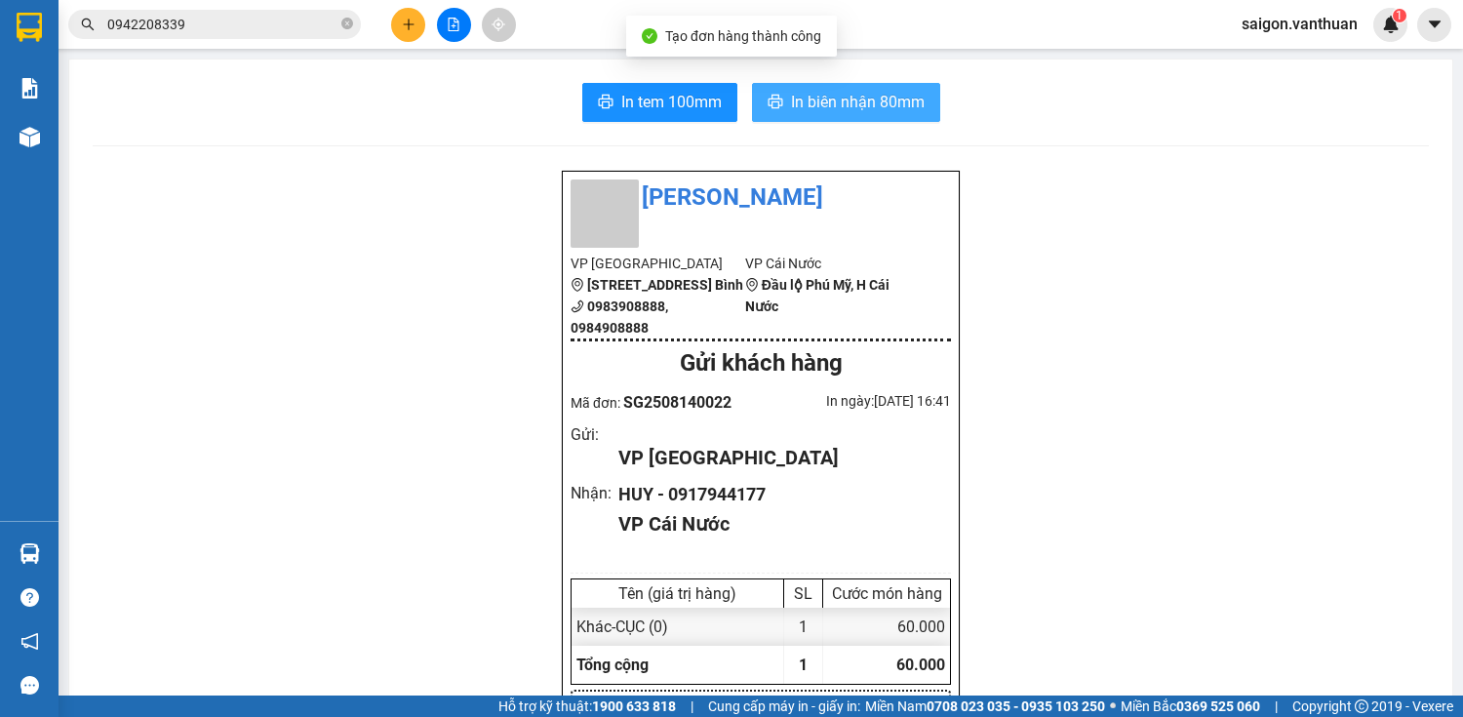
click at [887, 98] on span "In biên nhận 80mm" at bounding box center [858, 102] width 134 height 24
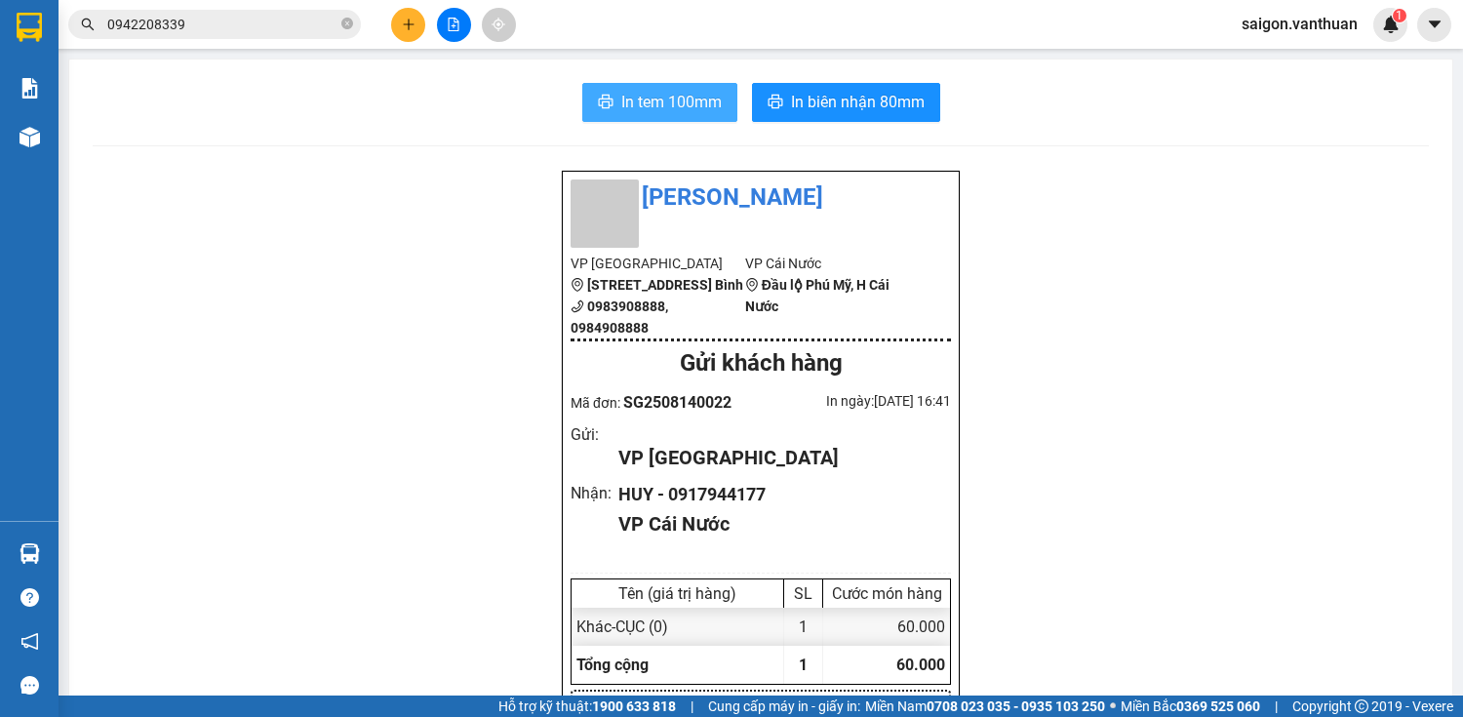
click at [608, 87] on button "In tem 100mm" at bounding box center [659, 102] width 155 height 39
drag, startPoint x: 410, startPoint y: 26, endPoint x: 398, endPoint y: 27, distance: 11.7
click at [398, 27] on button at bounding box center [408, 25] width 34 height 34
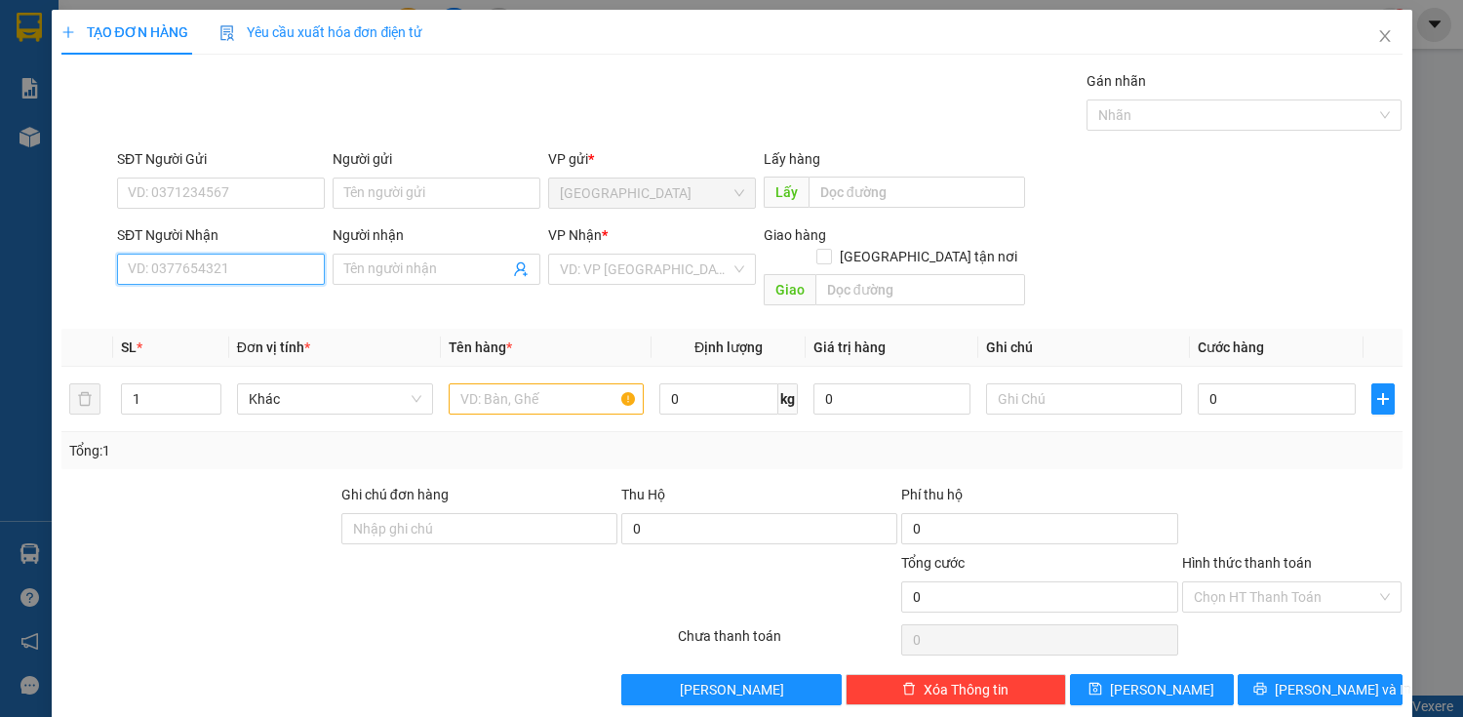
click at [234, 271] on input "SĐT Người Nhận" at bounding box center [221, 269] width 208 height 31
click at [259, 307] on div "0965812995 - LÝ" at bounding box center [219, 307] width 182 height 21
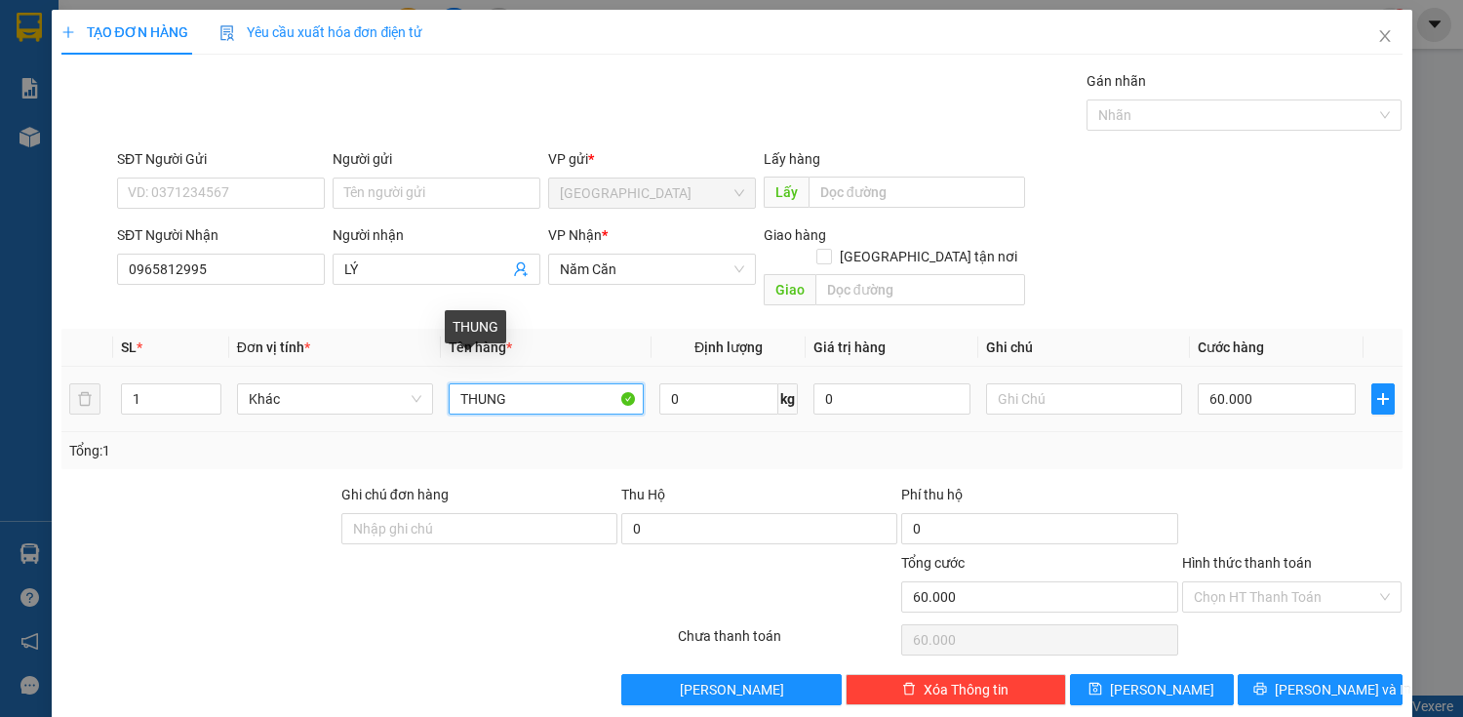
click at [538, 384] on input "THUNG" at bounding box center [547, 398] width 196 height 31
click at [205, 388] on span "up" at bounding box center [211, 394] width 12 height 12
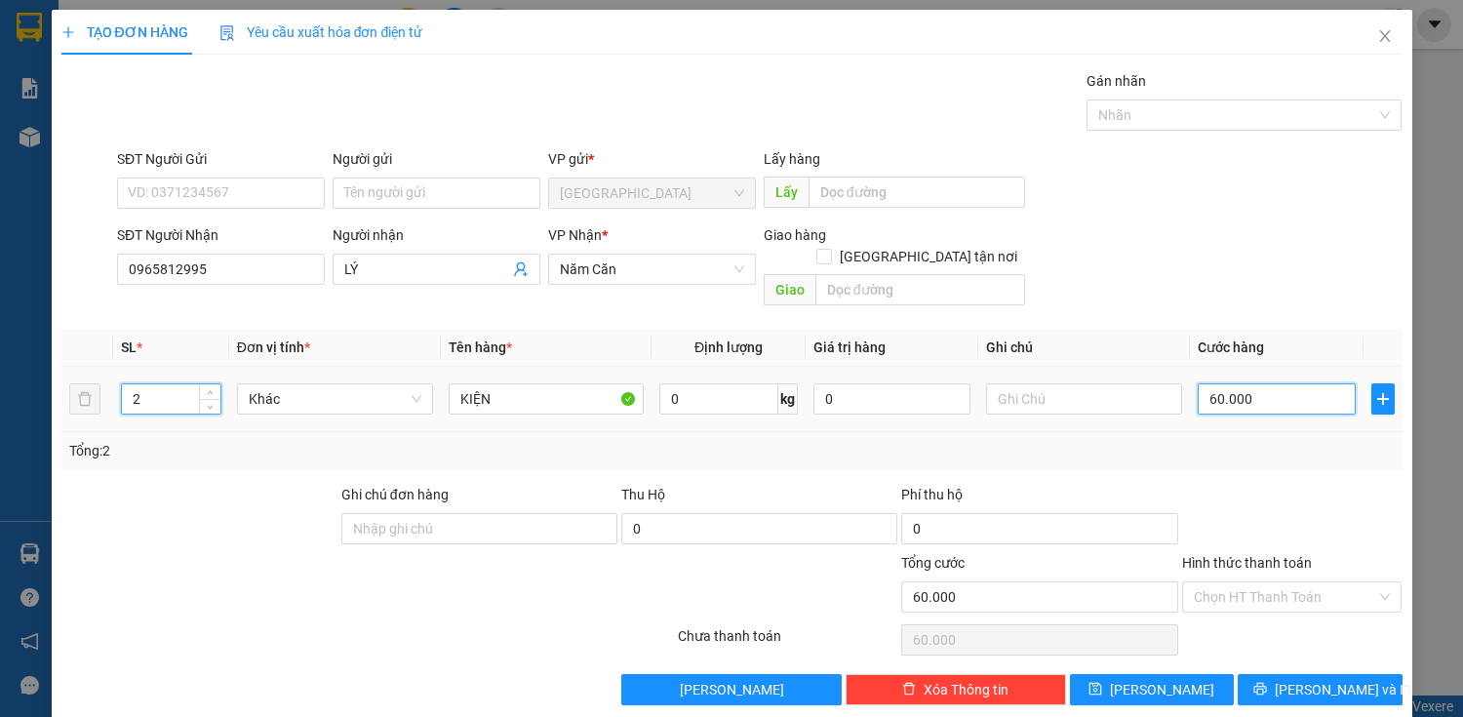
click at [1205, 388] on input "60.000" at bounding box center [1276, 398] width 157 height 31
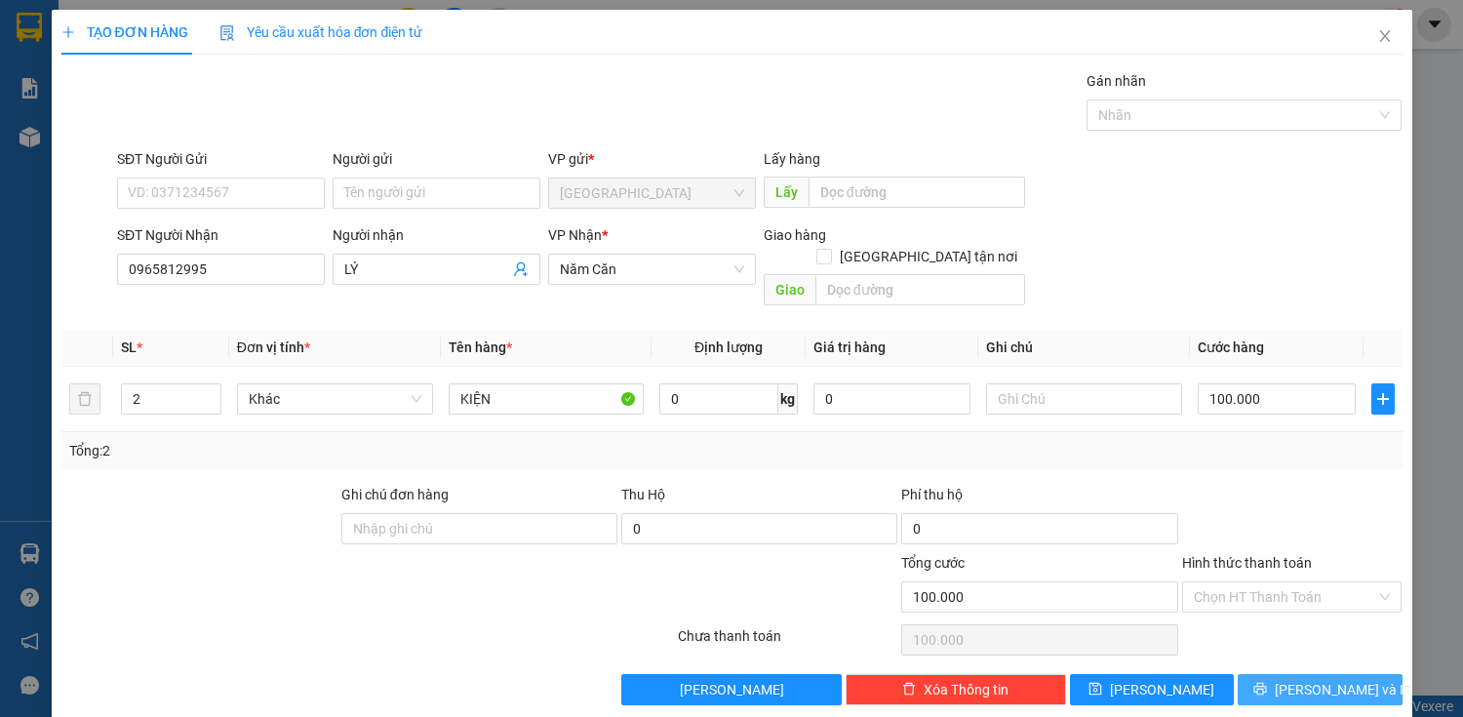
click at [1295, 679] on span "[PERSON_NAME] và In" at bounding box center [1343, 689] width 137 height 21
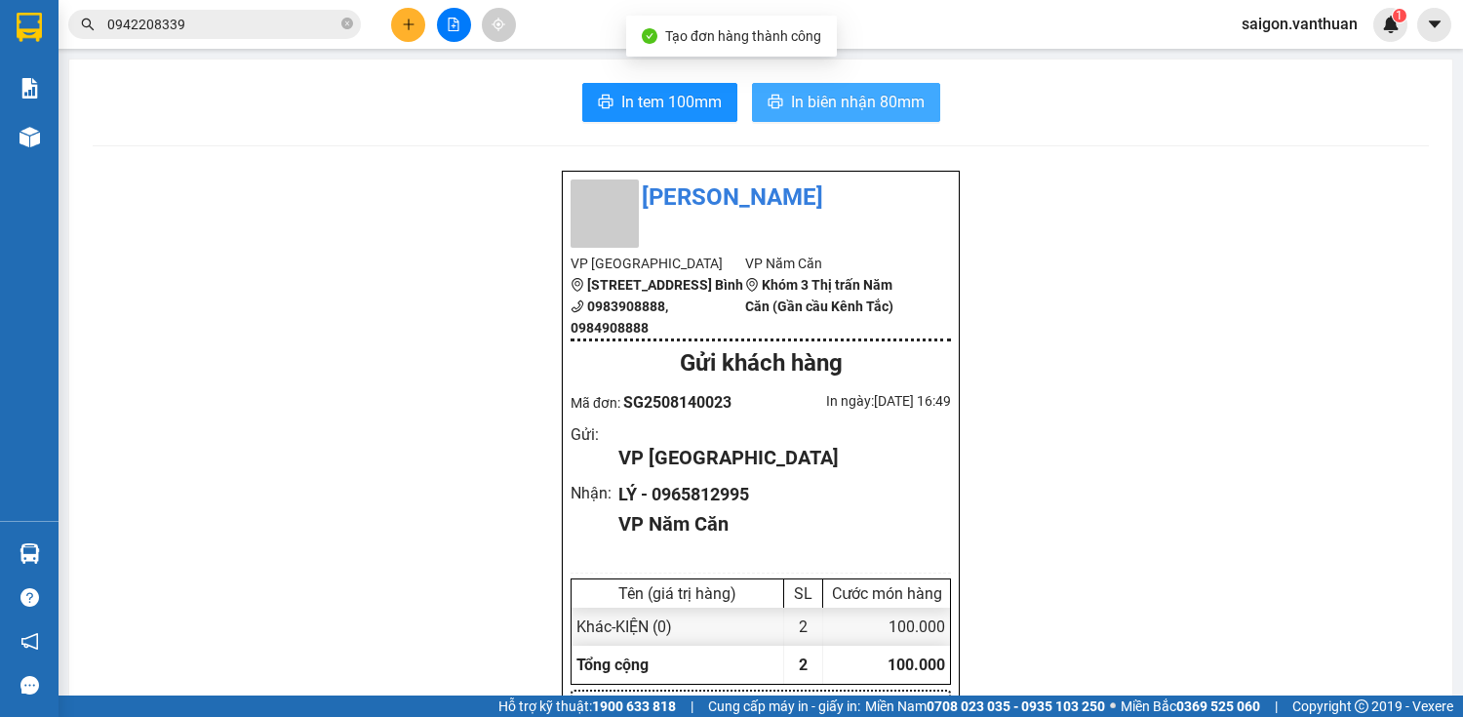
click at [878, 115] on button "In biên nhận 80mm" at bounding box center [846, 102] width 188 height 39
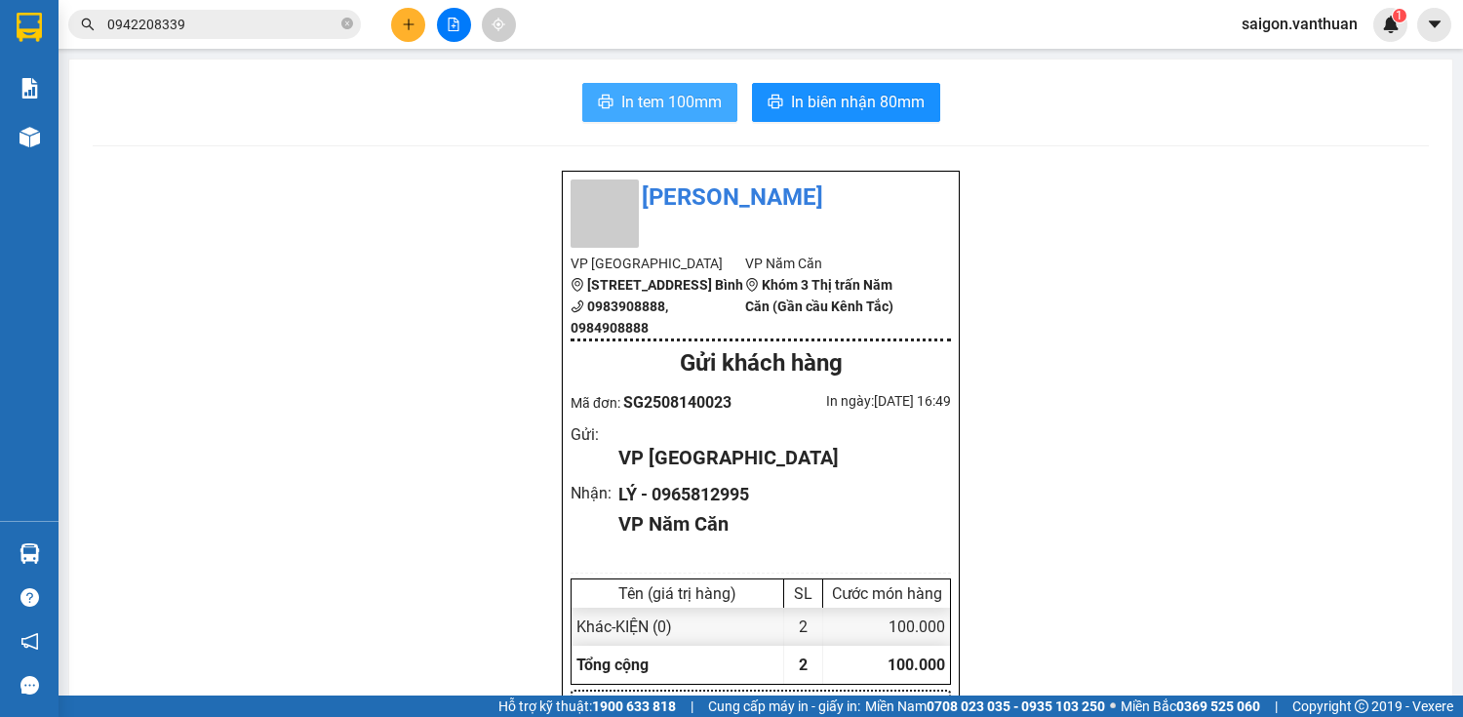
click at [719, 100] on button "In tem 100mm" at bounding box center [659, 102] width 155 height 39
click at [647, 91] on span "In tem 100mm" at bounding box center [671, 102] width 100 height 24
click at [402, 24] on icon "plus" at bounding box center [409, 25] width 14 height 14
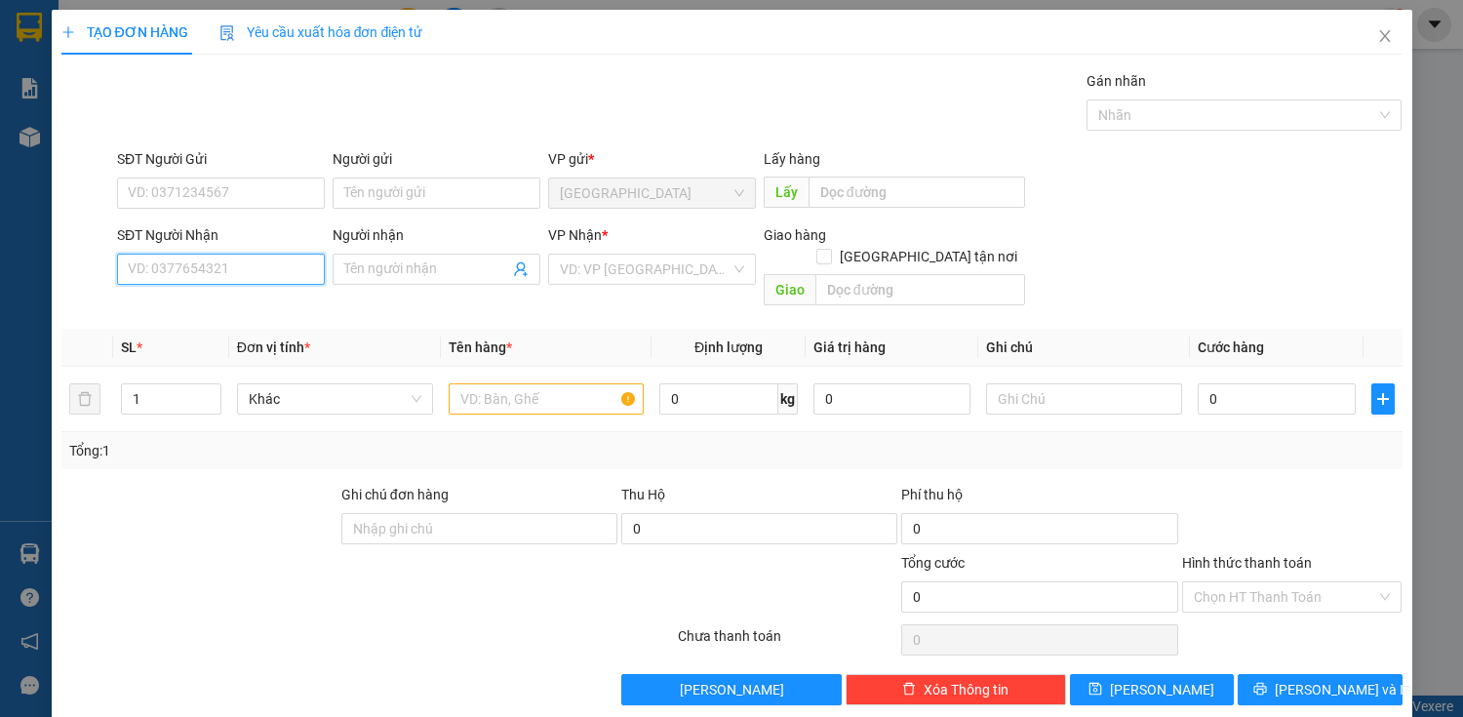
drag, startPoint x: 230, startPoint y: 258, endPoint x: 239, endPoint y: 274, distance: 18.8
click at [234, 261] on input "SĐT Người Nhận" at bounding box center [221, 269] width 208 height 31
click at [390, 280] on span at bounding box center [437, 269] width 208 height 31
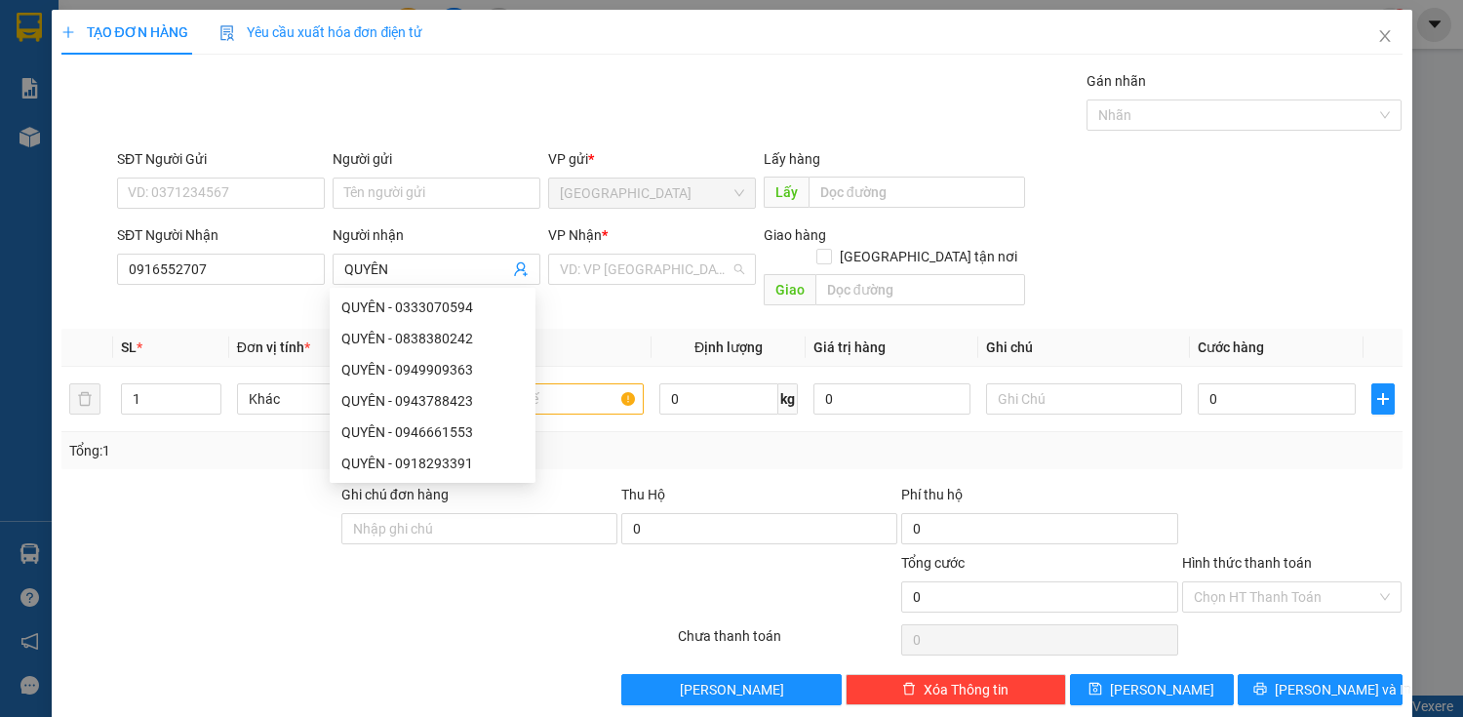
drag, startPoint x: 721, startPoint y: 270, endPoint x: 622, endPoint y: 324, distance: 112.2
click at [702, 278] on input "search" at bounding box center [645, 269] width 171 height 29
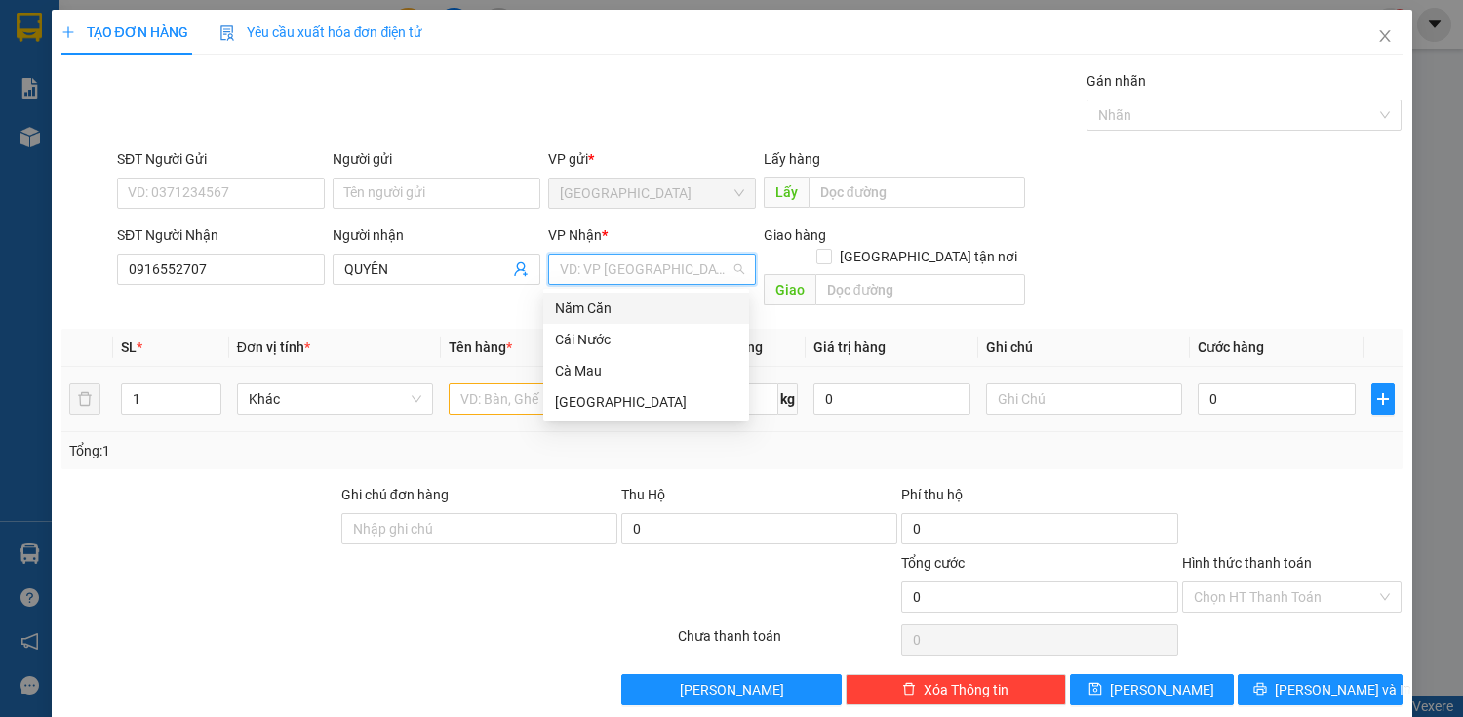
drag, startPoint x: 643, startPoint y: 299, endPoint x: 589, endPoint y: 371, distance: 89.9
click at [643, 304] on div "Năm Căn" at bounding box center [646, 308] width 182 height 21
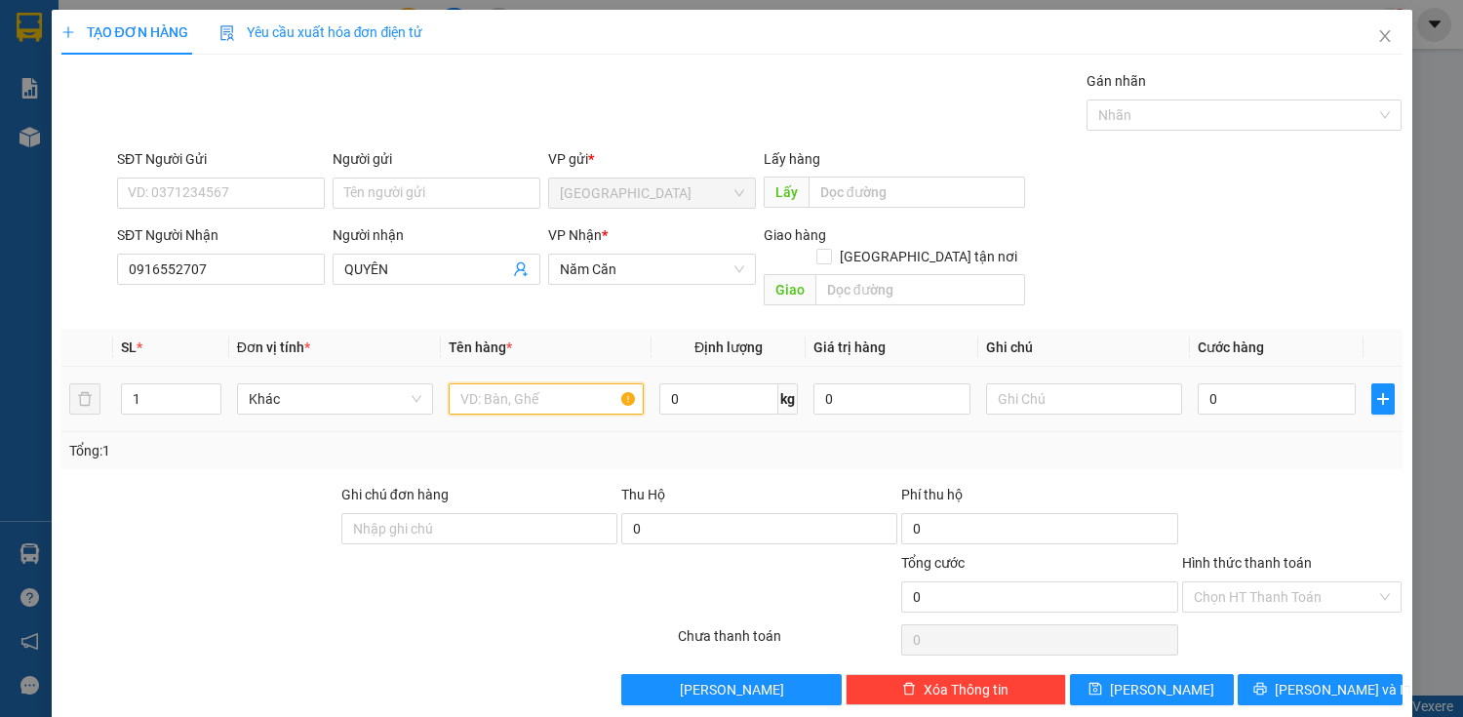
click at [491, 383] on input "text" at bounding box center [547, 398] width 196 height 31
click at [1225, 383] on input "0" at bounding box center [1276, 398] width 157 height 31
drag, startPoint x: 1245, startPoint y: 568, endPoint x: 1240, endPoint y: 616, distance: 48.0
click at [1246, 582] on input "Hình thức thanh toán" at bounding box center [1285, 596] width 183 height 29
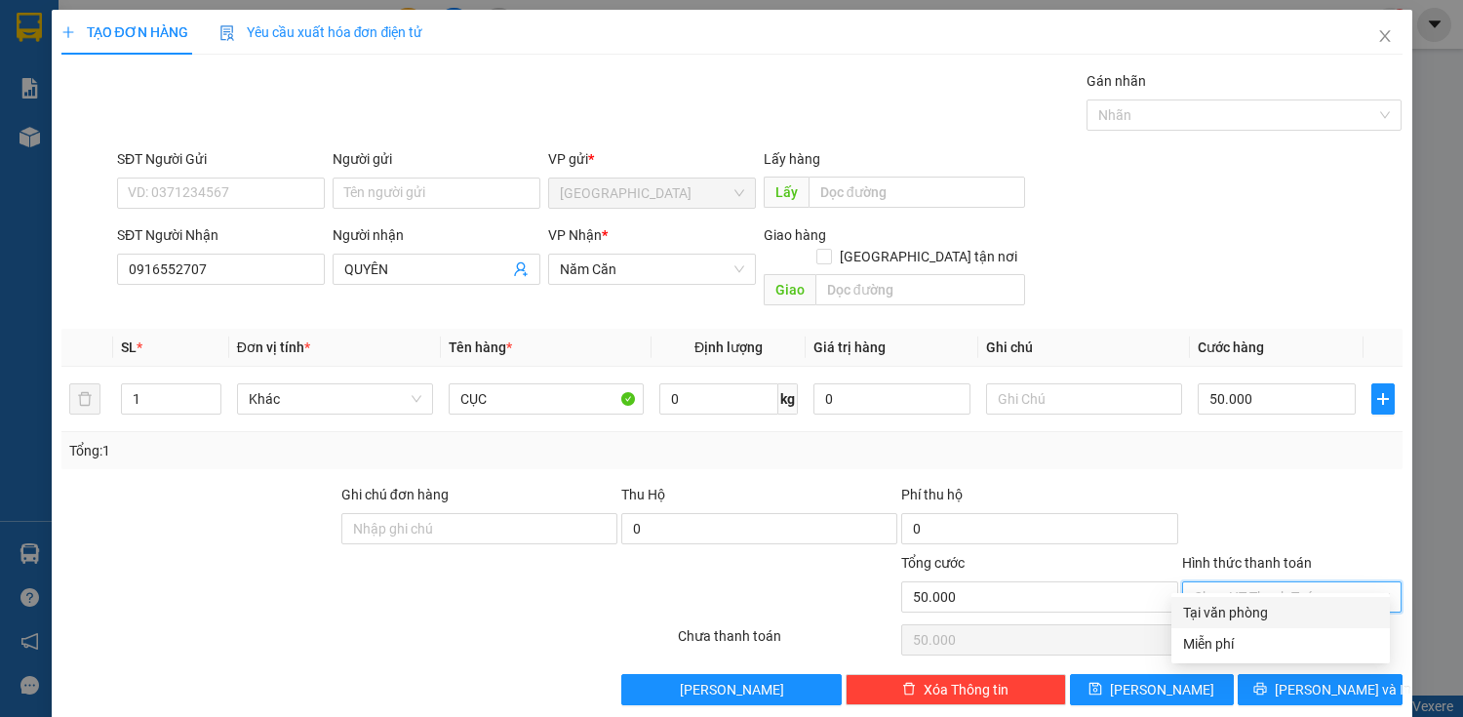
click at [1238, 617] on div "Tại văn phòng" at bounding box center [1280, 612] width 195 height 21
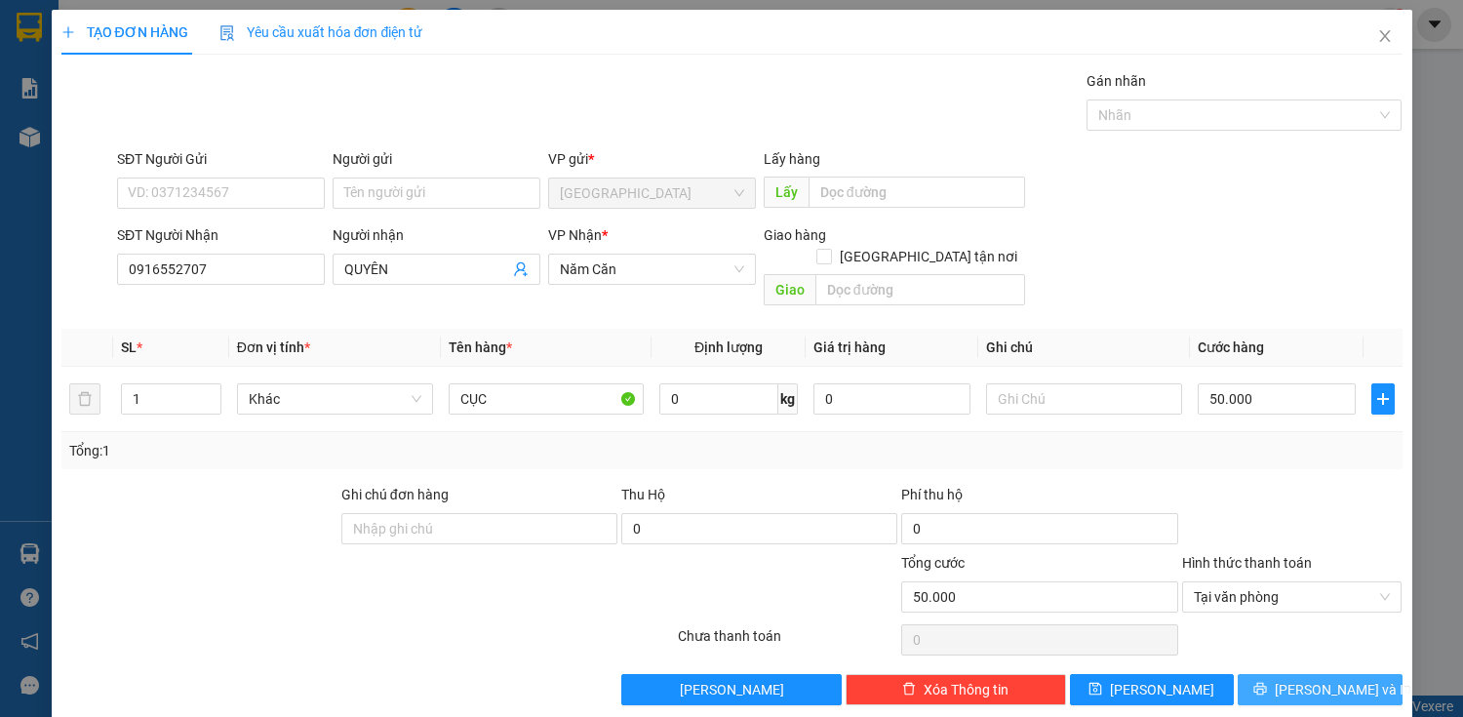
click at [1256, 674] on button "[PERSON_NAME] và In" at bounding box center [1320, 689] width 164 height 31
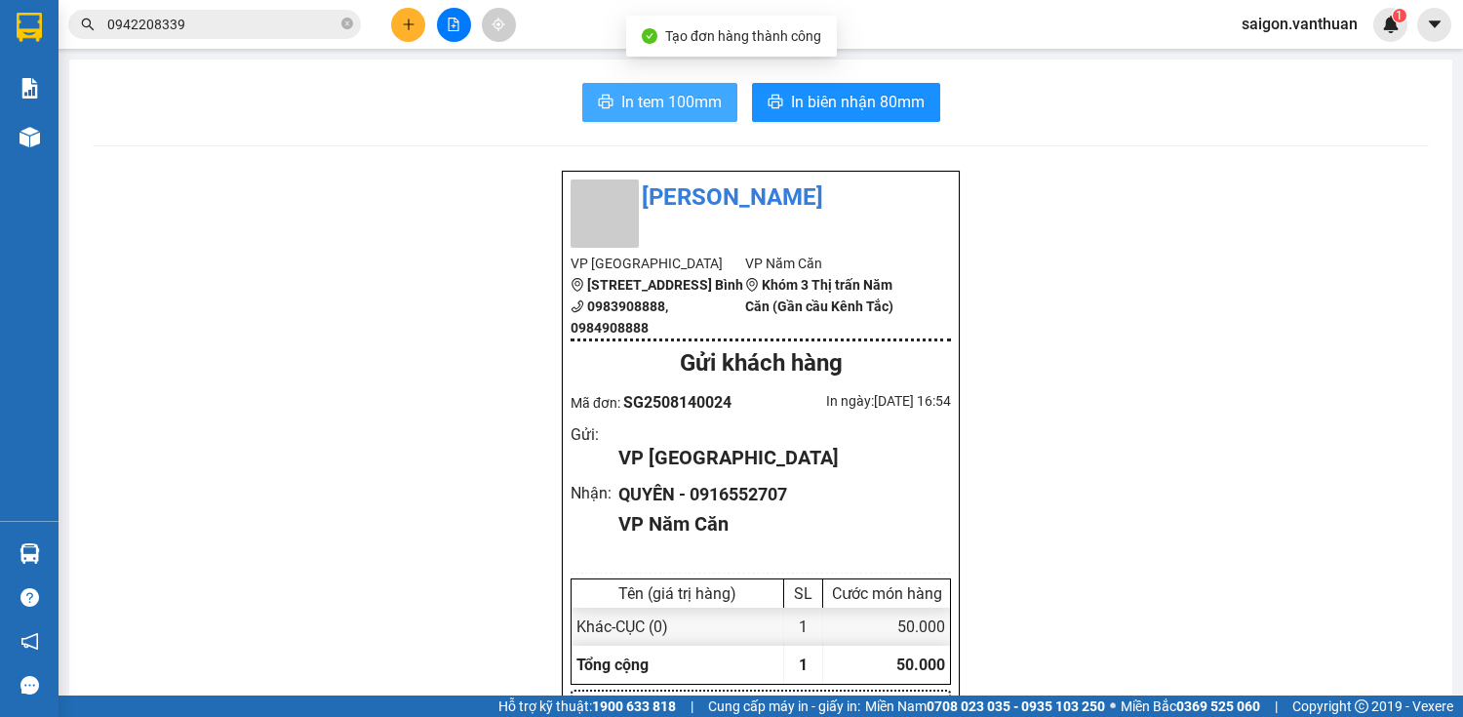
click at [705, 97] on span "In tem 100mm" at bounding box center [671, 102] width 100 height 24
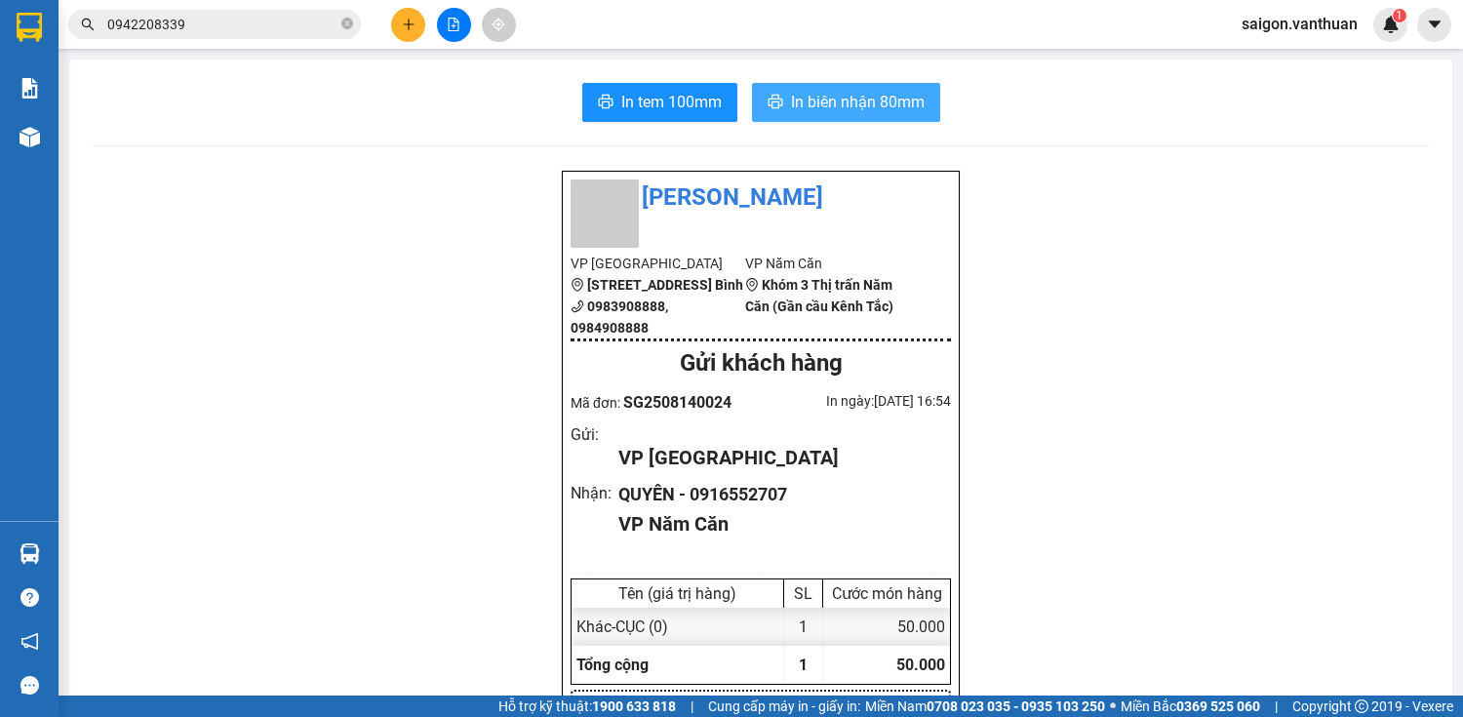
click at [897, 88] on button "In biên nhận 80mm" at bounding box center [846, 102] width 188 height 39
click at [414, 21] on icon "plus" at bounding box center [409, 25] width 14 height 14
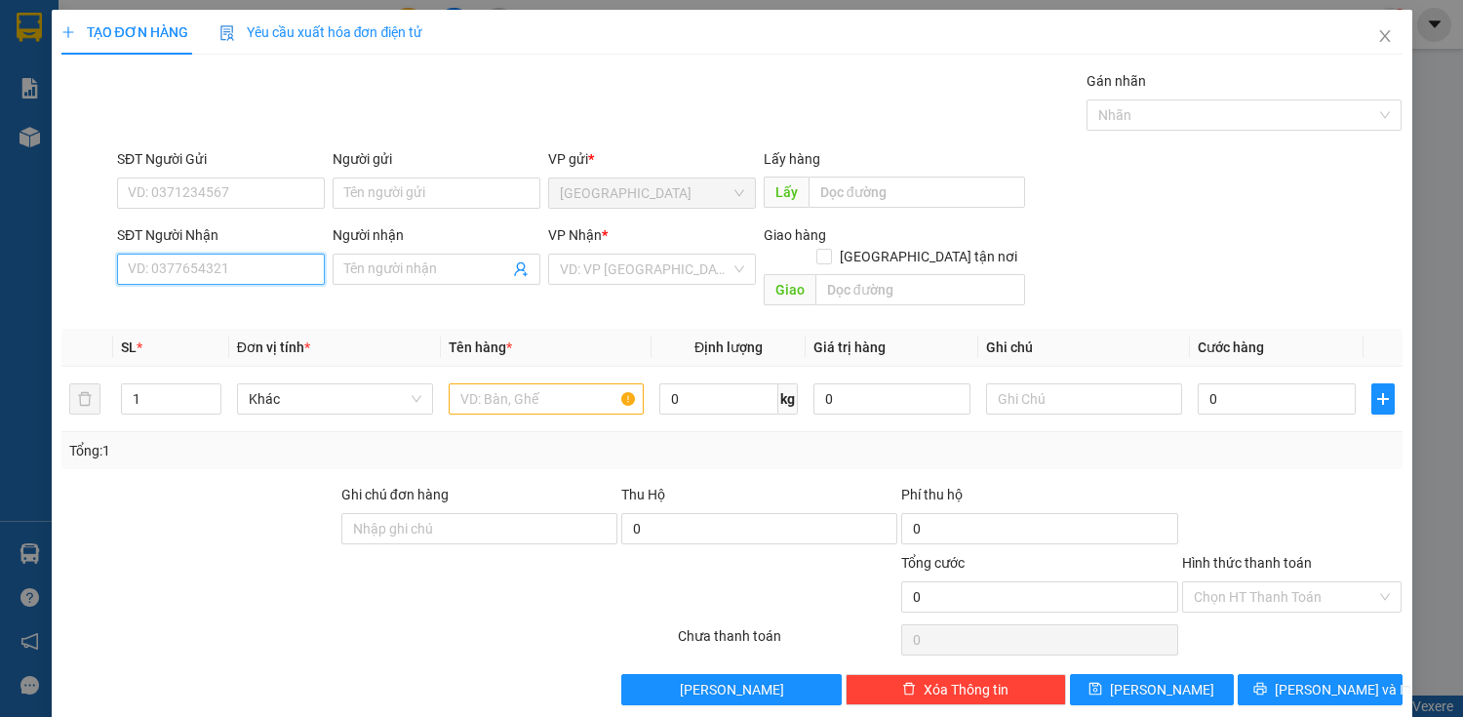
click at [251, 254] on input "SĐT Người Nhận" at bounding box center [221, 269] width 208 height 31
click at [261, 295] on div "0916181150 - THOẠI" at bounding box center [219, 307] width 206 height 31
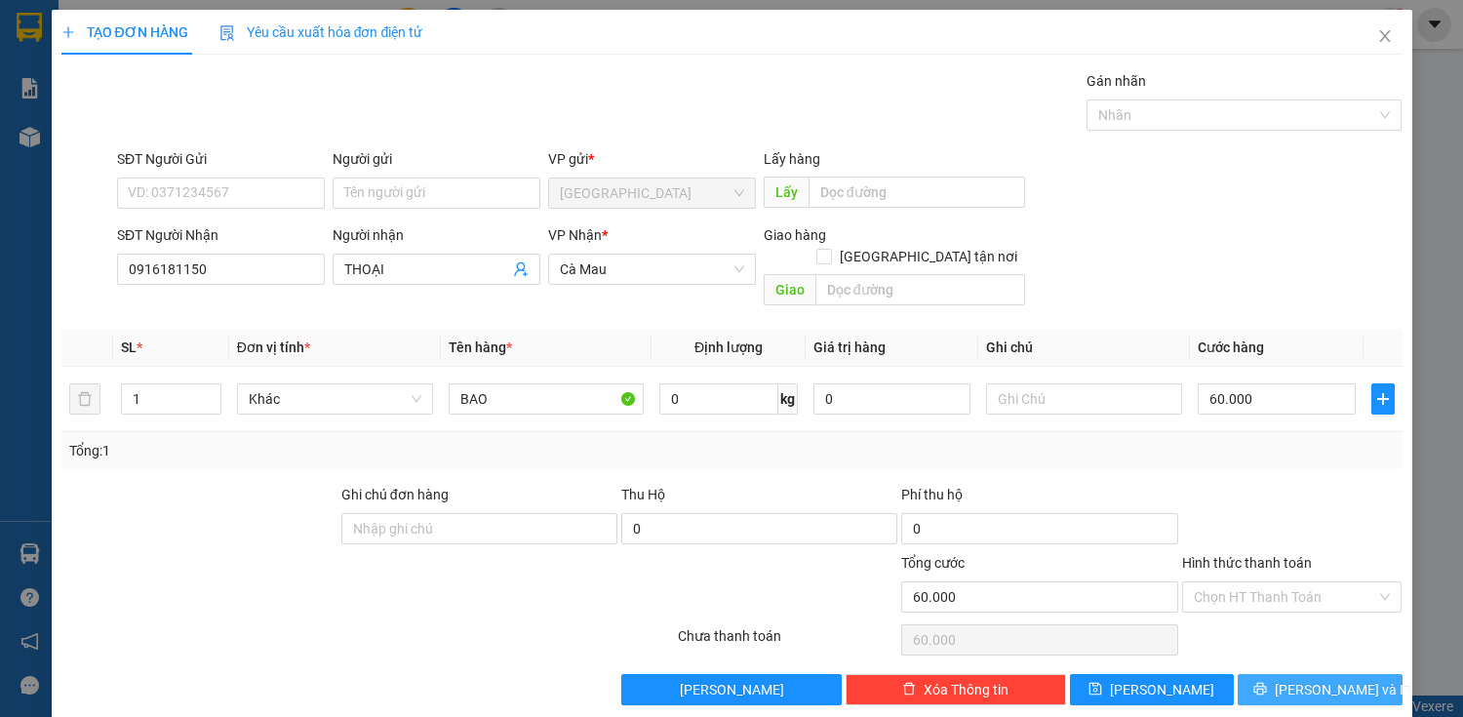
click at [1292, 674] on button "[PERSON_NAME] và In" at bounding box center [1320, 689] width 164 height 31
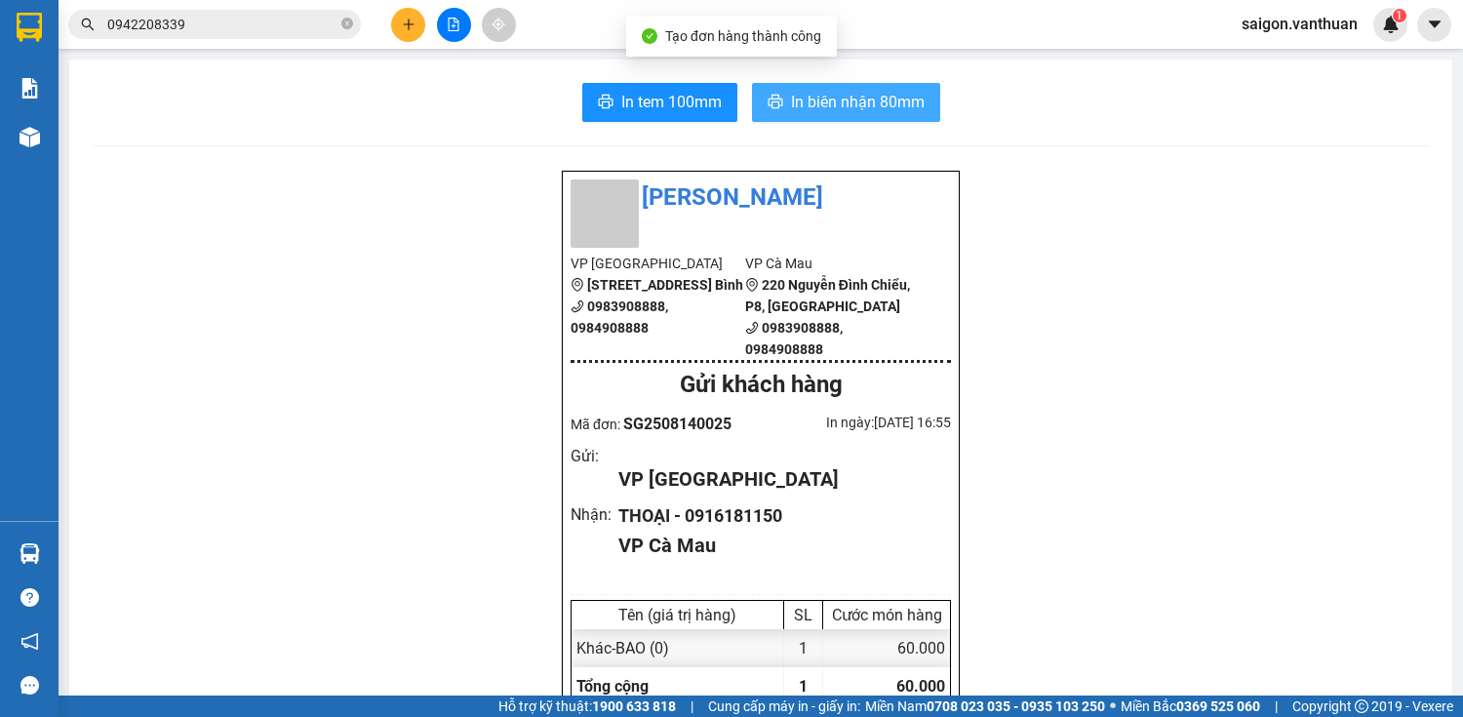
click at [921, 84] on button "In biên nhận 80mm" at bounding box center [846, 102] width 188 height 39
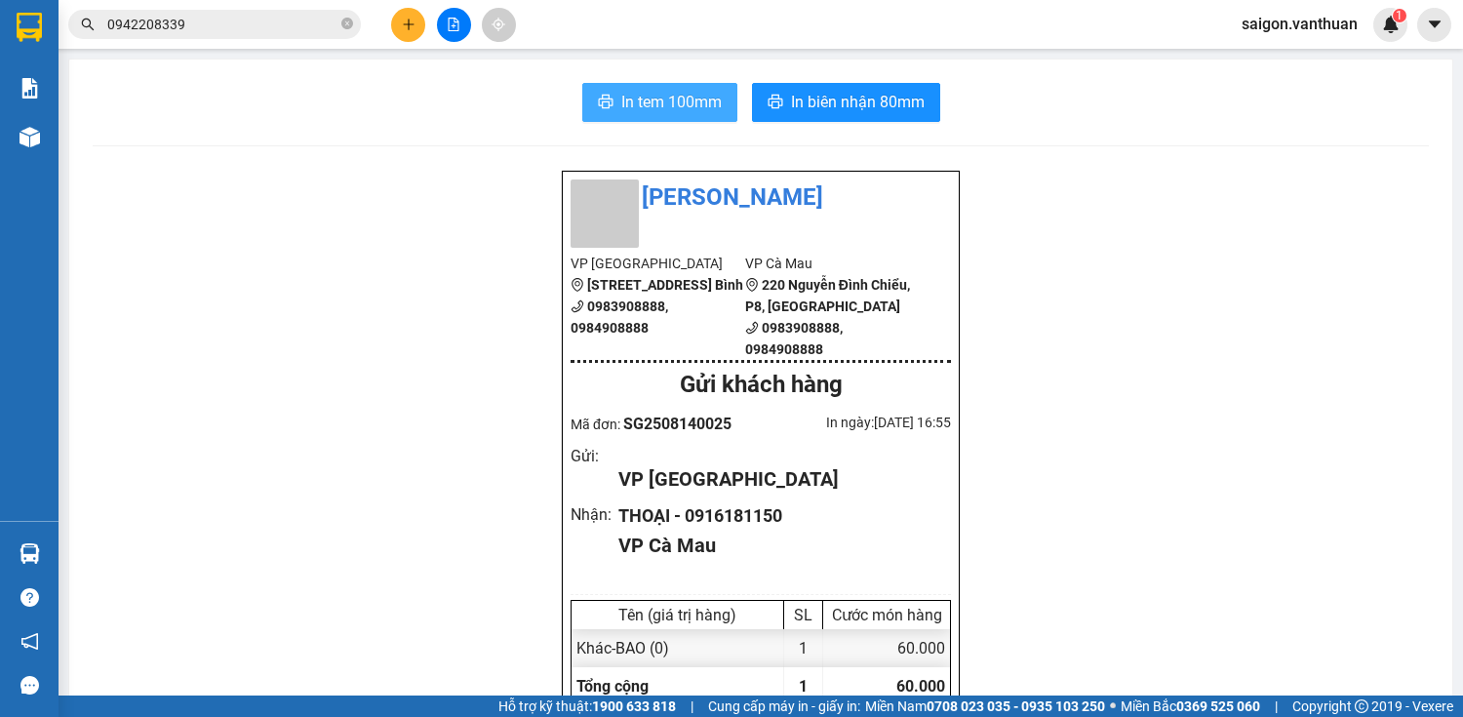
click at [703, 96] on span "In tem 100mm" at bounding box center [671, 102] width 100 height 24
click at [410, 25] on icon "plus" at bounding box center [409, 25] width 14 height 14
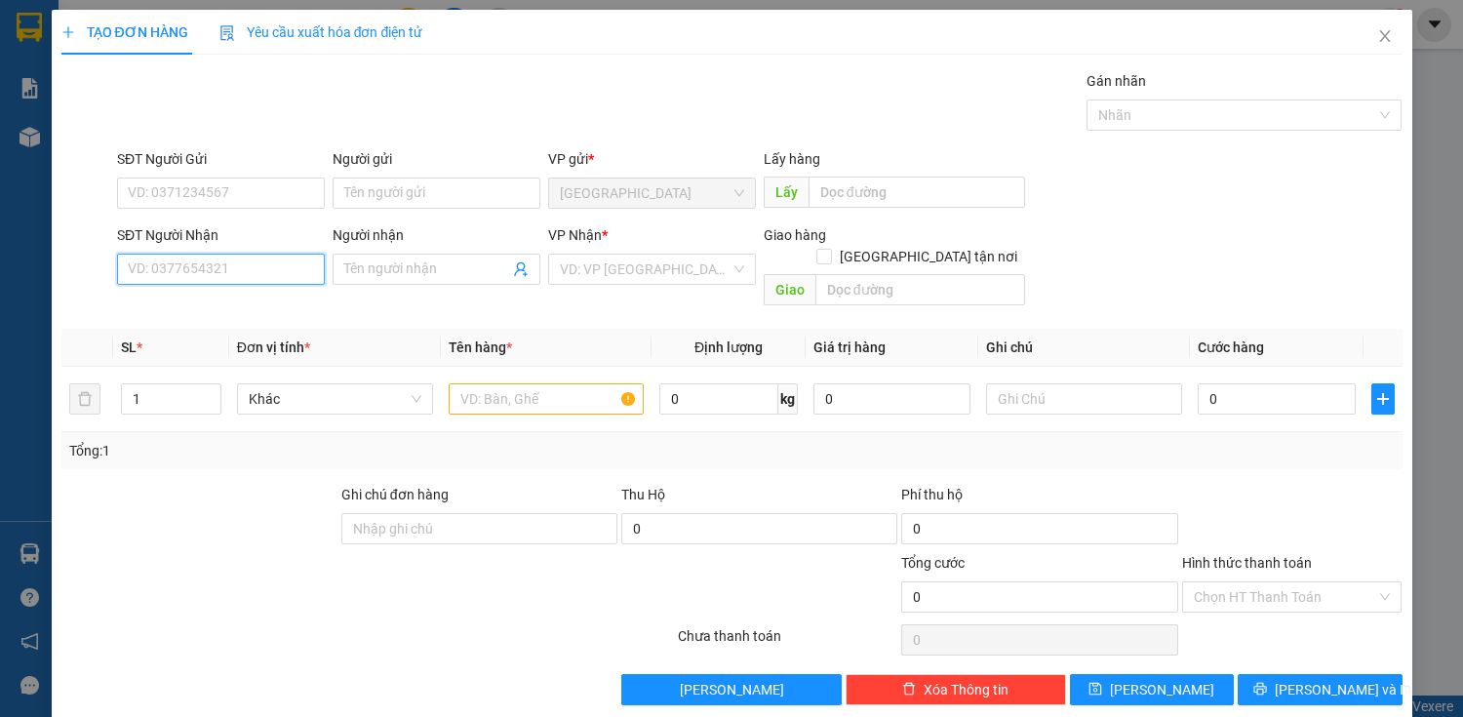
click at [248, 263] on input "SĐT Người Nhận" at bounding box center [221, 269] width 208 height 31
drag, startPoint x: 264, startPoint y: 310, endPoint x: 284, endPoint y: 316, distance: 20.4
click at [265, 312] on div "0948379409 - HUY" at bounding box center [219, 307] width 182 height 21
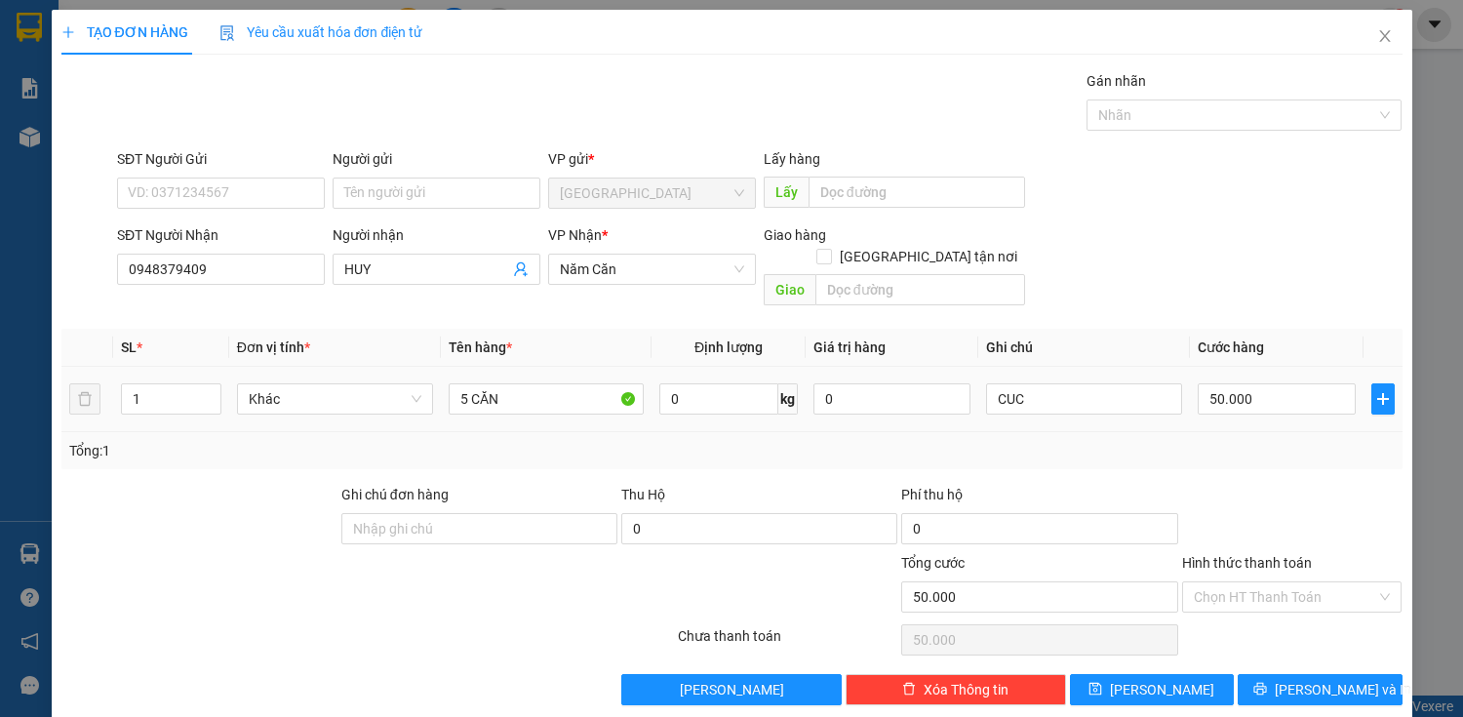
click at [546, 399] on td "5 CĂN" at bounding box center [547, 399] width 212 height 65
click at [558, 383] on input "5 CĂN" at bounding box center [547, 398] width 196 height 31
click at [1073, 383] on input "CUC" at bounding box center [1084, 398] width 196 height 31
click at [1235, 383] on input "0" at bounding box center [1276, 398] width 157 height 31
click at [1296, 674] on button "[PERSON_NAME] và In" at bounding box center [1320, 689] width 164 height 31
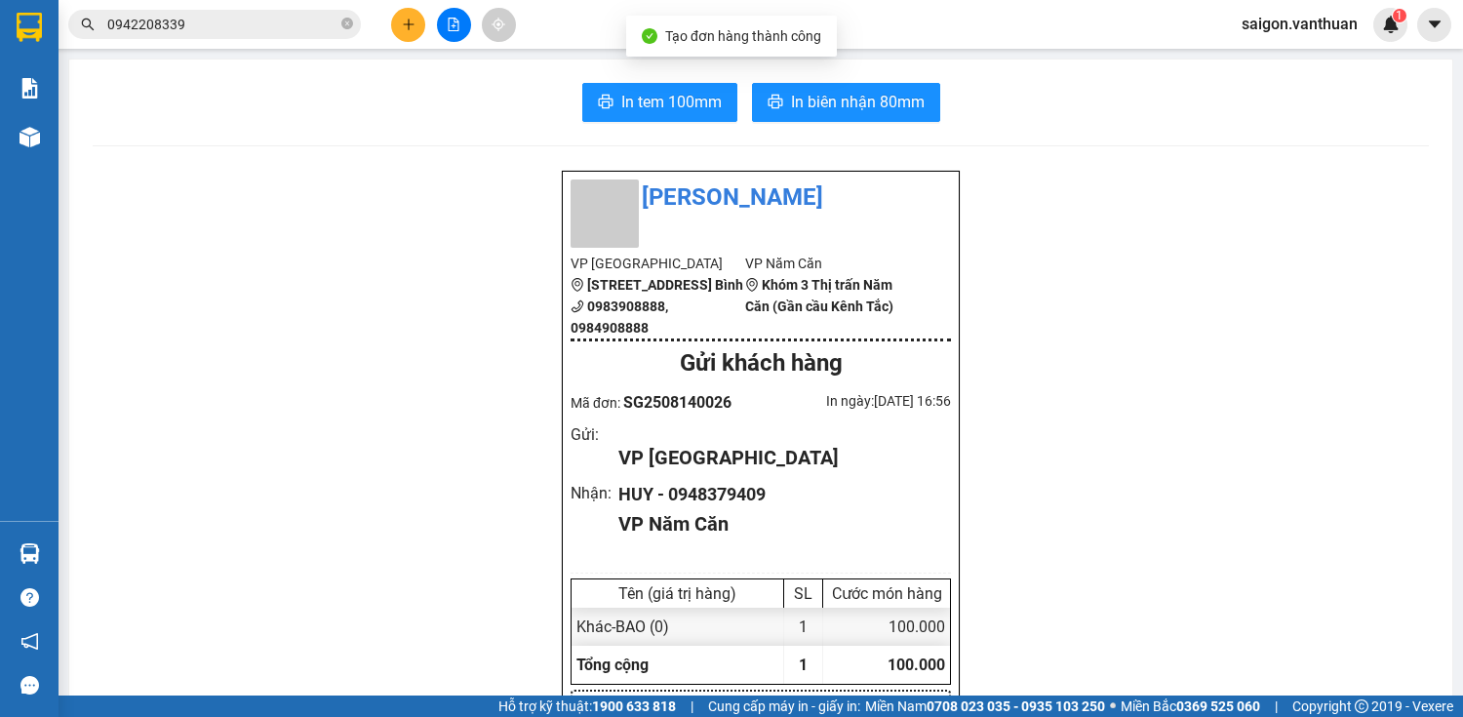
click at [692, 105] on span "In tem 100mm" at bounding box center [671, 102] width 100 height 24
click at [889, 103] on span "In biên nhận 80mm" at bounding box center [858, 102] width 134 height 24
click at [415, 24] on icon "plus" at bounding box center [409, 25] width 14 height 14
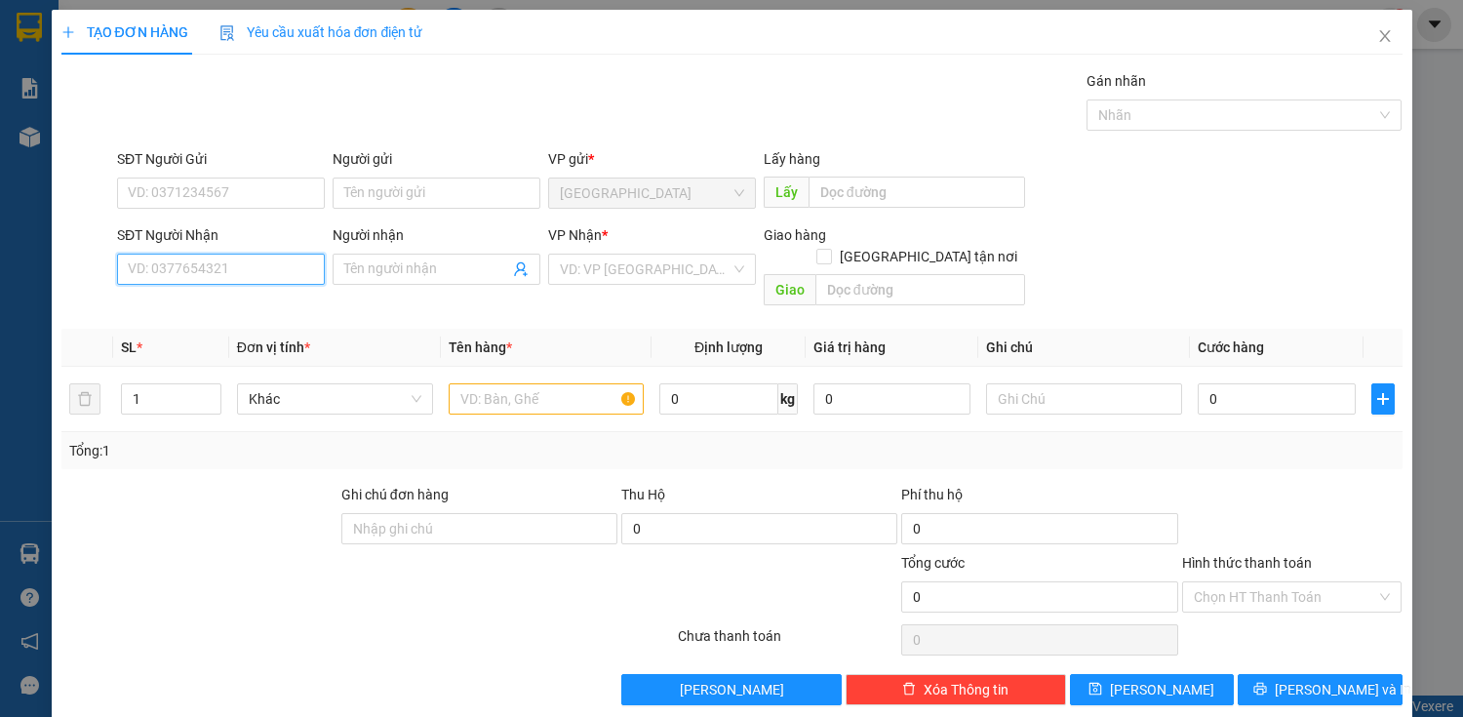
click at [198, 264] on input "SĐT Người Nhận" at bounding box center [221, 269] width 208 height 31
click at [272, 332] on div "0839523658 - DUYÊN" at bounding box center [219, 338] width 182 height 21
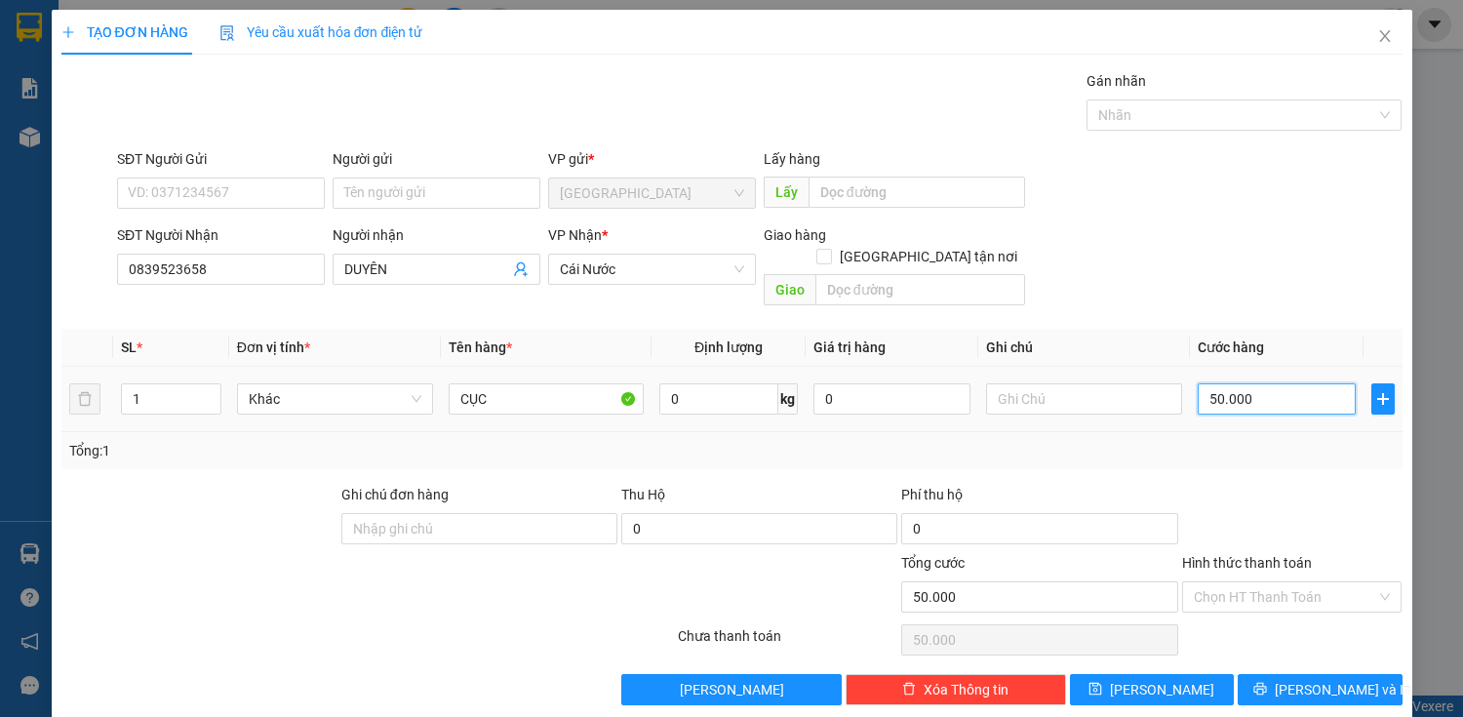
click at [1238, 390] on input "50.000" at bounding box center [1276, 398] width 157 height 31
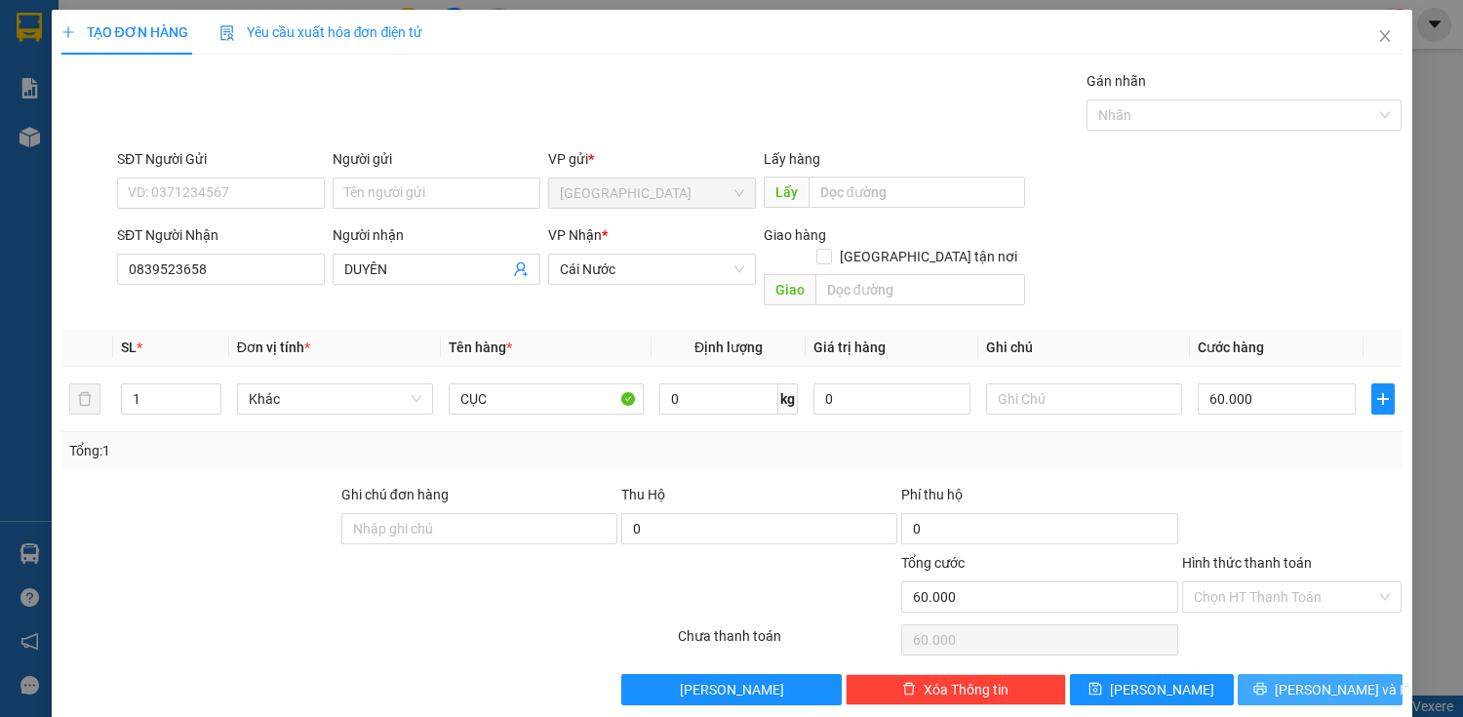
drag, startPoint x: 1313, startPoint y: 659, endPoint x: 1454, endPoint y: 698, distance: 145.8
click at [1333, 679] on span "[PERSON_NAME] và In" at bounding box center [1343, 689] width 137 height 21
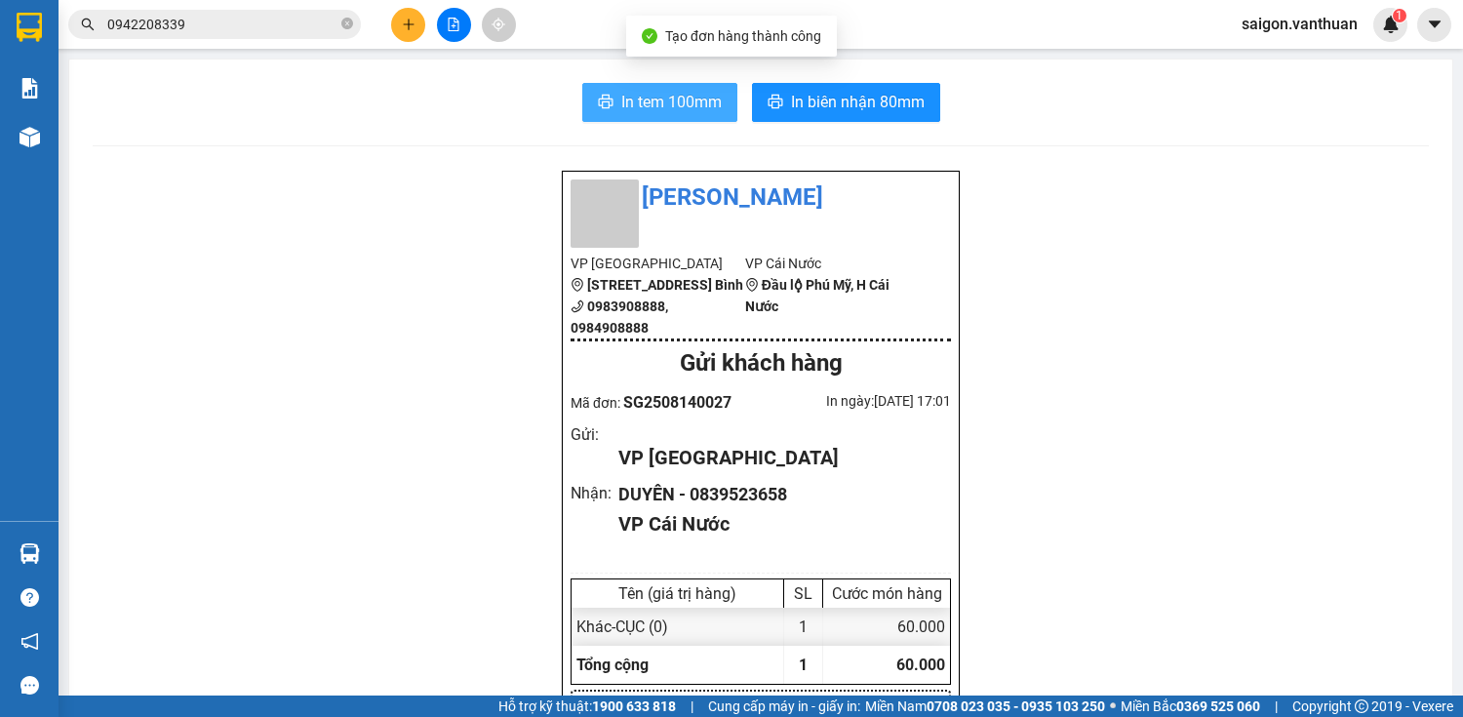
drag, startPoint x: 621, startPoint y: 93, endPoint x: 656, endPoint y: 135, distance: 54.1
click at [625, 102] on span "In tem 100mm" at bounding box center [671, 102] width 100 height 24
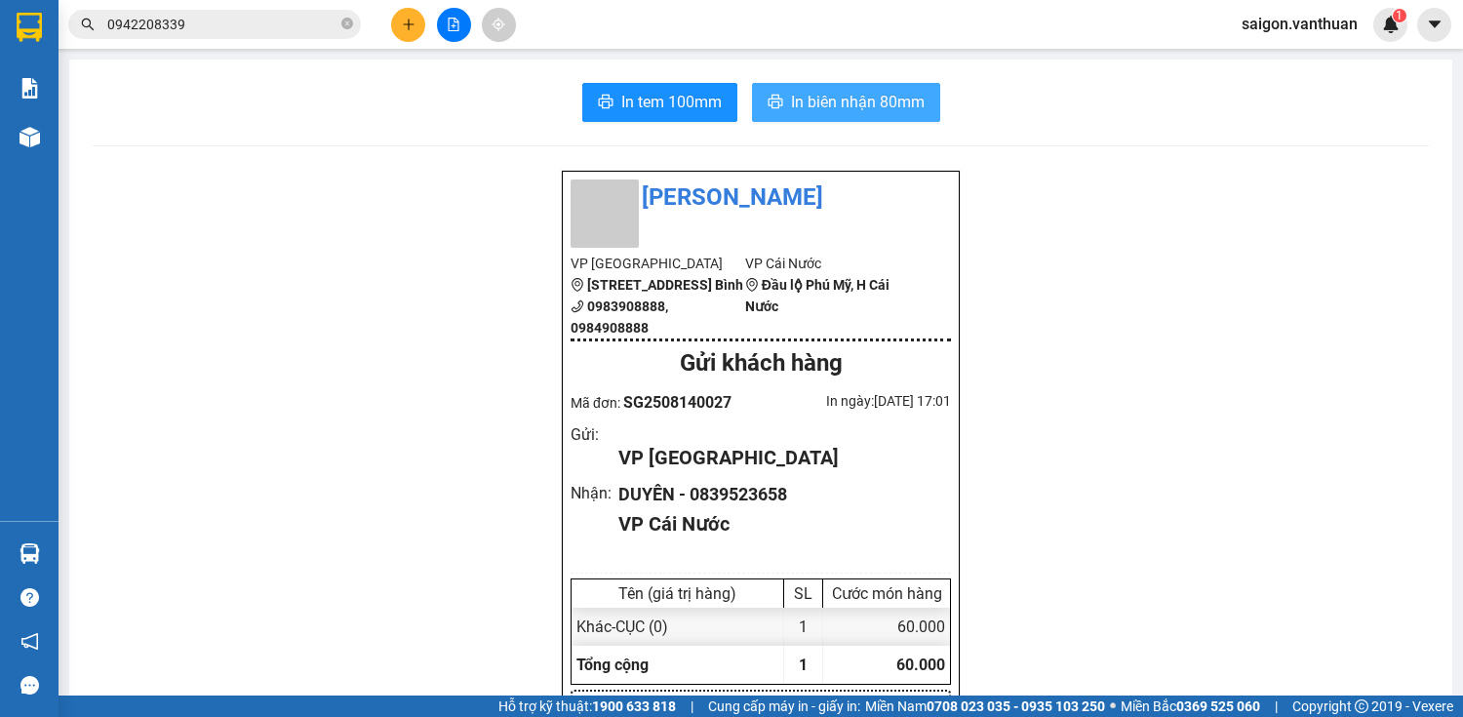
click at [824, 100] on span "In biên nhận 80mm" at bounding box center [858, 102] width 134 height 24
click at [413, 28] on icon "plus" at bounding box center [409, 25] width 14 height 14
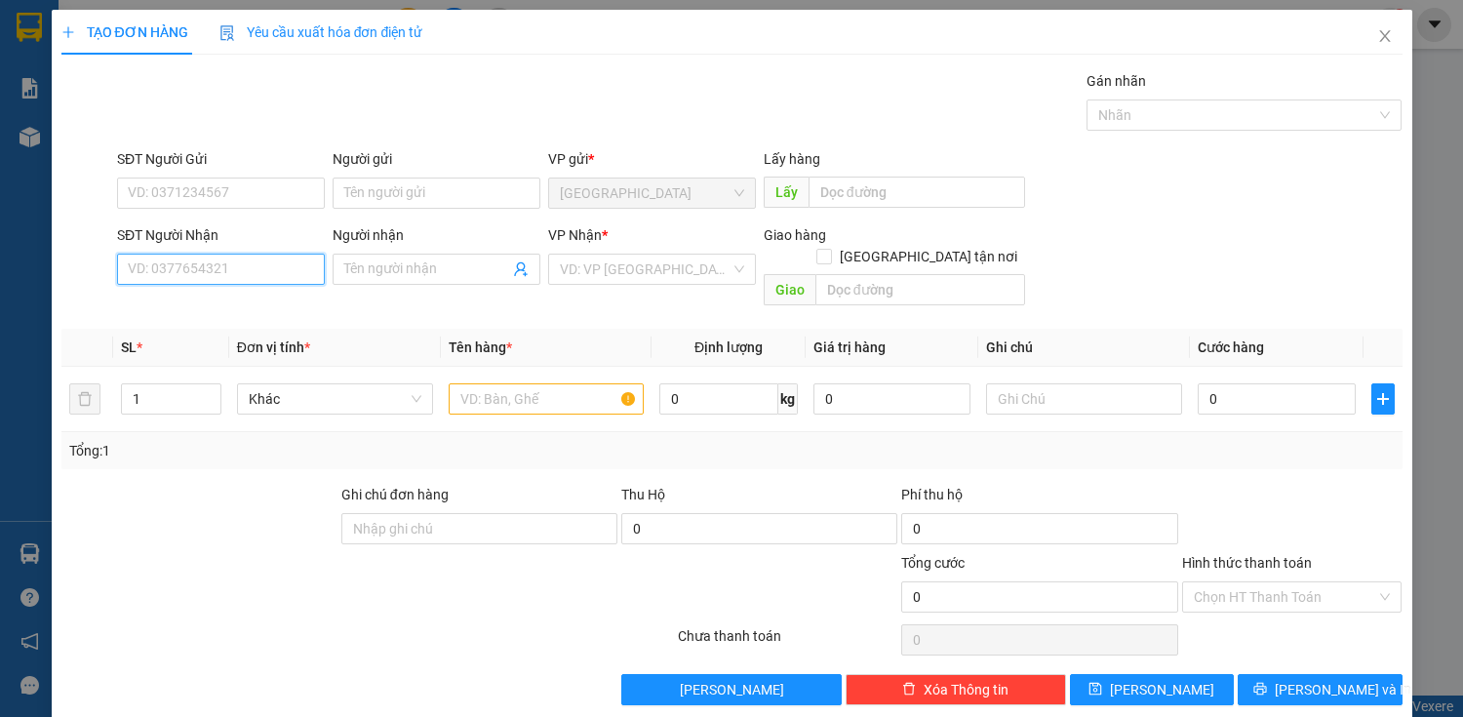
click at [229, 265] on input "SĐT Người Nhận" at bounding box center [221, 269] width 208 height 31
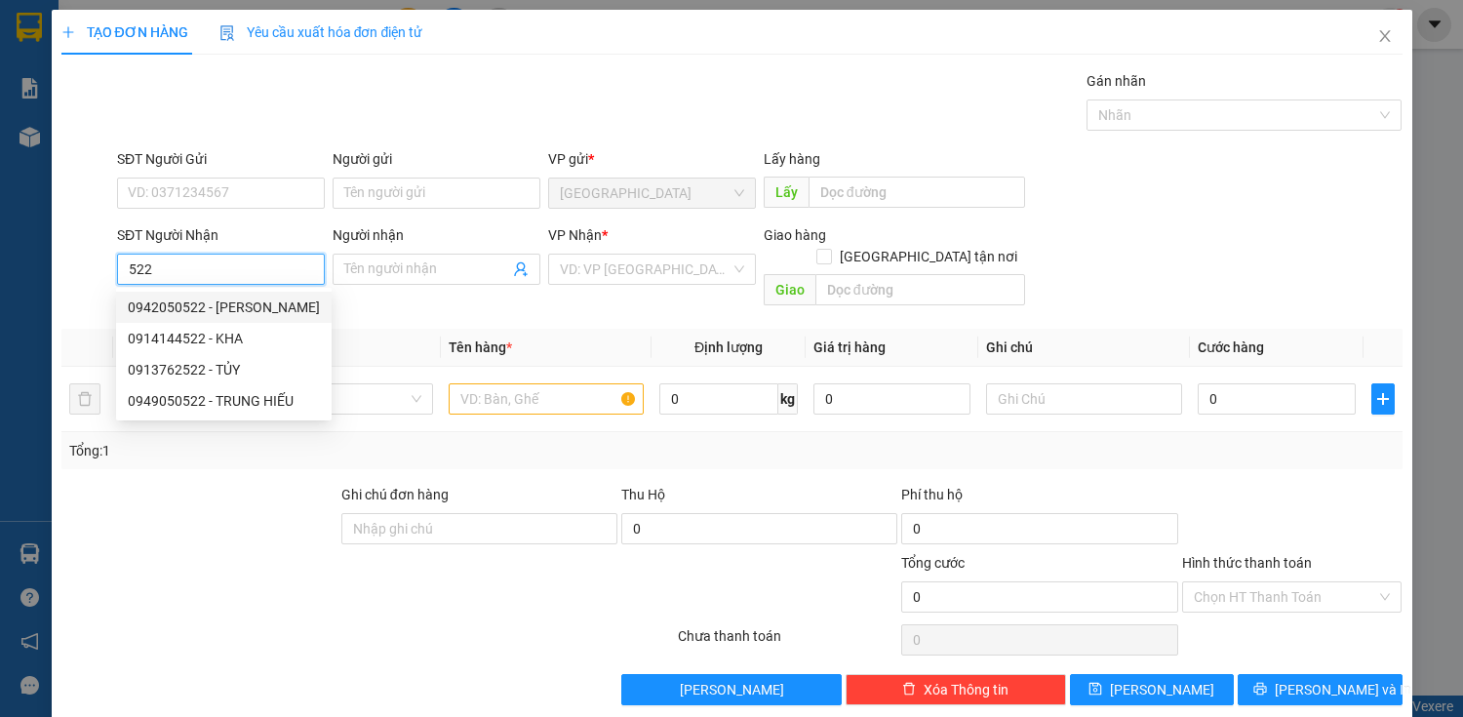
click at [251, 305] on div "0942050522 - [PERSON_NAME]" at bounding box center [224, 307] width 192 height 21
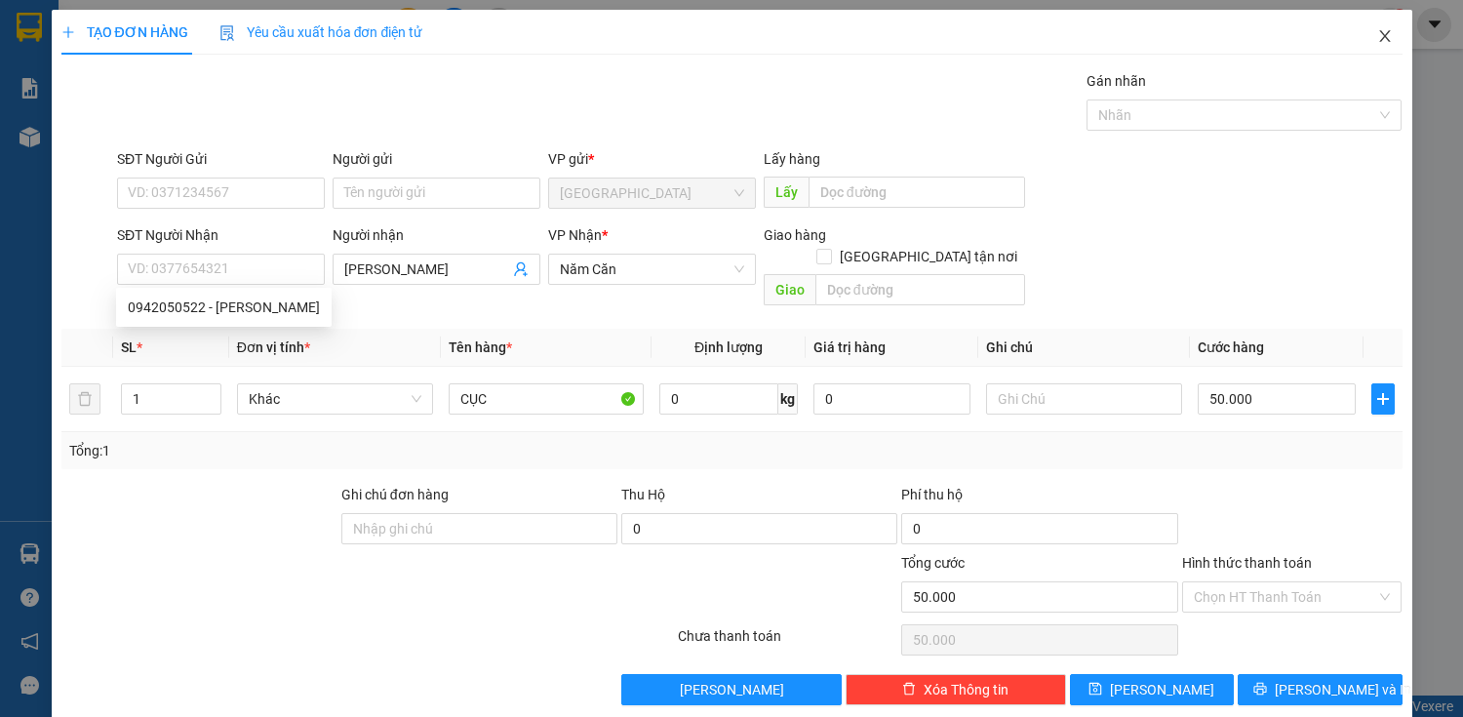
drag, startPoint x: 1374, startPoint y: 35, endPoint x: 1320, endPoint y: 38, distance: 54.7
click at [1377, 35] on icon "close" at bounding box center [1385, 36] width 16 height 16
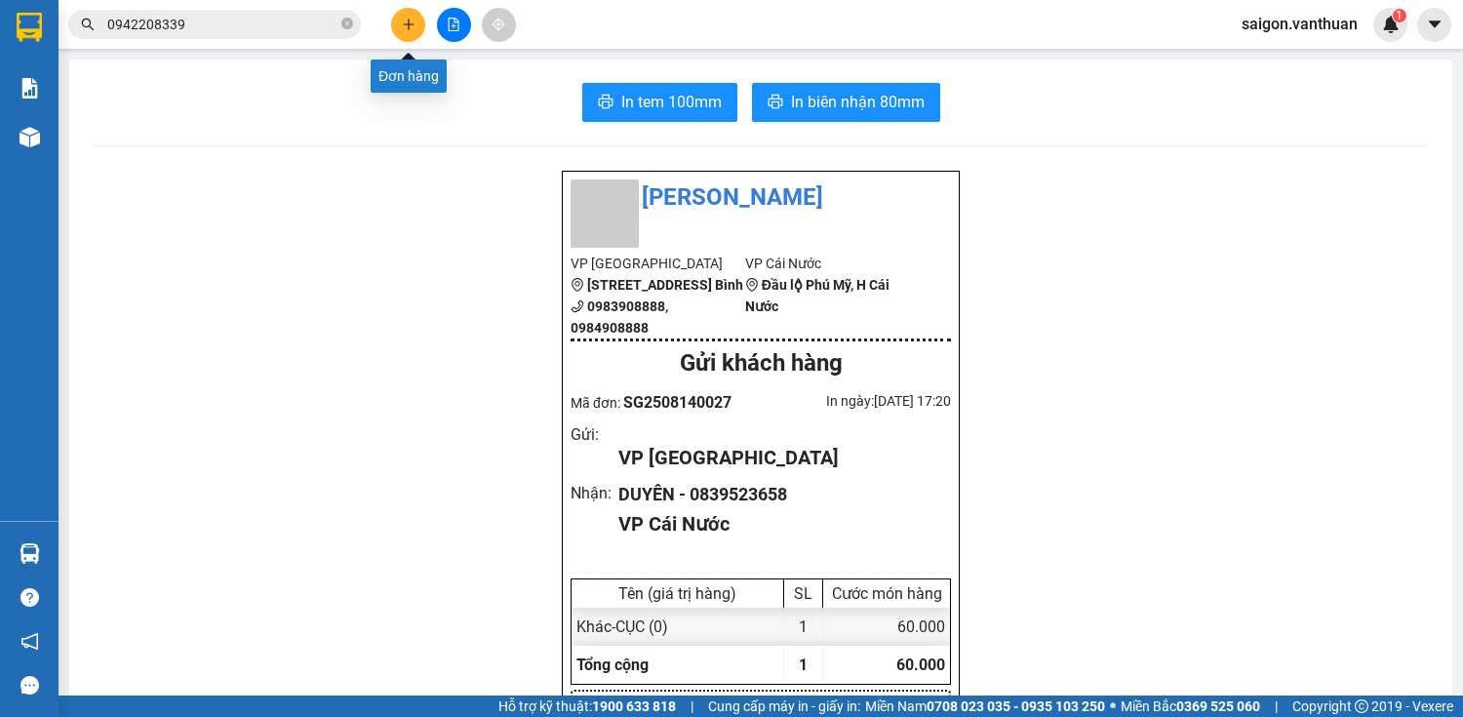
click at [410, 20] on icon "plus" at bounding box center [409, 25] width 14 height 14
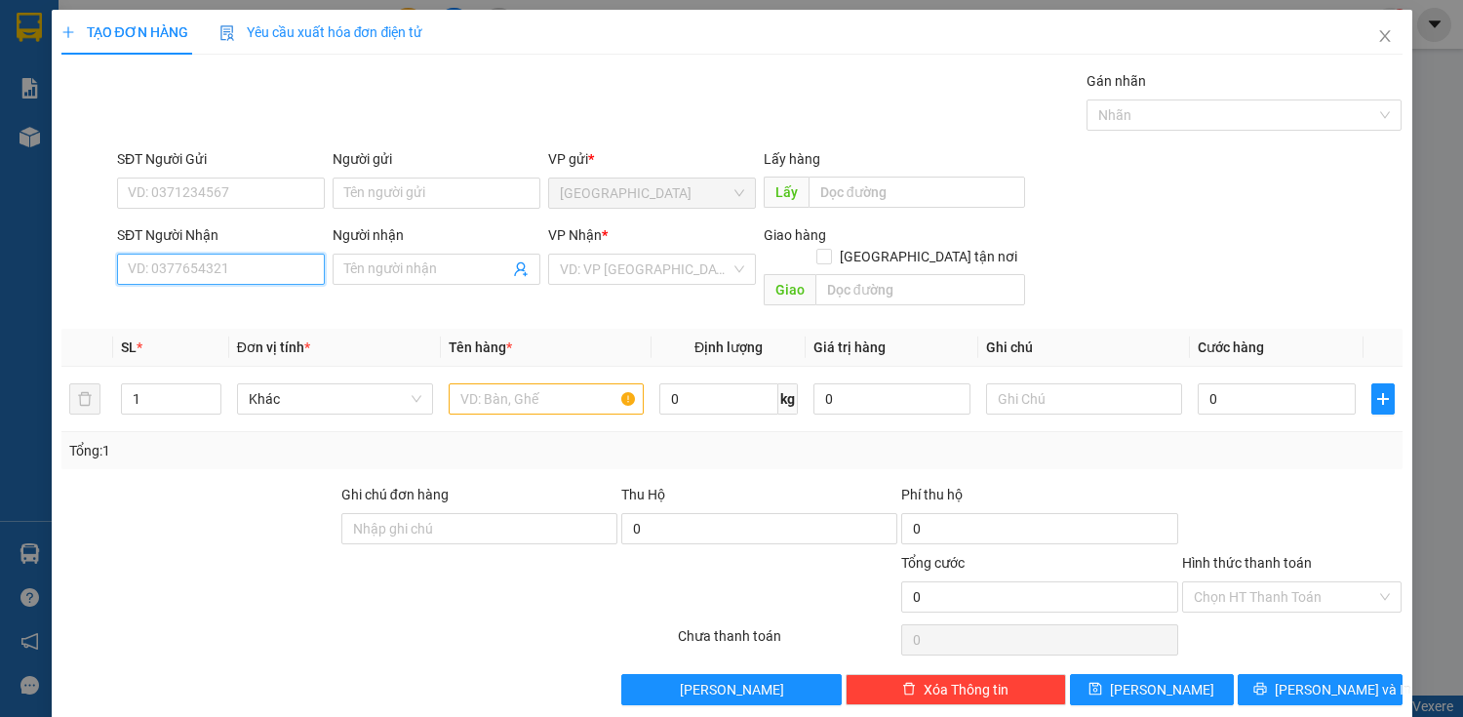
click at [258, 265] on input "SĐT Người Nhận" at bounding box center [221, 269] width 208 height 31
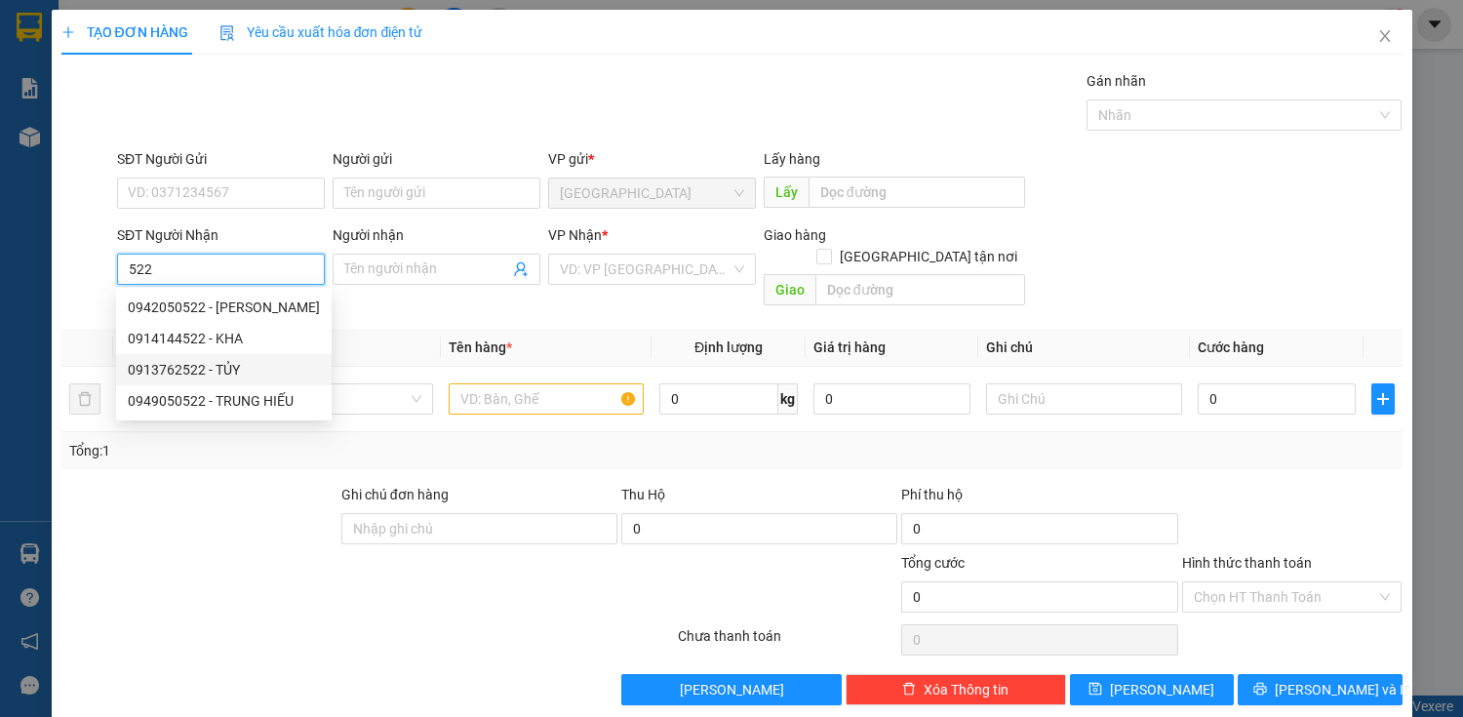
click at [234, 367] on div "0913762522 - TỦY" at bounding box center [224, 369] width 192 height 21
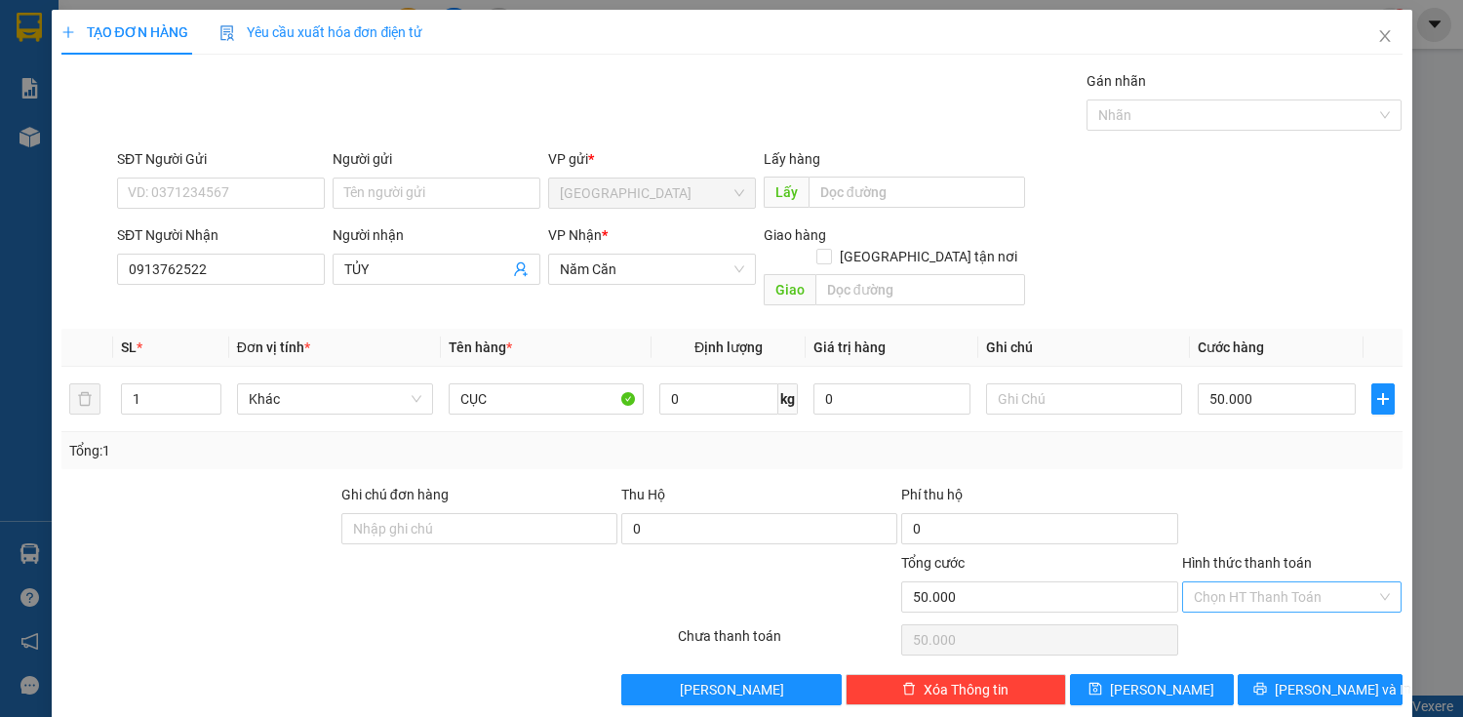
click at [1271, 585] on input "Hình thức thanh toán" at bounding box center [1285, 596] width 183 height 29
drag, startPoint x: 1271, startPoint y: 493, endPoint x: 1302, endPoint y: 646, distance: 156.3
click at [1273, 498] on div at bounding box center [1292, 518] width 224 height 68
drag, startPoint x: 1302, startPoint y: 647, endPoint x: 1302, endPoint y: 674, distance: 27.3
click at [1302, 651] on div "Transit Pickup Surcharge Ids Transit Deliver Surcharge Ids Transit Deliver Surc…" at bounding box center [731, 387] width 1341 height 635
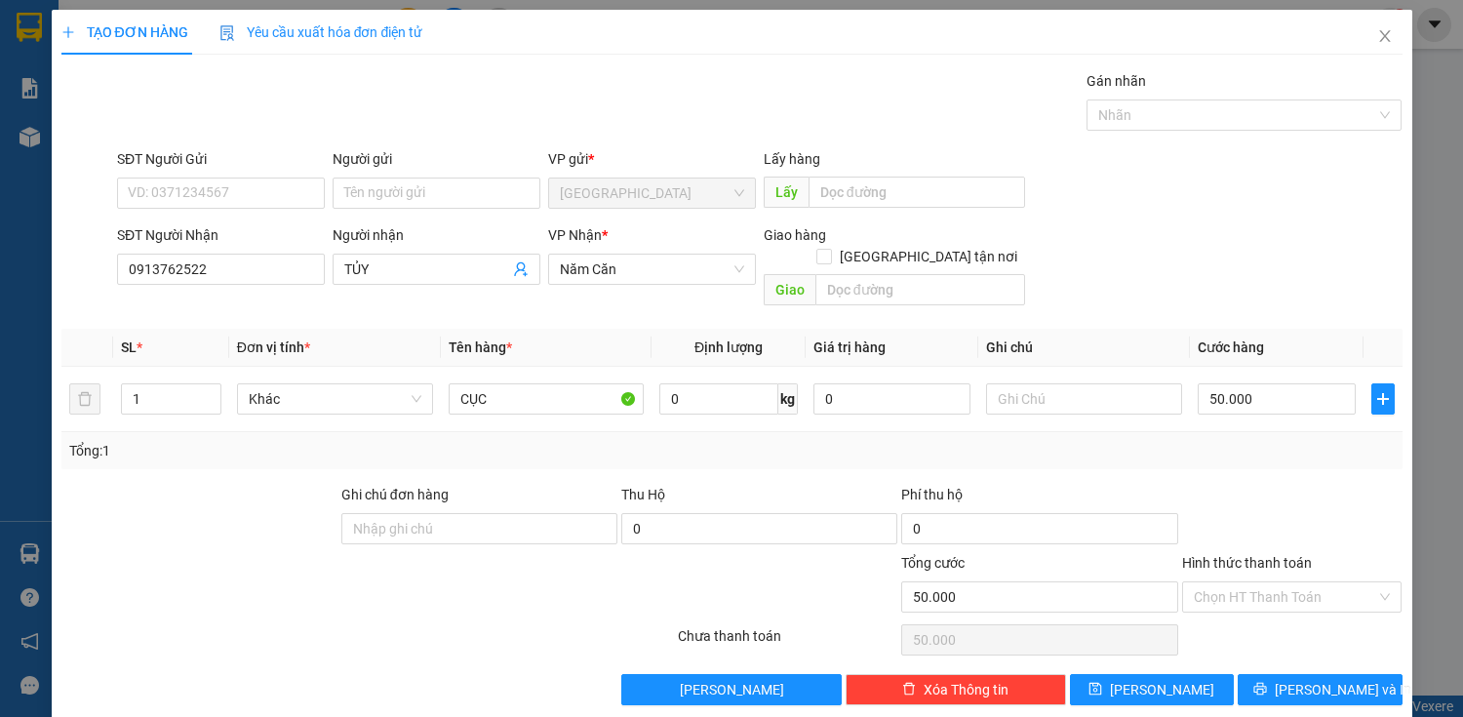
click at [1302, 701] on div "TẠO ĐƠN HÀNG Yêu cầu xuất hóa đơn điện tử Transit Pickup Surcharge Ids Transit …" at bounding box center [731, 358] width 1463 height 717
click at [1292, 679] on span "[PERSON_NAME] và In" at bounding box center [1343, 689] width 137 height 21
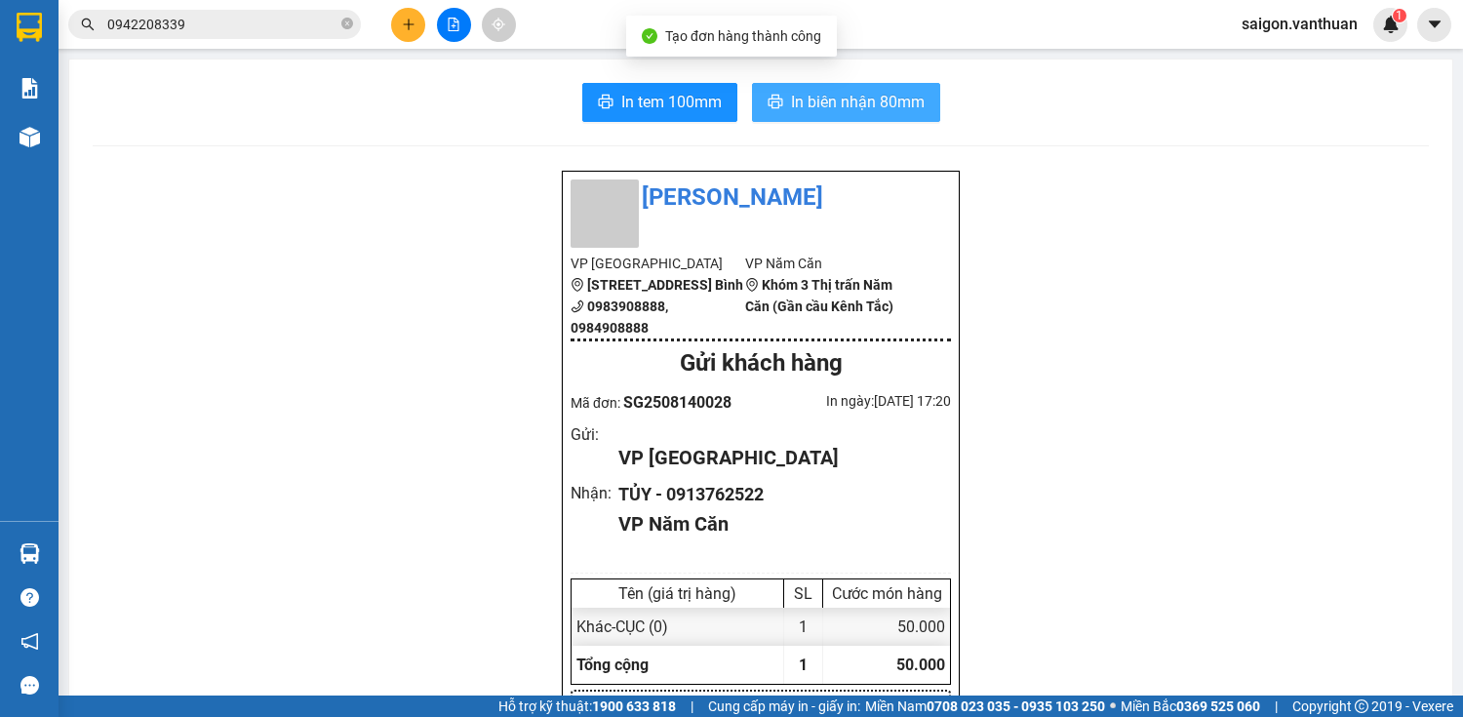
click at [812, 100] on span "In biên nhận 80mm" at bounding box center [858, 102] width 134 height 24
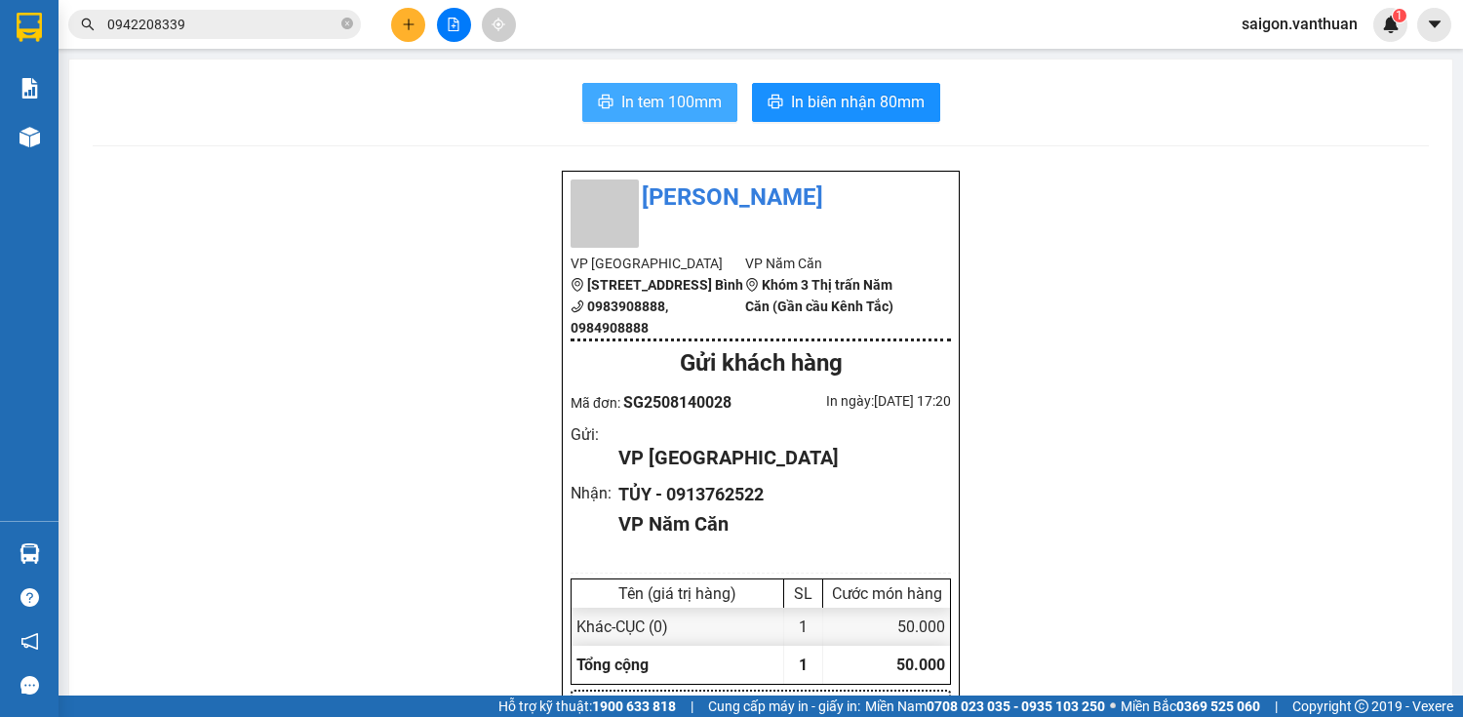
click at [630, 84] on button "In tem 100mm" at bounding box center [659, 102] width 155 height 39
click at [406, 31] on button at bounding box center [408, 25] width 34 height 34
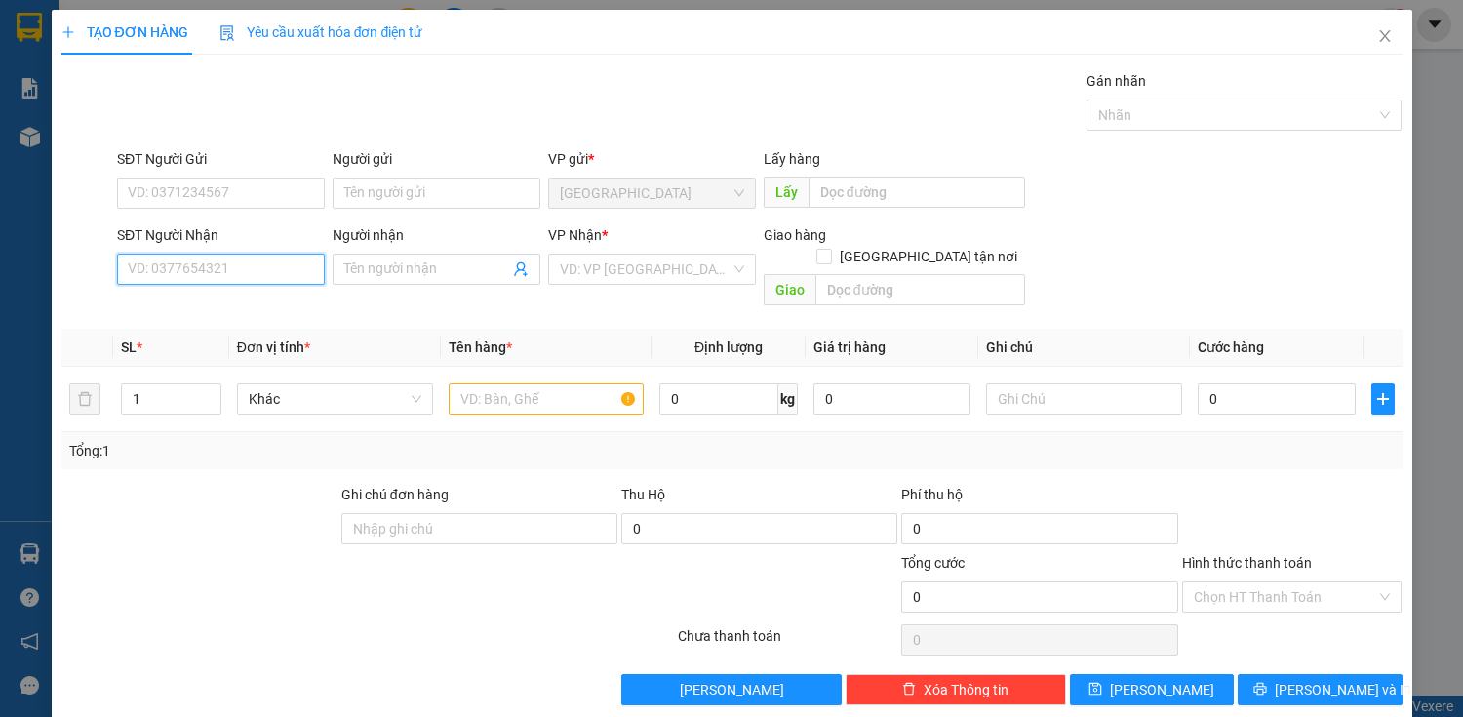
click at [156, 263] on input "SĐT Người Nhận" at bounding box center [221, 269] width 208 height 31
click at [244, 312] on div "0911117715 - HÂN" at bounding box center [219, 307] width 182 height 21
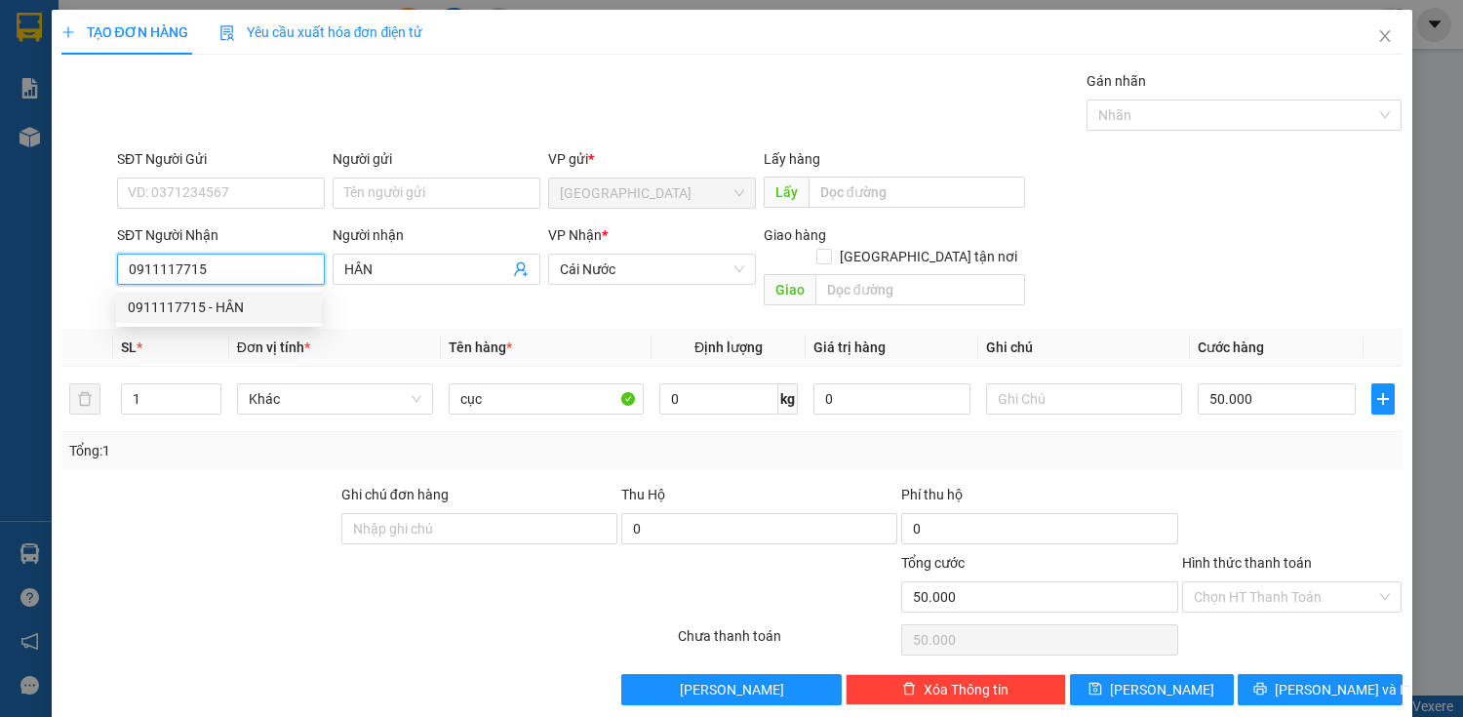
click at [172, 266] on input "0911117715" at bounding box center [221, 269] width 208 height 31
drag, startPoint x: 226, startPoint y: 491, endPoint x: 207, endPoint y: 465, distance: 32.0
click at [224, 490] on div at bounding box center [200, 518] width 280 height 68
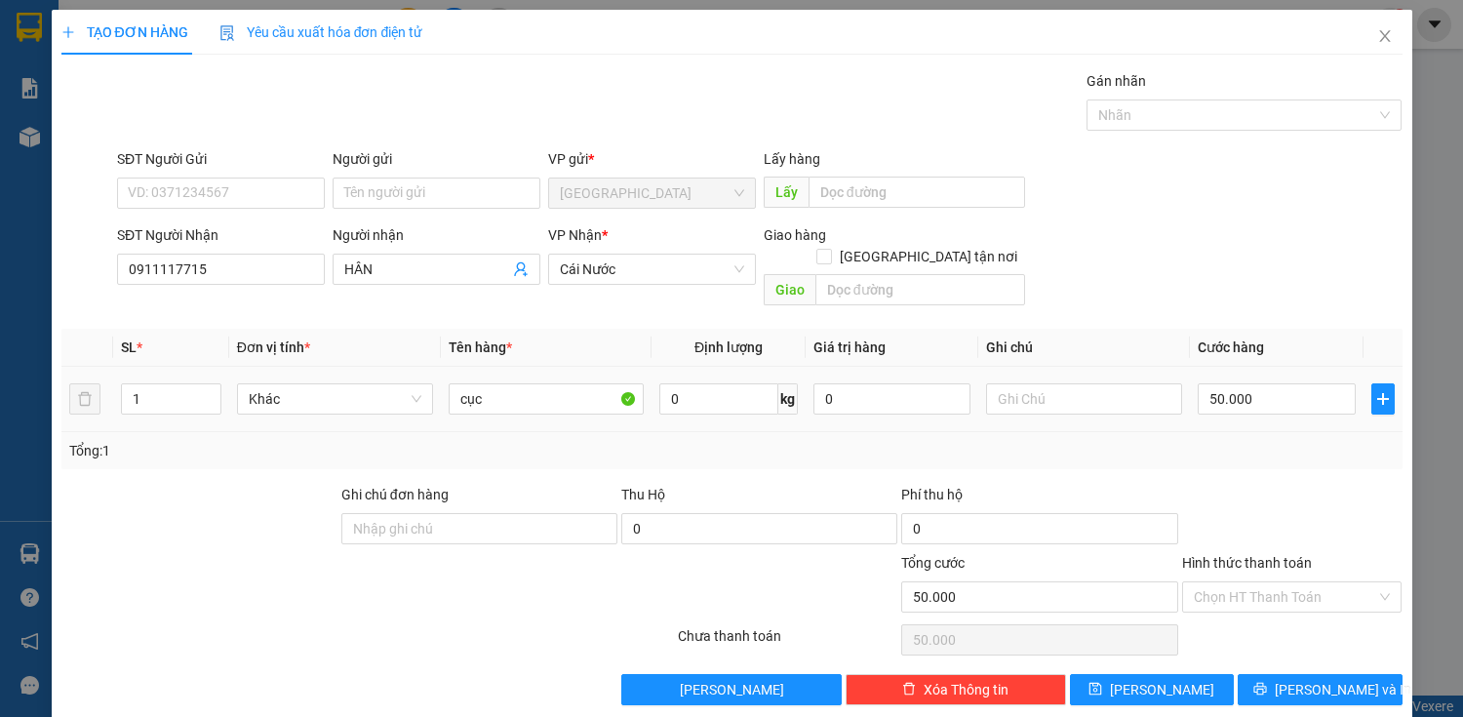
drag, startPoint x: 196, startPoint y: 379, endPoint x: 111, endPoint y: 378, distance: 84.9
click at [111, 378] on tr "1 Khác cục 0 kg 0 50.000" at bounding box center [731, 399] width 1341 height 65
drag, startPoint x: 140, startPoint y: 380, endPoint x: 125, endPoint y: 376, distance: 16.4
click at [127, 384] on input "1" at bounding box center [171, 398] width 98 height 29
drag, startPoint x: 490, startPoint y: 380, endPoint x: 433, endPoint y: 382, distance: 56.6
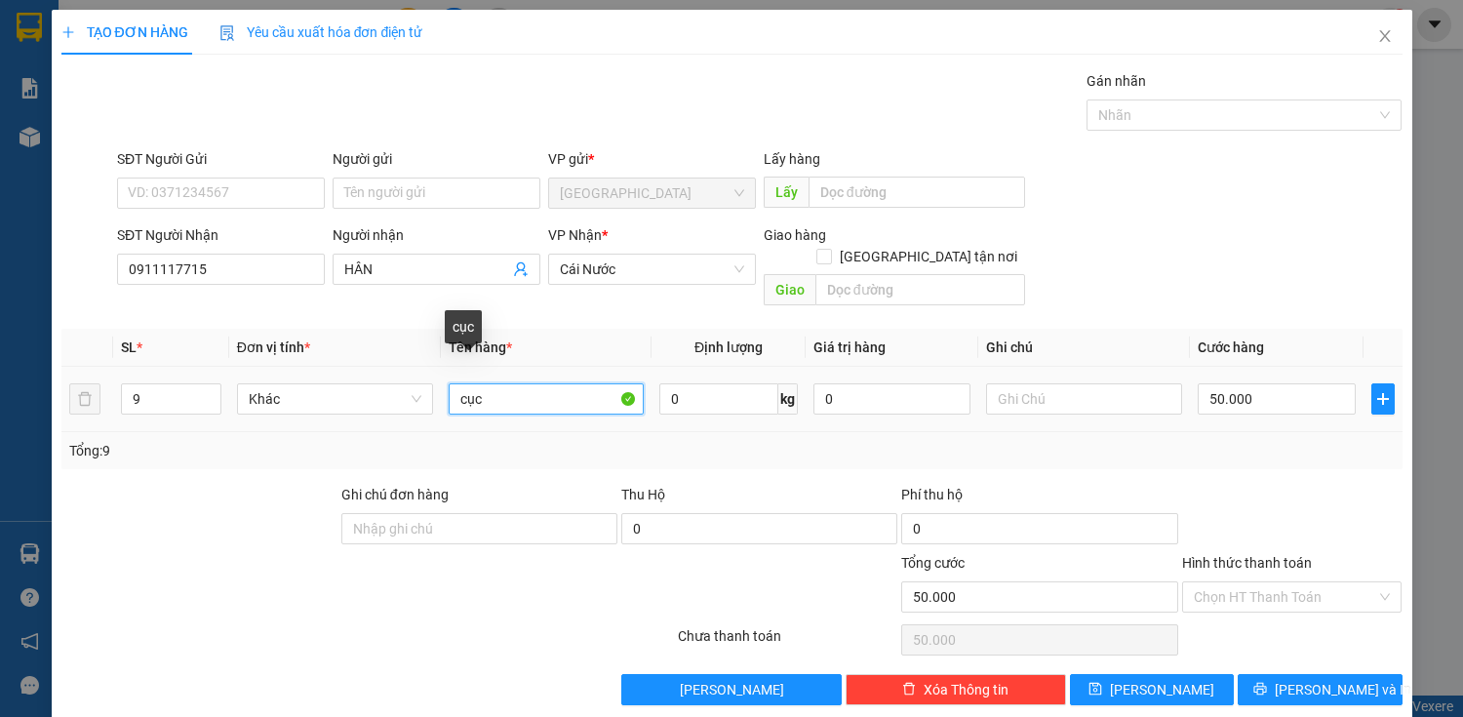
click at [433, 382] on tr "9 Khác cục 0 kg 0 50.000" at bounding box center [731, 399] width 1341 height 65
click at [1256, 383] on input "50.000" at bounding box center [1276, 398] width 157 height 31
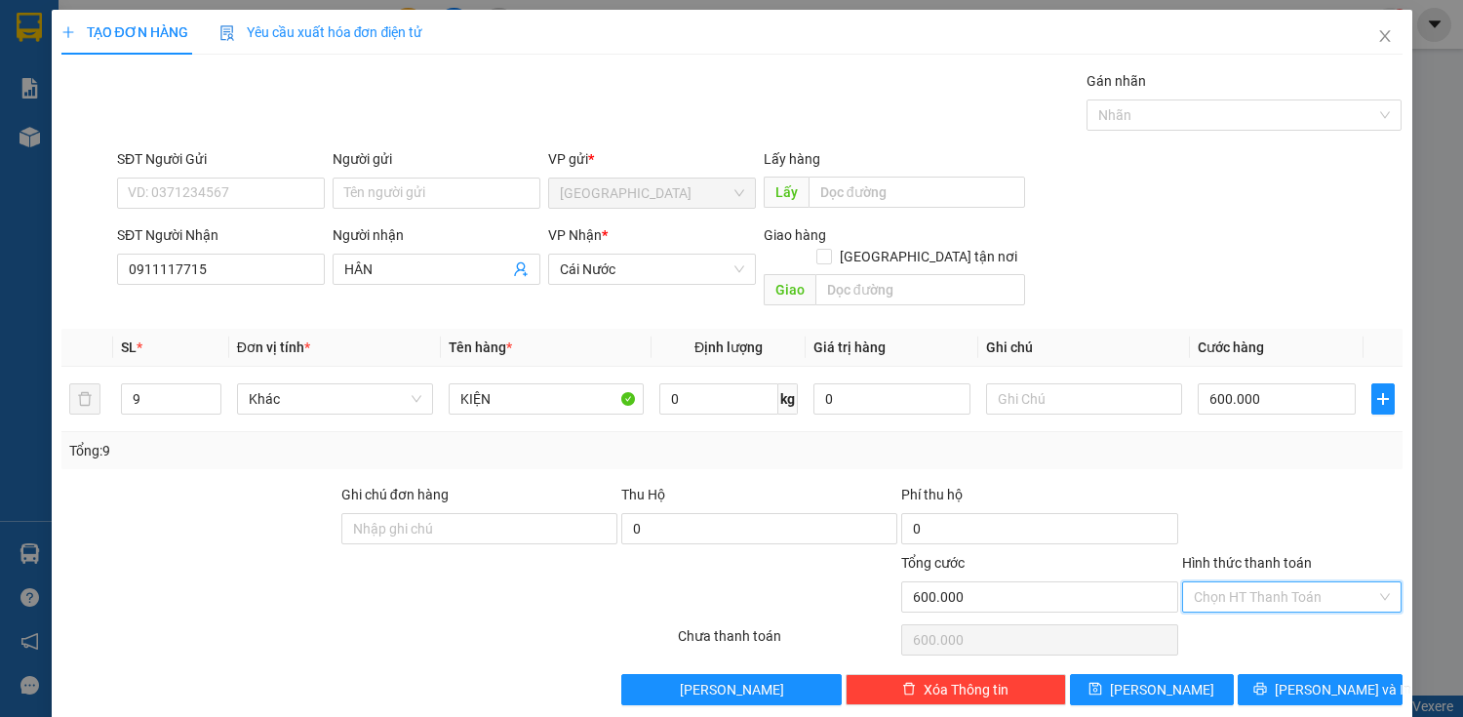
click at [1267, 582] on input "Hình thức thanh toán" at bounding box center [1285, 596] width 183 height 29
click at [1223, 613] on div "Tại văn phòng" at bounding box center [1280, 612] width 195 height 21
click at [1297, 679] on span "[PERSON_NAME] và In" at bounding box center [1343, 689] width 137 height 21
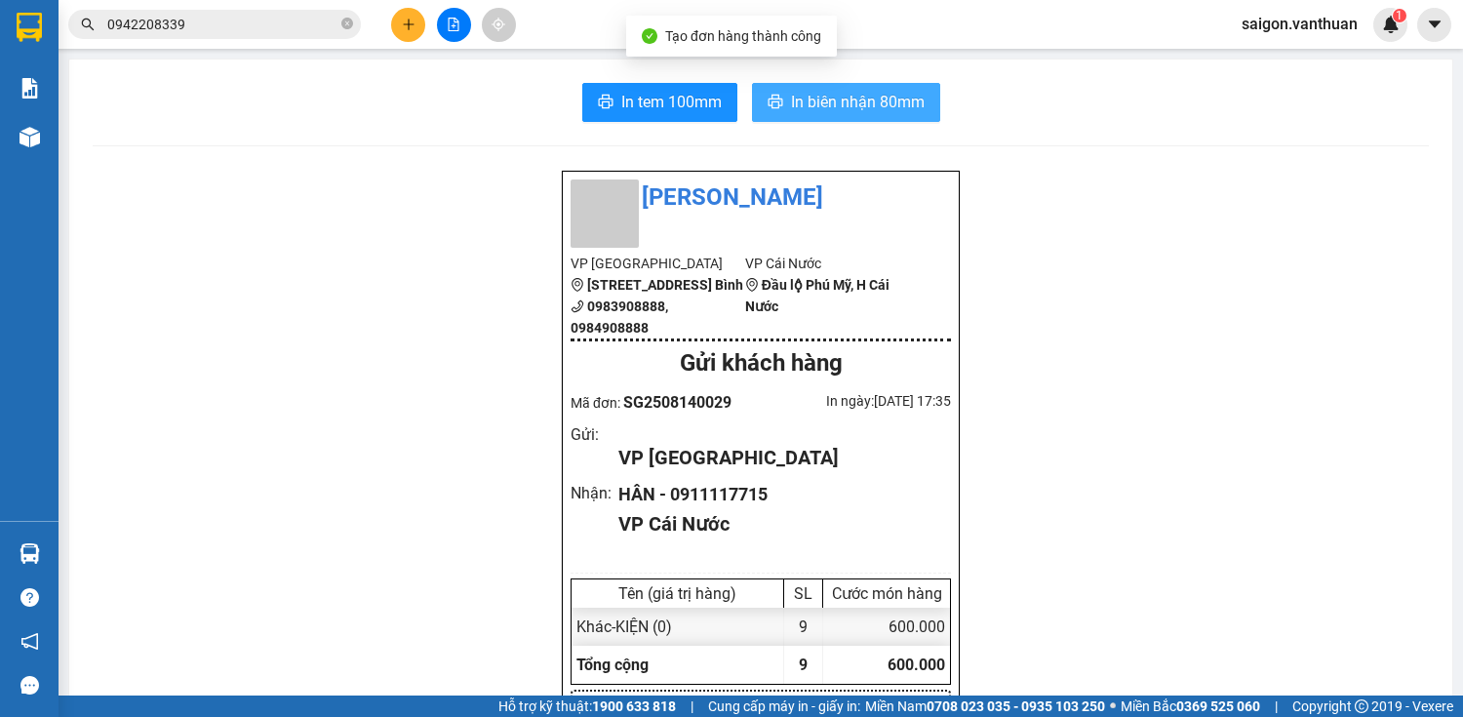
click at [819, 100] on span "In biên nhận 80mm" at bounding box center [858, 102] width 134 height 24
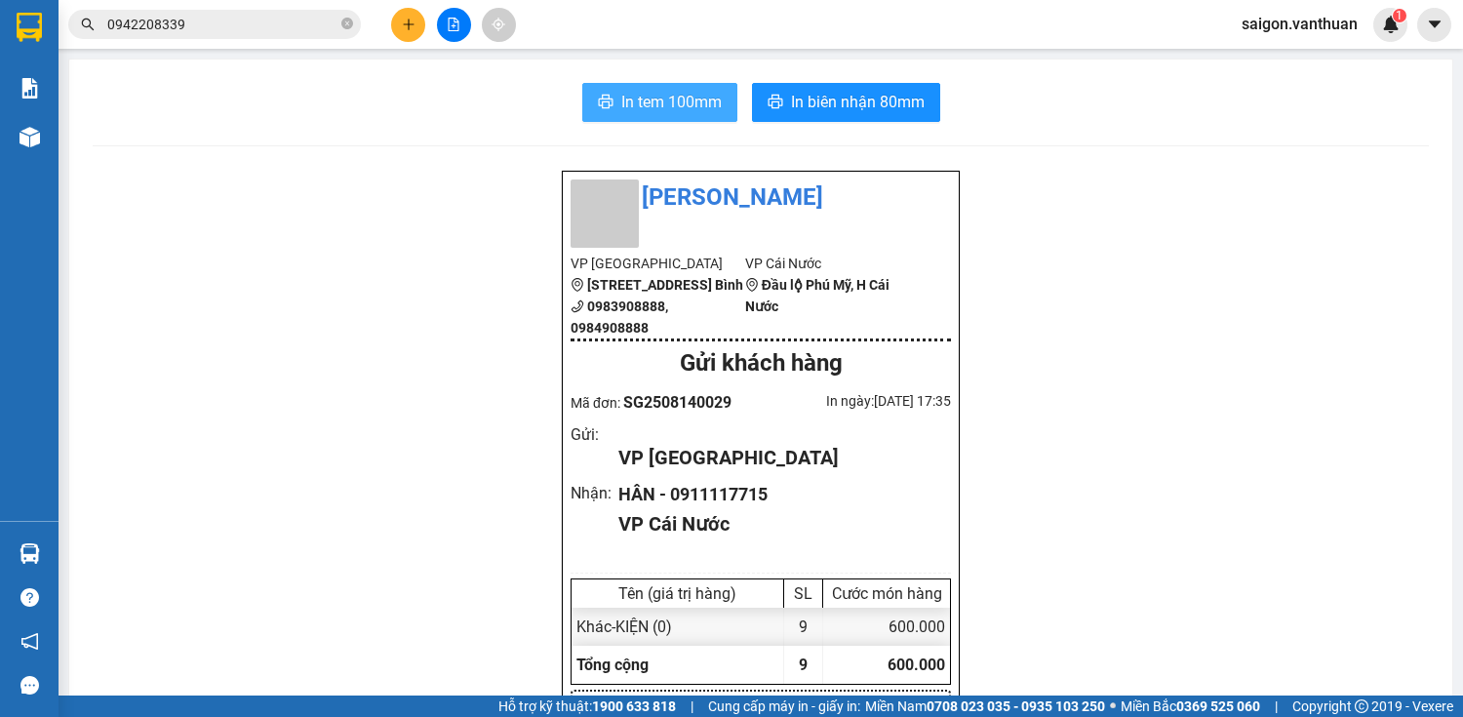
click at [691, 105] on span "In tem 100mm" at bounding box center [671, 102] width 100 height 24
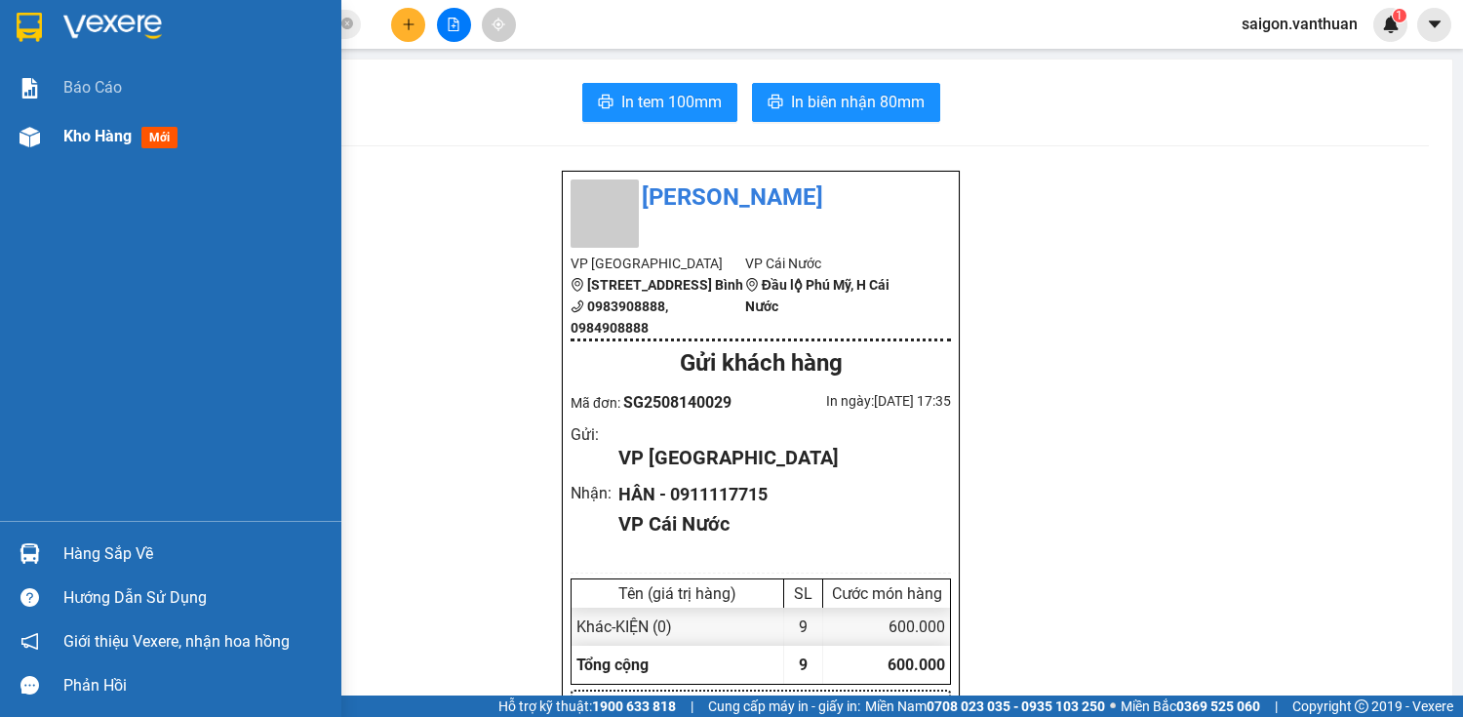
click at [23, 121] on div at bounding box center [30, 137] width 34 height 34
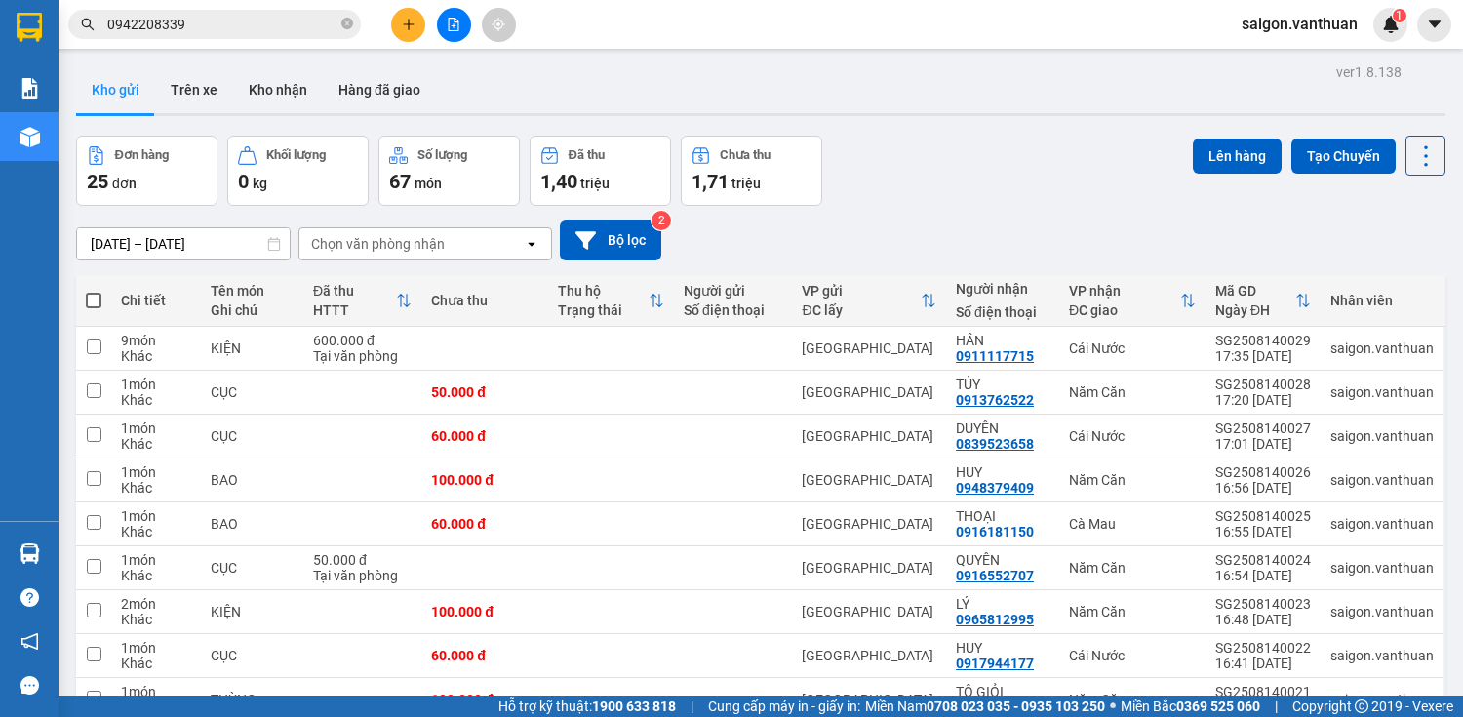
click at [94, 296] on span at bounding box center [94, 301] width 16 height 16
click at [94, 291] on input "checkbox" at bounding box center [94, 291] width 0 height 0
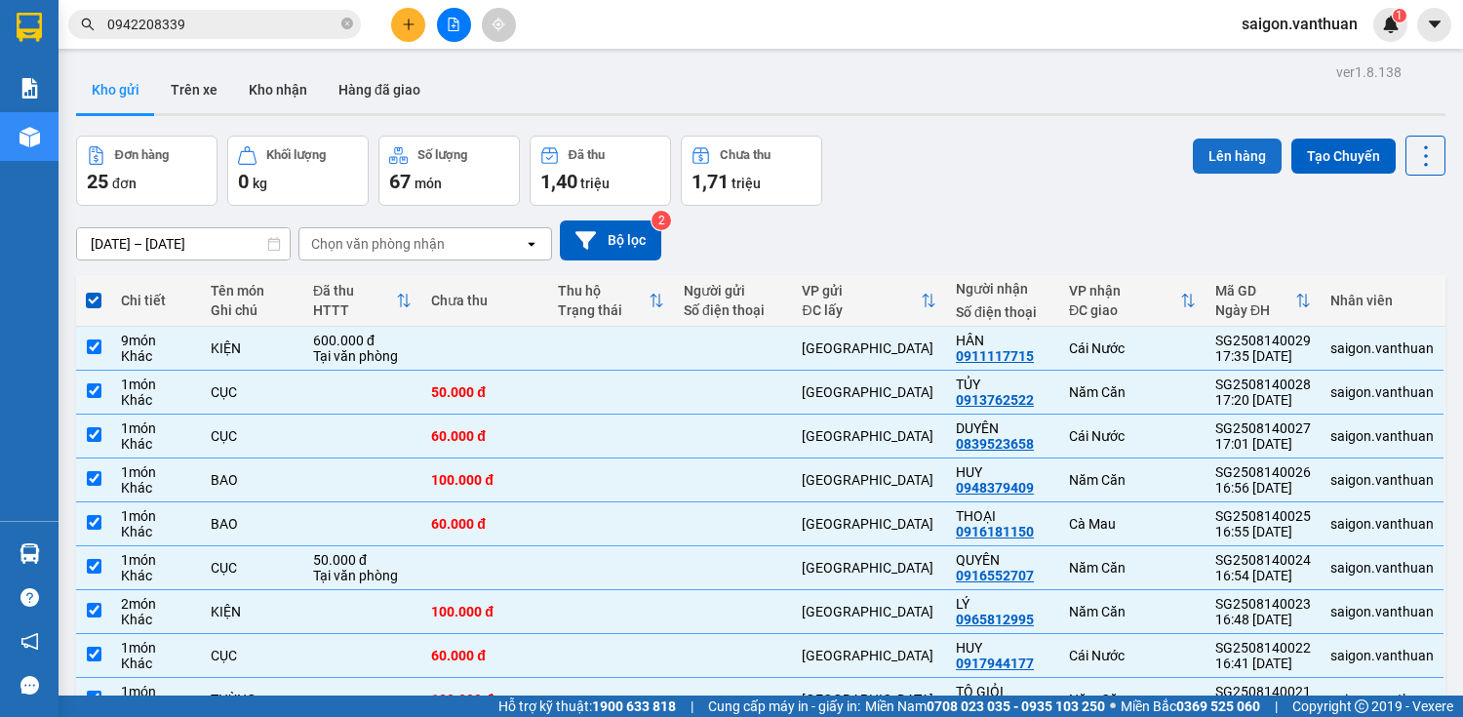
click at [1239, 139] on div "ver 1.8.138 Kho gửi Trên xe Kho nhận Hàng đã giao Đơn hàng 25 đơn Khối lượng 0 …" at bounding box center [760, 447] width 1385 height 777
click at [1227, 154] on button "Lên hàng" at bounding box center [1237, 156] width 89 height 35
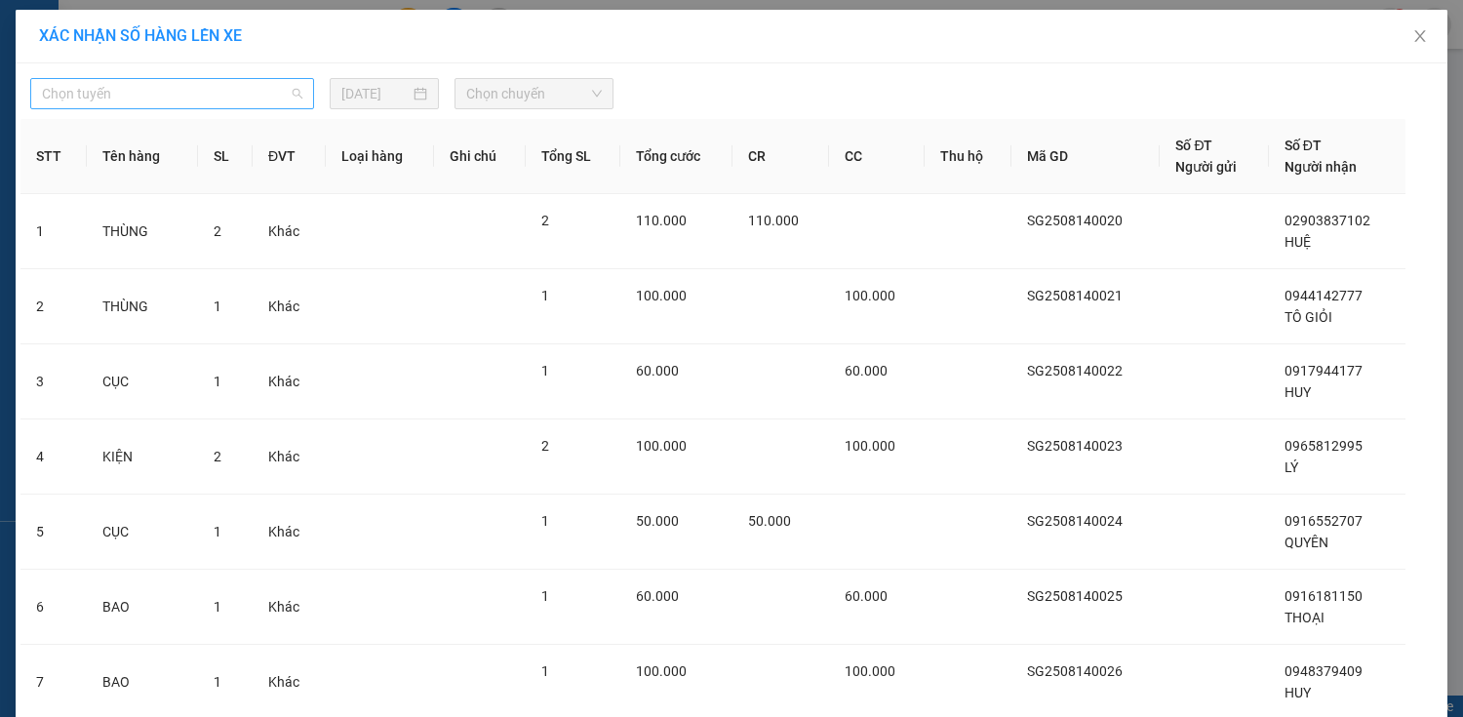
click at [57, 84] on span "Chọn tuyến" at bounding box center [172, 93] width 260 height 29
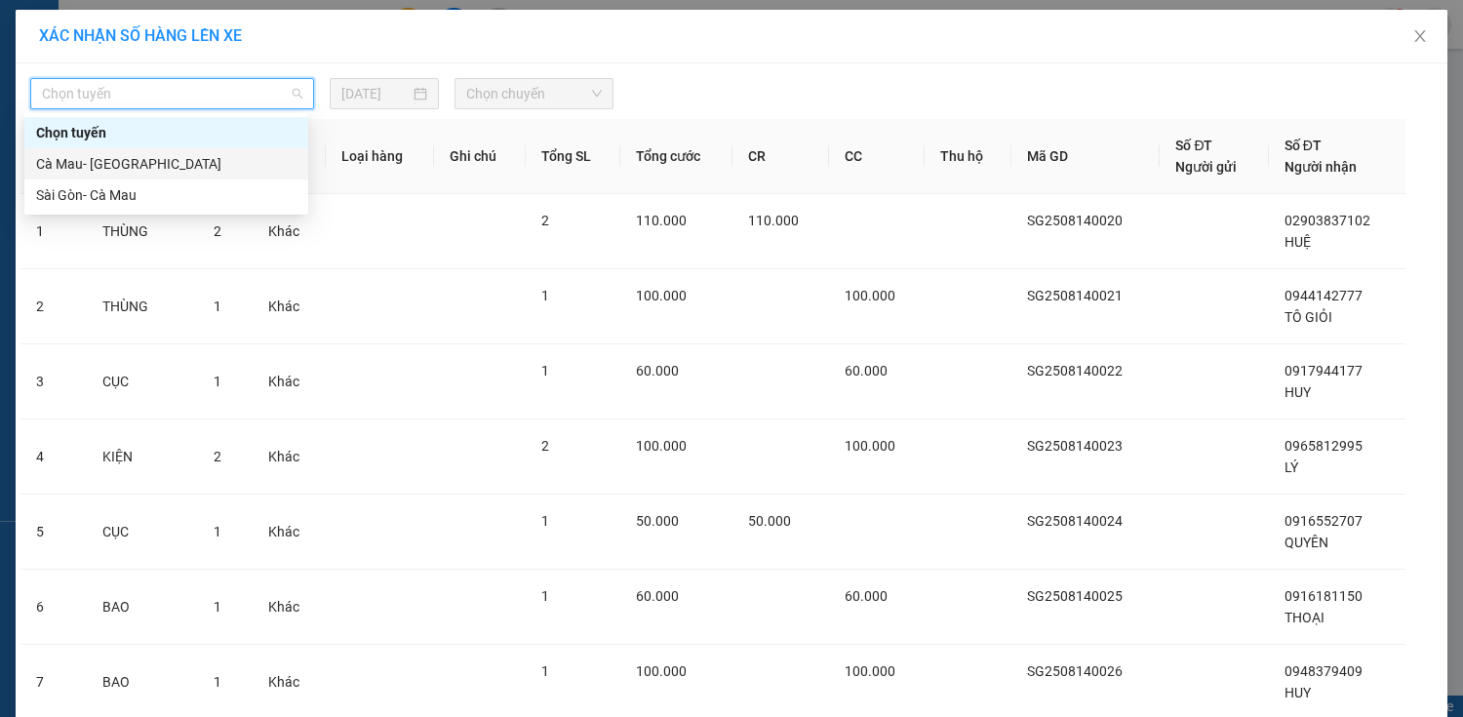
drag, startPoint x: 74, startPoint y: 164, endPoint x: 82, endPoint y: 179, distance: 16.6
click at [74, 164] on div "Chọn tuyến [GEOGRAPHIC_DATA]- [GEOGRAPHIC_DATA] [GEOGRAPHIC_DATA]- [GEOGRAPHIC_…" at bounding box center [166, 164] width 284 height 94
click at [84, 183] on div "Sài Gòn- Cà Mau" at bounding box center [166, 194] width 284 height 31
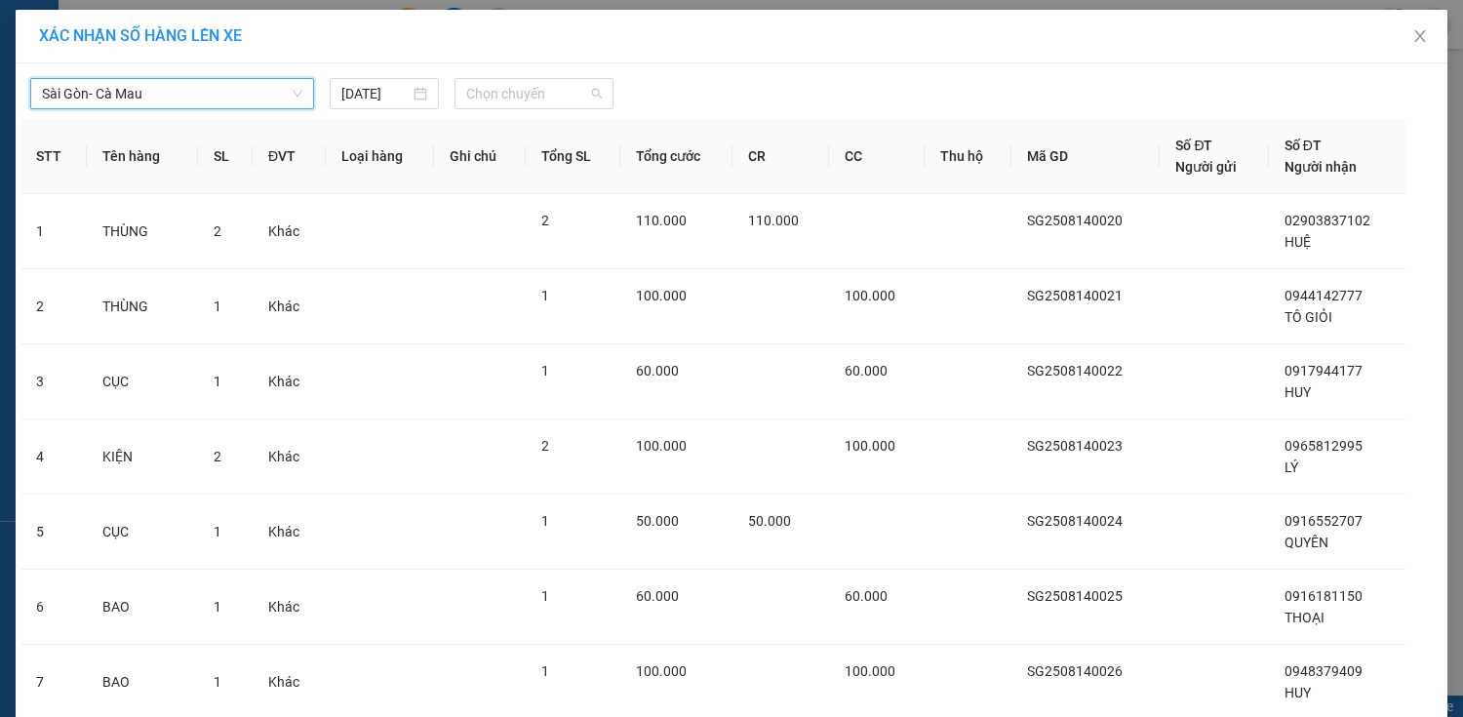
drag, startPoint x: 475, startPoint y: 80, endPoint x: 502, endPoint y: 191, distance: 114.5
click at [475, 94] on span "Chọn chuyến" at bounding box center [534, 93] width 136 height 29
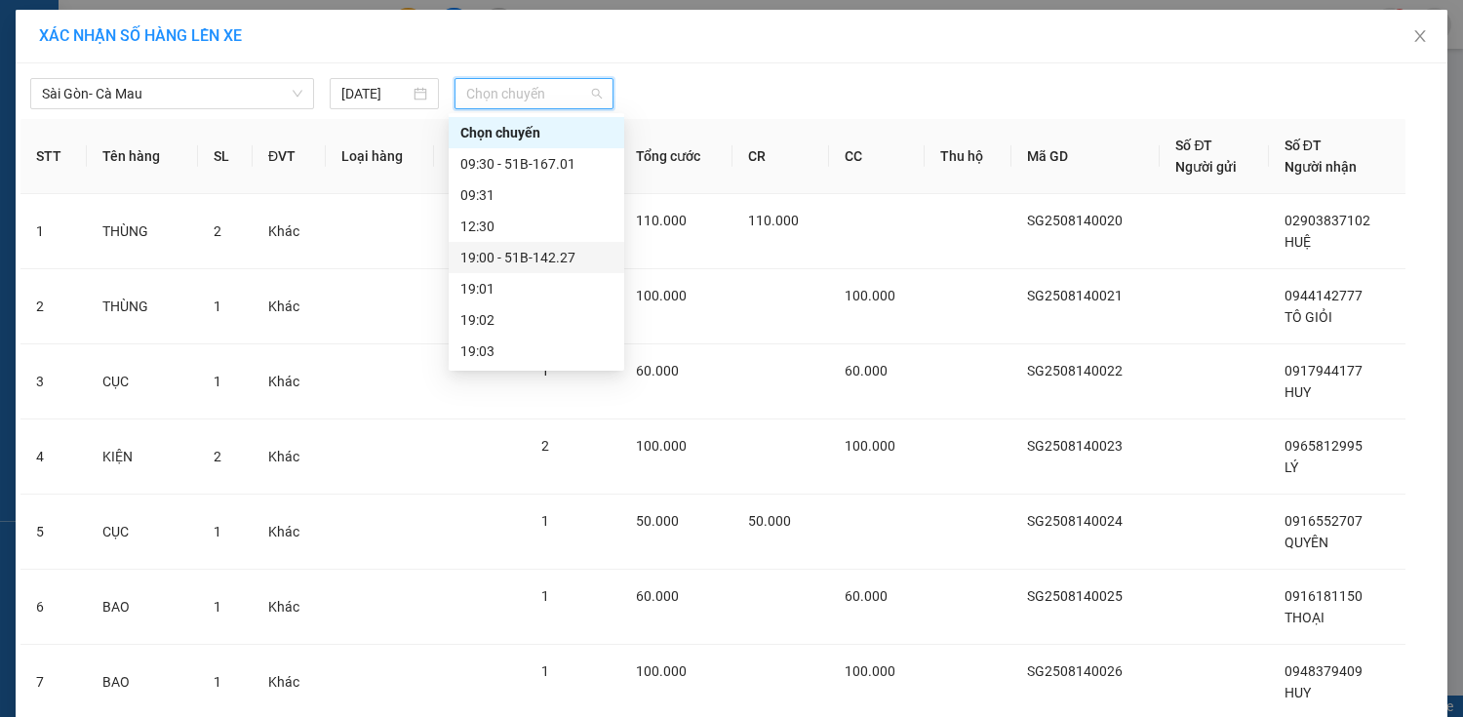
click at [523, 242] on div "19:00 - 51B-142.27" at bounding box center [537, 257] width 176 height 31
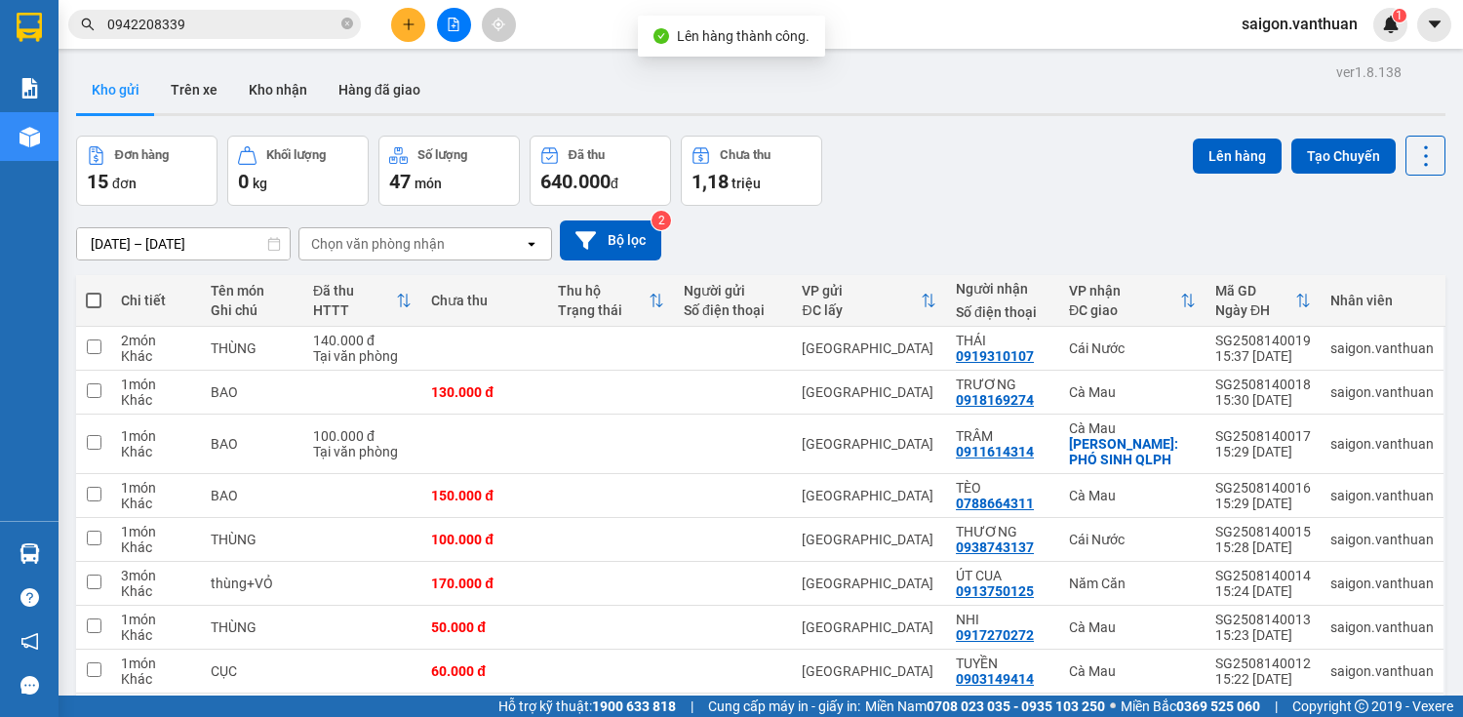
drag, startPoint x: 95, startPoint y: 302, endPoint x: 247, endPoint y: 289, distance: 152.8
click at [97, 301] on span at bounding box center [94, 301] width 16 height 16
click at [94, 291] on input "checkbox" at bounding box center [94, 291] width 0 height 0
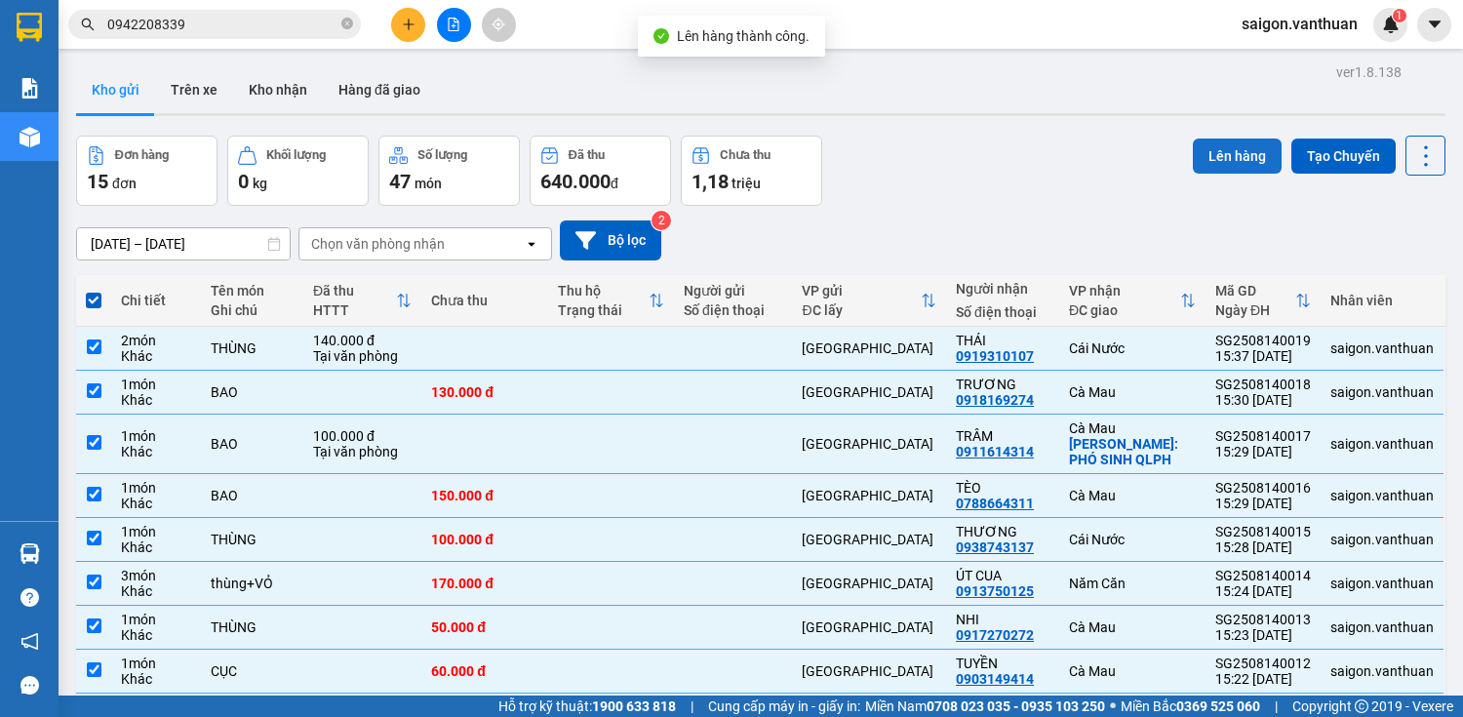
drag, startPoint x: 1204, startPoint y: 156, endPoint x: 1194, endPoint y: 162, distance: 11.4
click at [1200, 158] on button "Lên hàng" at bounding box center [1237, 156] width 89 height 35
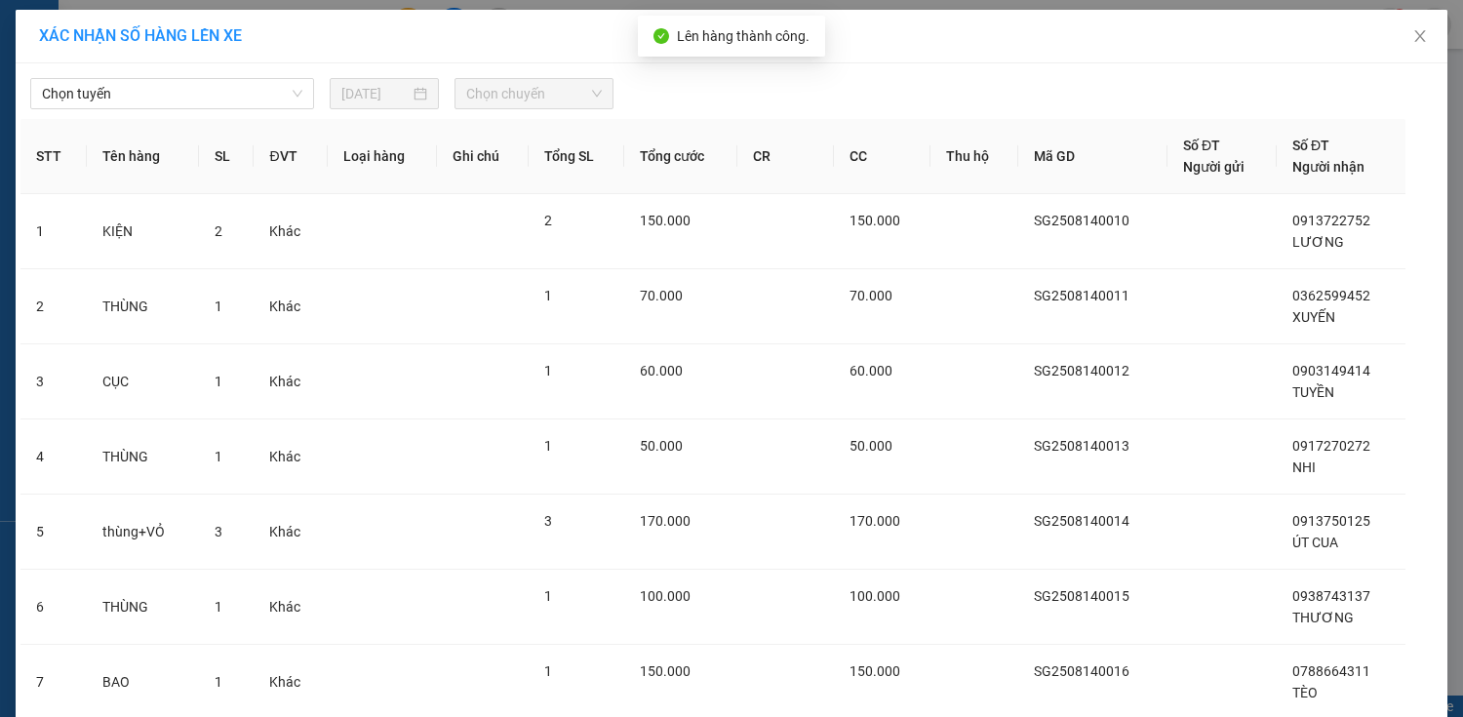
drag, startPoint x: 196, startPoint y: 91, endPoint x: 199, endPoint y: 110, distance: 19.7
click at [199, 100] on span "Chọn tuyến" at bounding box center [172, 93] width 260 height 29
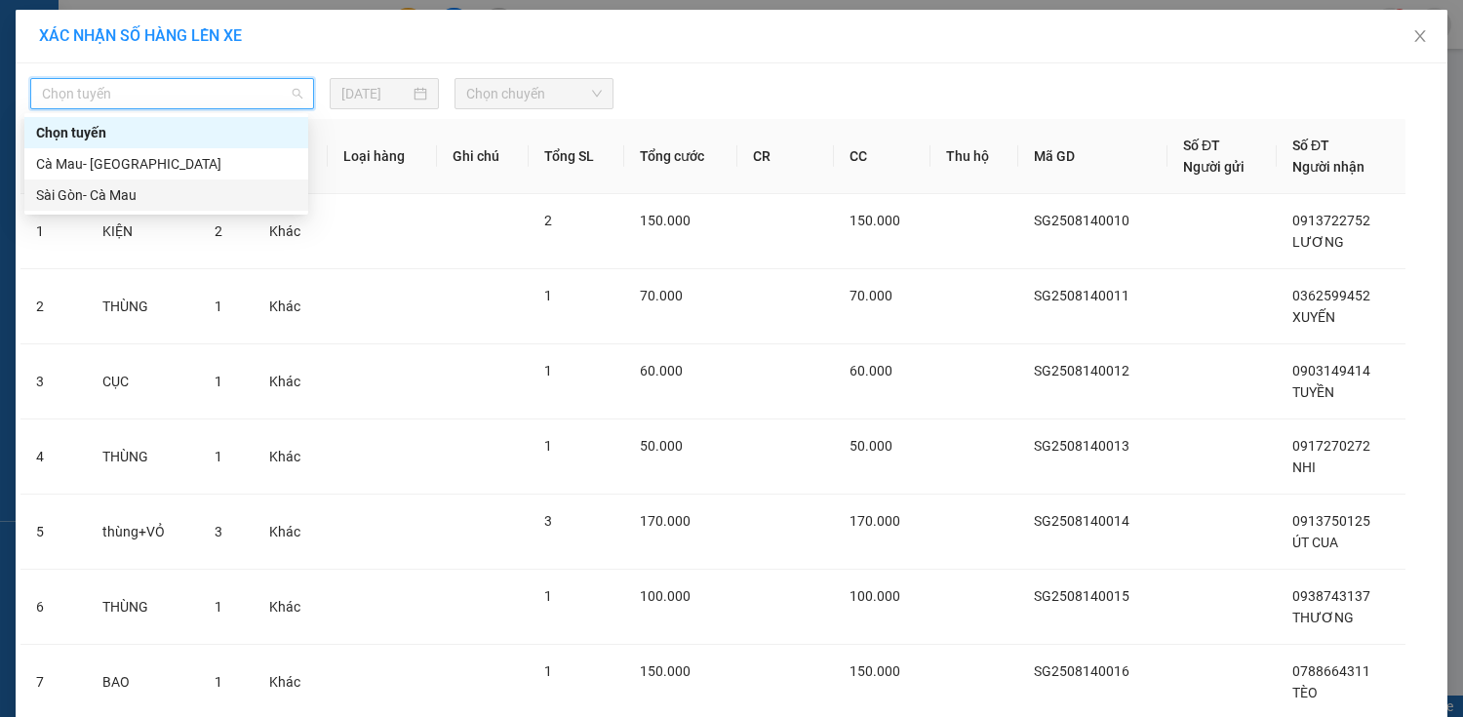
click at [174, 207] on div "Sài Gòn- Cà Mau" at bounding box center [166, 194] width 284 height 31
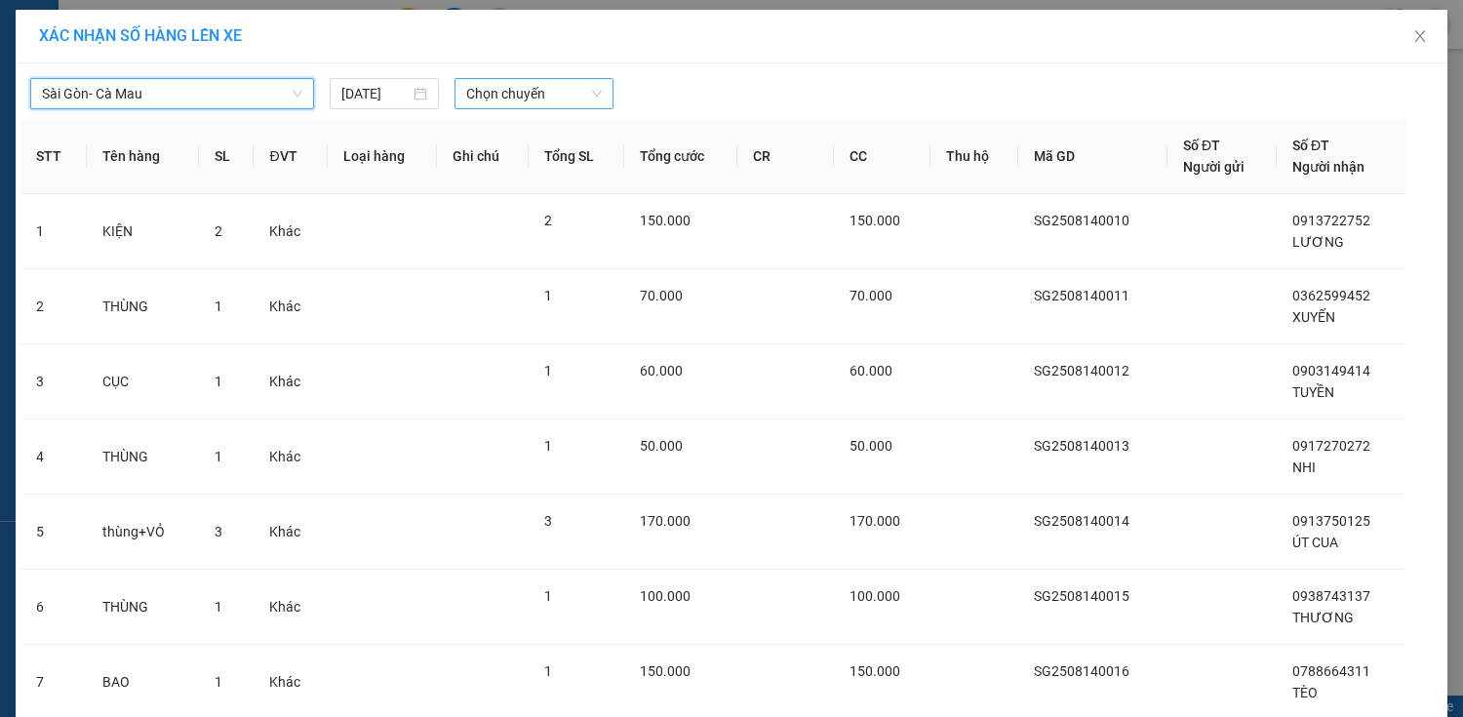
click at [559, 99] on span "Chọn chuyến" at bounding box center [534, 93] width 136 height 29
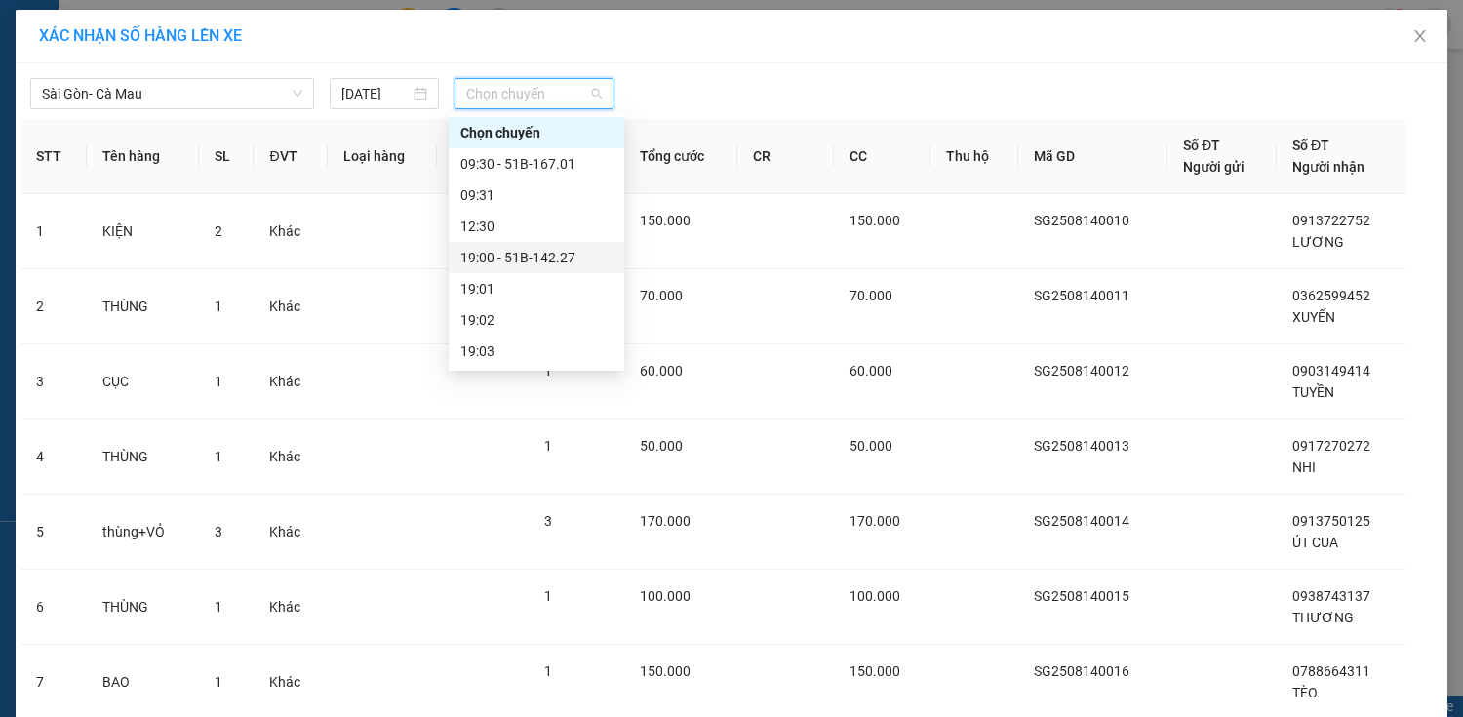
click at [562, 253] on div "19:00 - 51B-142.27" at bounding box center [536, 257] width 152 height 21
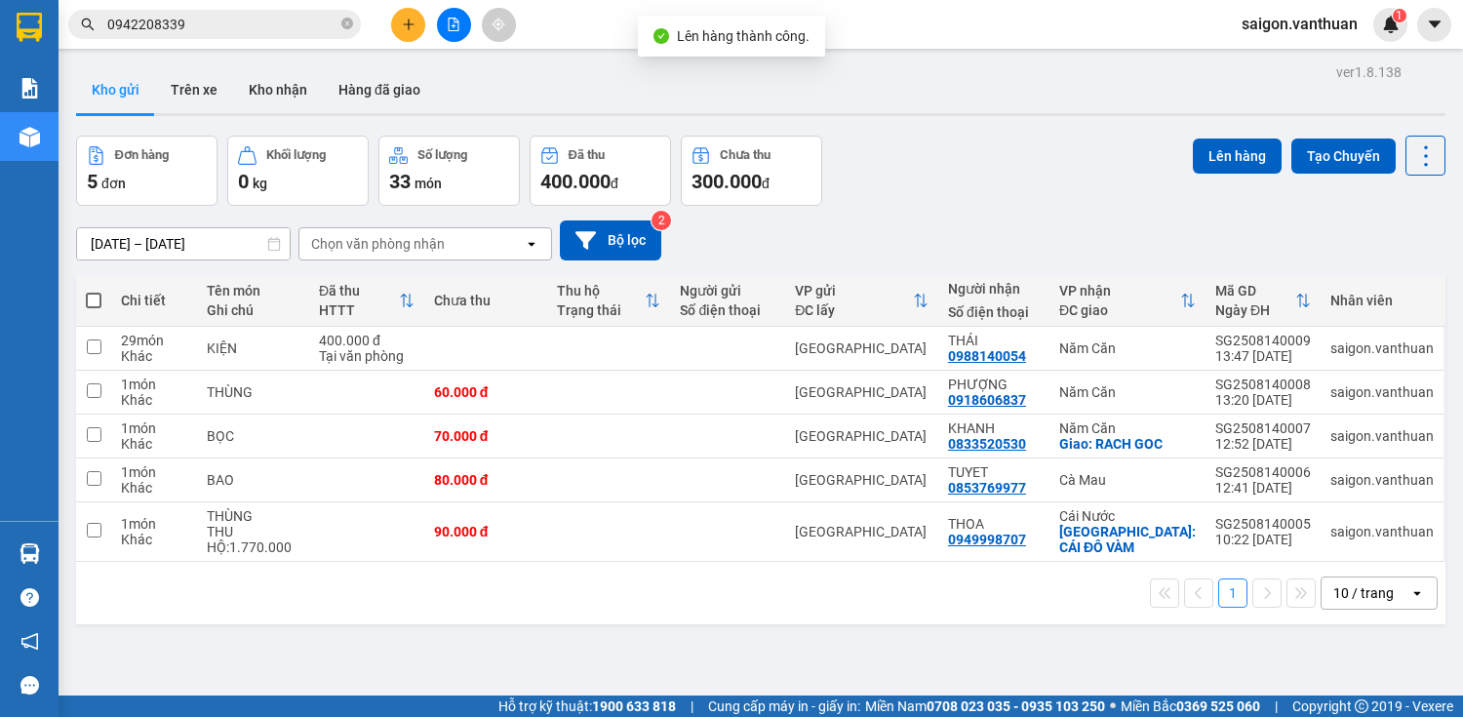
click at [86, 296] on span at bounding box center [94, 301] width 16 height 16
click at [94, 291] on input "checkbox" at bounding box center [94, 291] width 0 height 0
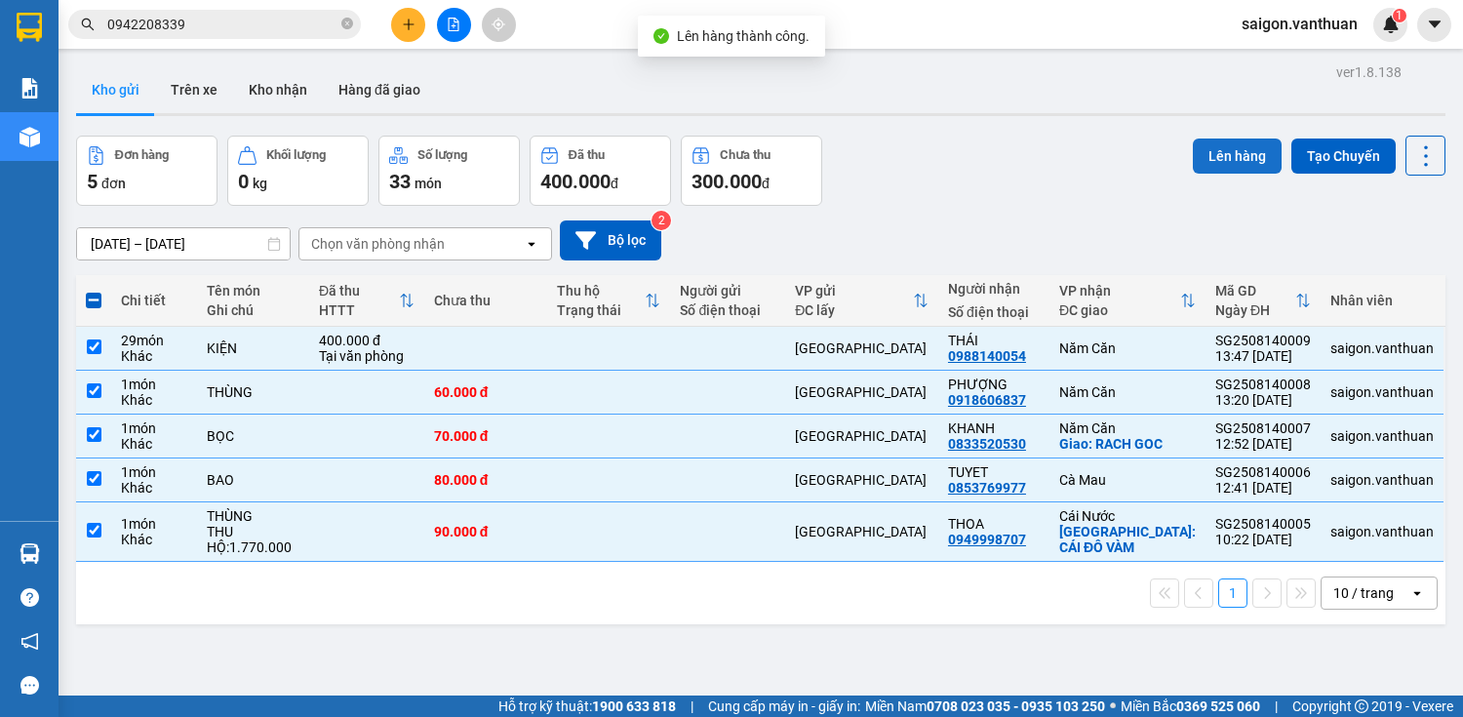
click at [1255, 151] on button "Lên hàng" at bounding box center [1237, 156] width 89 height 35
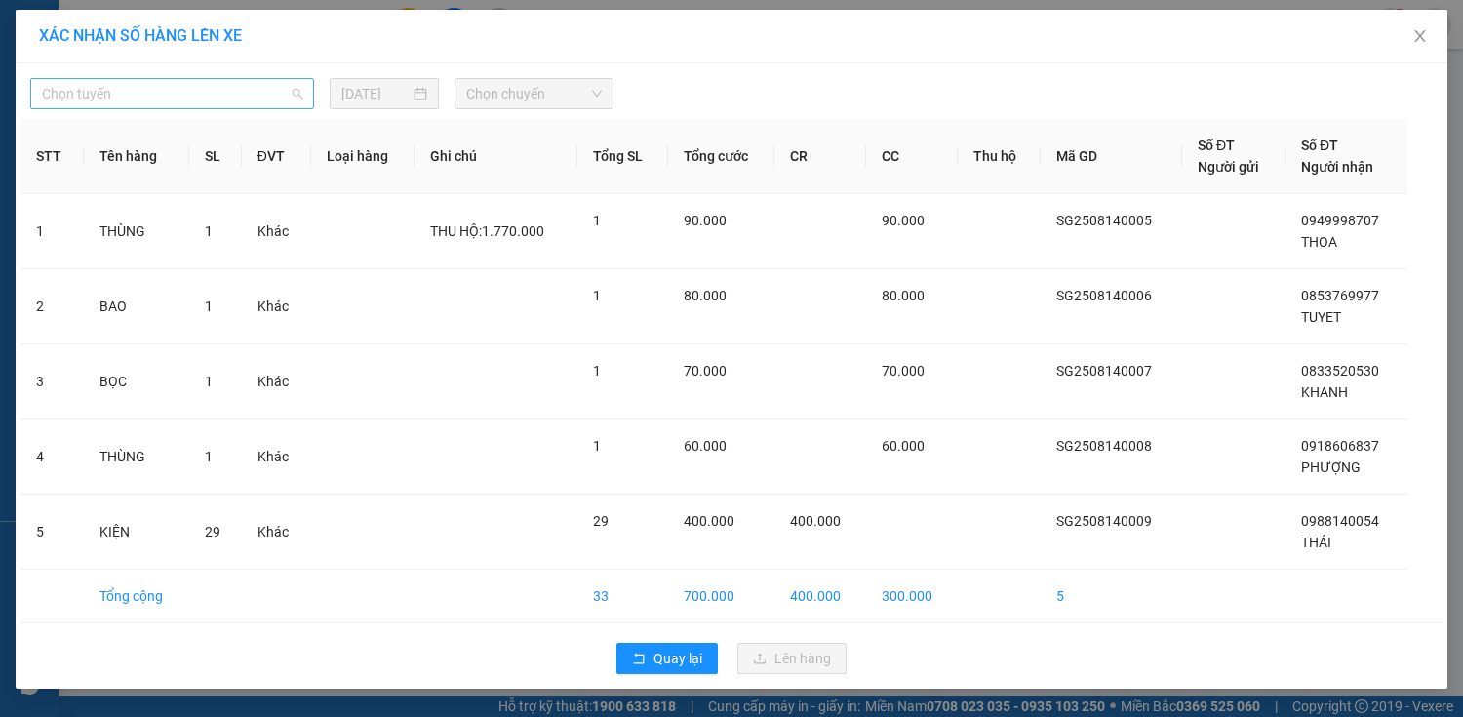
drag, startPoint x: 142, startPoint y: 87, endPoint x: 142, endPoint y: 121, distance: 34.1
click at [142, 88] on span "Chọn tuyến" at bounding box center [172, 93] width 260 height 29
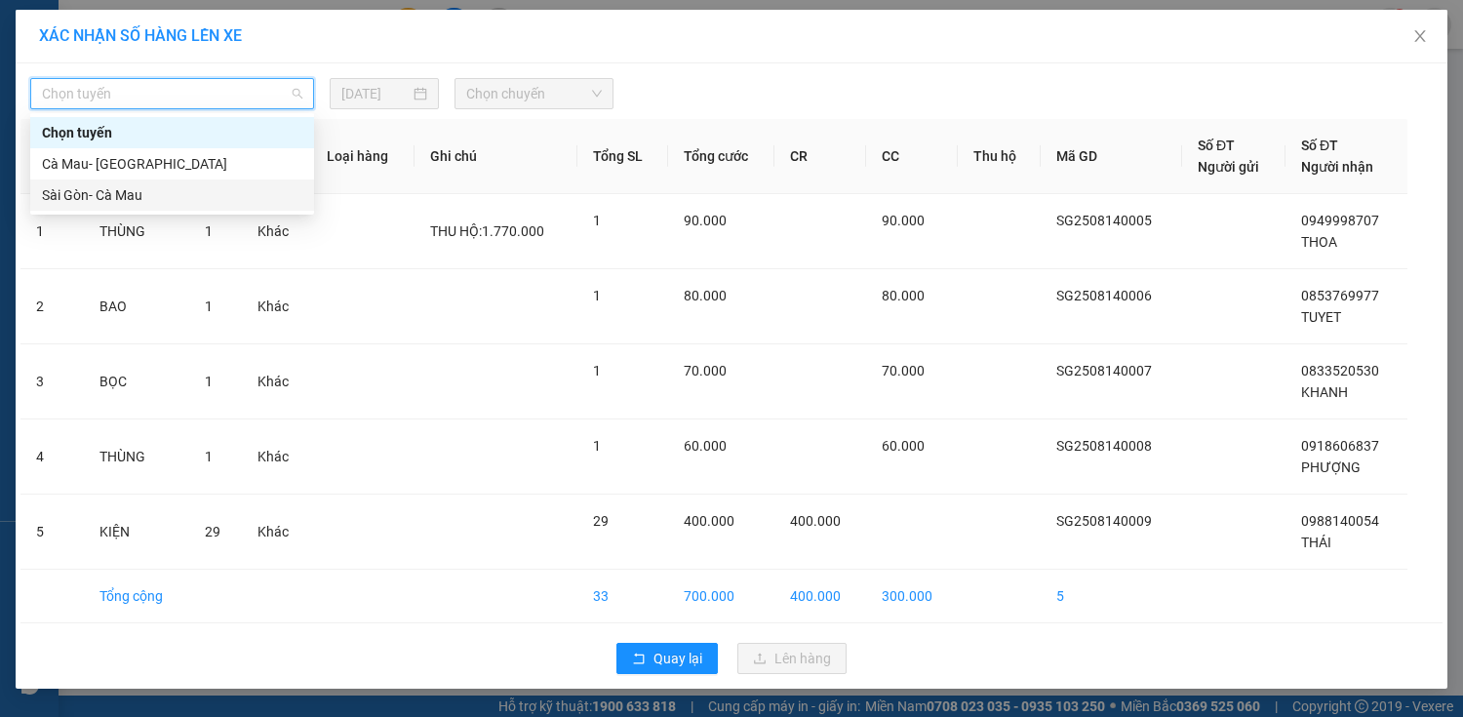
click at [144, 187] on div "Sài Gòn- Cà Mau" at bounding box center [172, 194] width 260 height 21
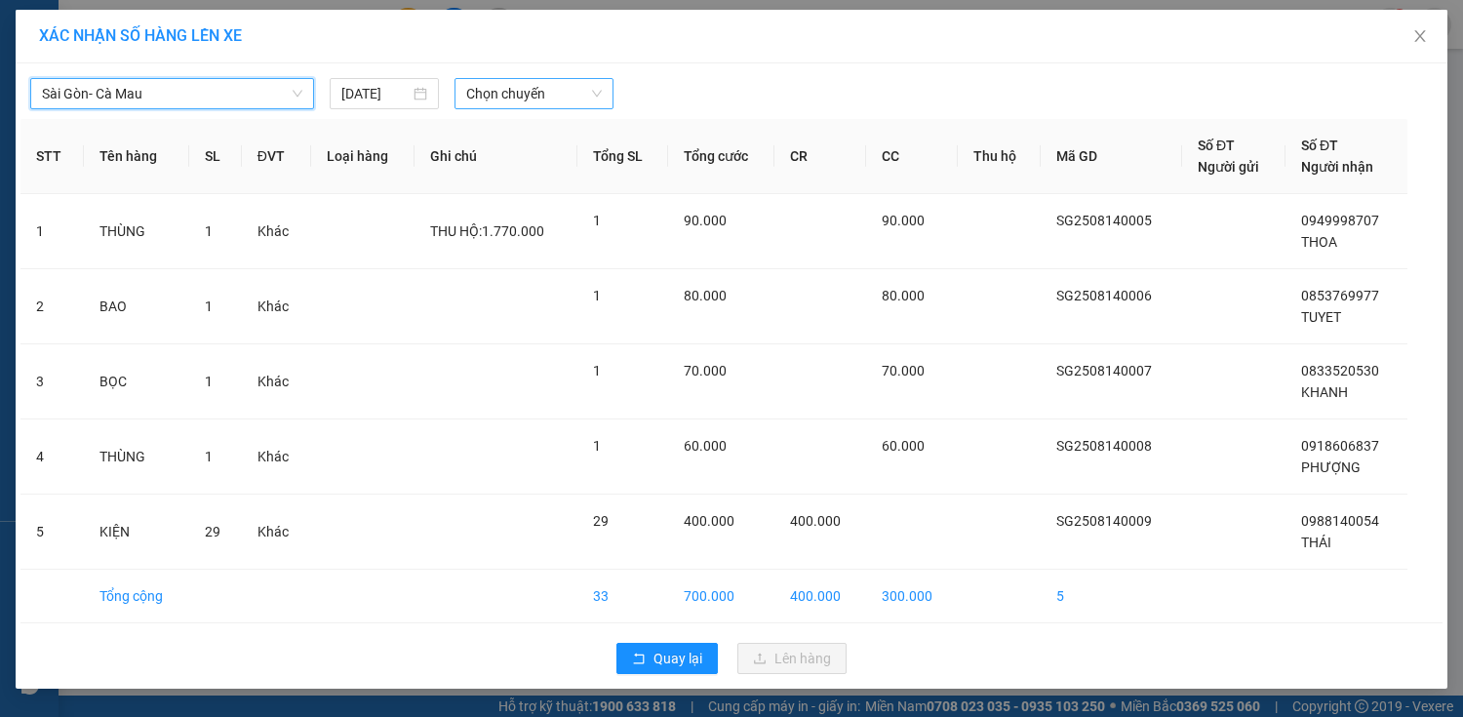
drag, startPoint x: 469, startPoint y: 90, endPoint x: 483, endPoint y: 101, distance: 18.0
click at [476, 94] on span "Chọn chuyến" at bounding box center [534, 93] width 136 height 29
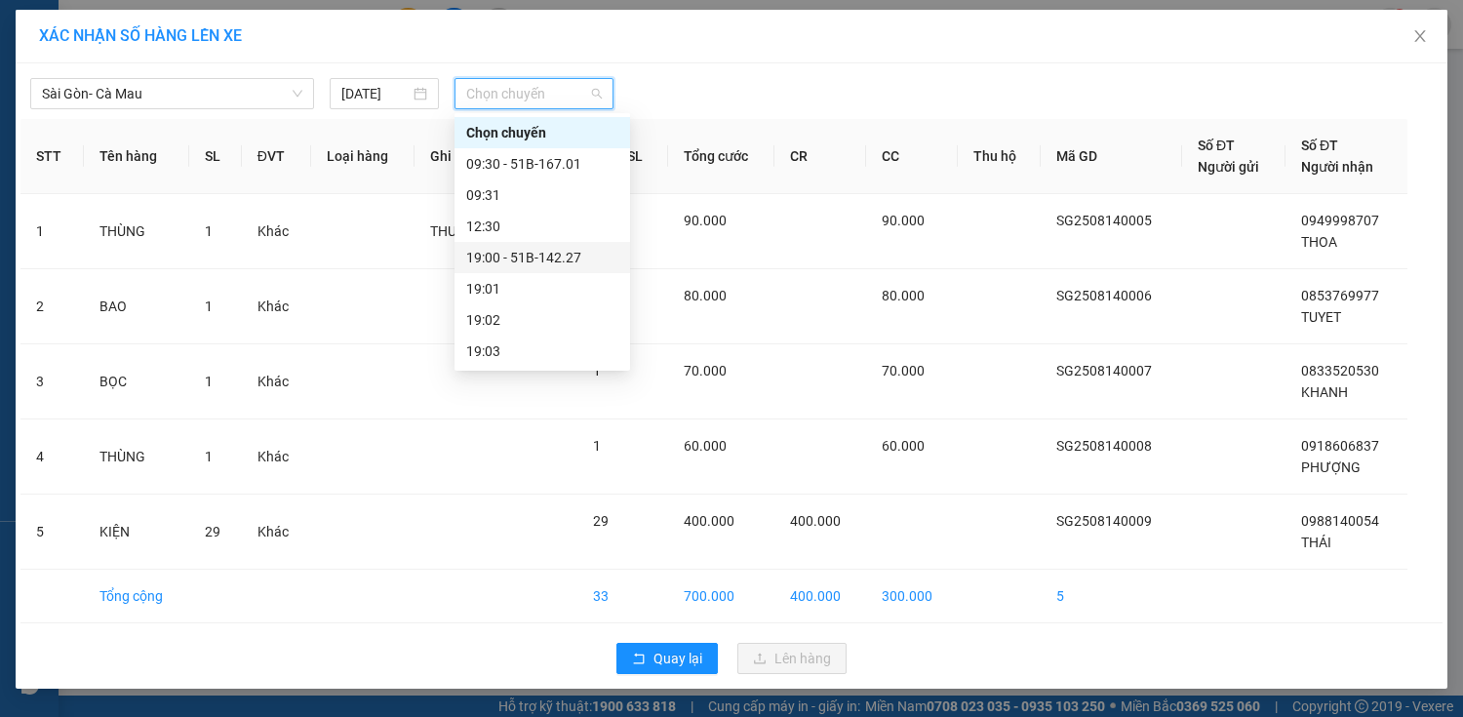
click at [545, 254] on div "19:00 - 51B-142.27" at bounding box center [542, 257] width 152 height 21
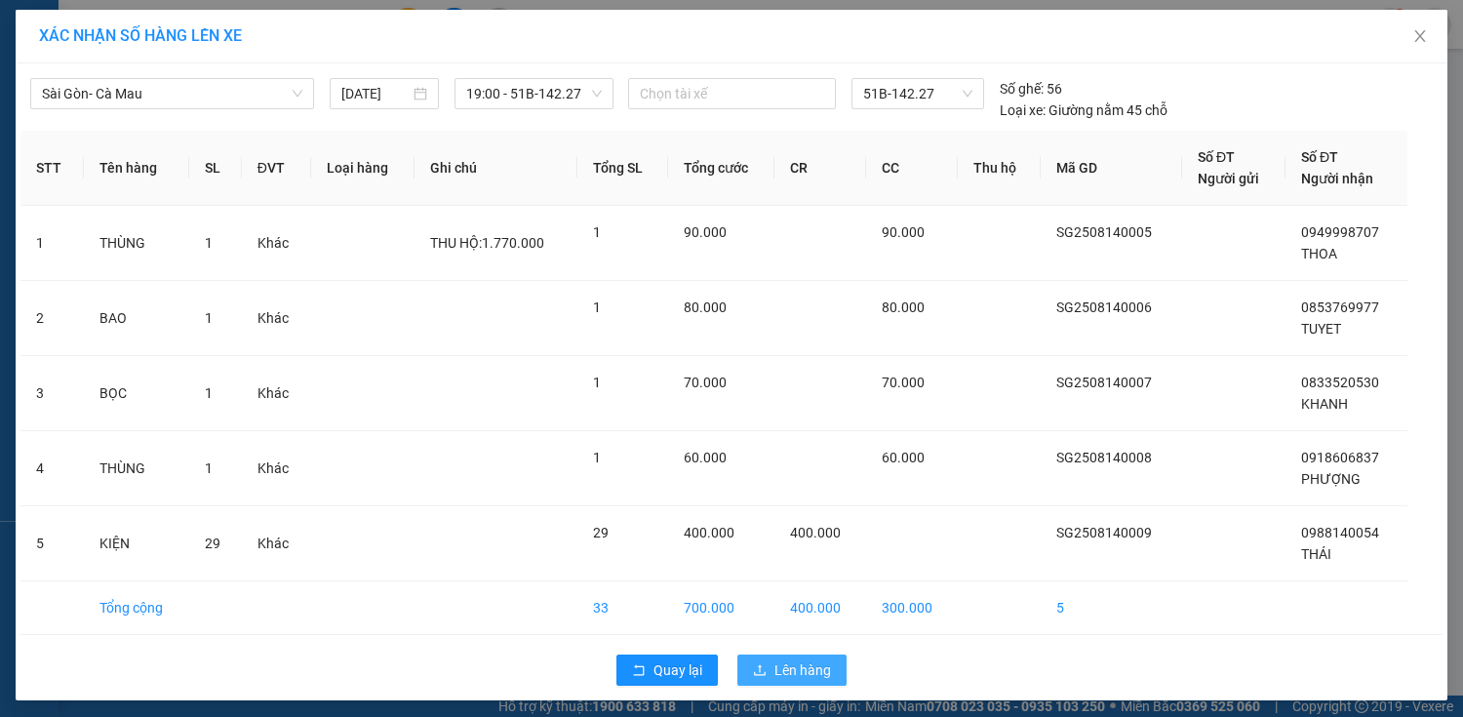
click at [753, 658] on button "Lên hàng" at bounding box center [791, 670] width 109 height 31
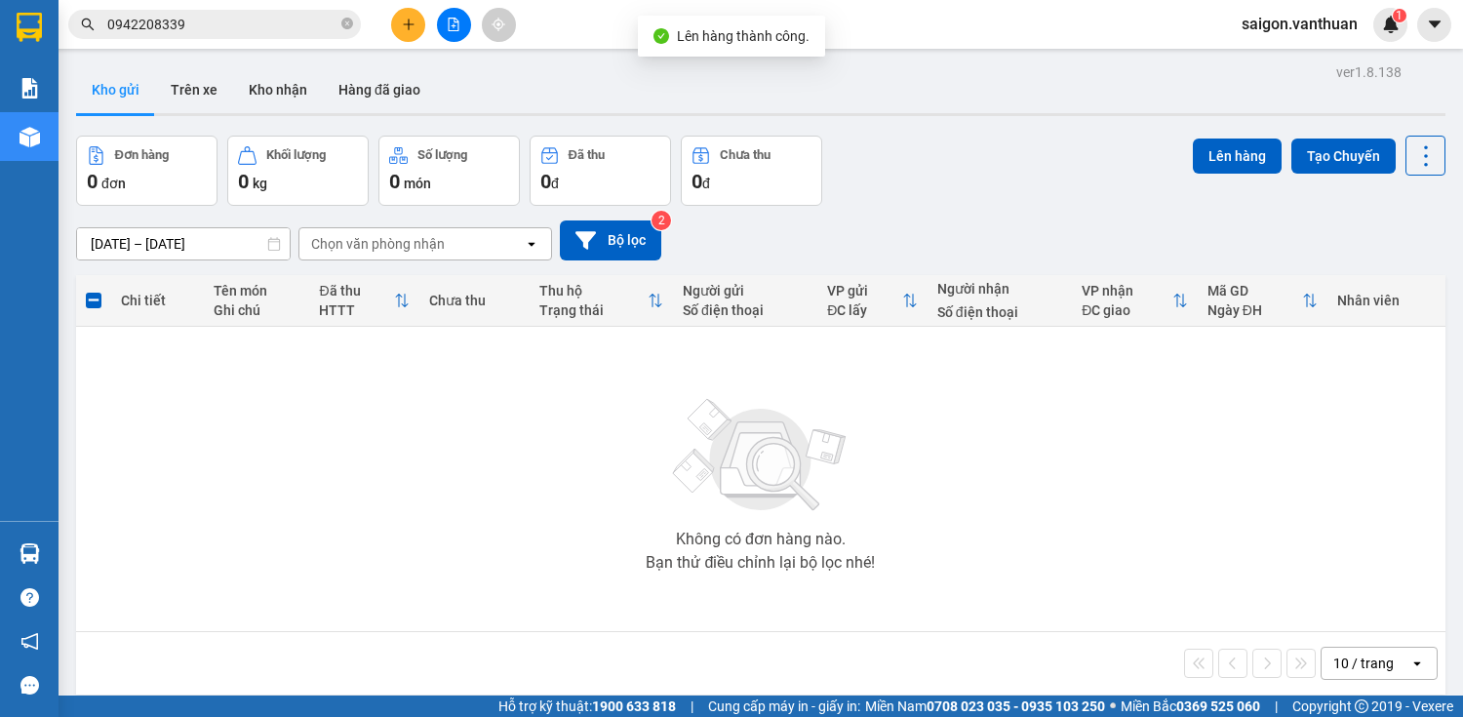
drag, startPoint x: 753, startPoint y: 658, endPoint x: 555, endPoint y: 538, distance: 232.1
click at [553, 536] on div "Không có đơn hàng nào. Bạn thử điều chỉnh lại bộ lọc nhé!" at bounding box center [761, 479] width 1350 height 293
click at [459, 20] on icon "file-add" at bounding box center [454, 25] width 14 height 14
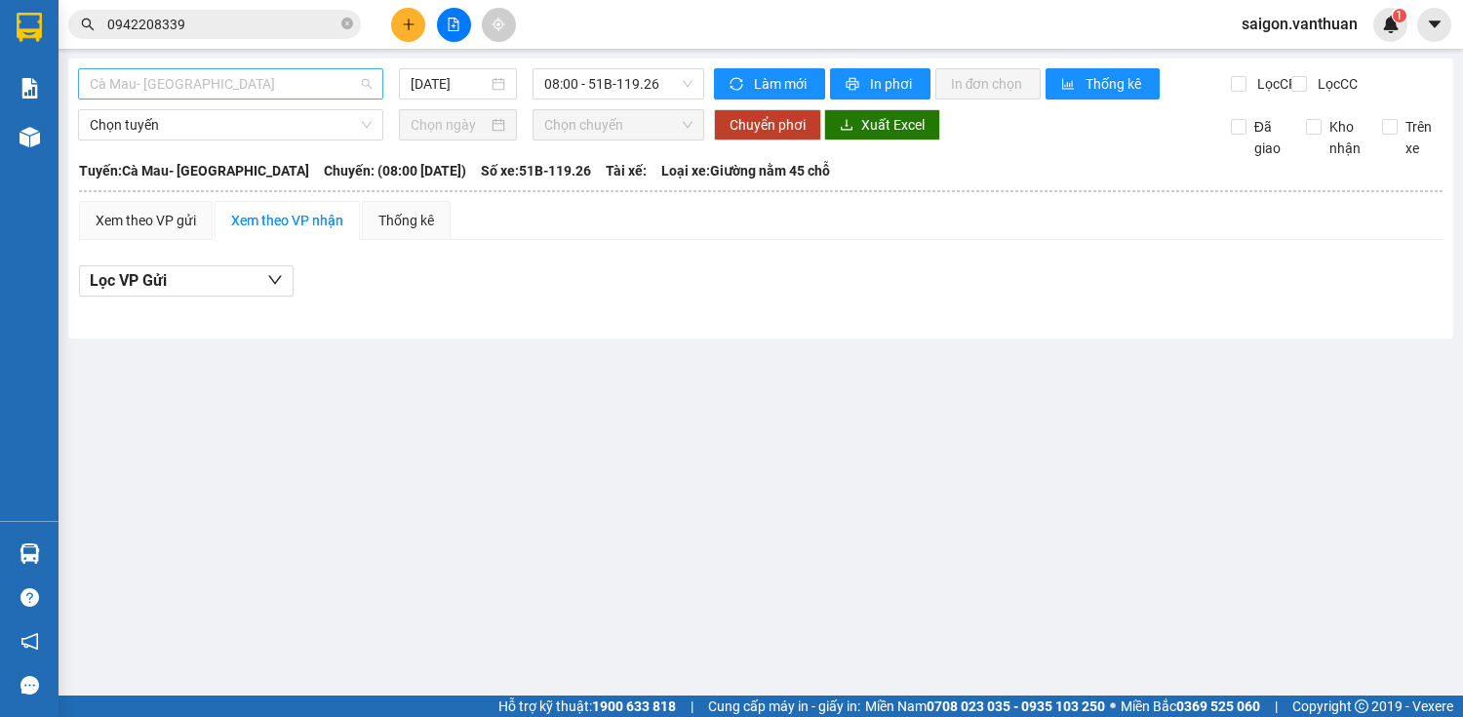
click at [302, 70] on span "Cà Mau- [GEOGRAPHIC_DATA]" at bounding box center [231, 83] width 282 height 29
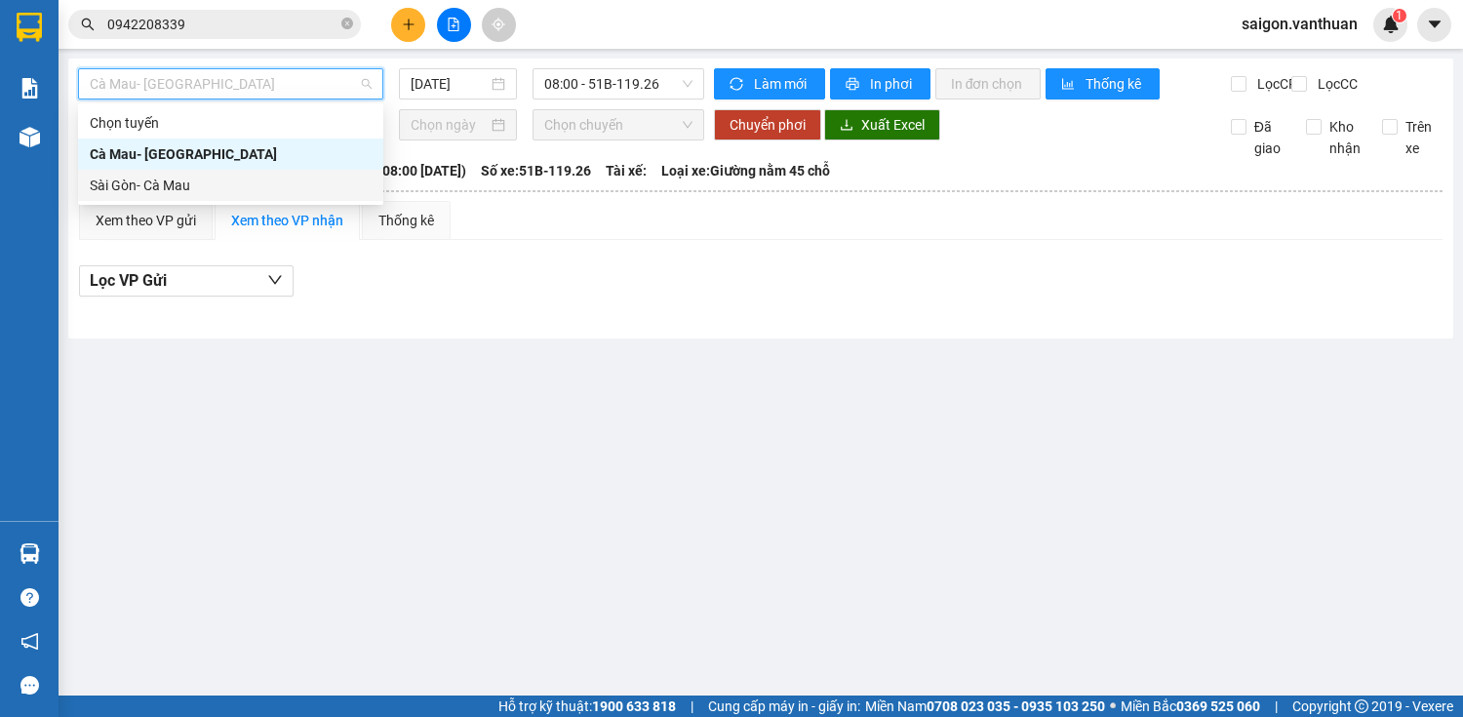
click at [285, 178] on div "Sài Gòn- Cà Mau" at bounding box center [231, 185] width 282 height 21
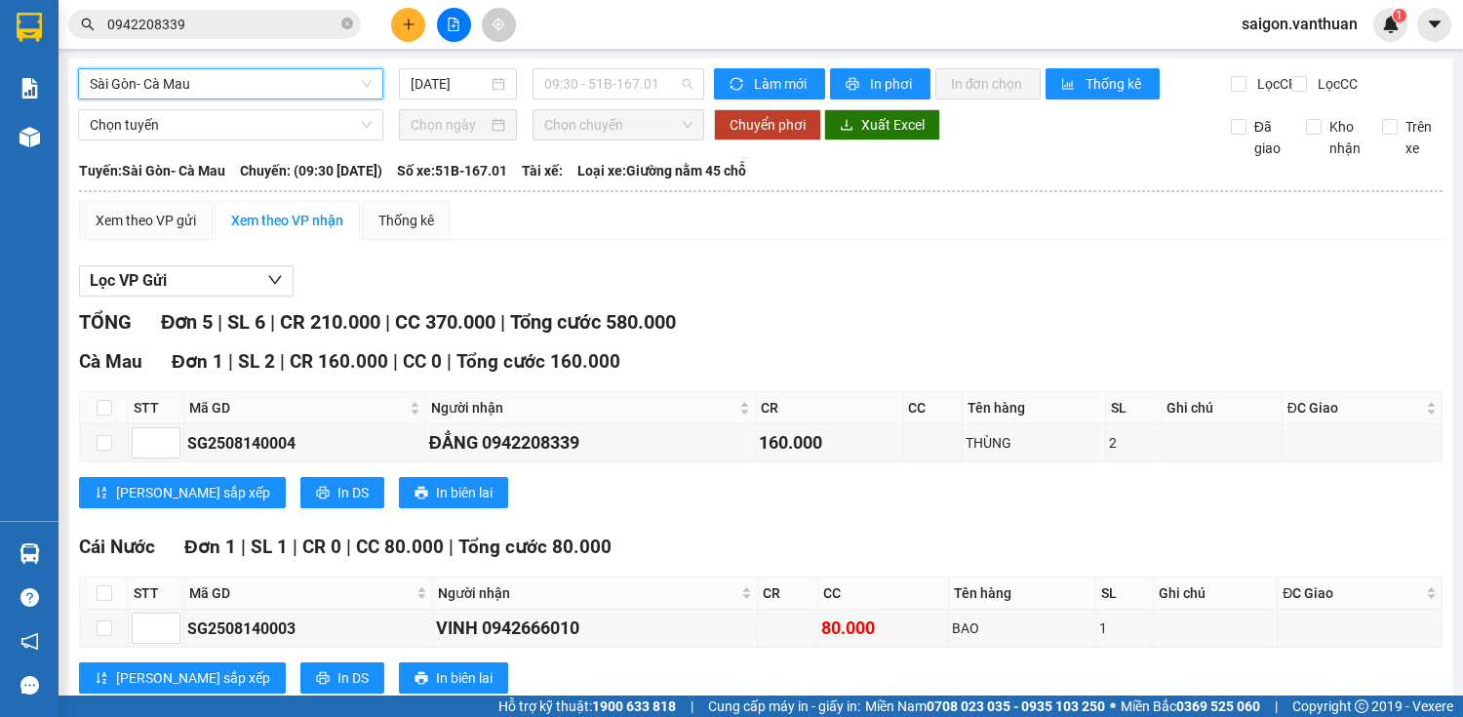
drag, startPoint x: 643, startPoint y: 89, endPoint x: 653, endPoint y: 151, distance: 63.2
click at [644, 94] on span "09:30 - 51B-167.01" at bounding box center [618, 83] width 148 height 29
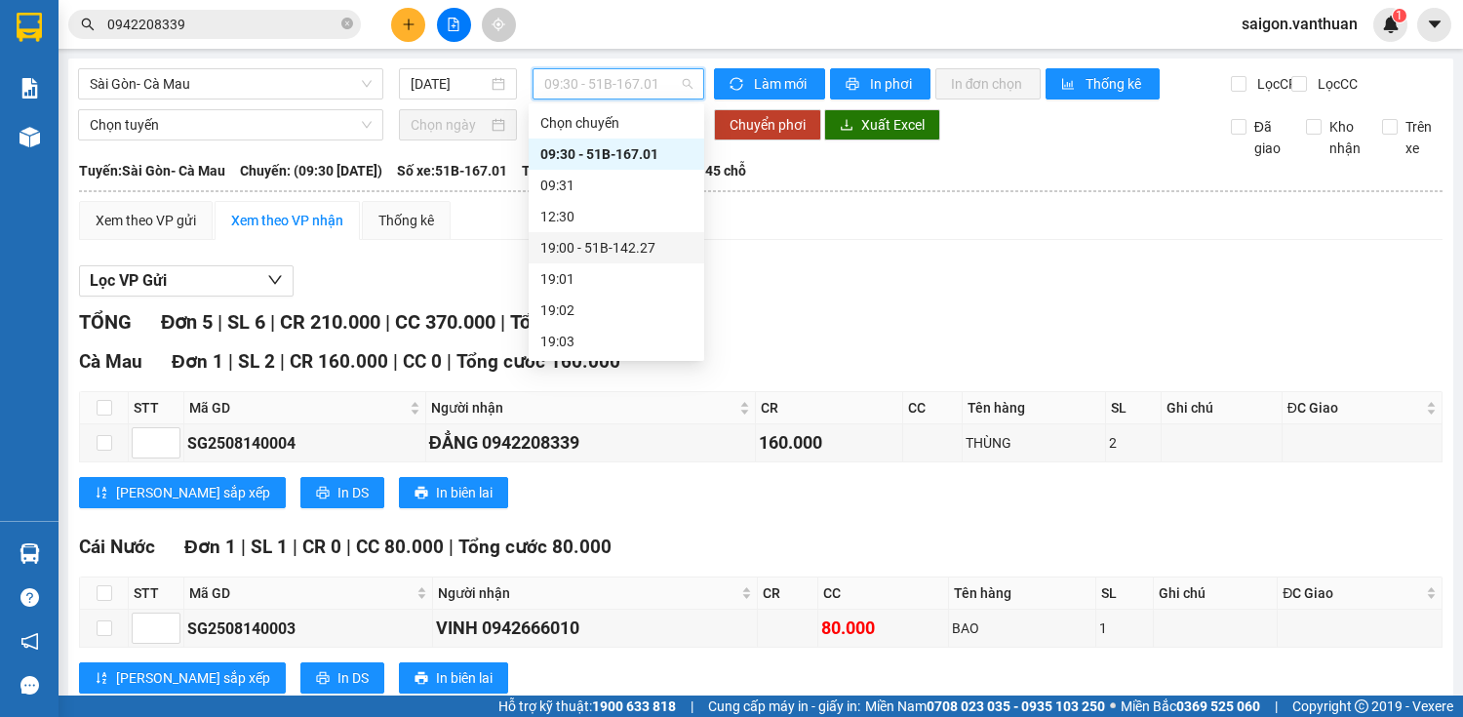
click at [650, 238] on div "19:00 - 51B-142.27" at bounding box center [616, 247] width 152 height 21
